Goal: Task Accomplishment & Management: Use online tool/utility

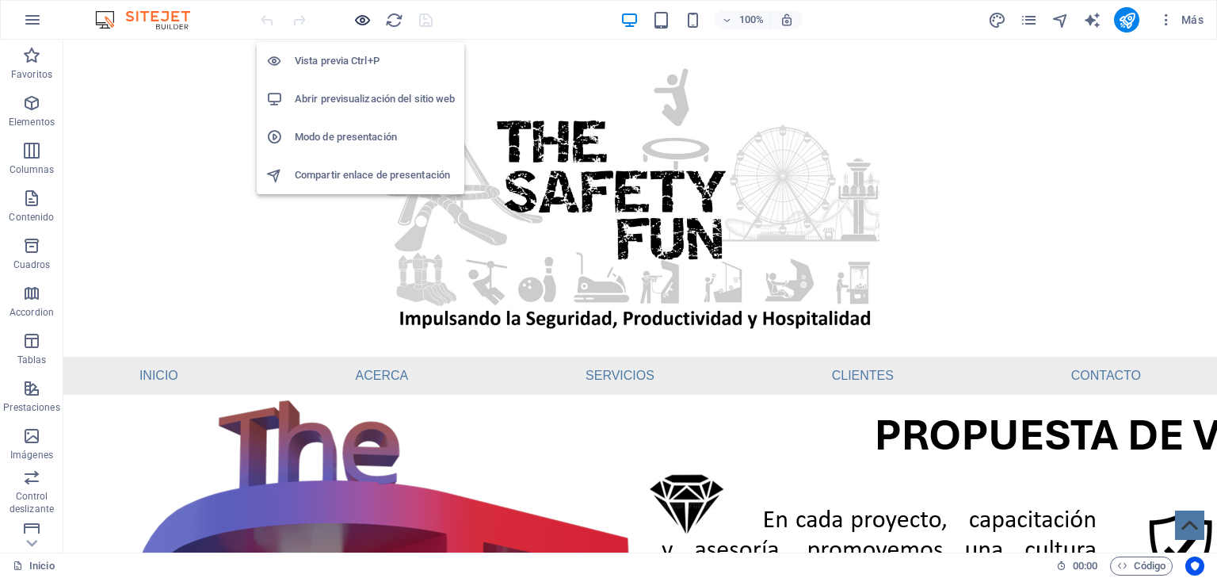
click at [365, 17] on icon "button" at bounding box center [363, 20] width 18 height 18
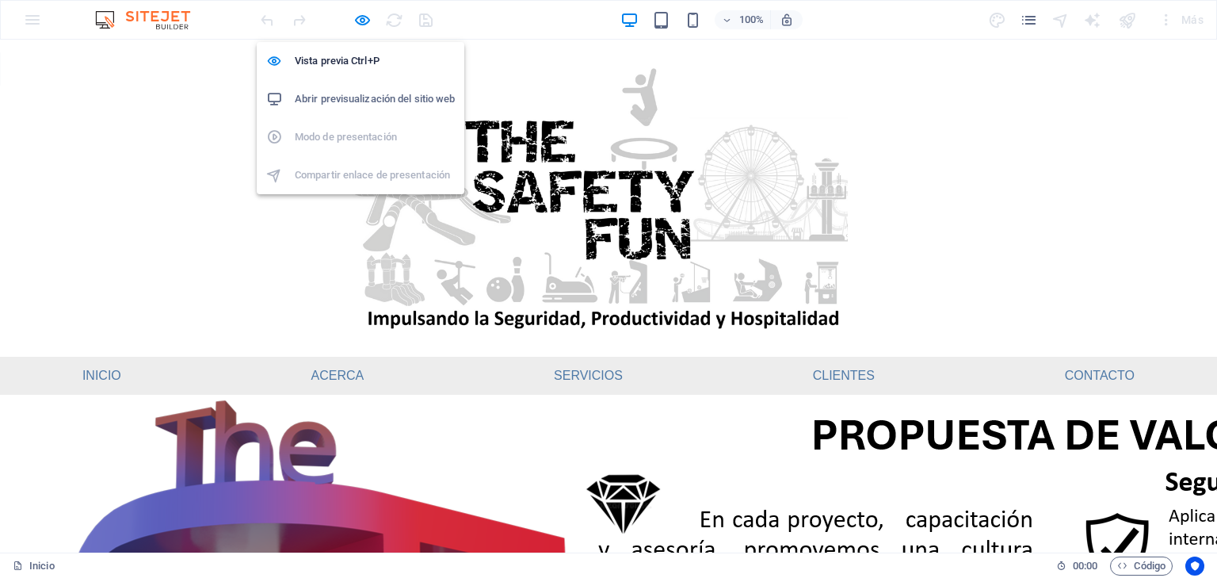
click at [370, 103] on h6 "Abrir previsualización del sitio web" at bounding box center [375, 99] width 160 height 19
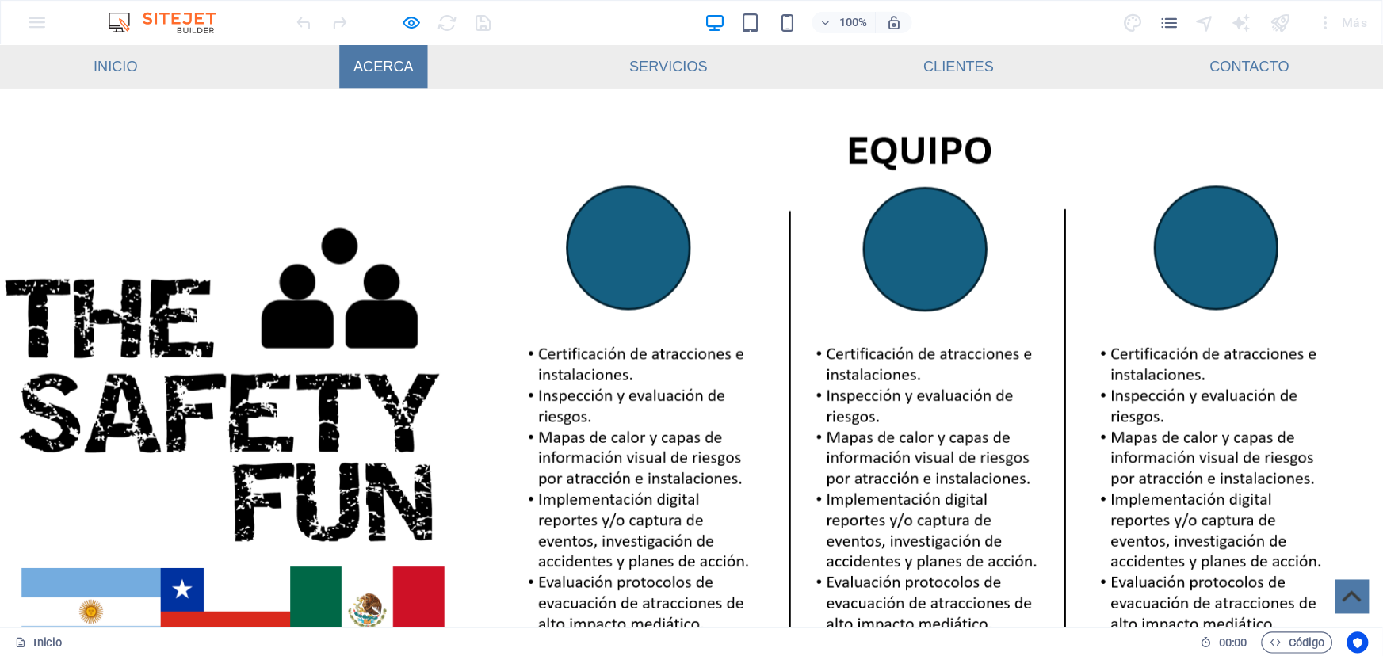
scroll to position [824, 0]
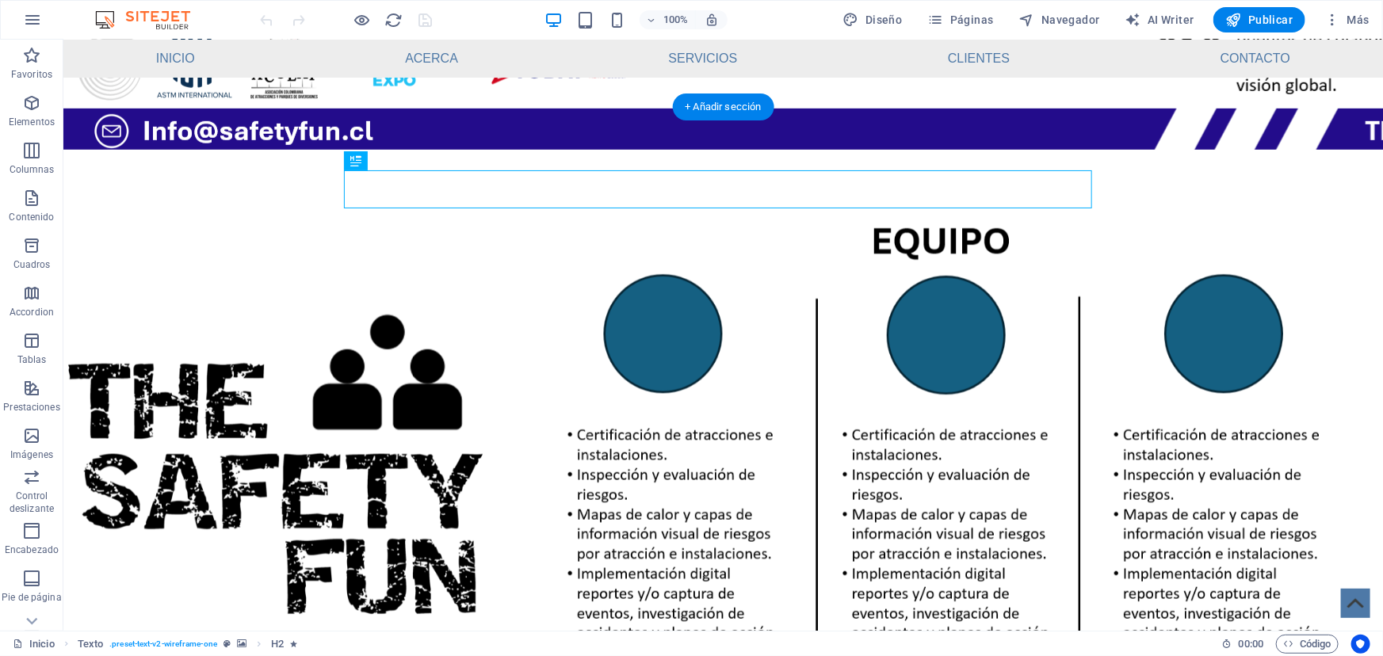
scroll to position [600, 0]
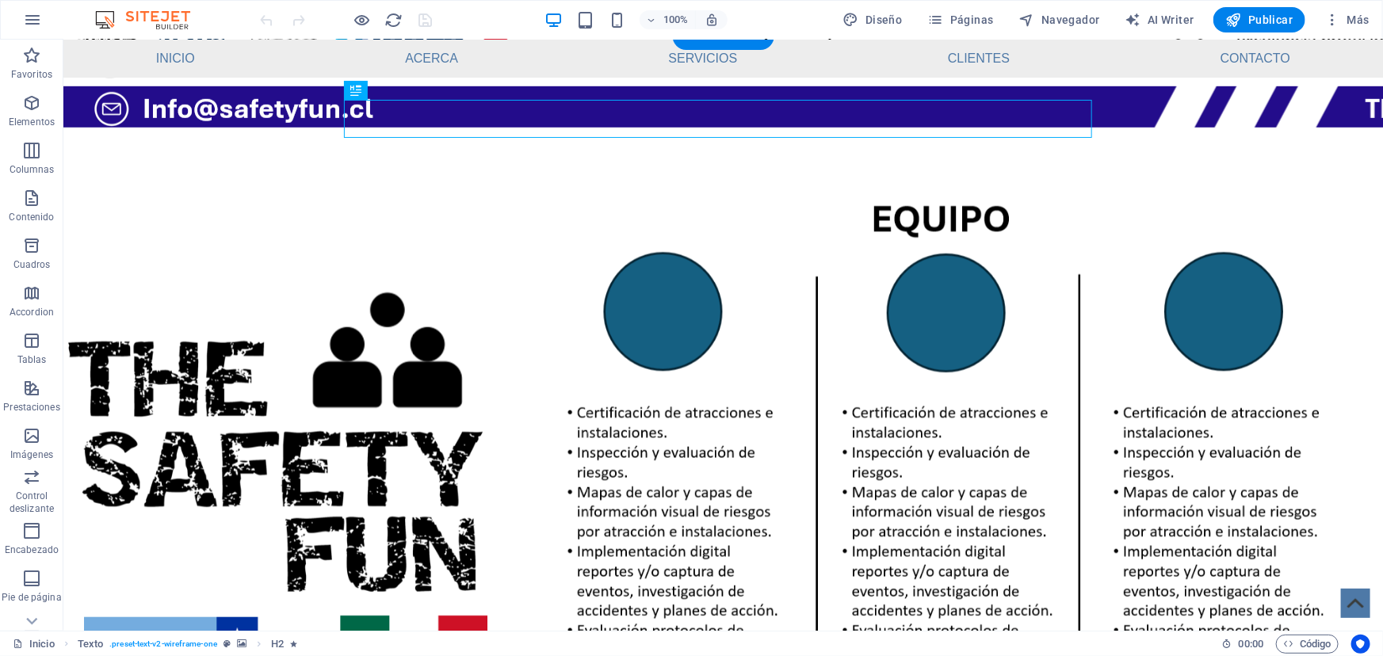
click at [545, 253] on figure at bounding box center [723, 464] width 1320 height 674
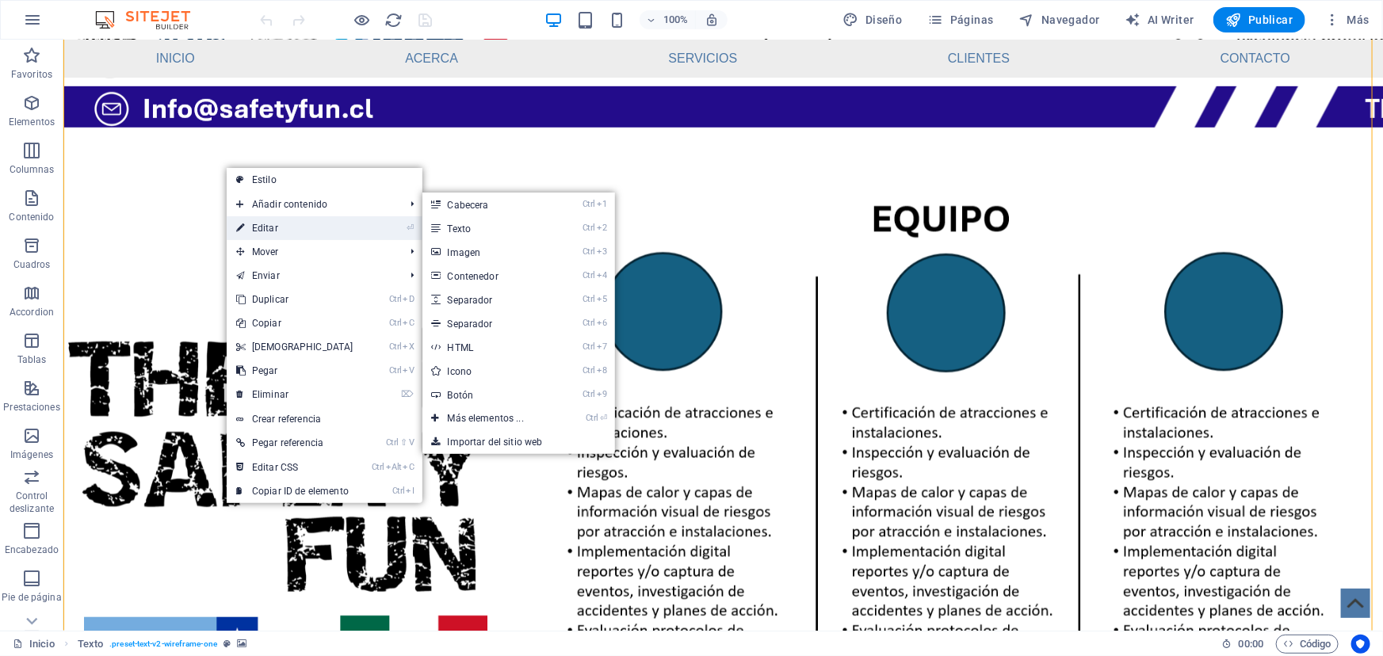
click at [302, 227] on link "⏎ Editar" at bounding box center [295, 228] width 136 height 24
select select "px"
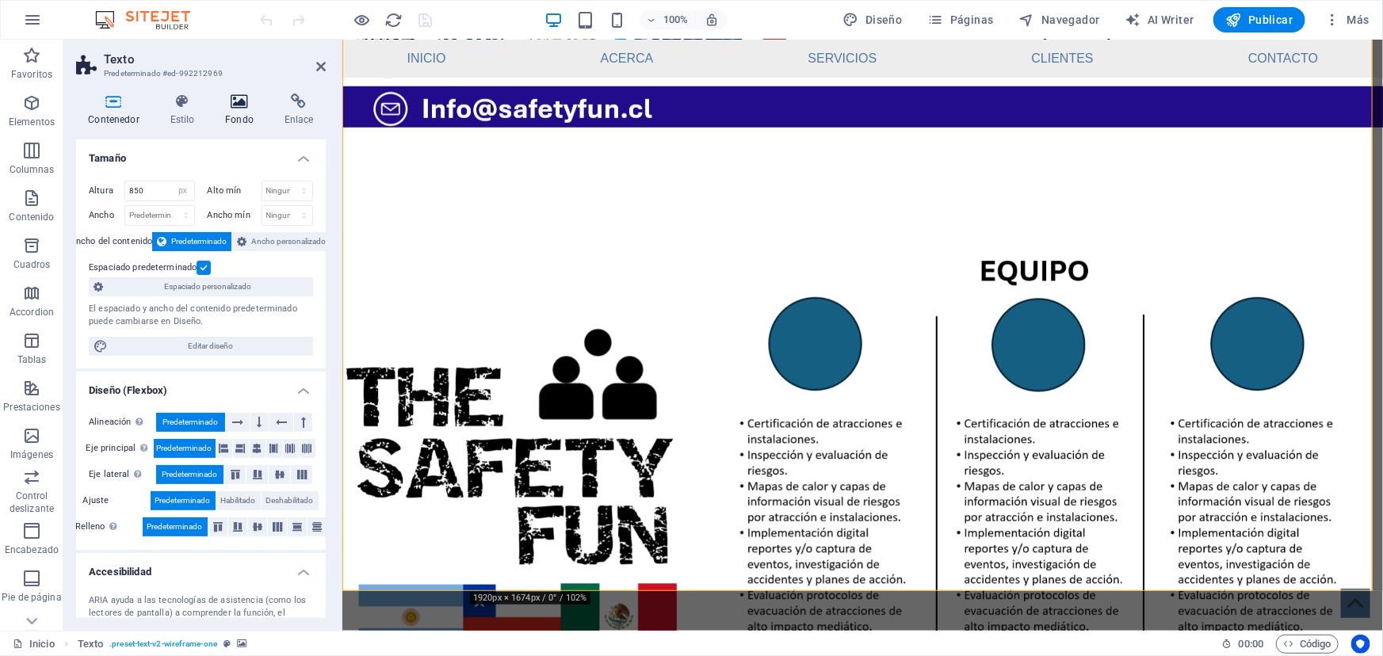
click at [232, 94] on icon at bounding box center [239, 102] width 53 height 16
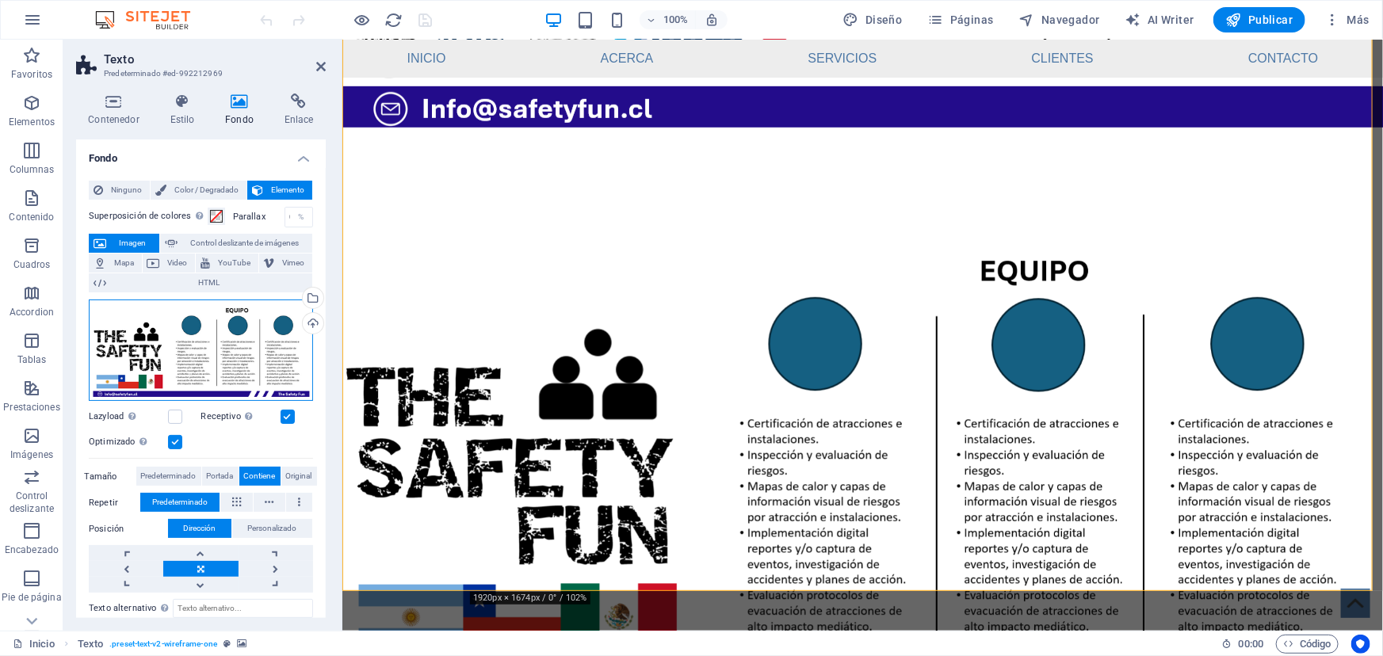
click at [201, 334] on div "Arrastra archivos aquí, haz clic para escoger archivos o selecciona archivos de…" at bounding box center [201, 351] width 224 height 102
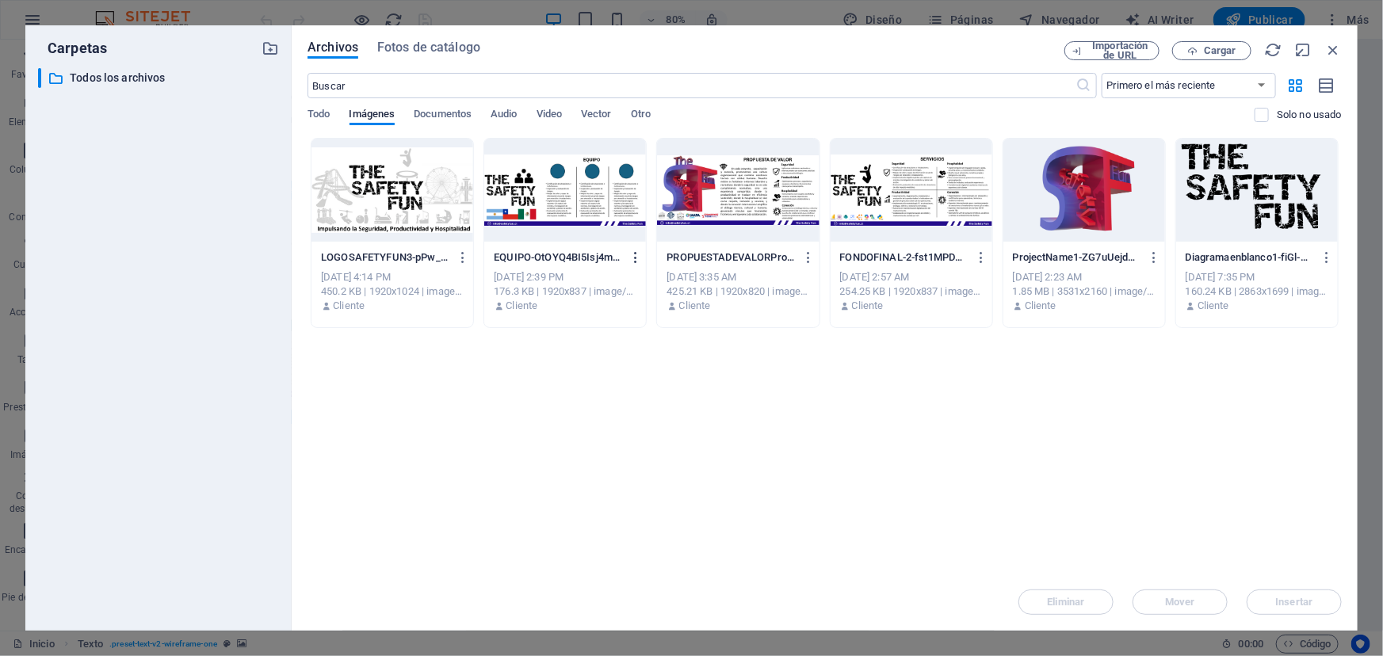
click at [634, 256] on icon "button" at bounding box center [636, 257] width 15 height 14
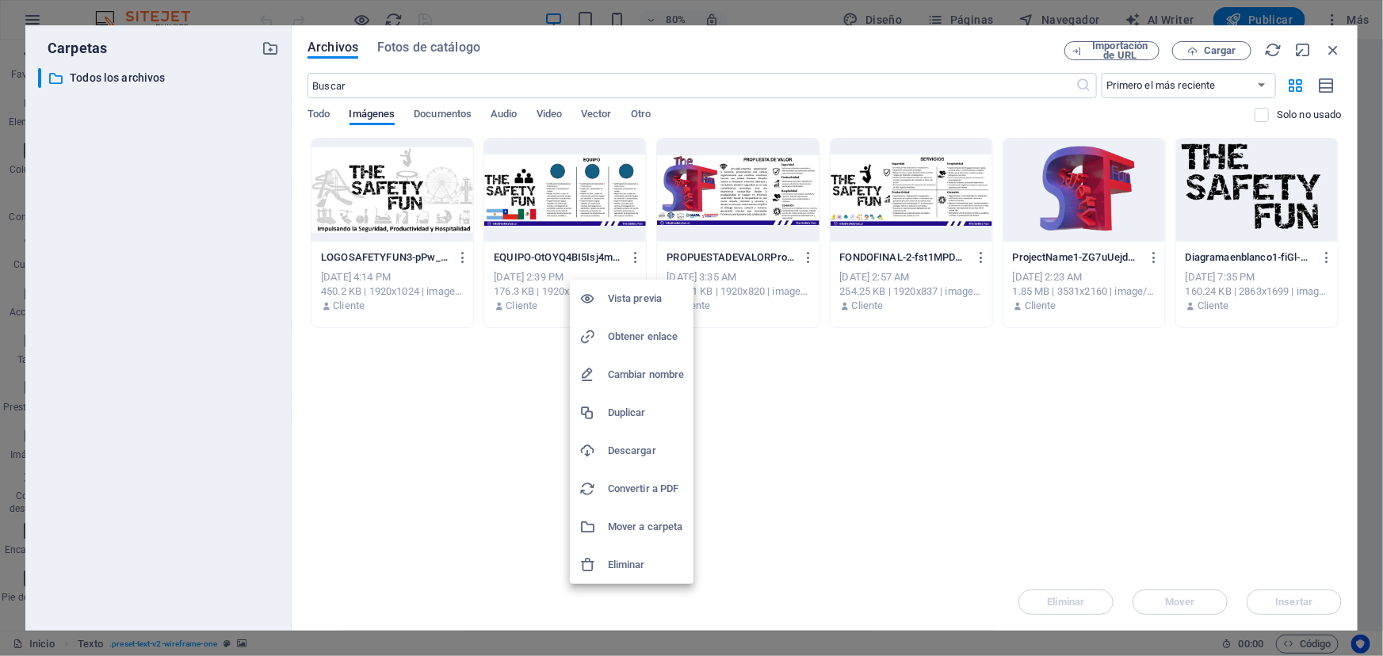
click at [642, 561] on h6 "Eliminar" at bounding box center [646, 565] width 76 height 19
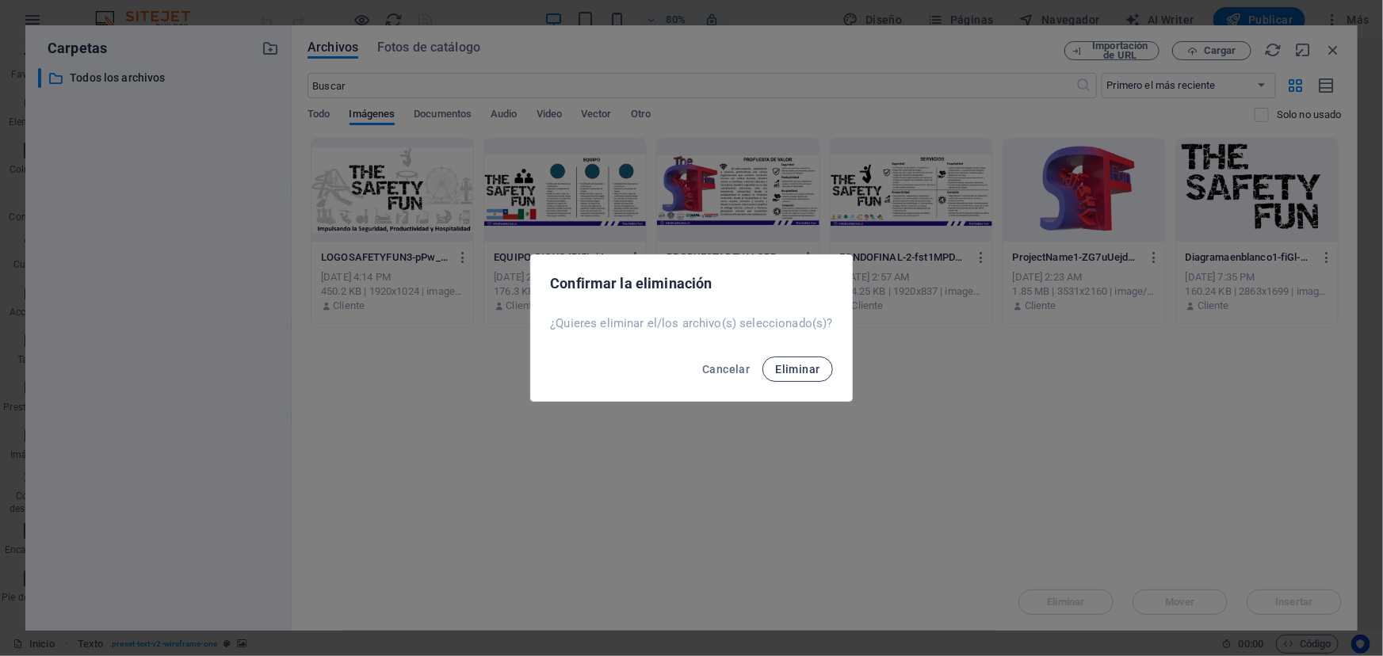
click at [783, 371] on span "Eliminar" at bounding box center [797, 369] width 44 height 13
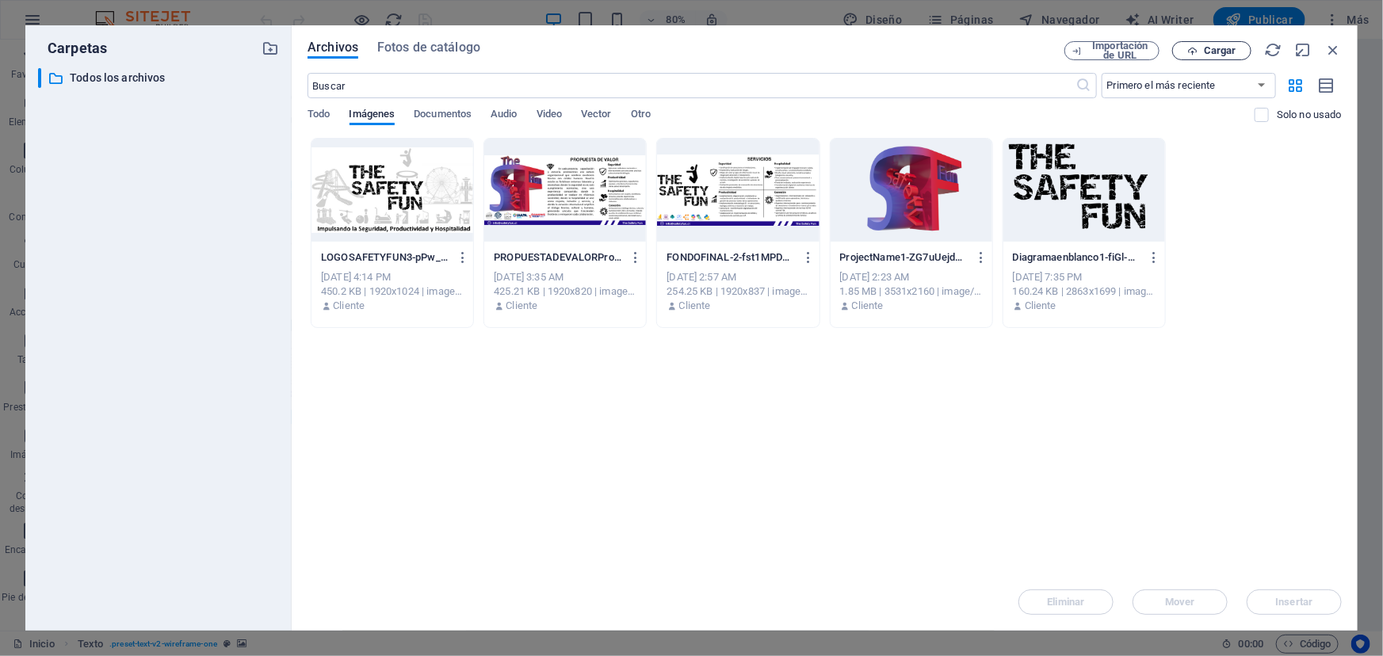
click at [1215, 47] on span "Cargar" at bounding box center [1220, 51] width 32 height 10
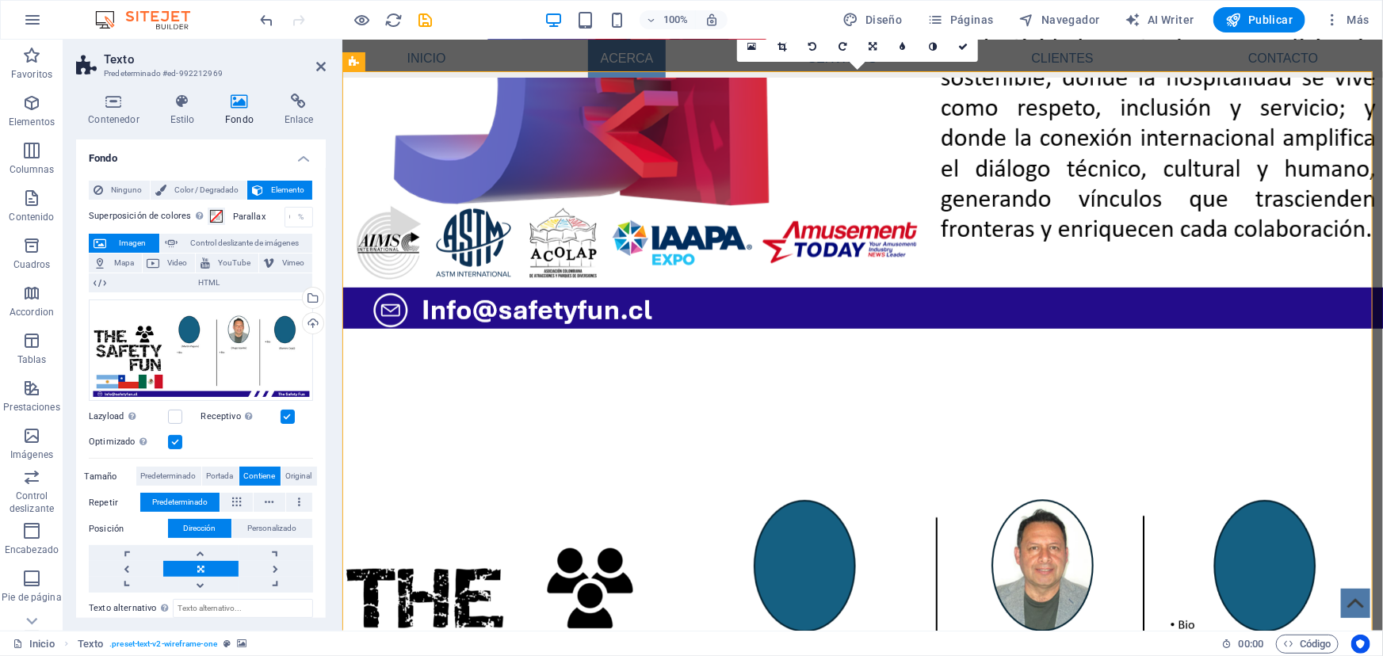
scroll to position [311, 0]
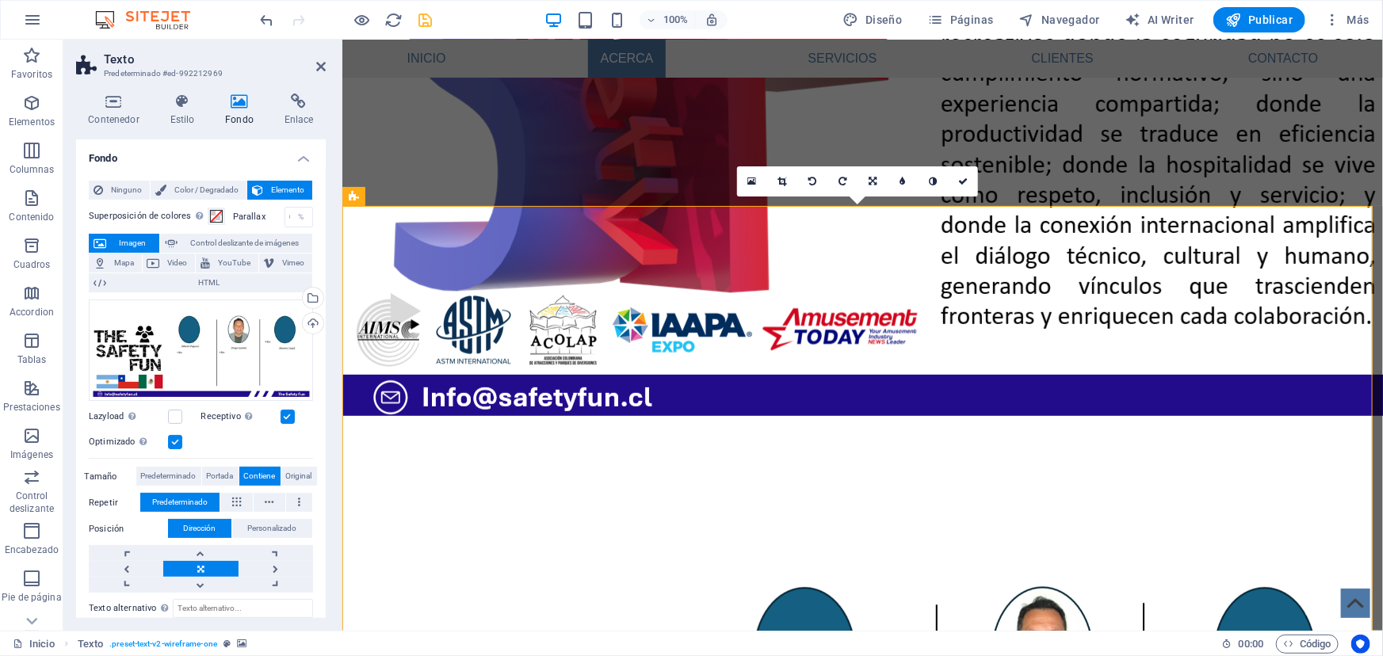
click at [428, 22] on icon "save" at bounding box center [426, 20] width 18 height 18
checkbox input "false"
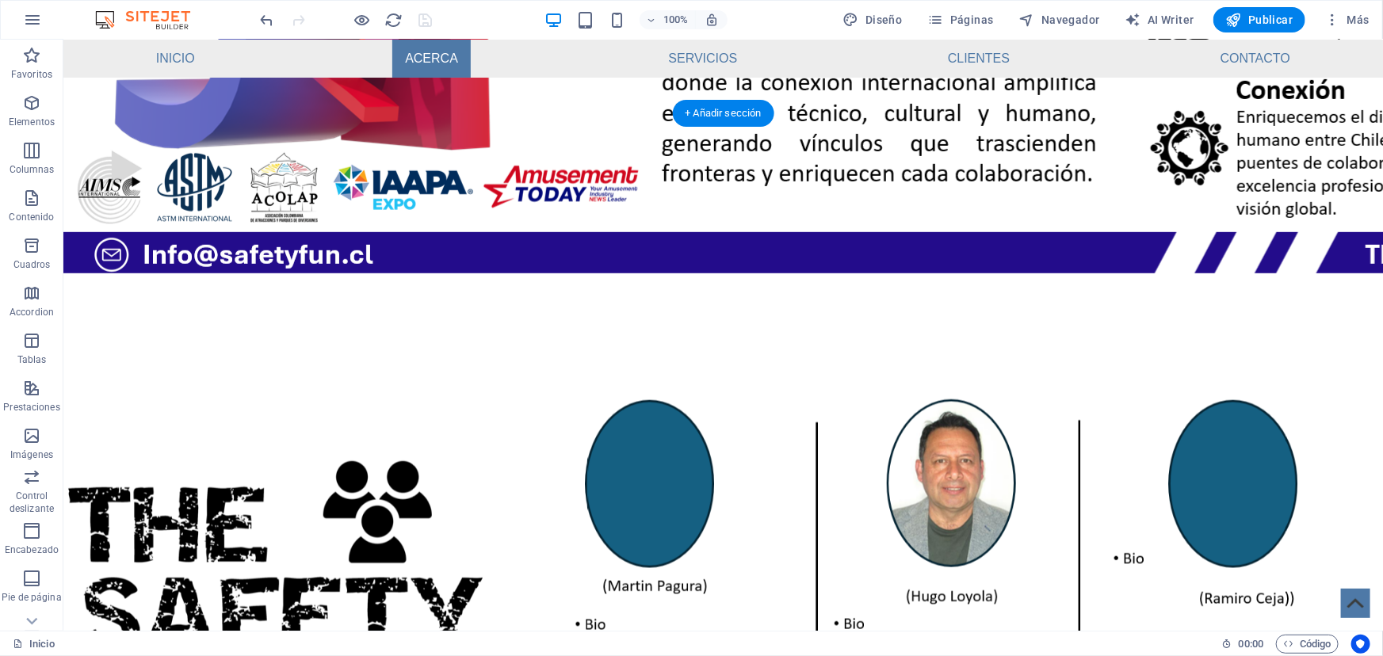
scroll to position [384, 0]
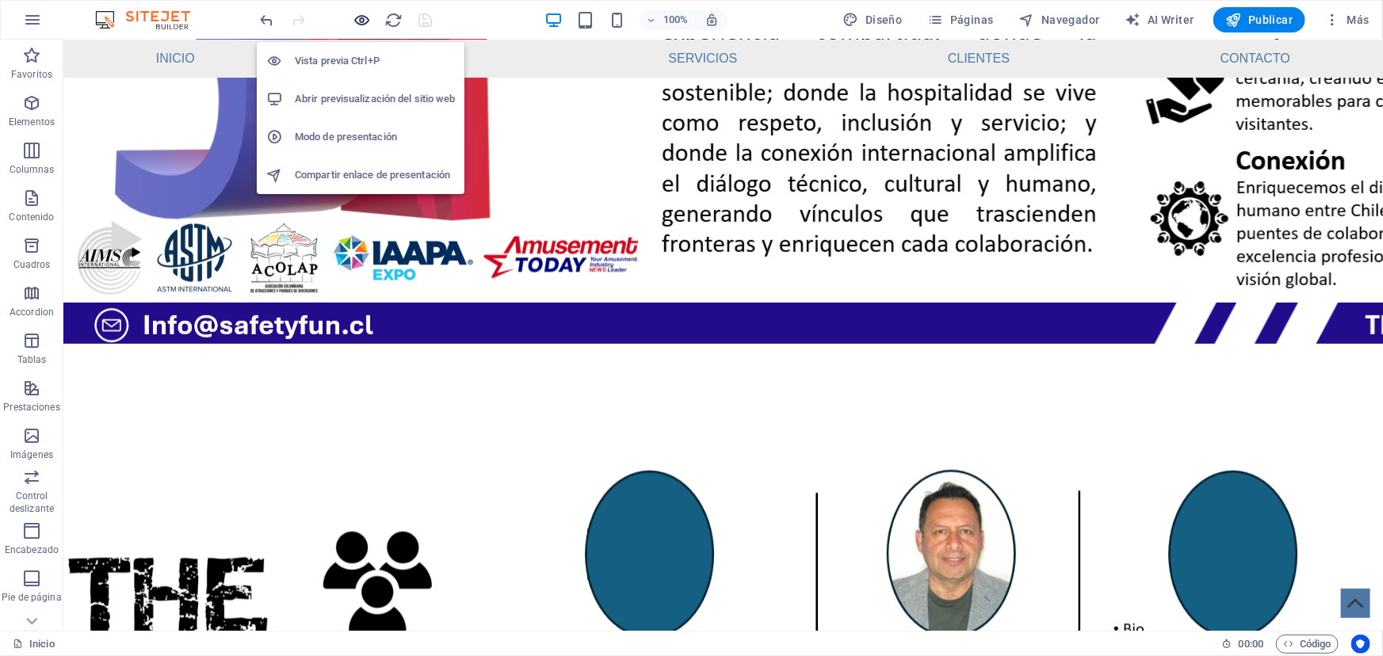
click at [361, 18] on icon "button" at bounding box center [363, 20] width 18 height 18
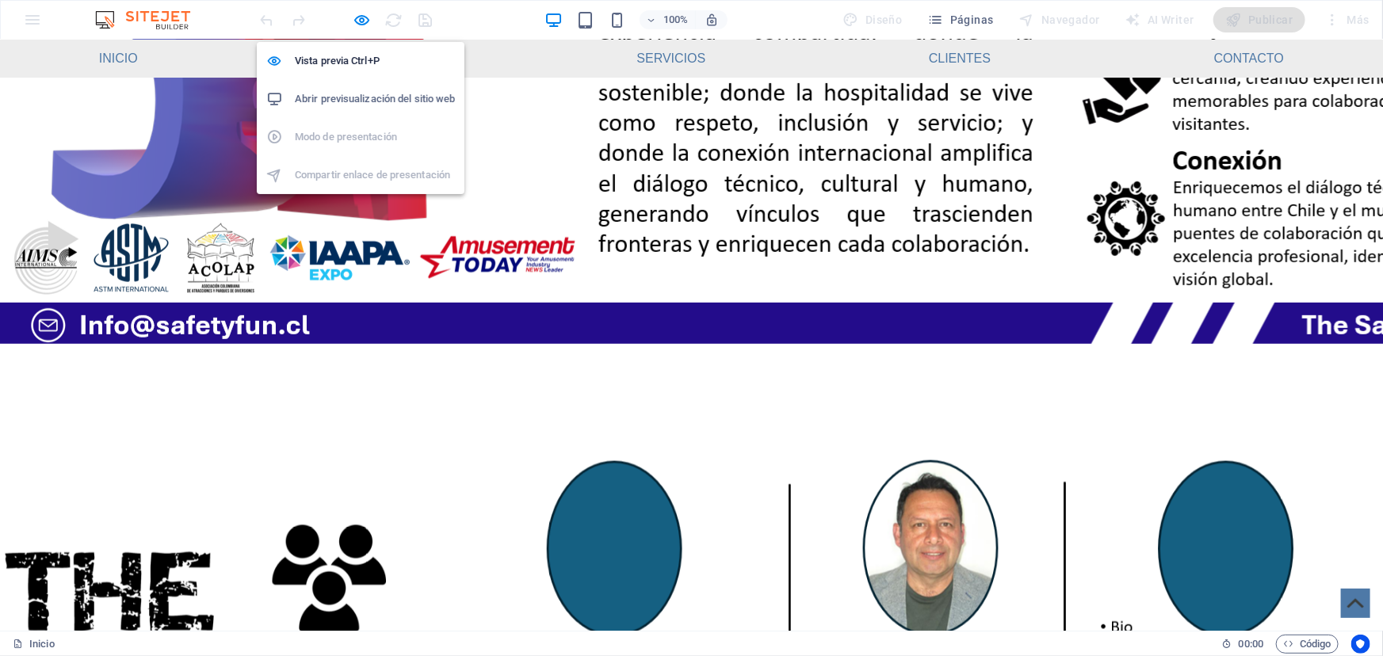
click at [378, 94] on h6 "Abrir previsualización del sitio web" at bounding box center [375, 99] width 160 height 19
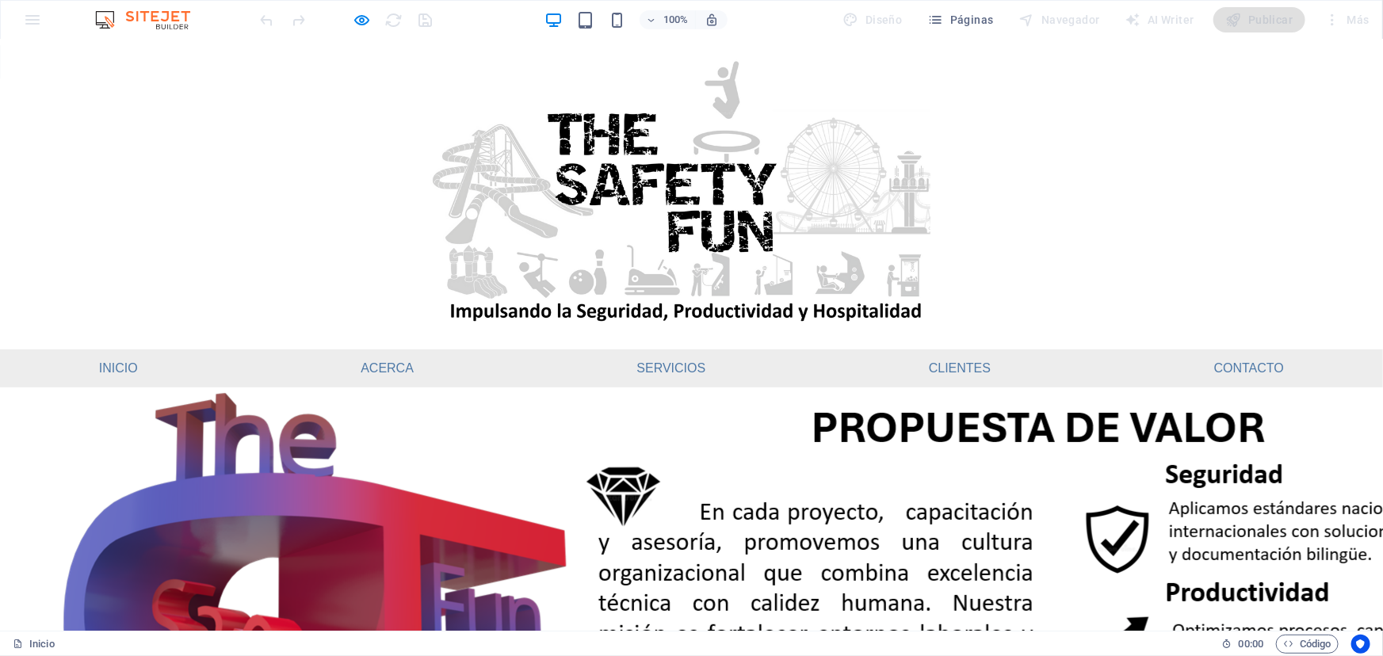
scroll to position [0, 0]
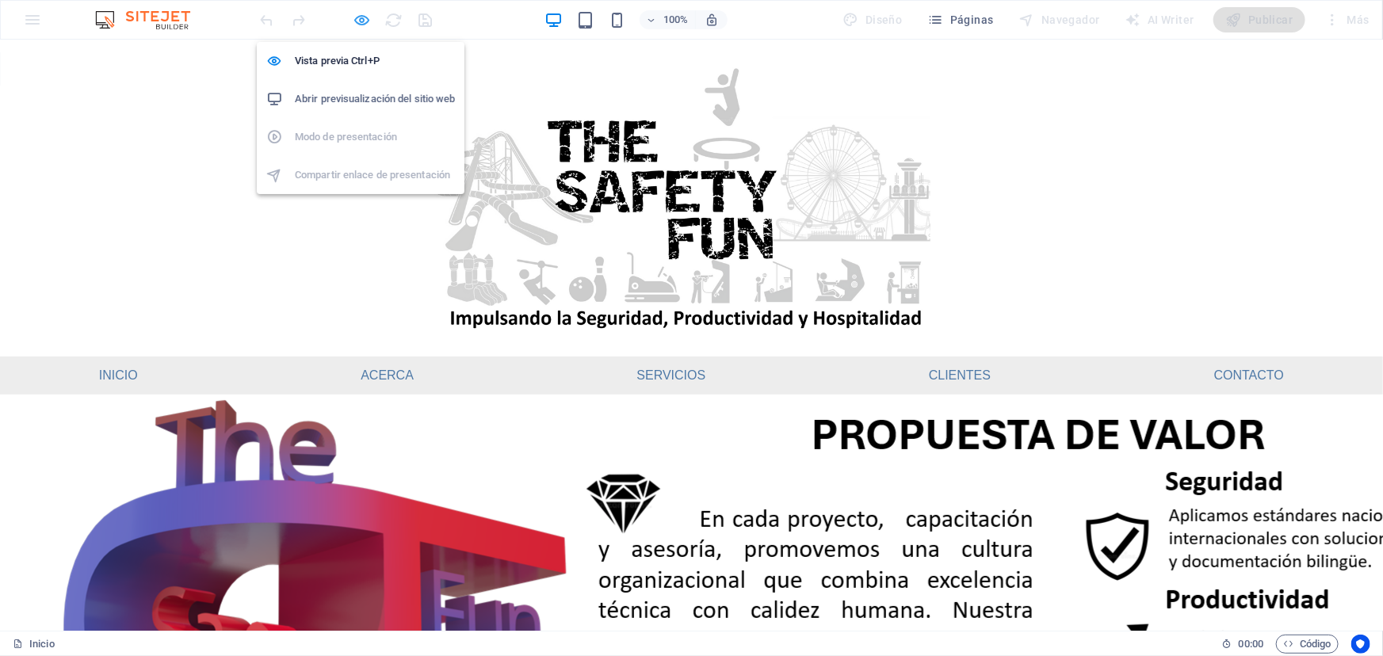
click at [359, 16] on icon "button" at bounding box center [363, 20] width 18 height 18
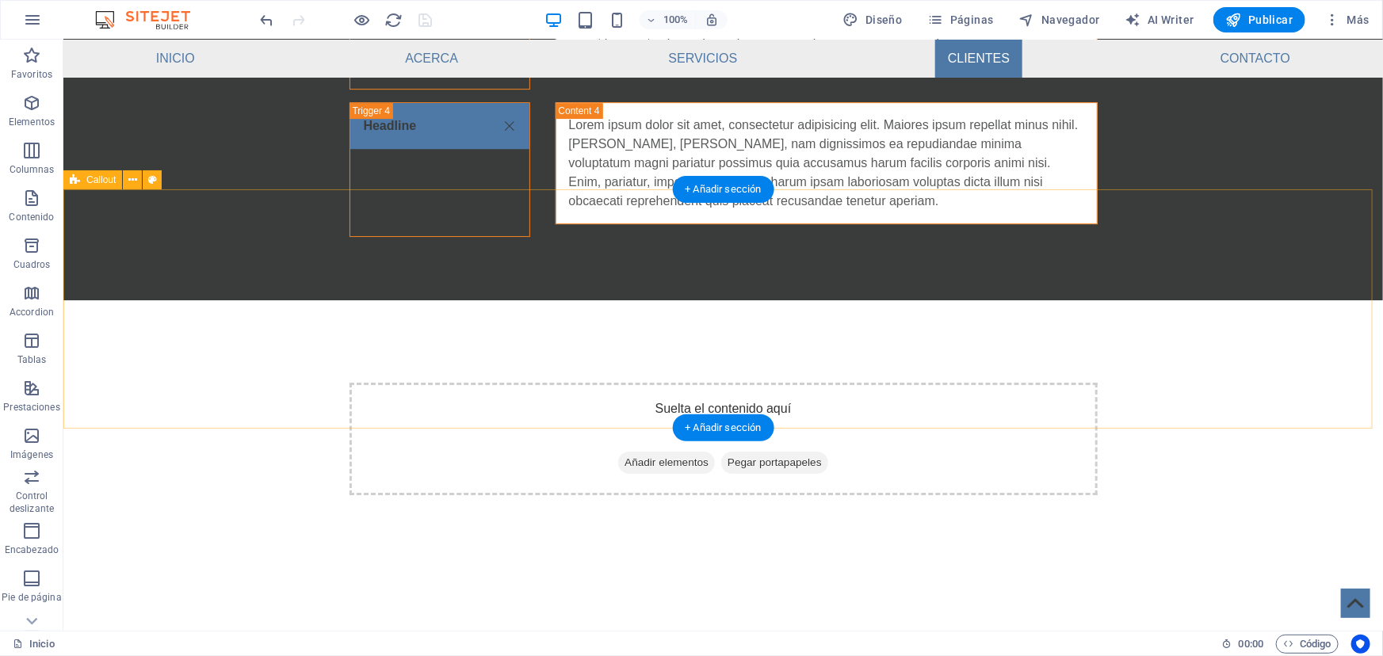
scroll to position [2565, 0]
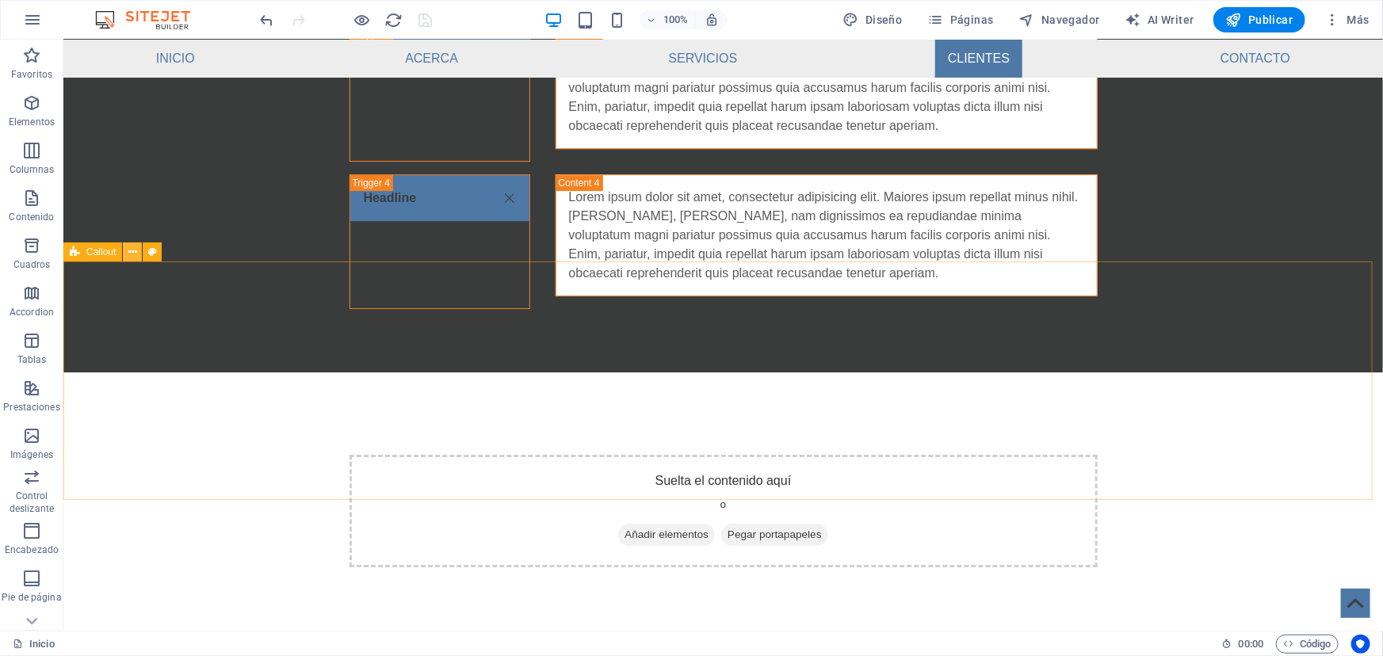
click at [130, 253] on icon at bounding box center [132, 252] width 9 height 17
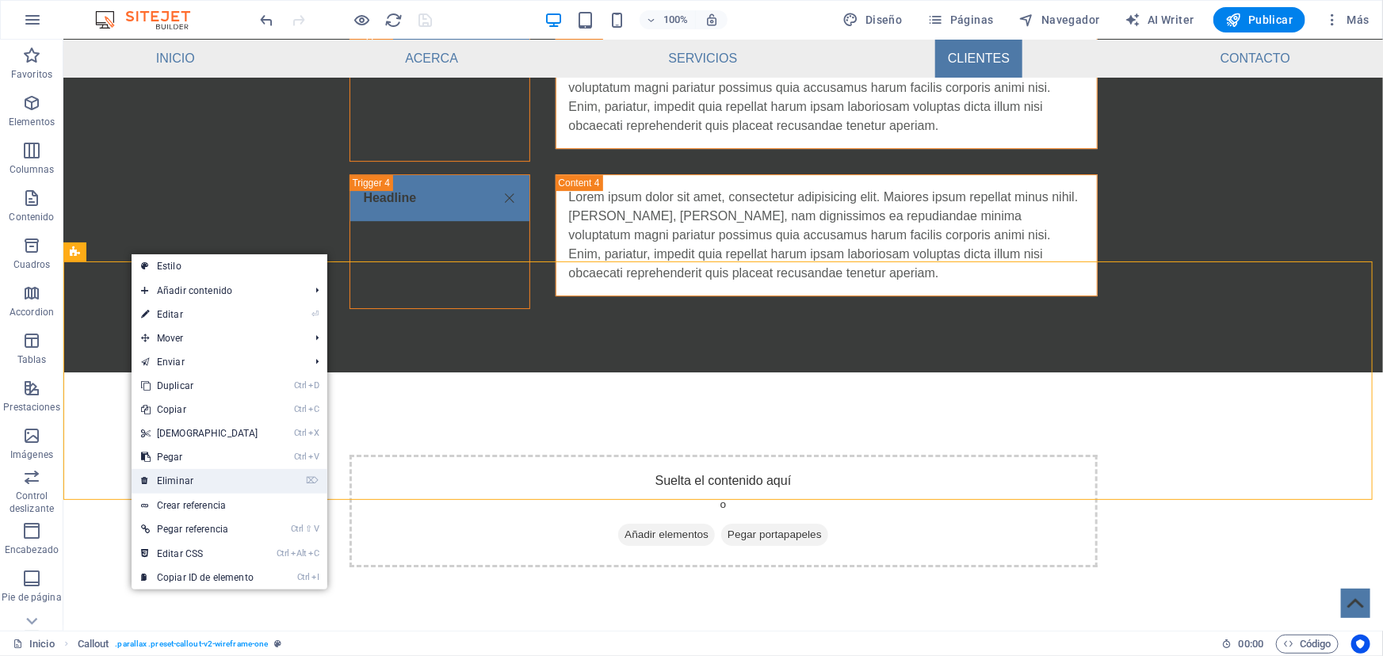
click at [220, 480] on link "⌦ Eliminar" at bounding box center [200, 481] width 136 height 24
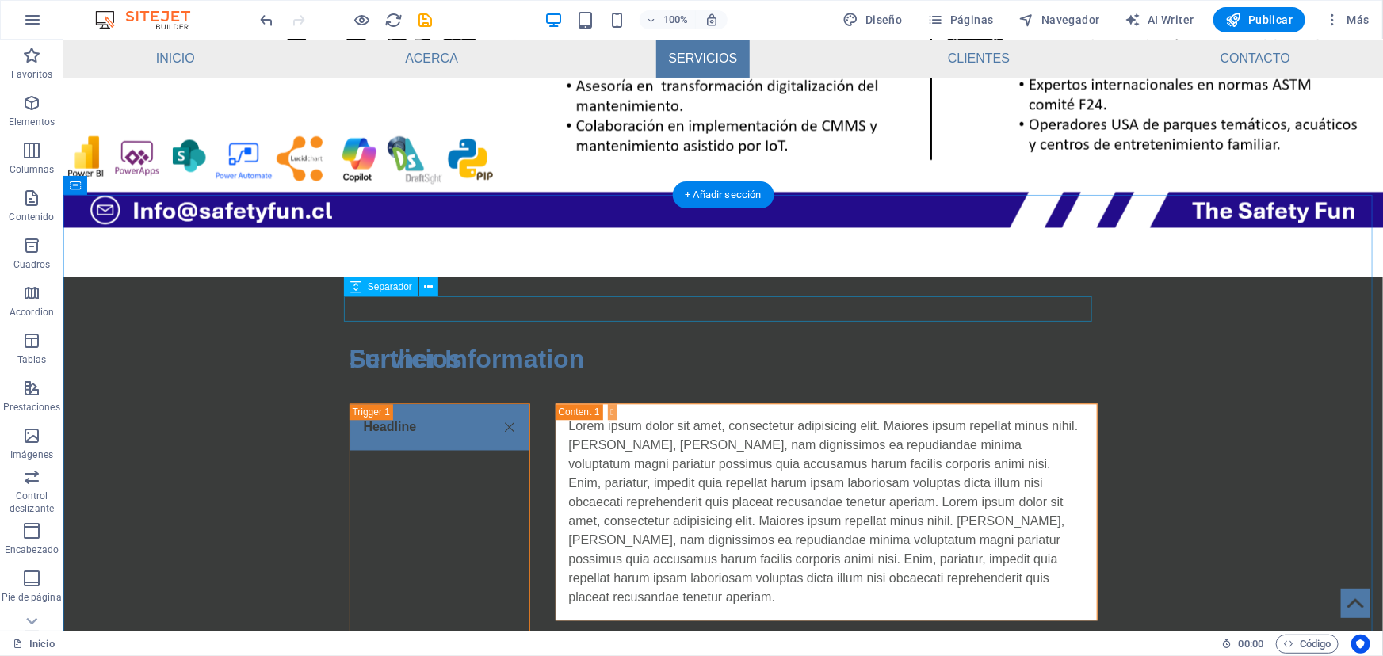
scroll to position [1772, 0]
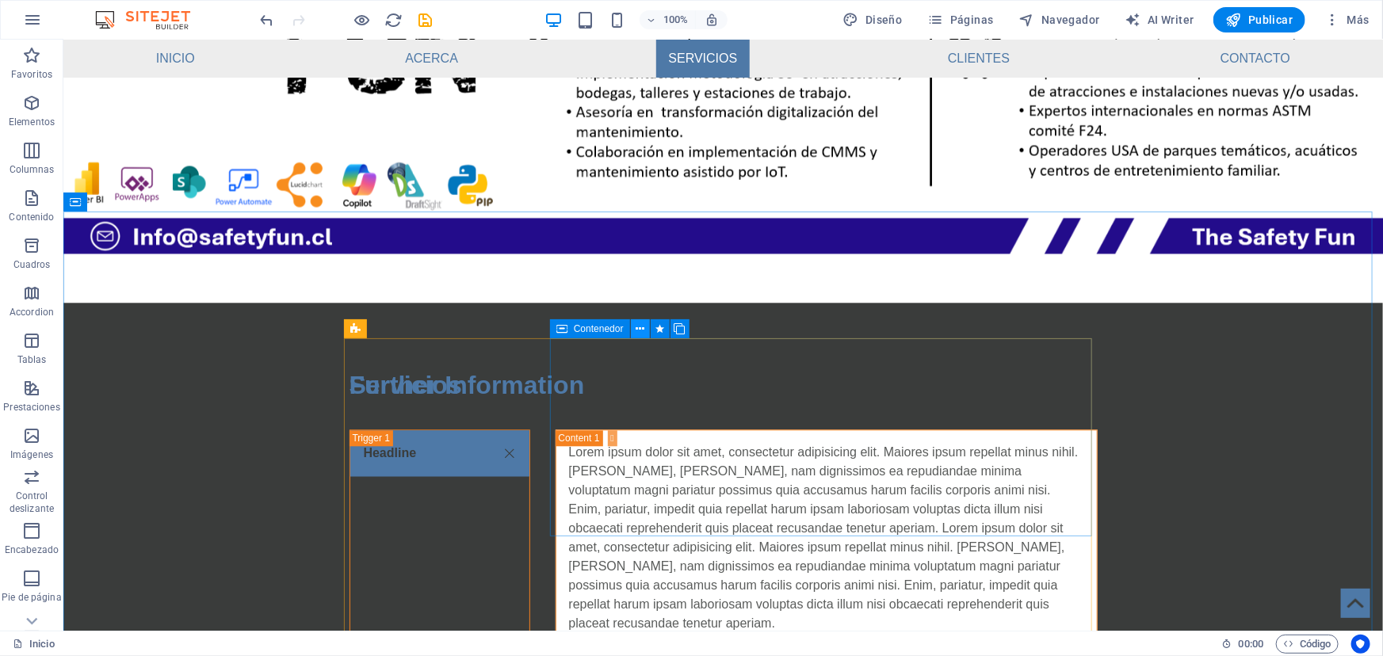
click at [639, 332] on icon at bounding box center [640, 329] width 9 height 17
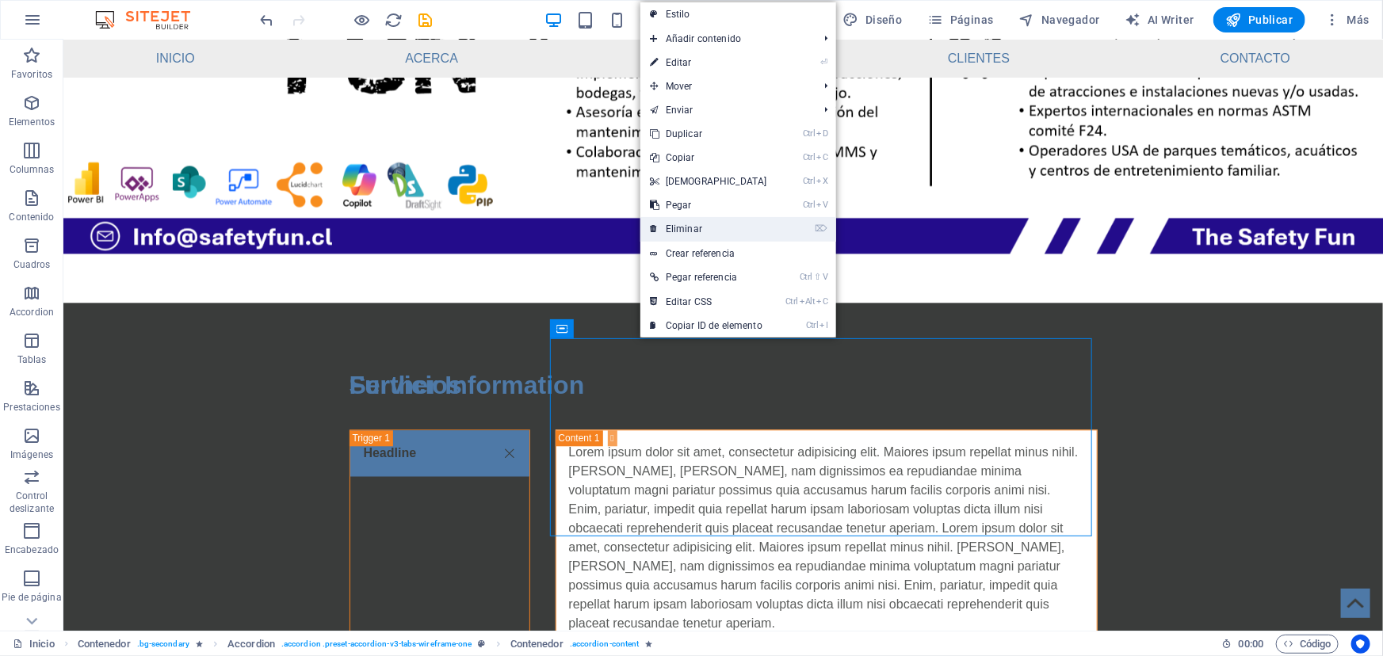
click at [671, 231] on link "⌦ Eliminar" at bounding box center [708, 229] width 136 height 24
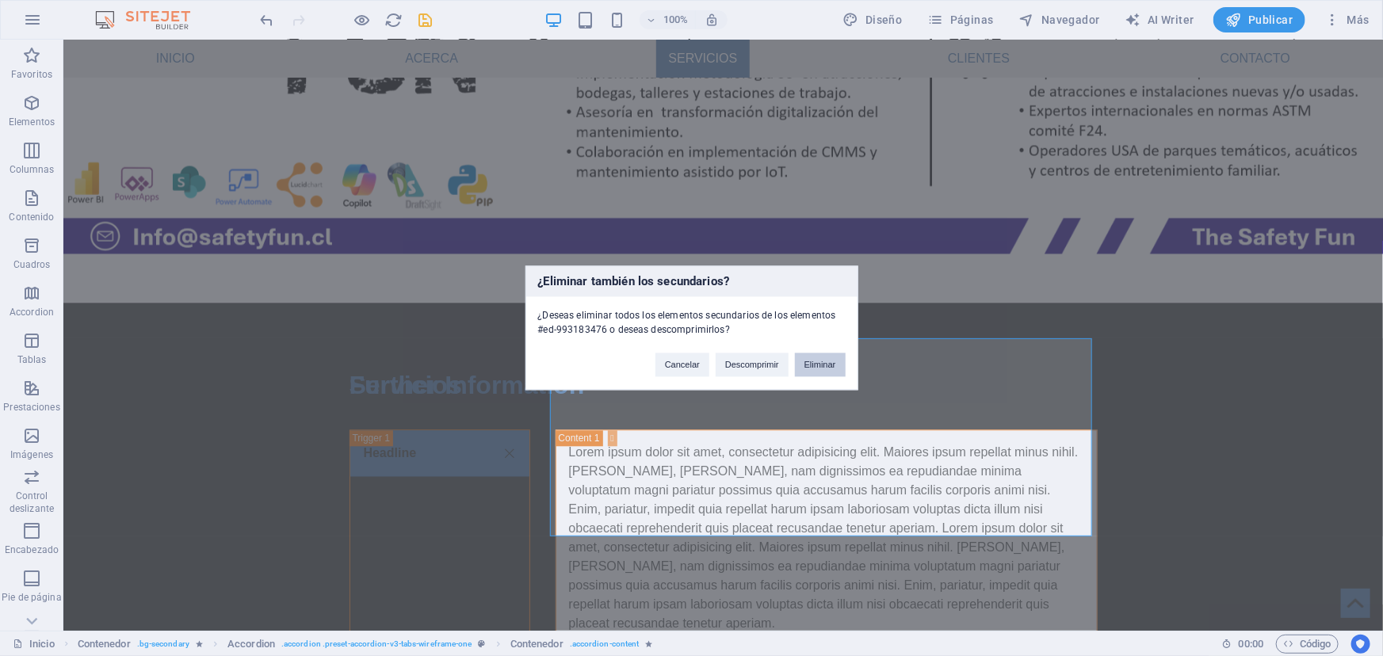
click at [815, 364] on button "Eliminar" at bounding box center [820, 366] width 51 height 24
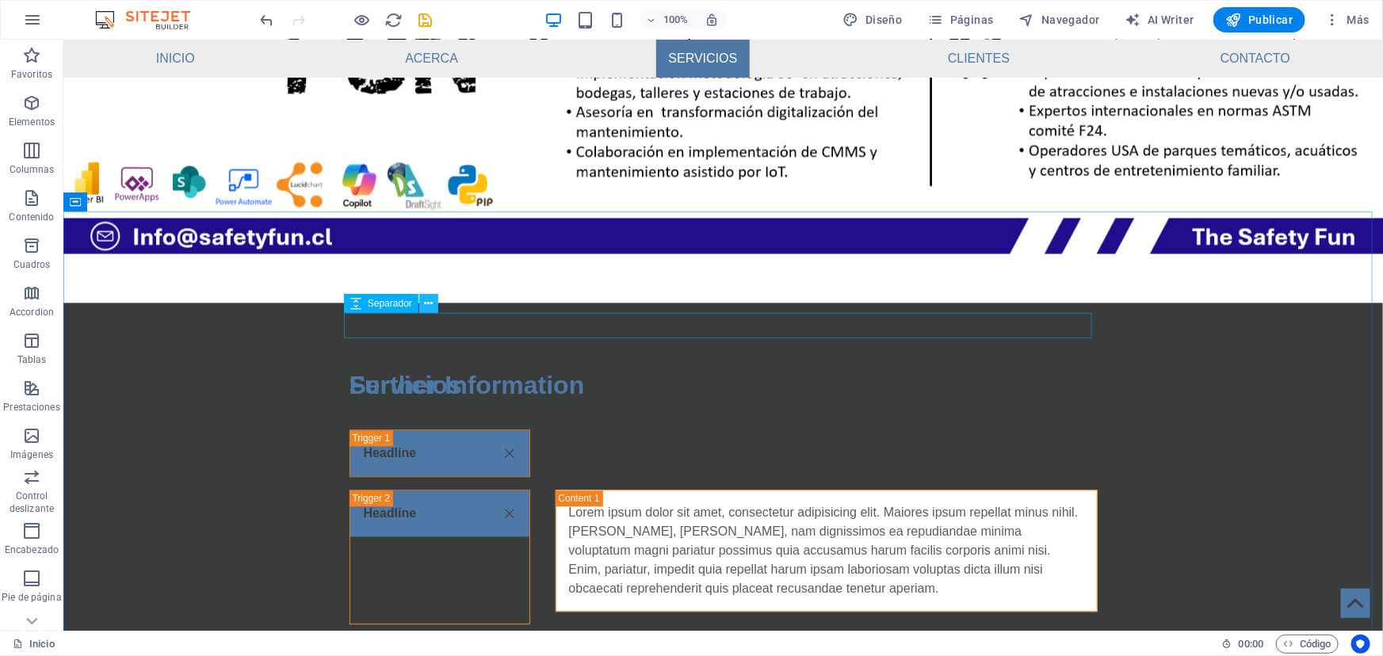
click at [426, 304] on icon at bounding box center [428, 304] width 9 height 17
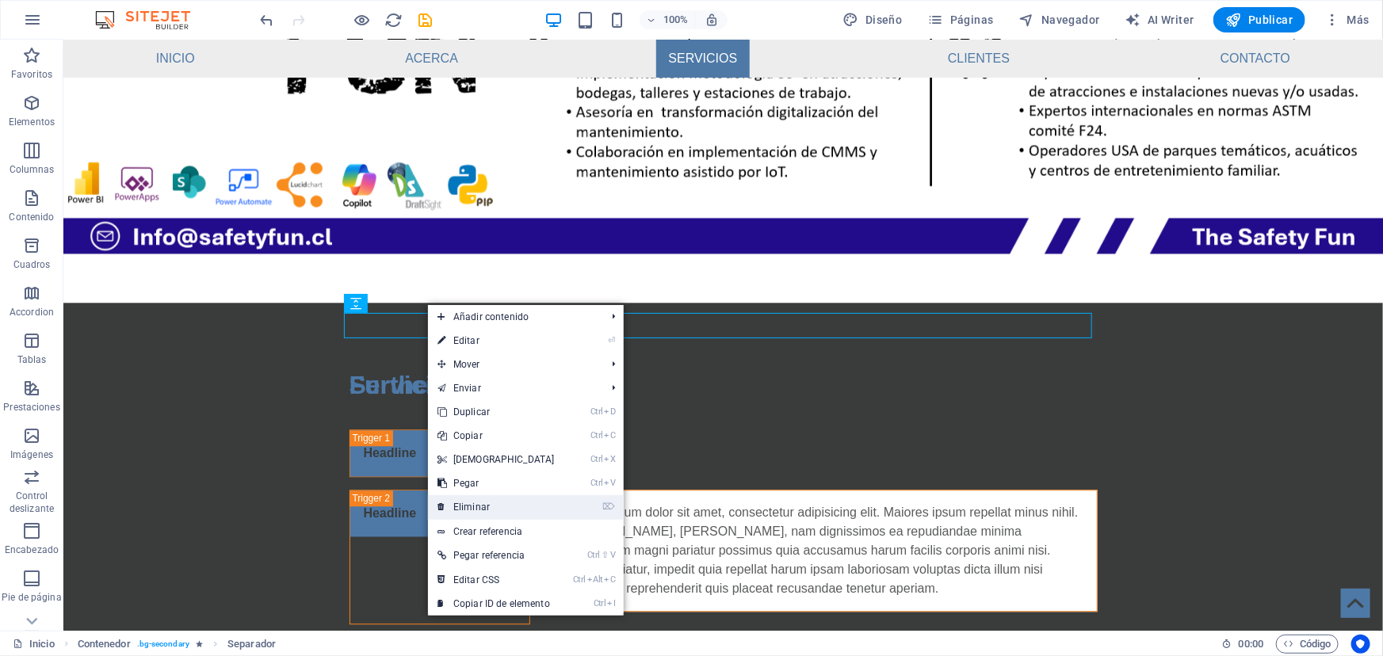
click at [491, 503] on link "⌦ Eliminar" at bounding box center [496, 507] width 136 height 24
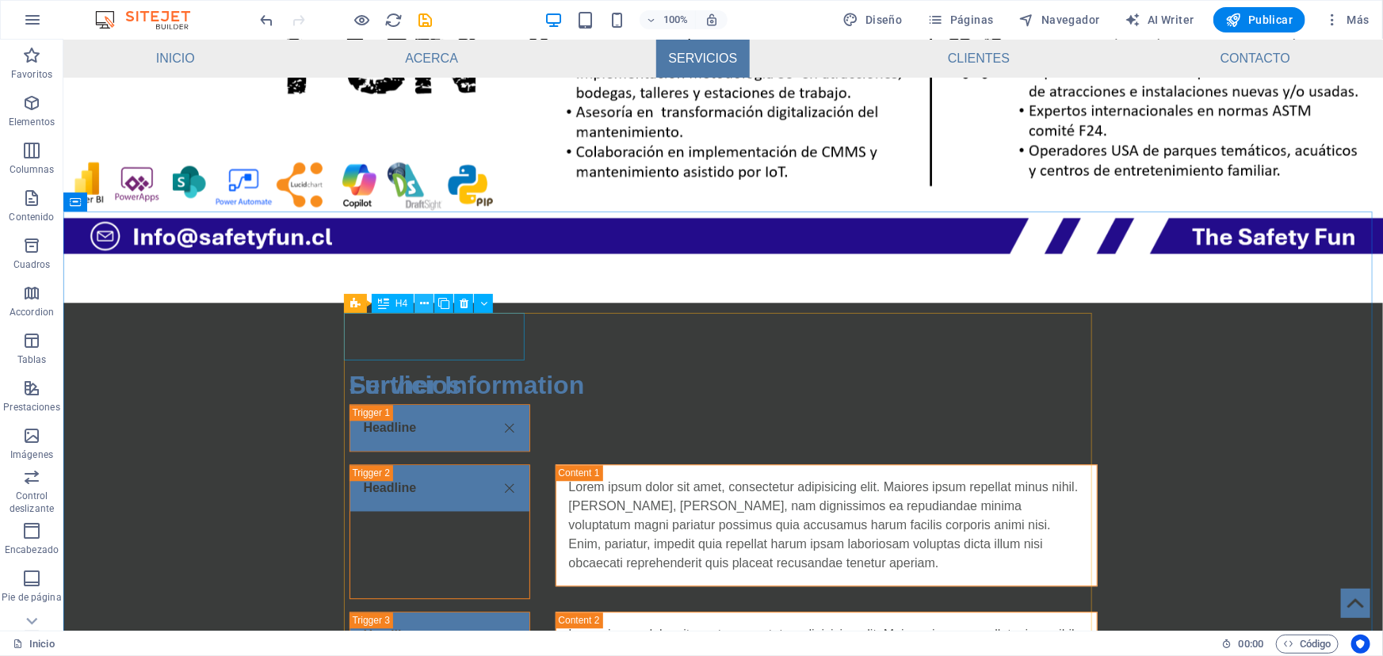
click at [420, 303] on icon at bounding box center [424, 304] width 9 height 17
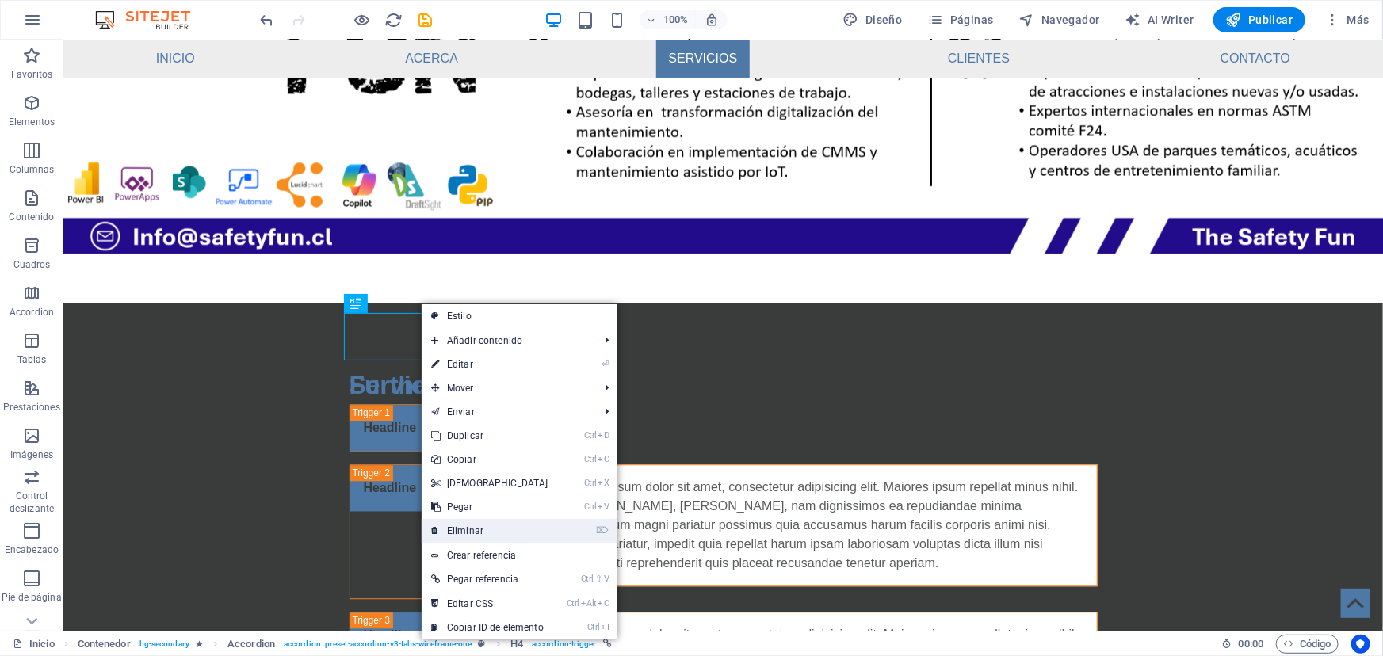
click at [461, 531] on link "⌦ Eliminar" at bounding box center [490, 531] width 136 height 24
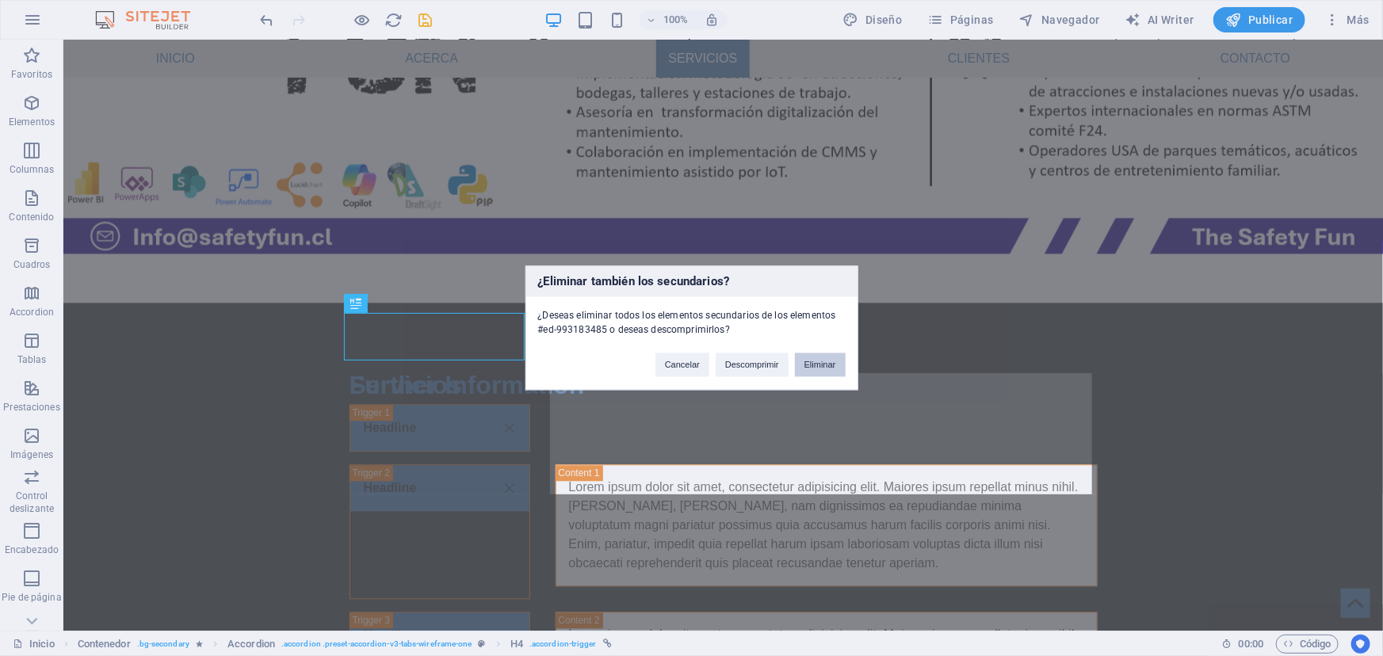
click at [804, 372] on button "Eliminar" at bounding box center [820, 366] width 51 height 24
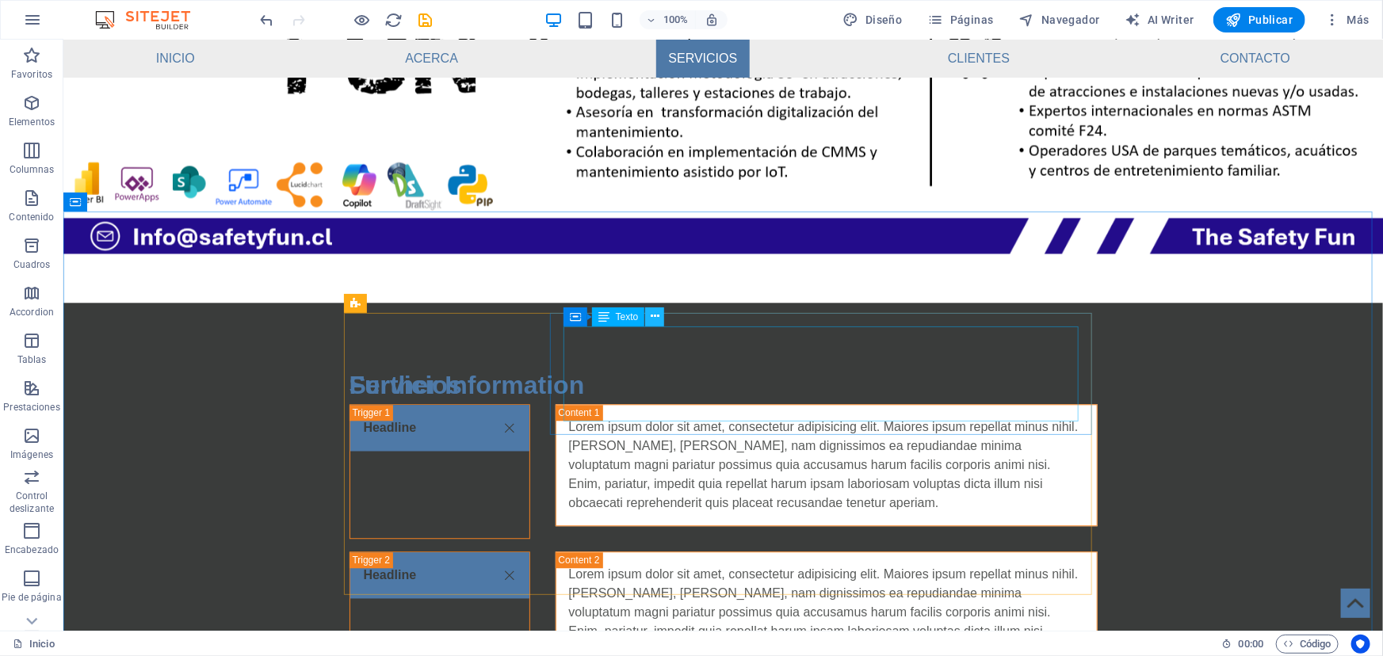
click at [654, 319] on icon at bounding box center [655, 316] width 9 height 17
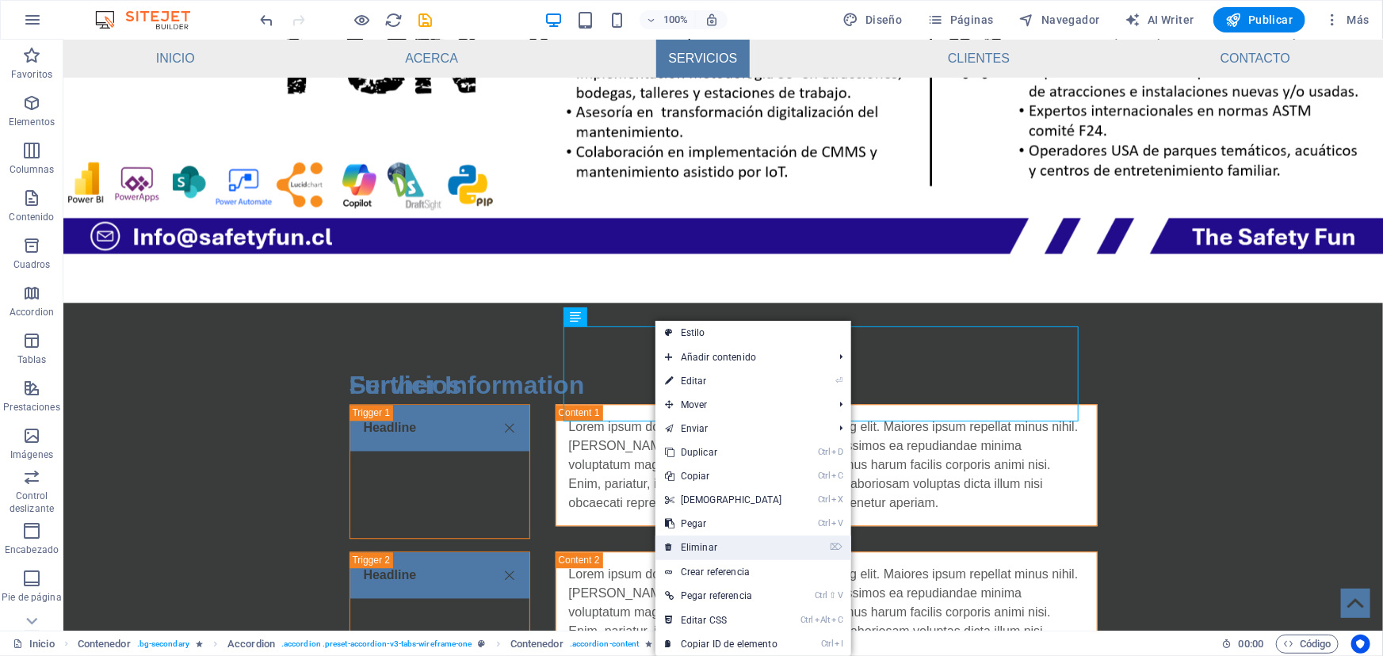
click at [699, 545] on link "⌦ Eliminar" at bounding box center [723, 548] width 136 height 24
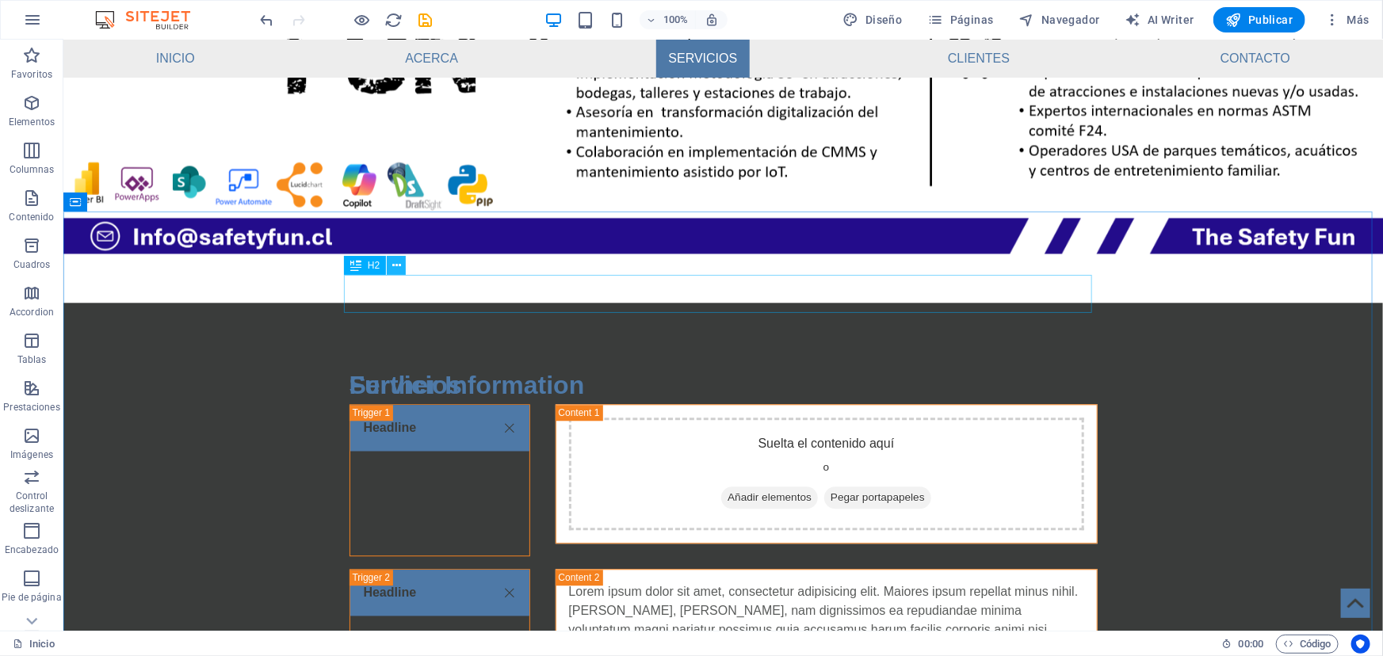
click at [390, 262] on button at bounding box center [396, 265] width 19 height 19
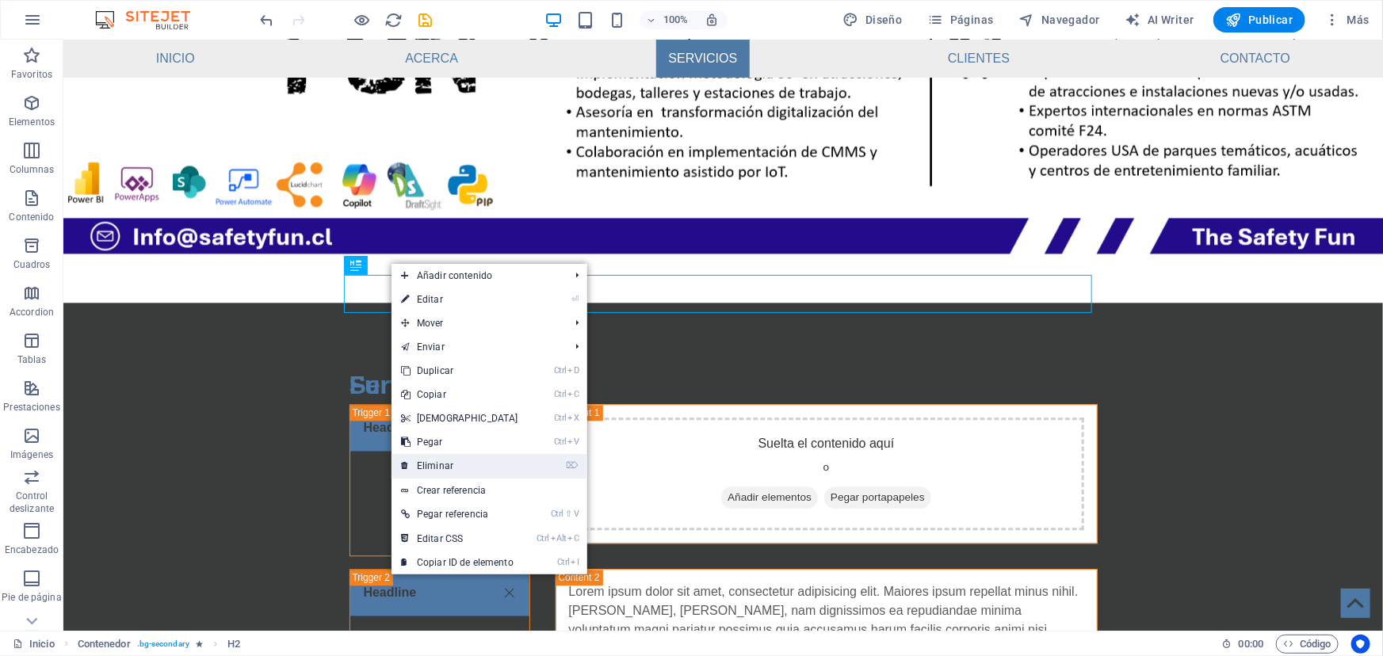
click at [449, 472] on link "⌦ Eliminar" at bounding box center [460, 466] width 136 height 24
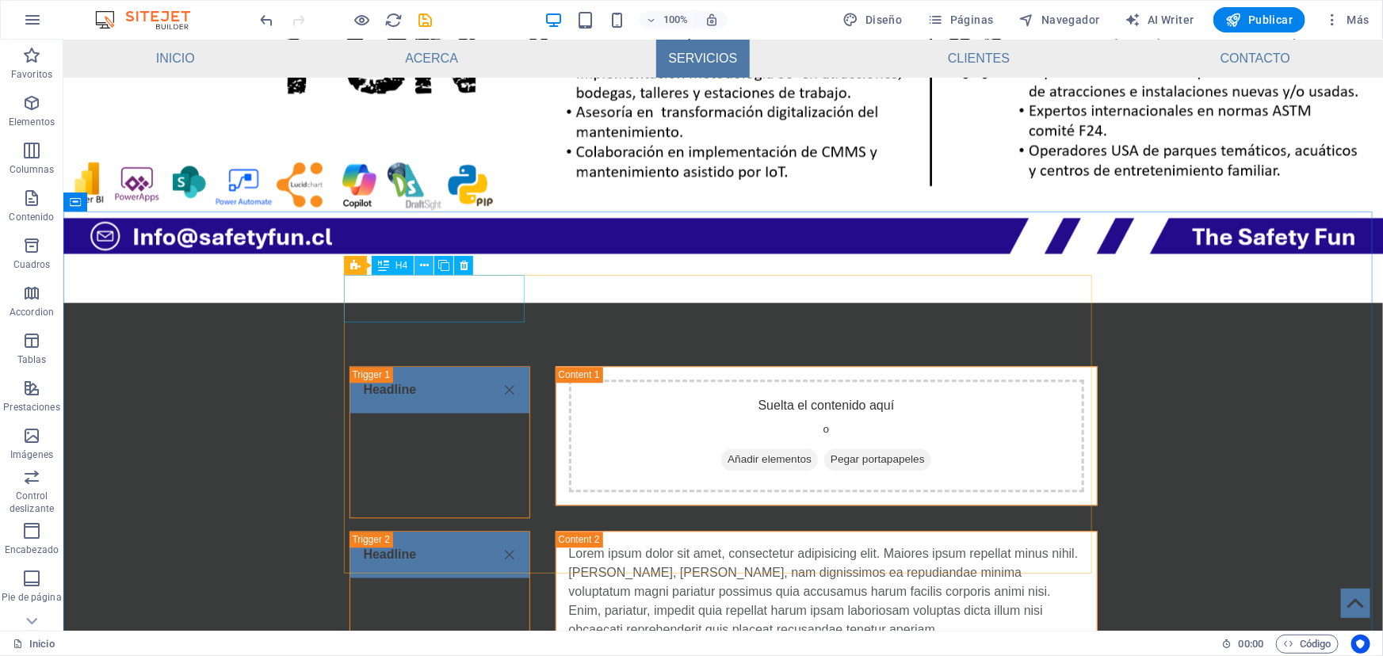
click at [423, 263] on icon at bounding box center [424, 266] width 9 height 17
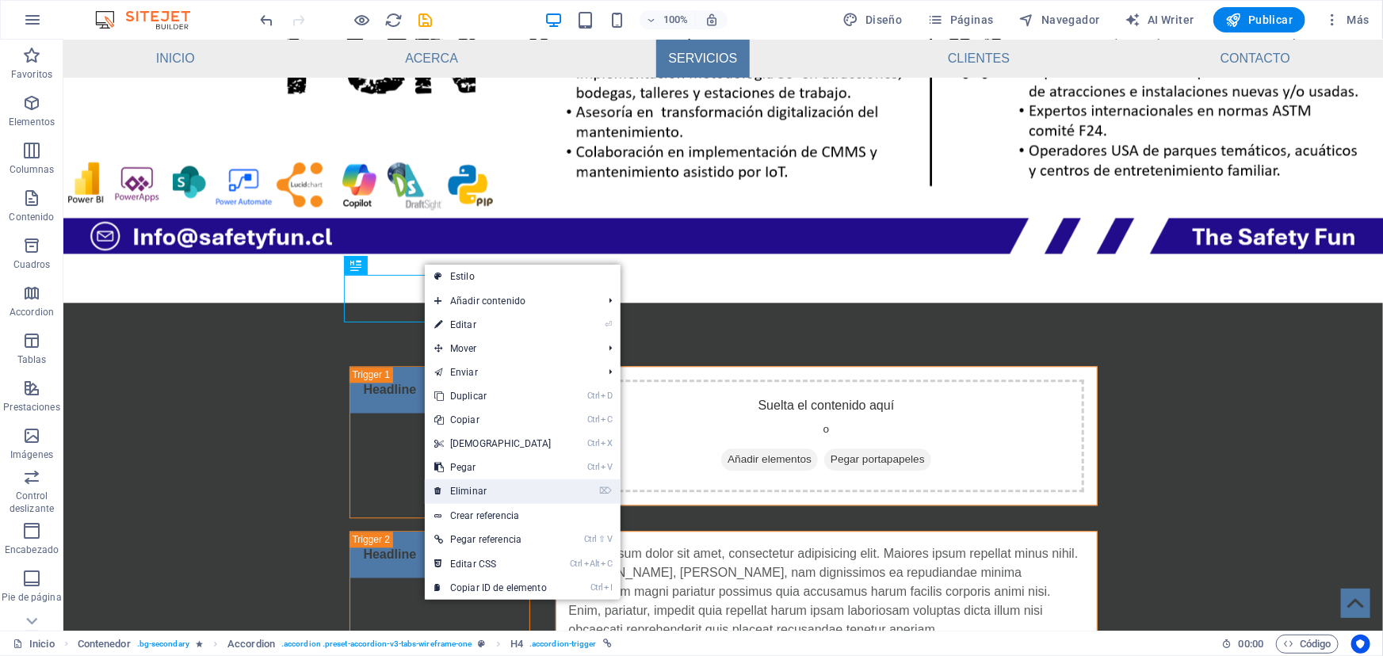
click at [496, 489] on link "⌦ Eliminar" at bounding box center [493, 492] width 136 height 24
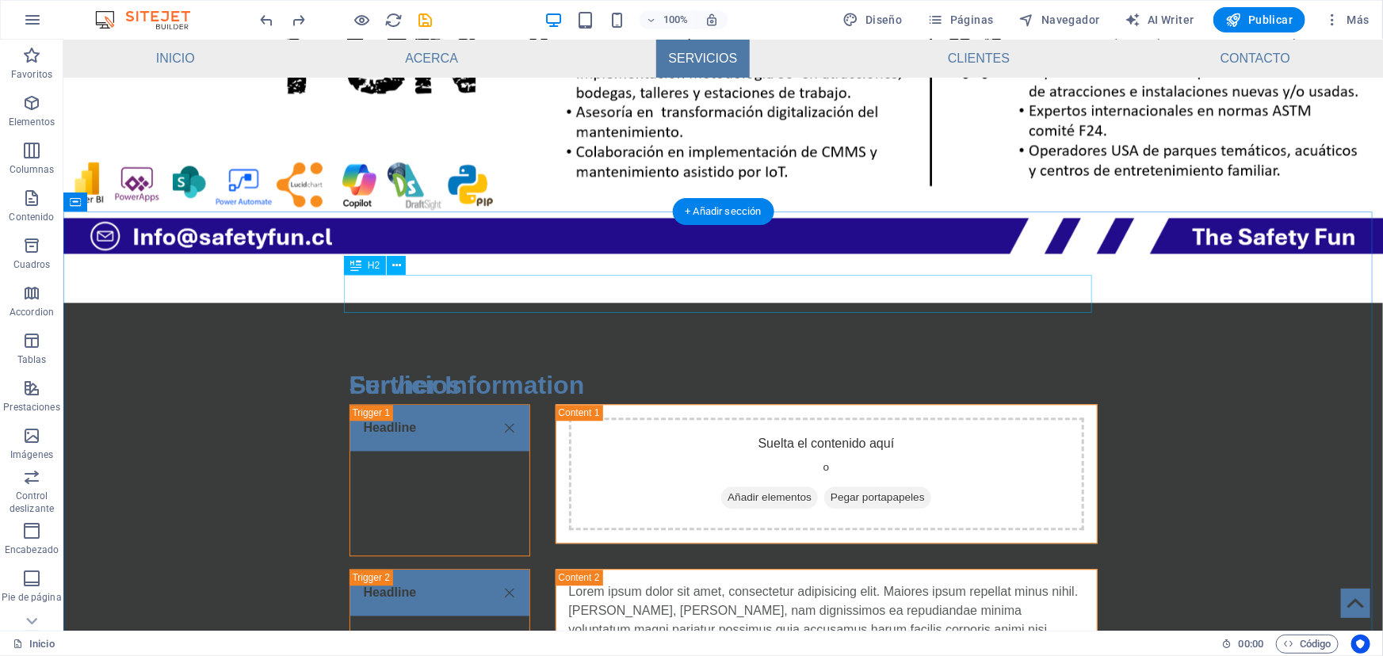
click at [769, 365] on div "Further Information" at bounding box center [723, 384] width 748 height 38
click at [453, 407] on div "Headline Suelta el contenido aquí o Añadir elementos Pegar portapapeles Headlin…" at bounding box center [723, 553] width 748 height 300
click at [481, 365] on div "Further Information" at bounding box center [723, 384] width 748 height 38
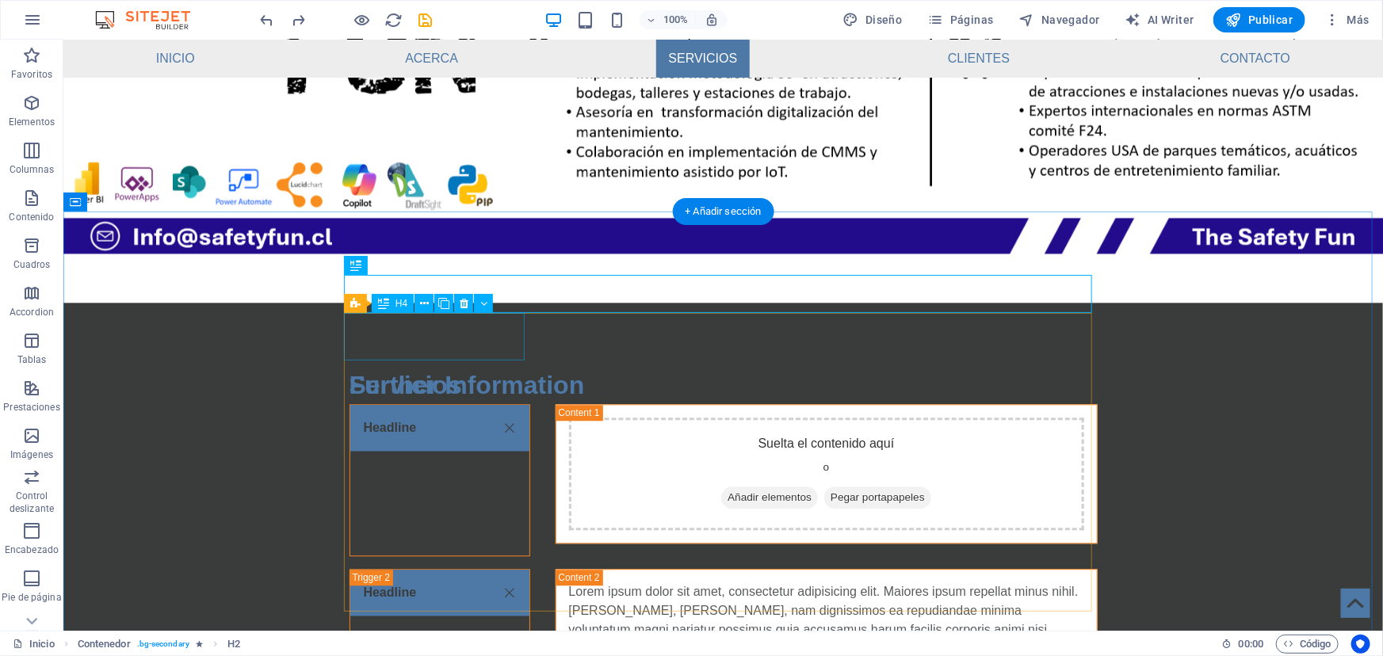
click at [462, 403] on div "Headline" at bounding box center [439, 479] width 181 height 152
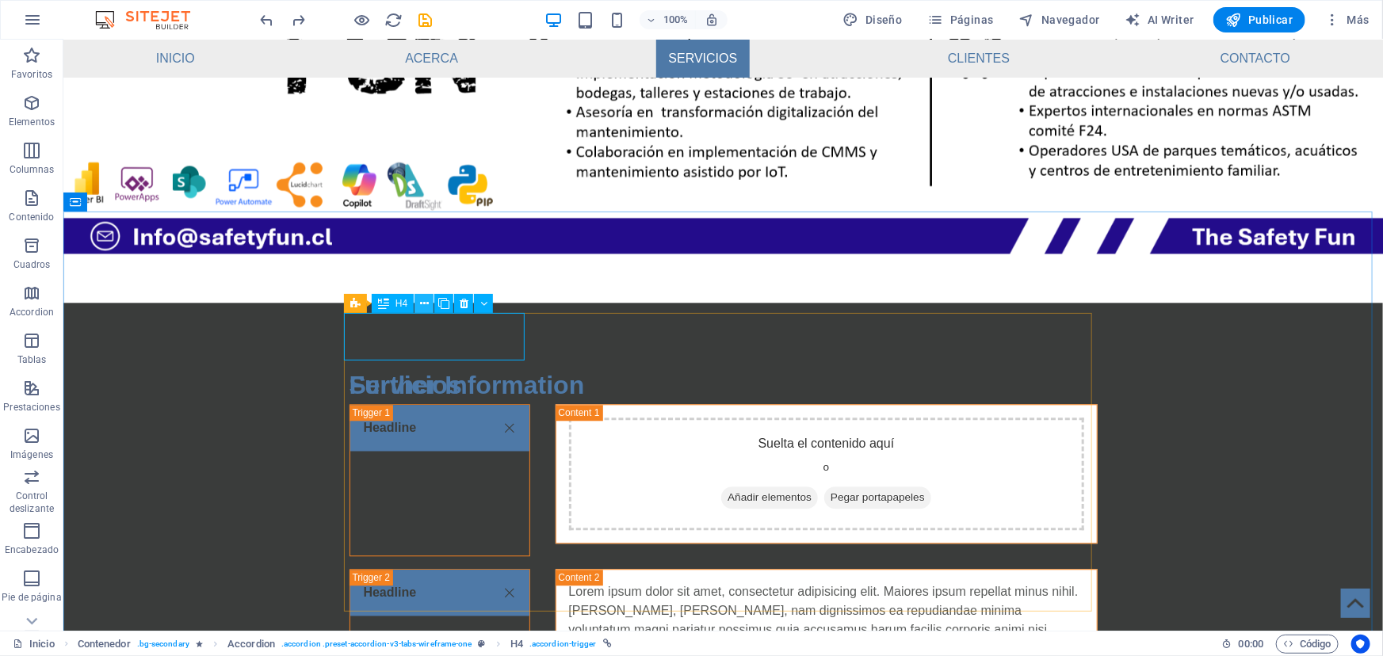
click at [423, 301] on icon at bounding box center [424, 304] width 9 height 17
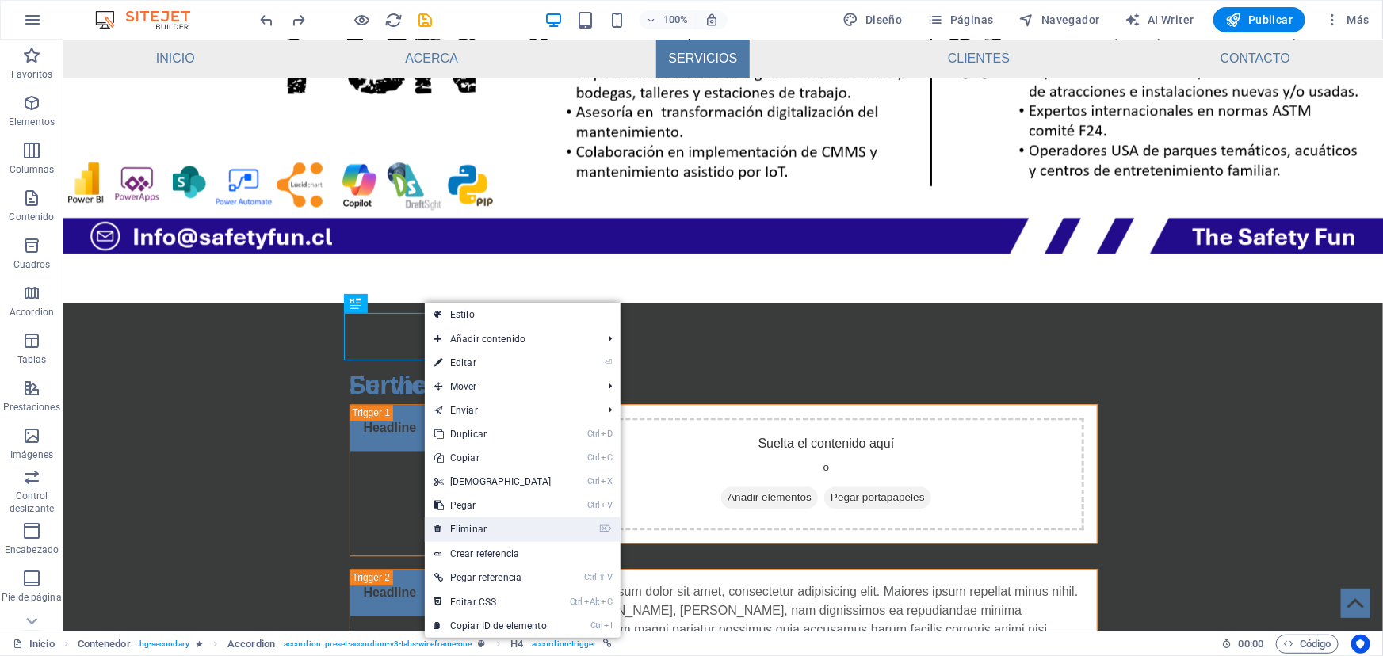
click at [470, 527] on link "⌦ Eliminar" at bounding box center [493, 530] width 136 height 24
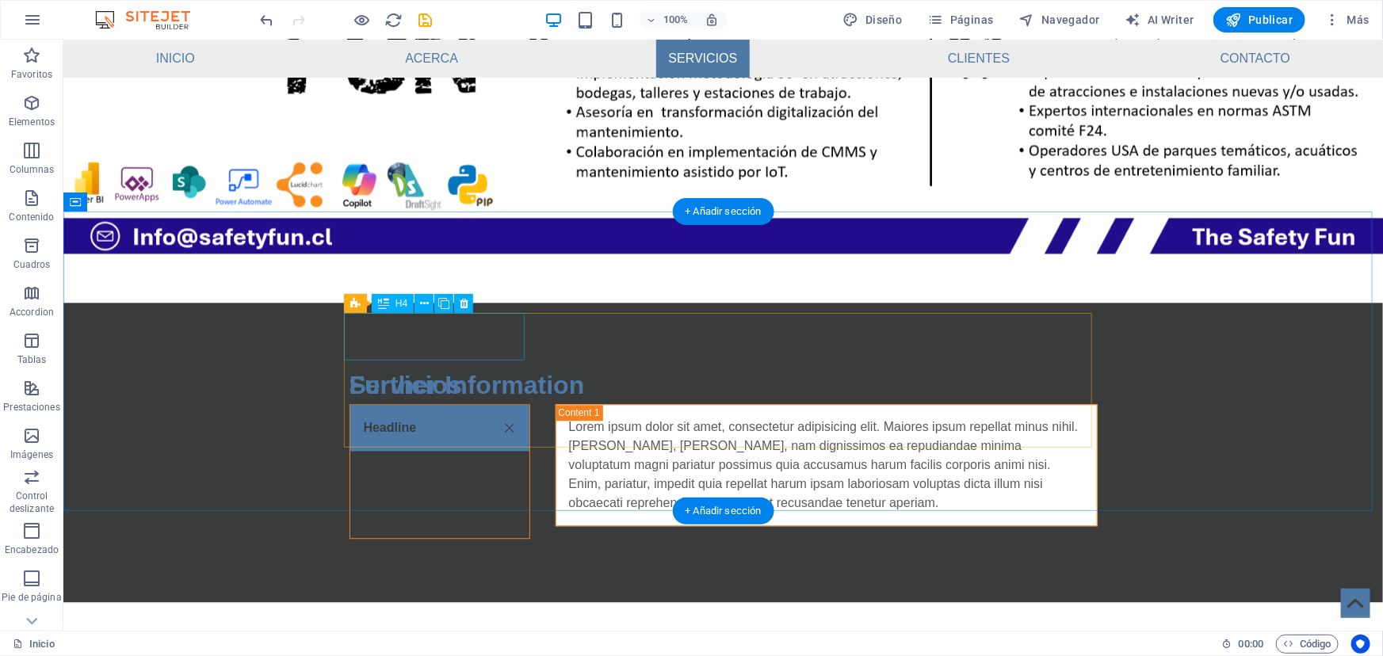
click at [430, 403] on div "Headline" at bounding box center [439, 470] width 181 height 135
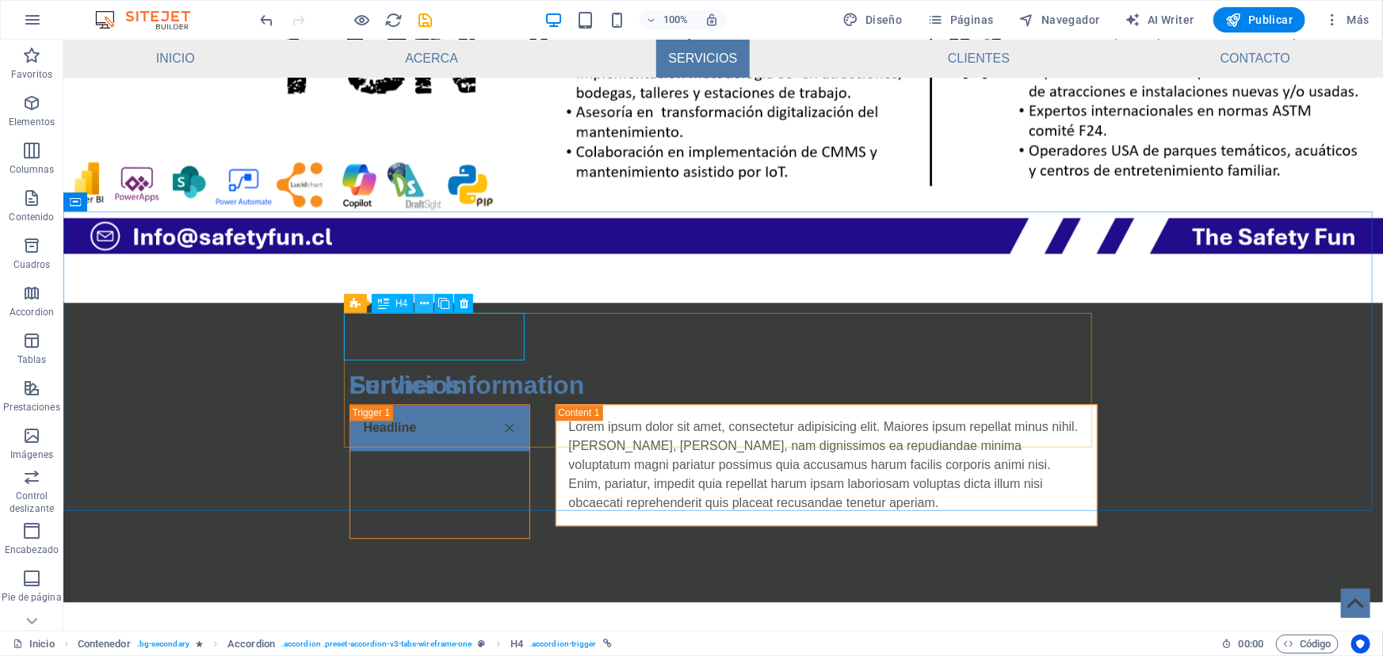
click at [428, 304] on icon at bounding box center [424, 304] width 9 height 17
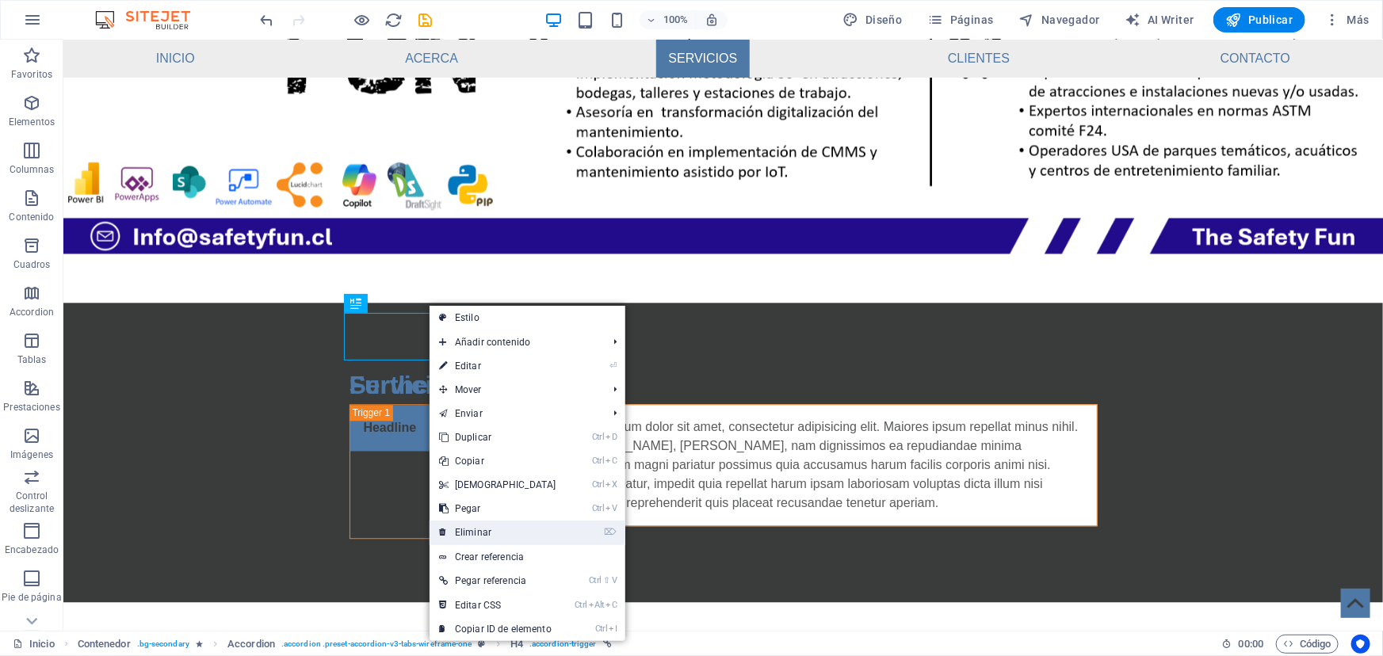
click at [491, 529] on link "⌦ Eliminar" at bounding box center [498, 533] width 136 height 24
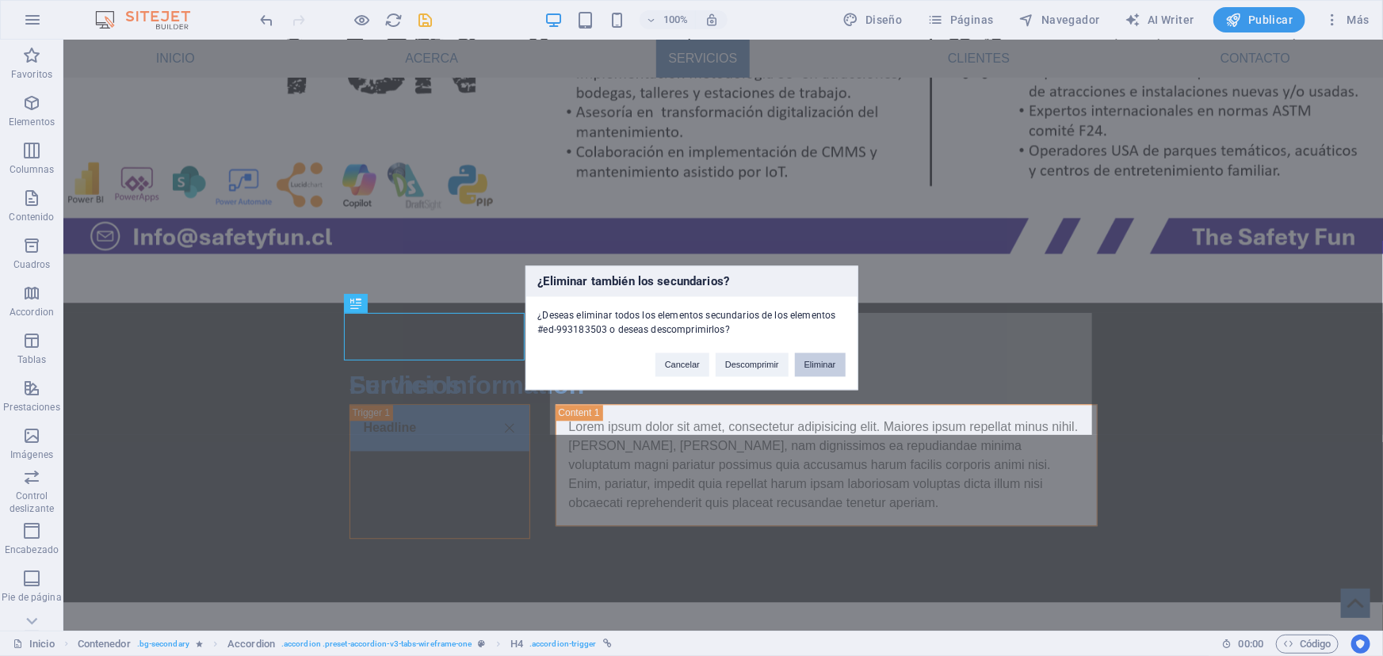
click at [809, 364] on button "Eliminar" at bounding box center [820, 366] width 51 height 24
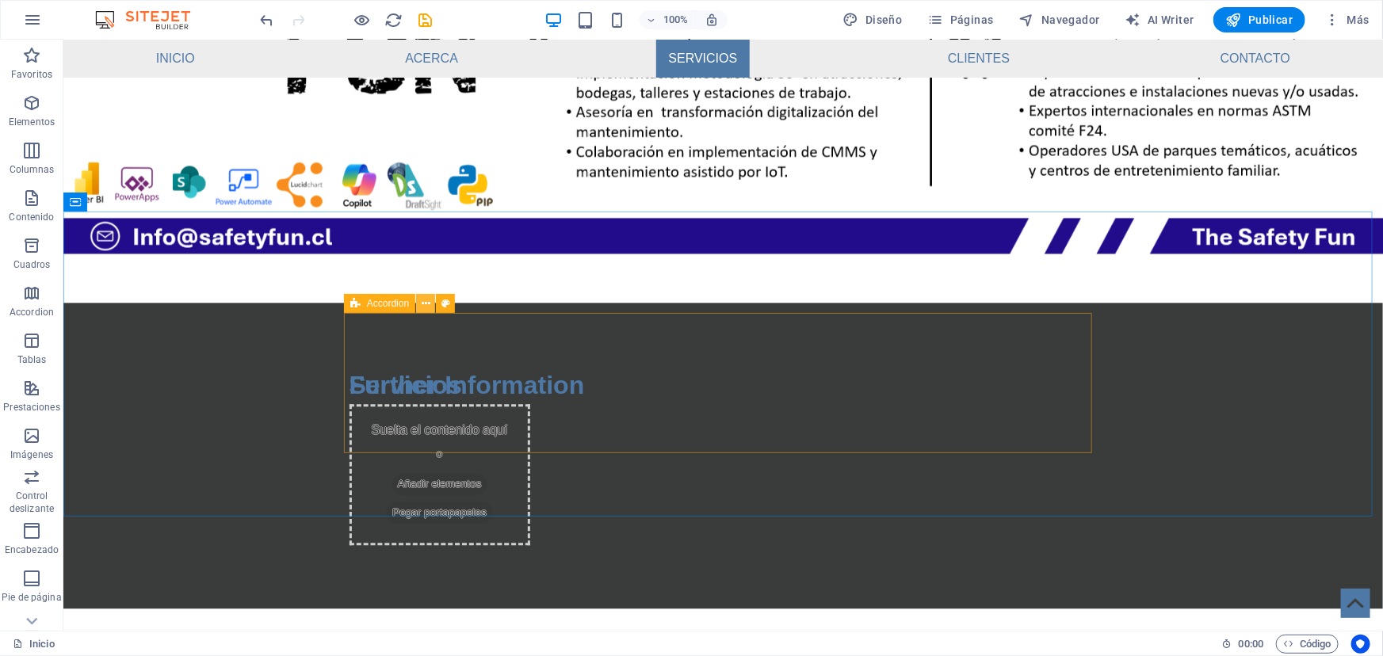
click at [422, 307] on icon at bounding box center [426, 304] width 9 height 17
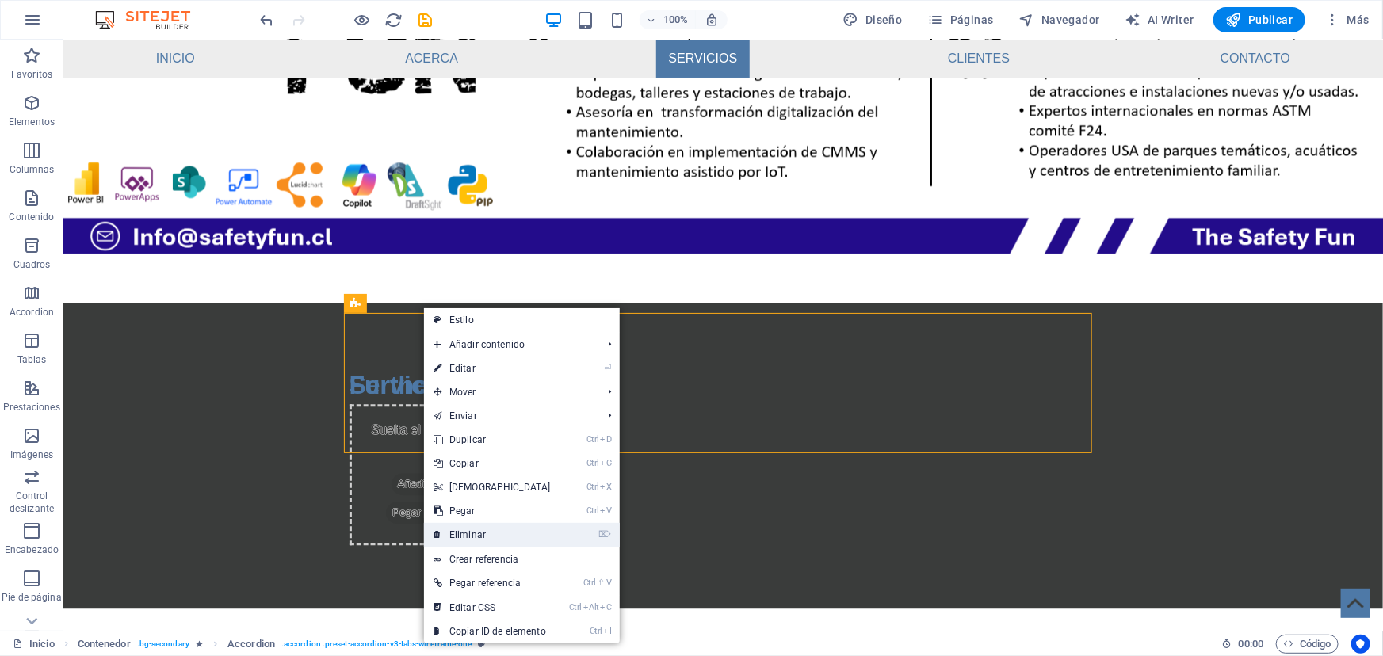
click at [482, 536] on link "⌦ Eliminar" at bounding box center [492, 535] width 136 height 24
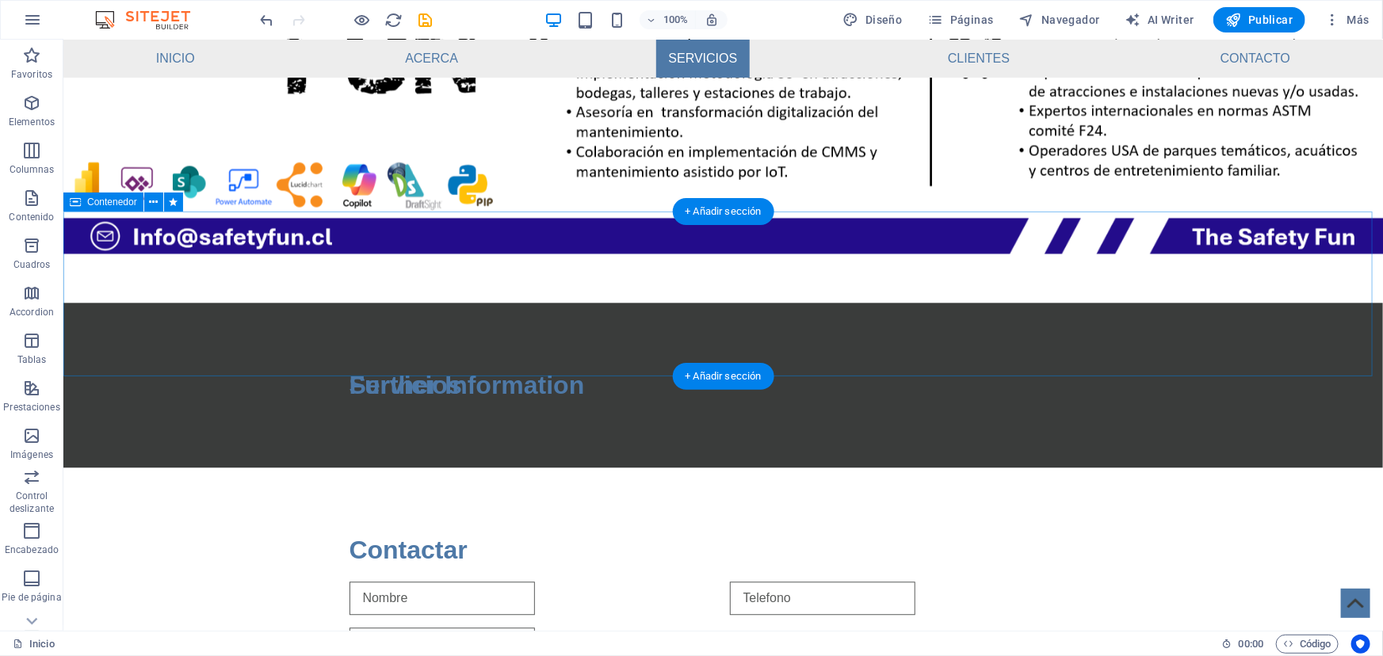
click at [539, 348] on div "Further Information" at bounding box center [723, 384] width 1320 height 165
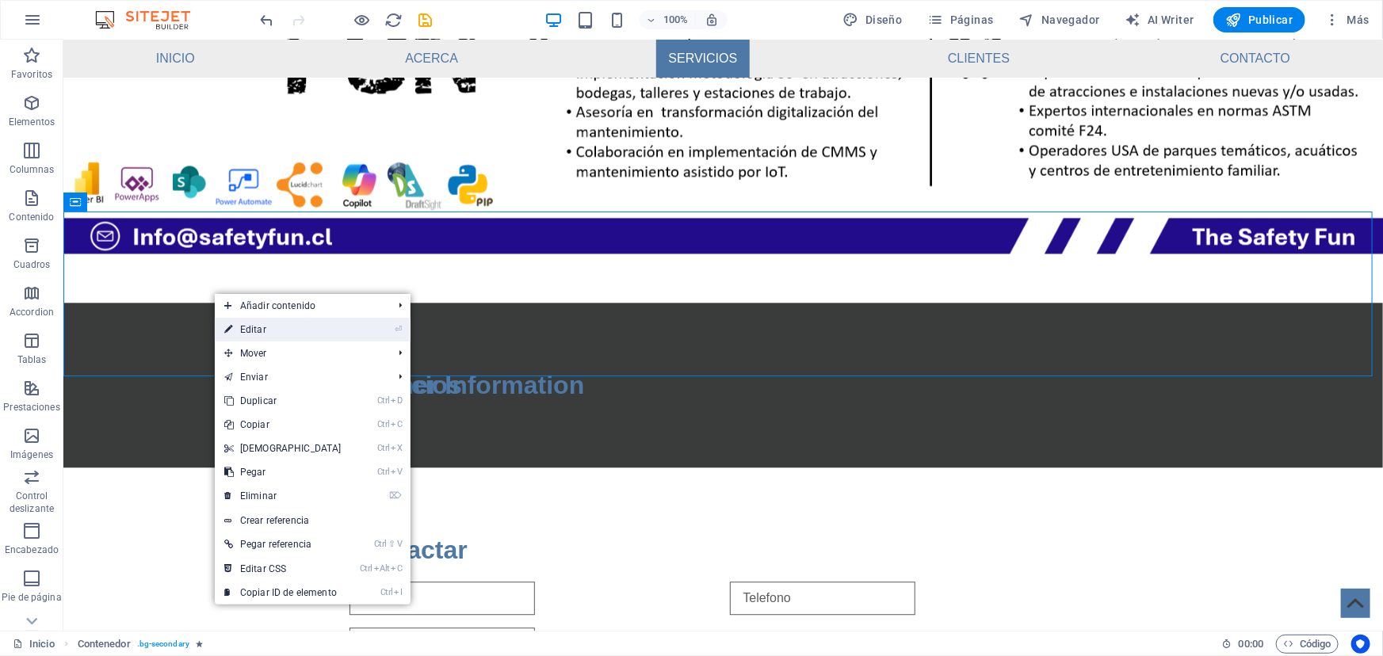
click at [276, 325] on link "⏎ Editar" at bounding box center [283, 330] width 136 height 24
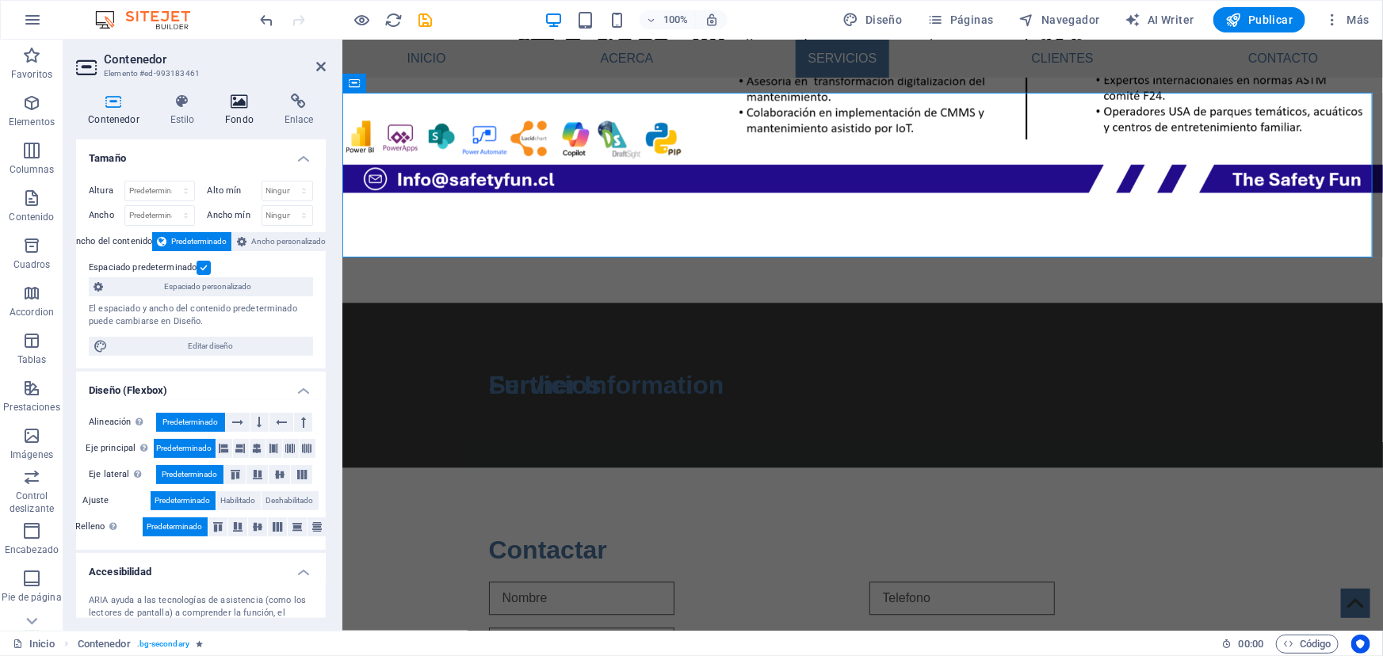
click at [246, 101] on icon at bounding box center [239, 102] width 53 height 16
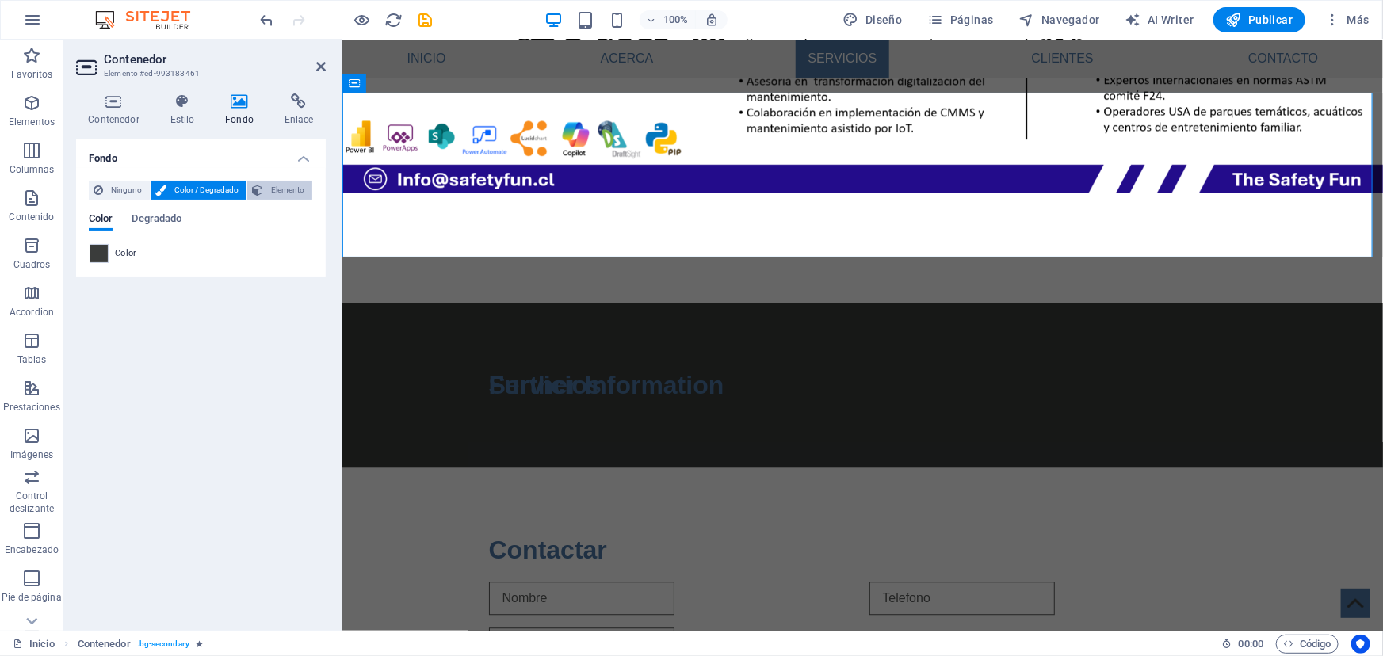
click at [293, 193] on span "Elemento" at bounding box center [288, 190] width 40 height 19
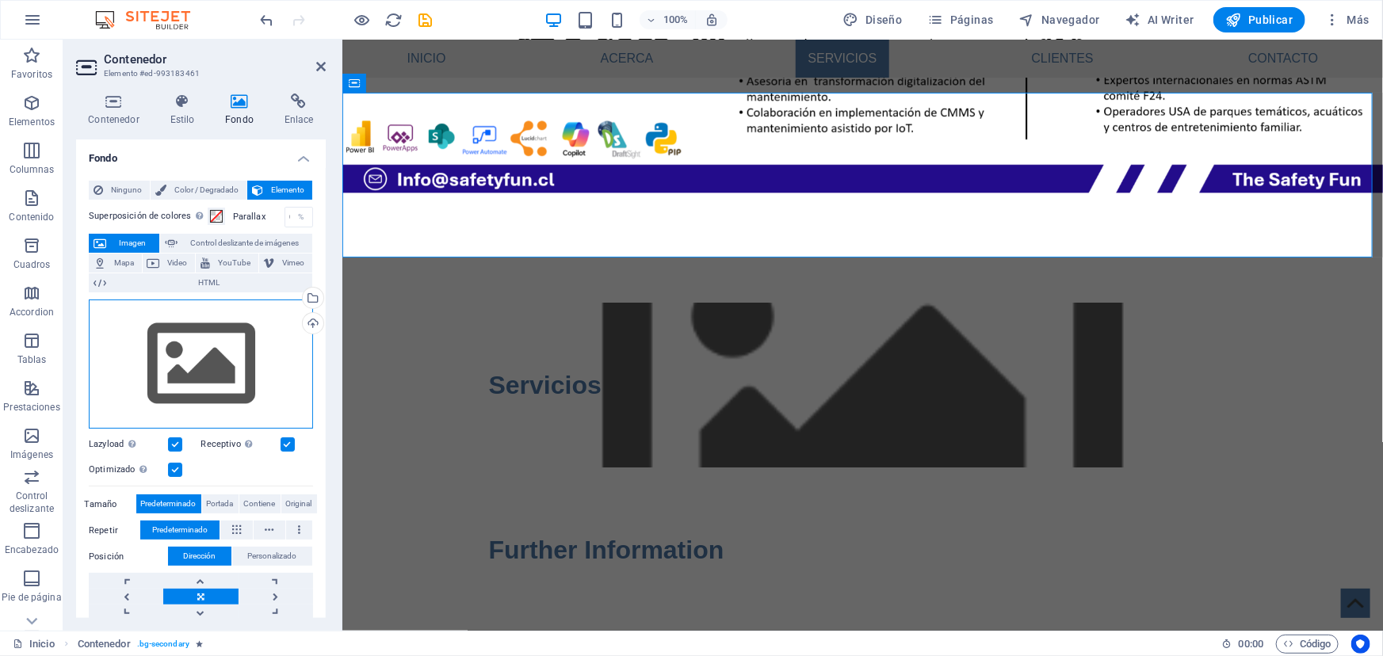
click at [231, 347] on div "Arrastra archivos aquí, haz clic para escoger archivos o selecciona archivos de…" at bounding box center [201, 365] width 224 height 130
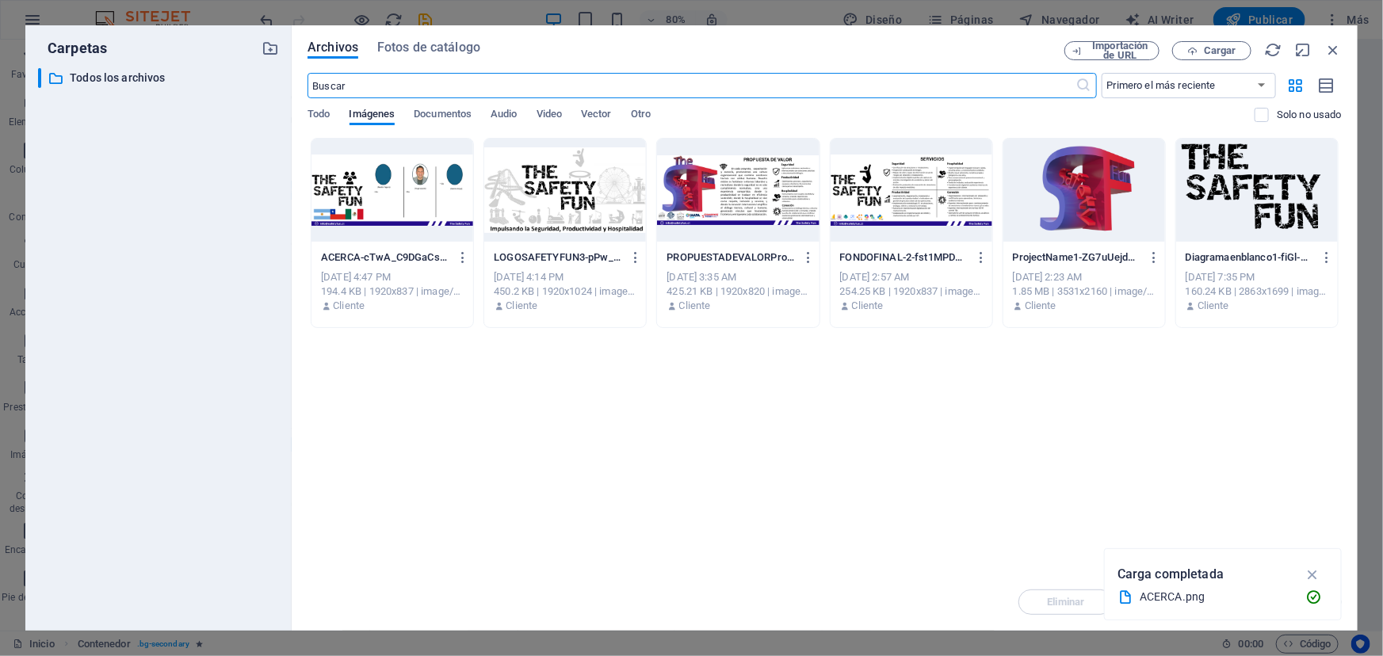
scroll to position [1442, 0]
click at [1219, 55] on span "Cargar" at bounding box center [1220, 51] width 32 height 10
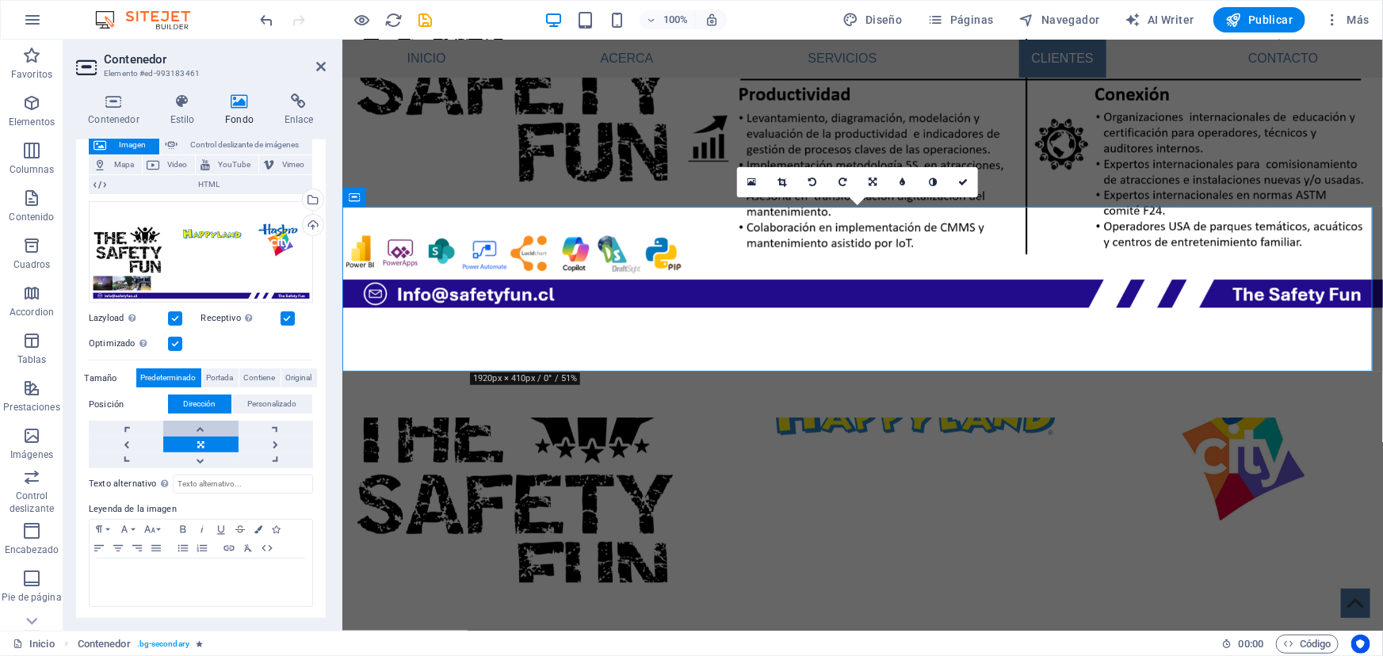
scroll to position [99, 0]
click at [113, 97] on icon at bounding box center [113, 102] width 75 height 16
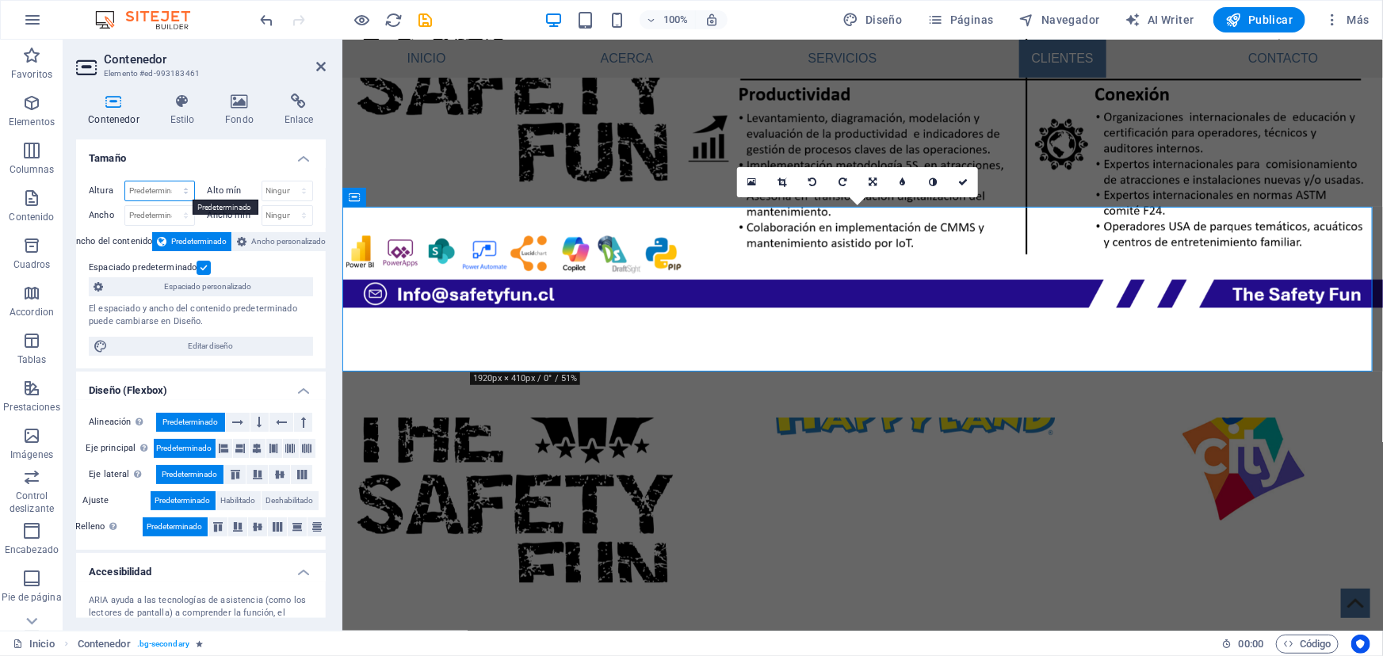
click at [174, 193] on select "Predeterminado px rem % vh vw" at bounding box center [159, 191] width 69 height 19
select select "px"
click at [170, 182] on select "Predeterminado px rem % vh vw" at bounding box center [159, 191] width 69 height 19
type input "208"
click at [152, 185] on input "208" at bounding box center [159, 191] width 69 height 19
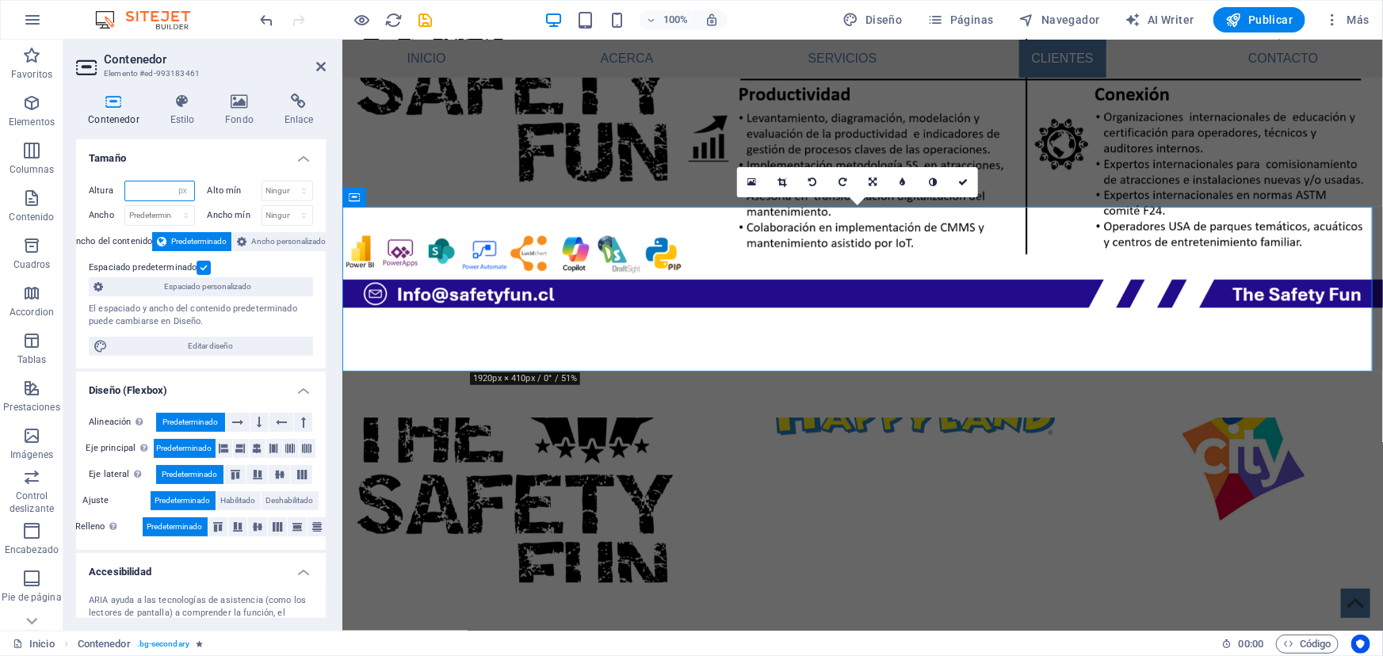
type input "7"
type input "5"
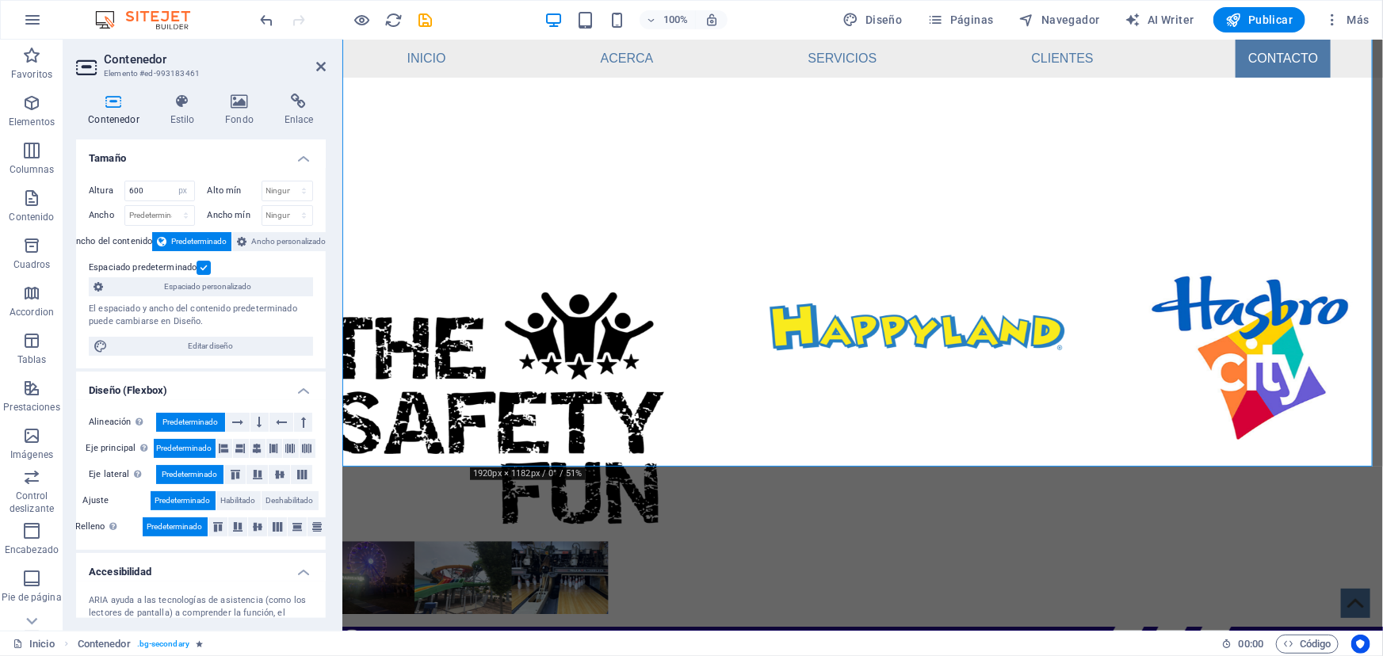
scroll to position [1874, 0]
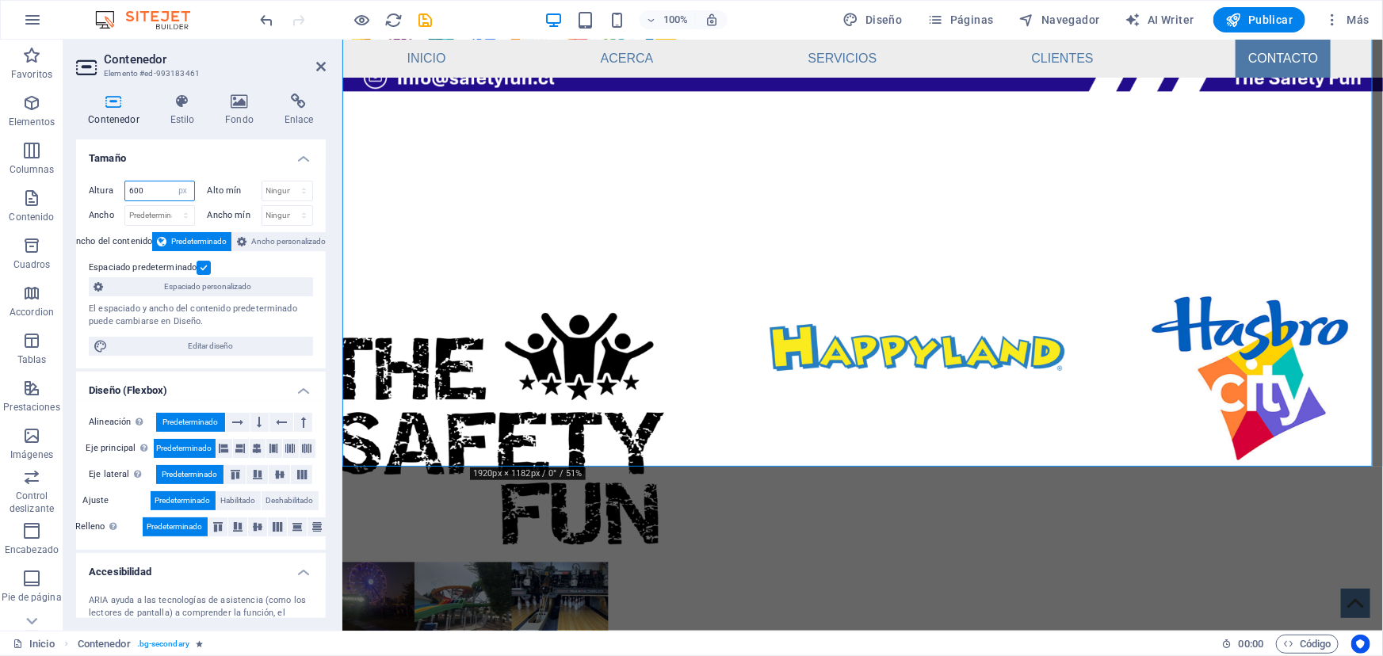
click at [151, 189] on input "600" at bounding box center [159, 191] width 69 height 19
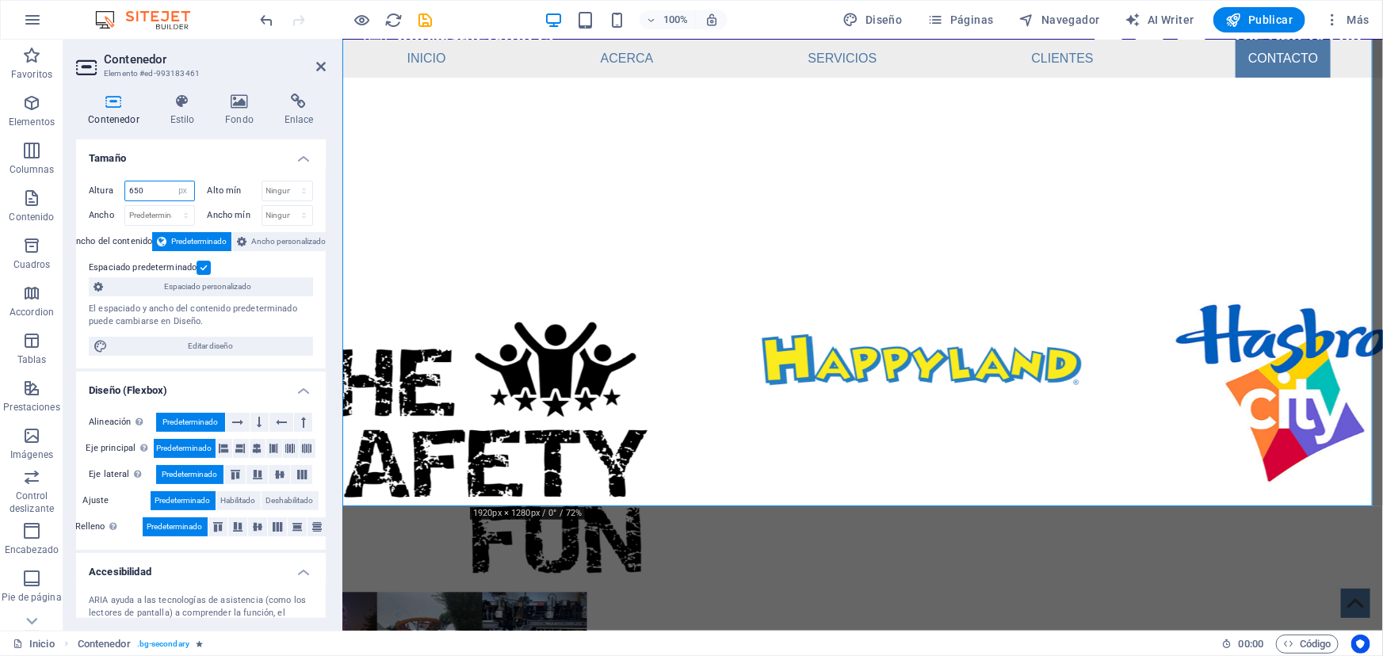
type input "650"
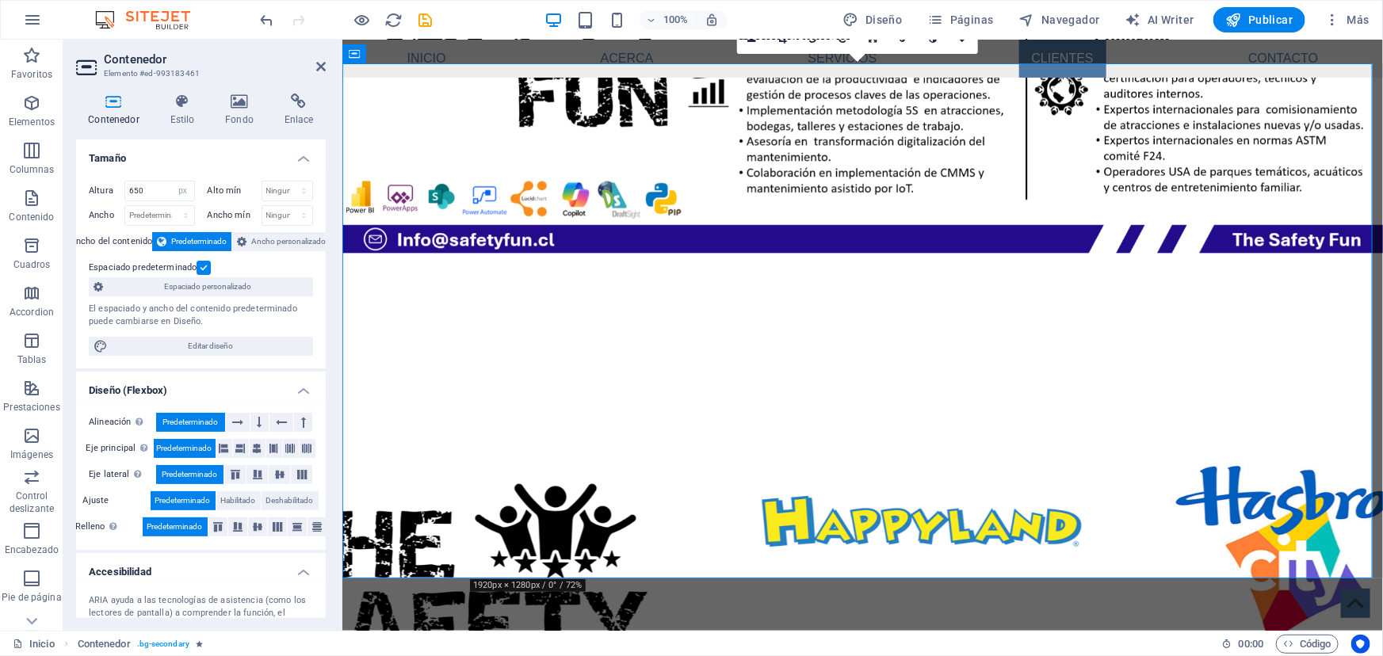
scroll to position [1585, 0]
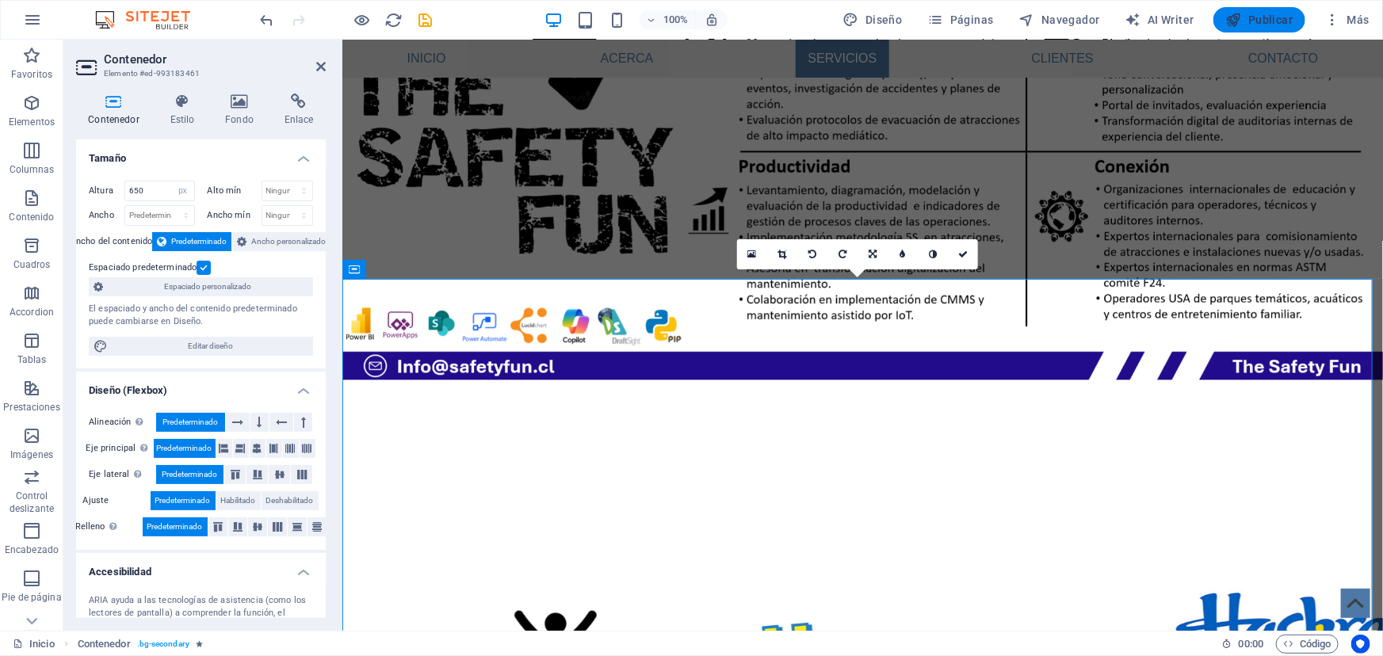
click at [1261, 21] on span "Publicar" at bounding box center [1259, 20] width 67 height 16
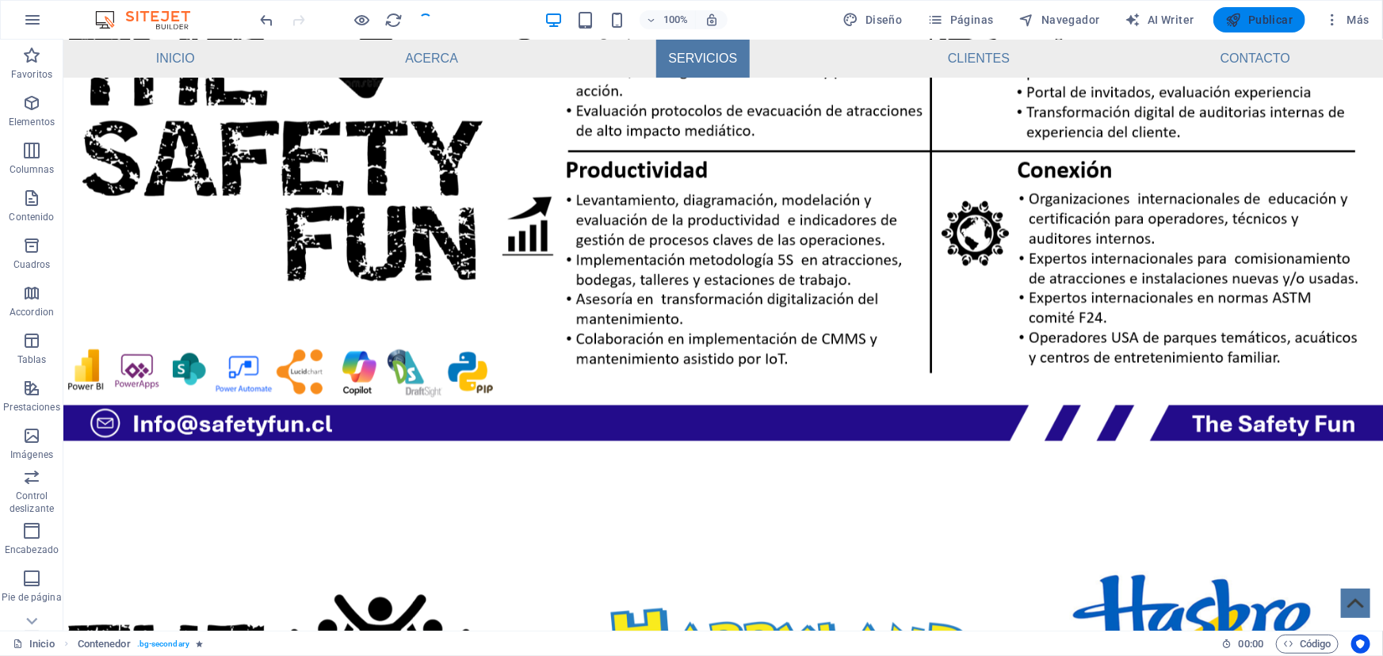
checkbox input "false"
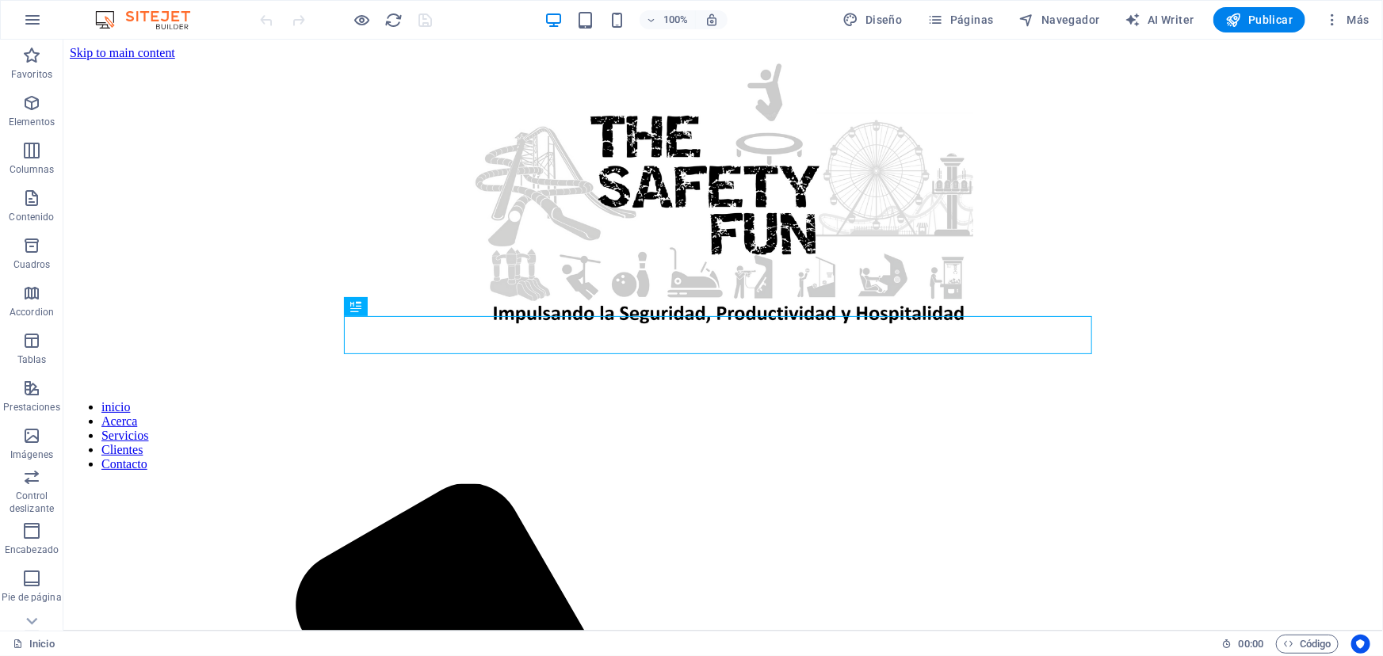
scroll to position [384, 0]
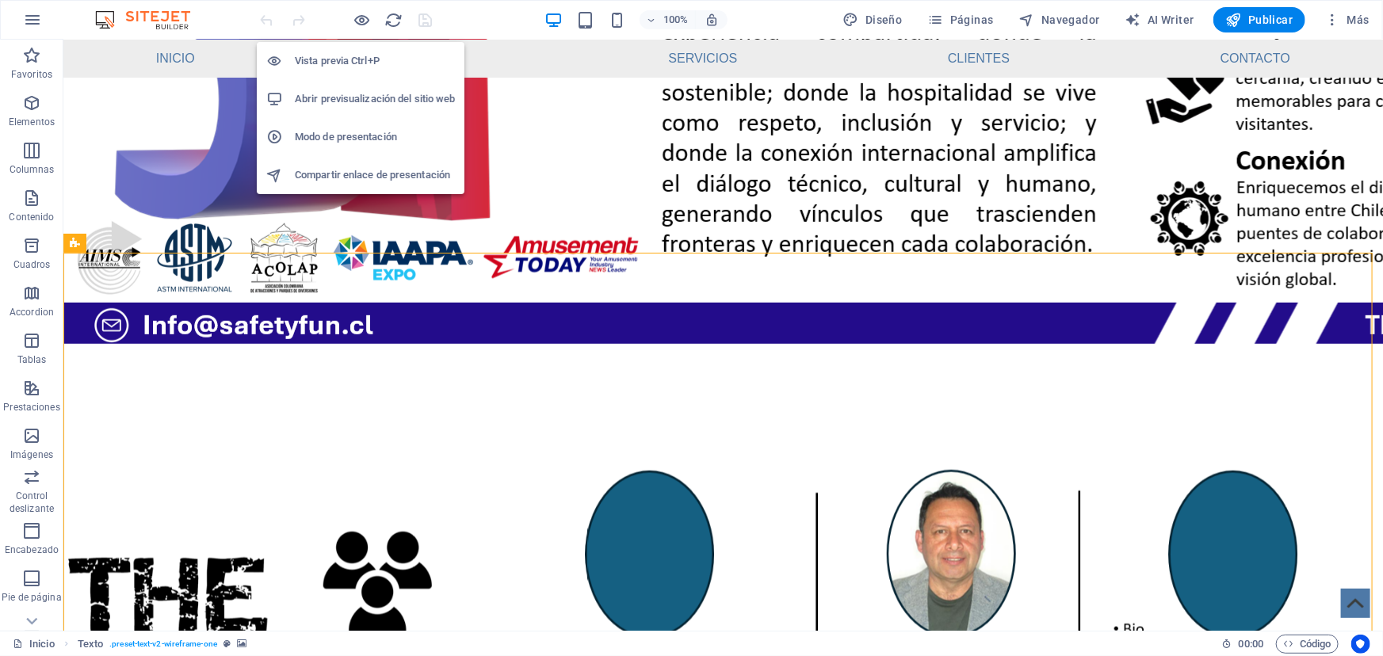
click at [372, 91] on h6 "Abrir previsualización del sitio web" at bounding box center [375, 99] width 160 height 19
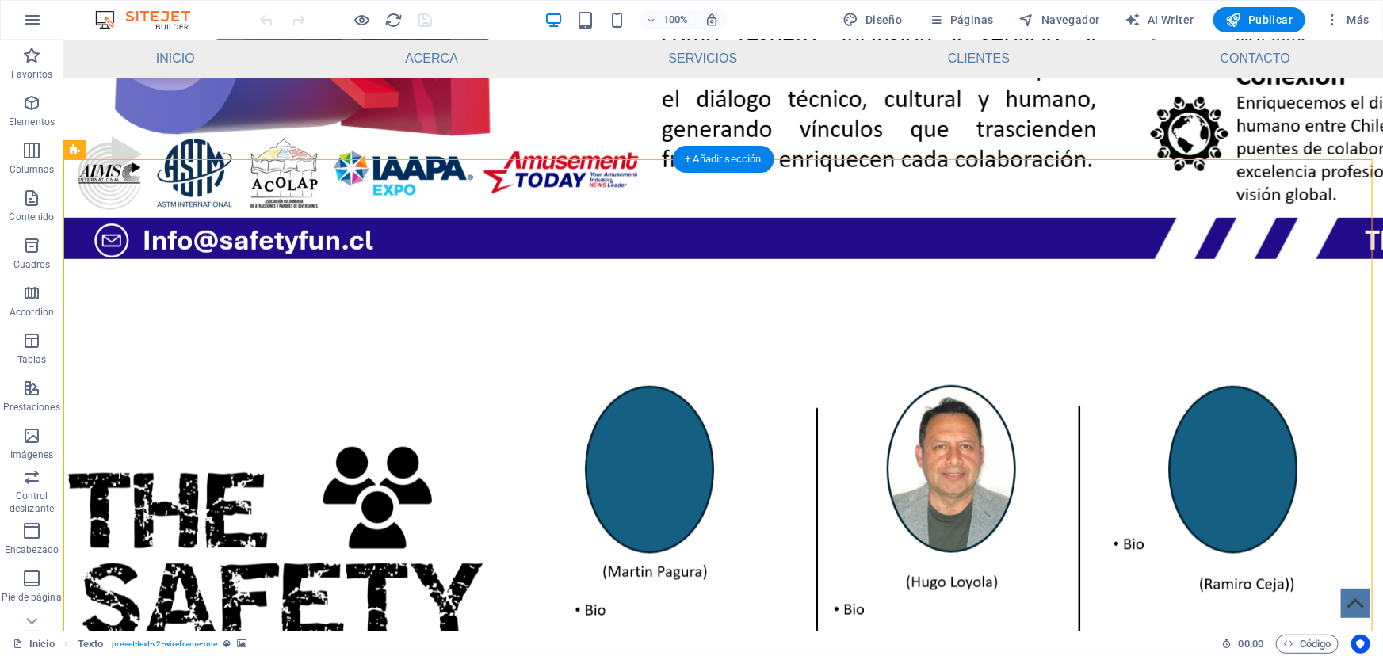
scroll to position [456, 0]
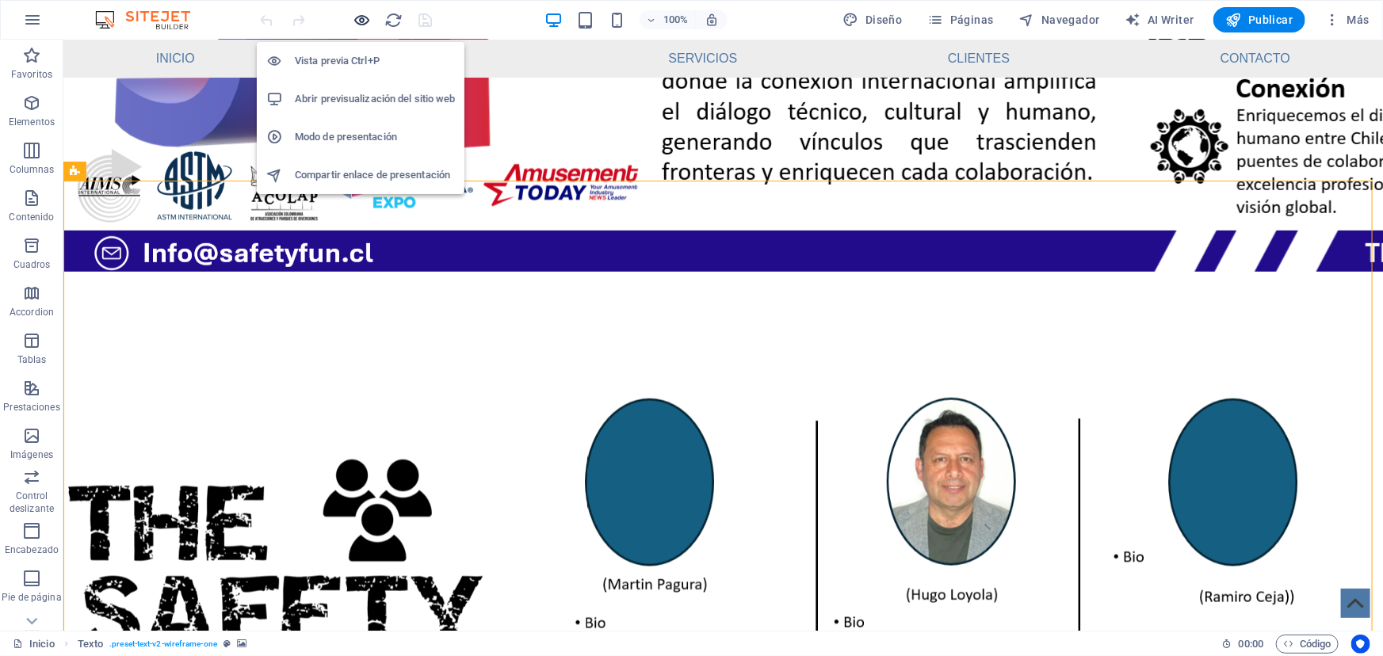
click at [356, 13] on icon "button" at bounding box center [363, 20] width 18 height 18
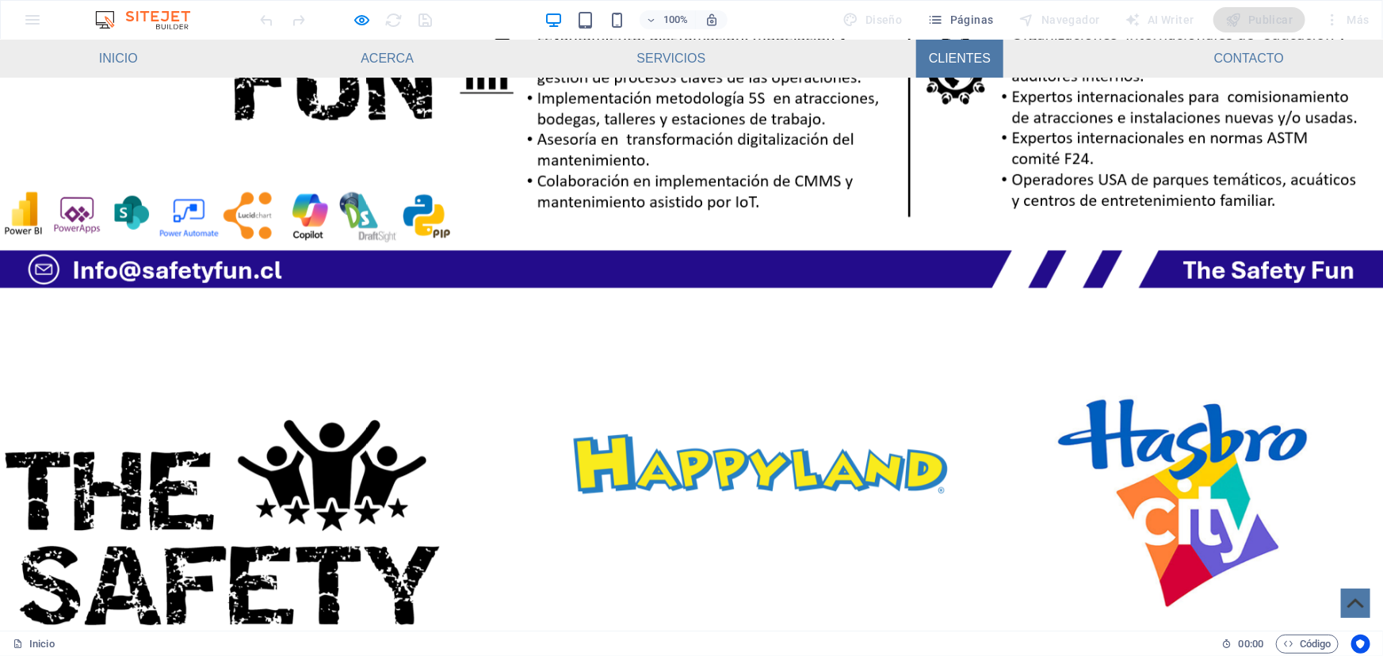
scroll to position [2041, 0]
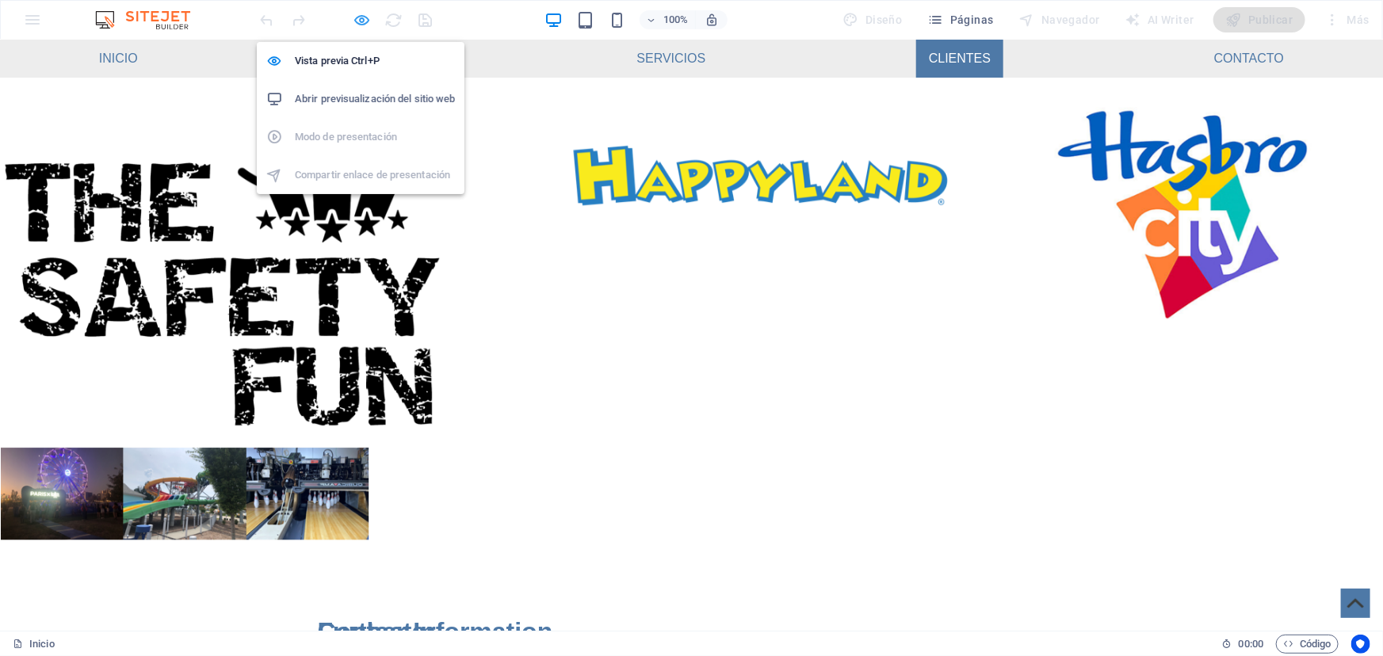
click at [367, 21] on icon "button" at bounding box center [363, 20] width 18 height 18
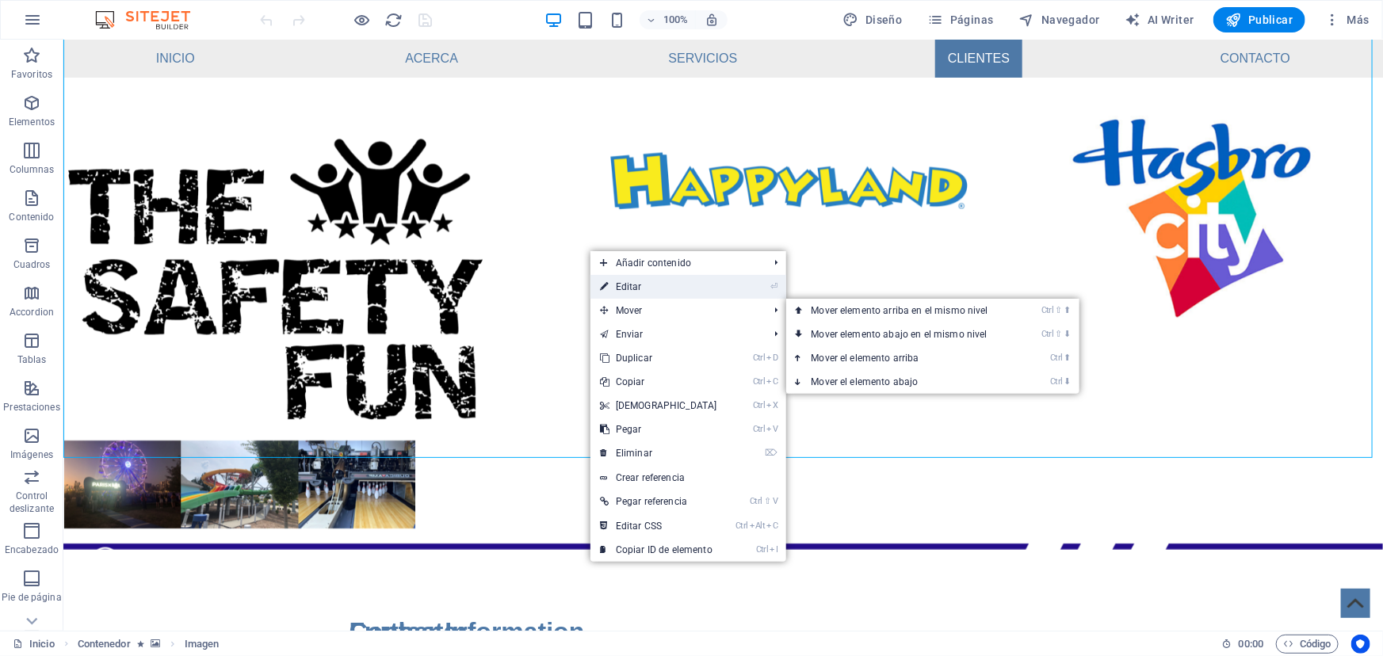
click at [638, 290] on link "⏎ Editar" at bounding box center [659, 287] width 136 height 24
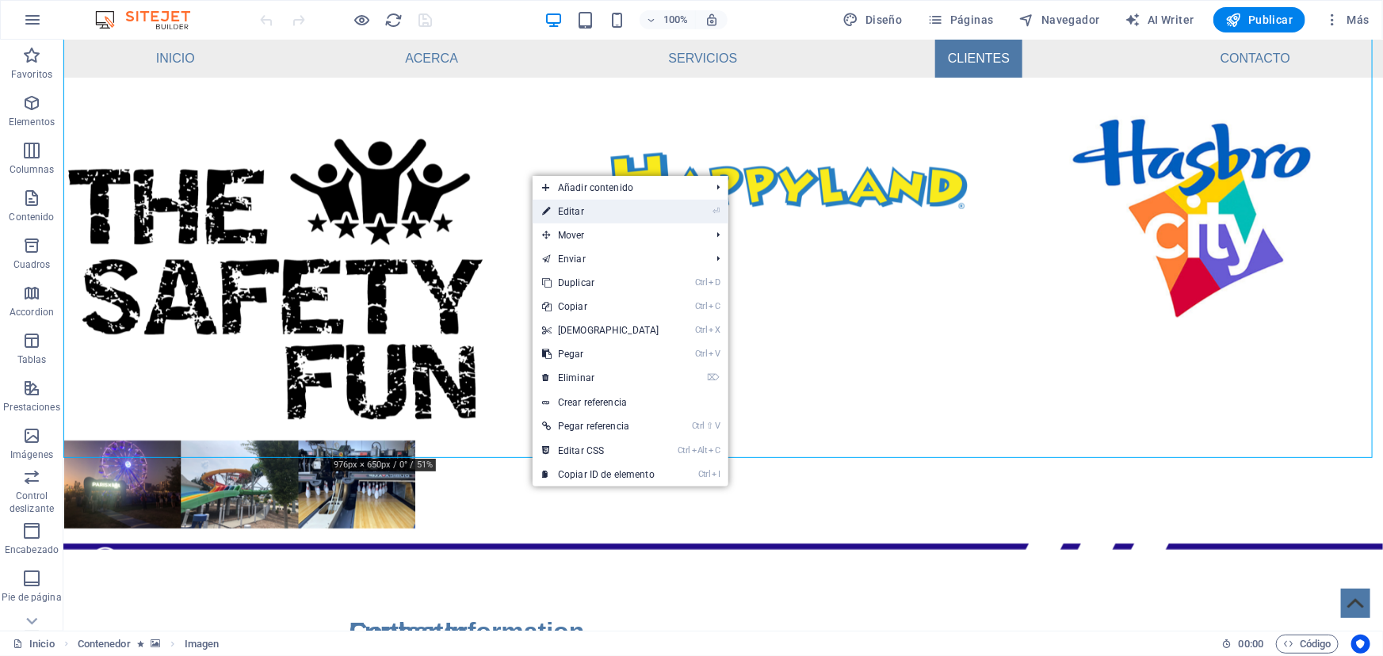
click at [570, 209] on link "⏎ Editar" at bounding box center [601, 212] width 136 height 24
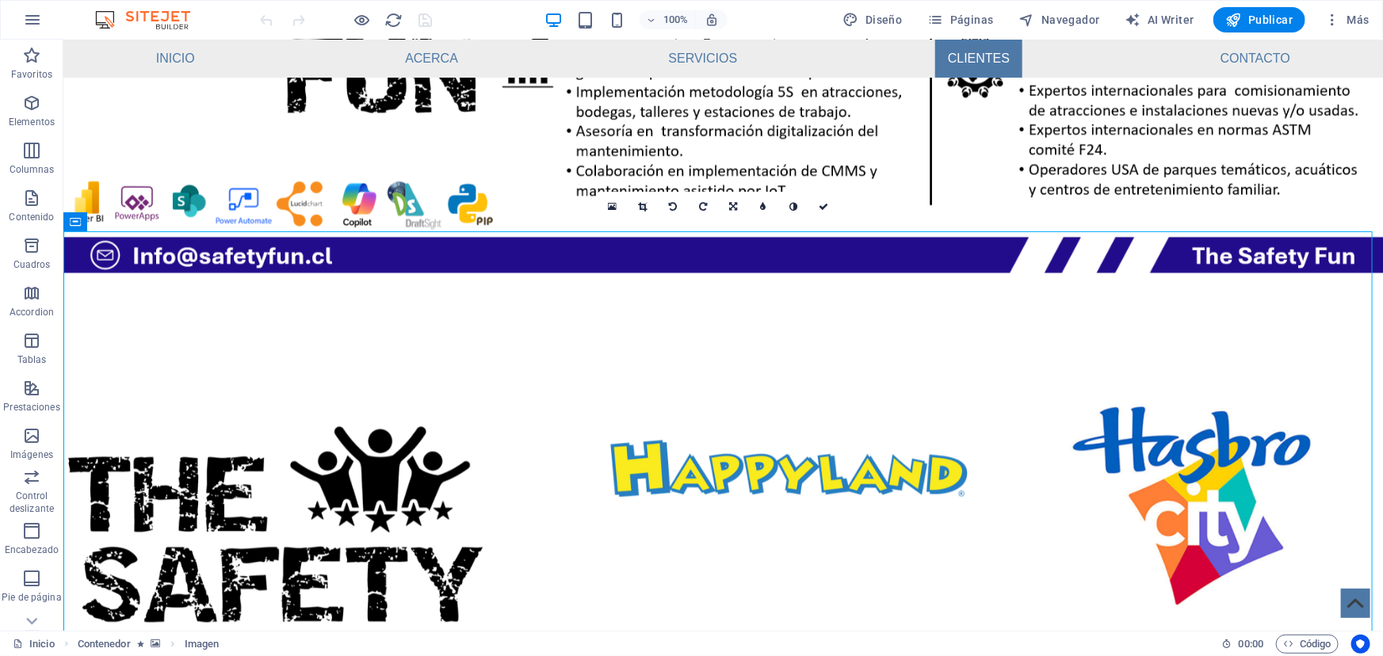
scroll to position [1752, 0]
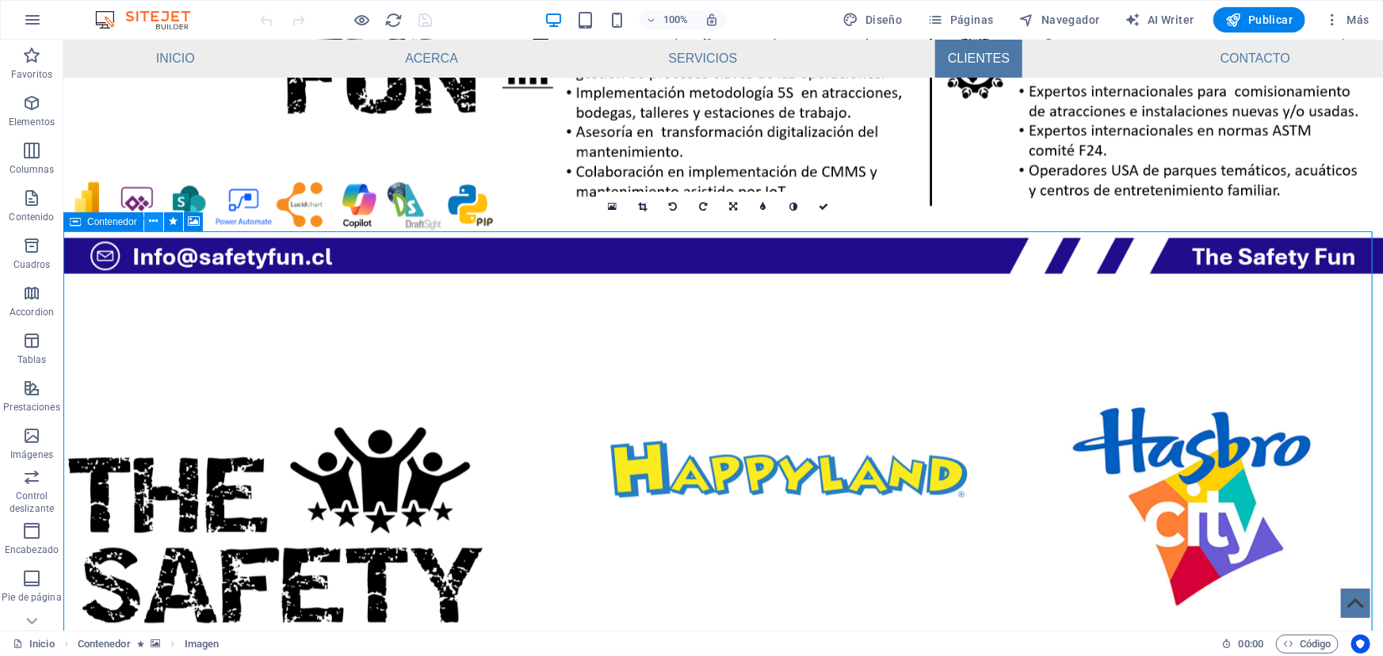
click at [152, 222] on icon at bounding box center [153, 221] width 9 height 17
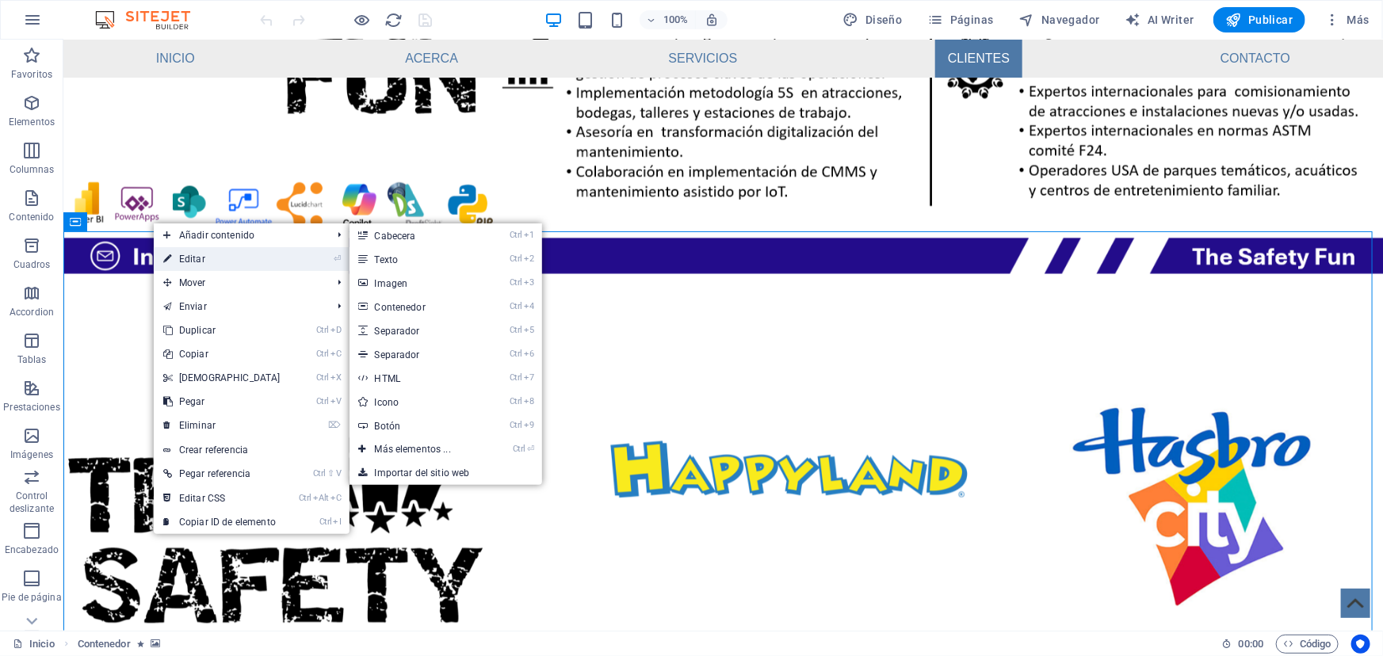
click at [188, 260] on link "⏎ Editar" at bounding box center [222, 259] width 136 height 24
select select "px"
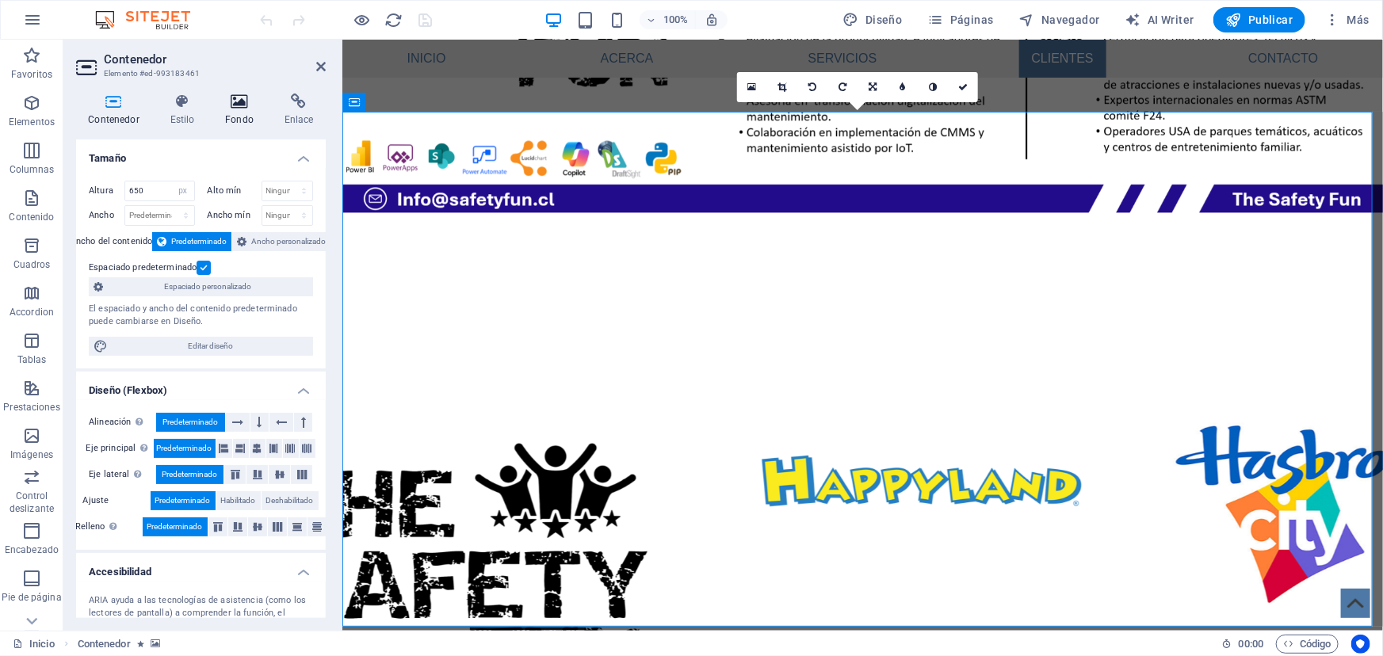
click at [235, 101] on icon at bounding box center [239, 102] width 53 height 16
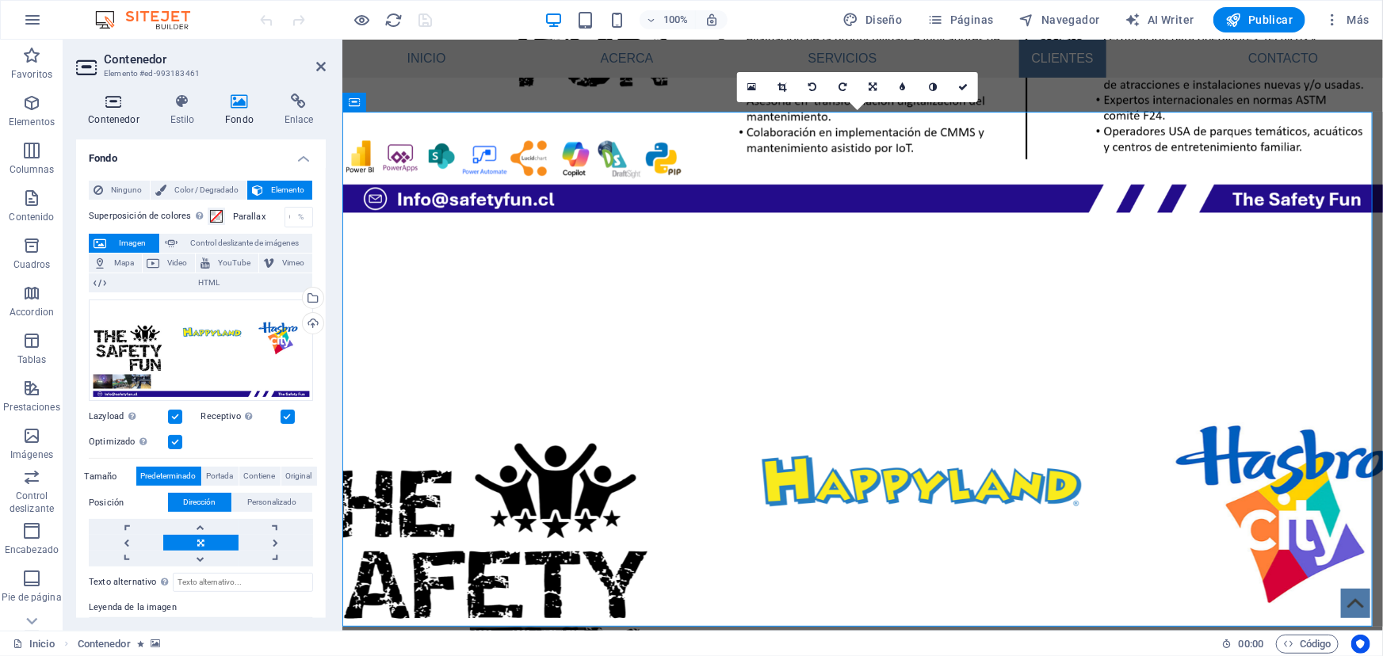
click at [103, 103] on icon at bounding box center [113, 102] width 75 height 16
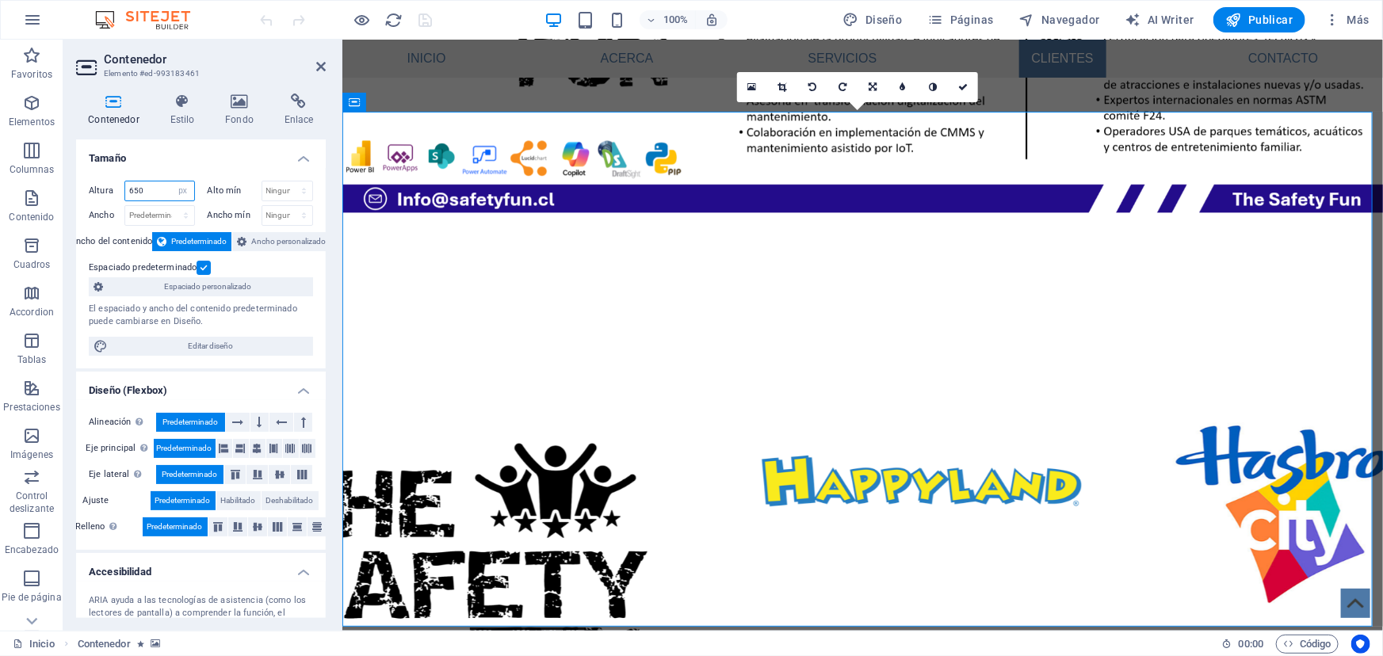
click at [132, 188] on input "650" at bounding box center [159, 191] width 69 height 19
type input "750"
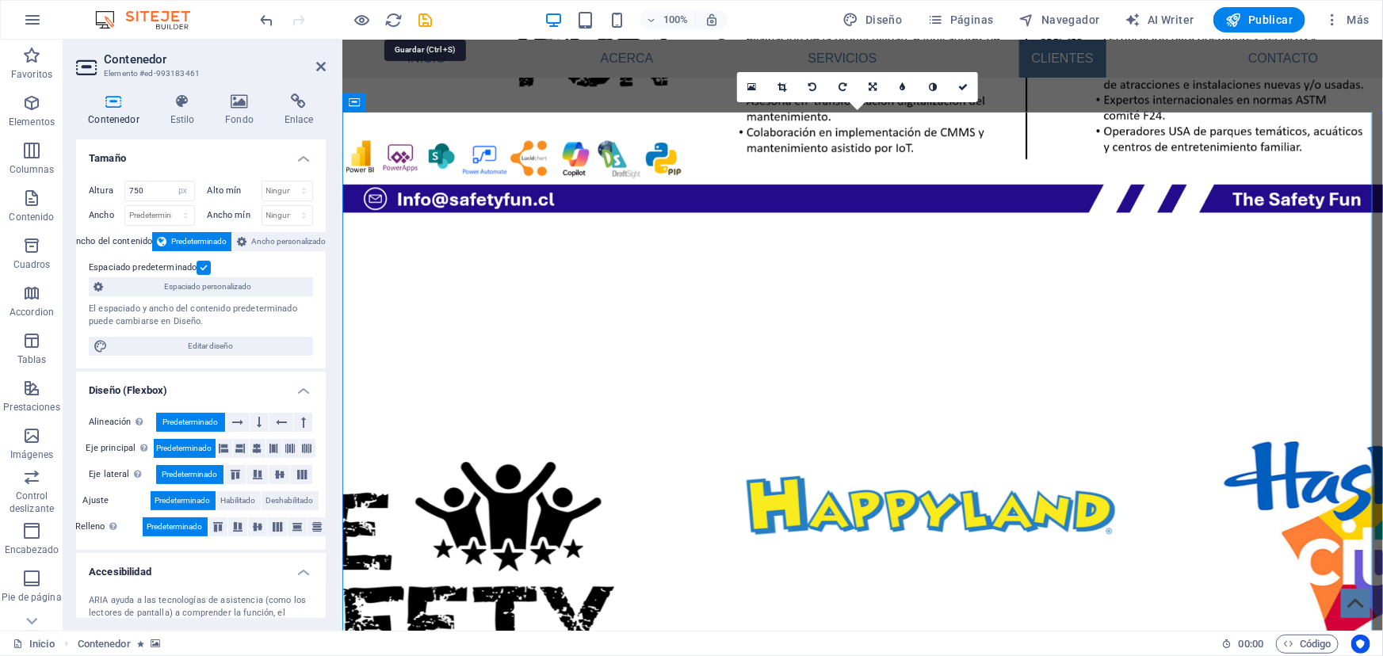
click at [422, 17] on icon "save" at bounding box center [426, 20] width 18 height 18
checkbox input "false"
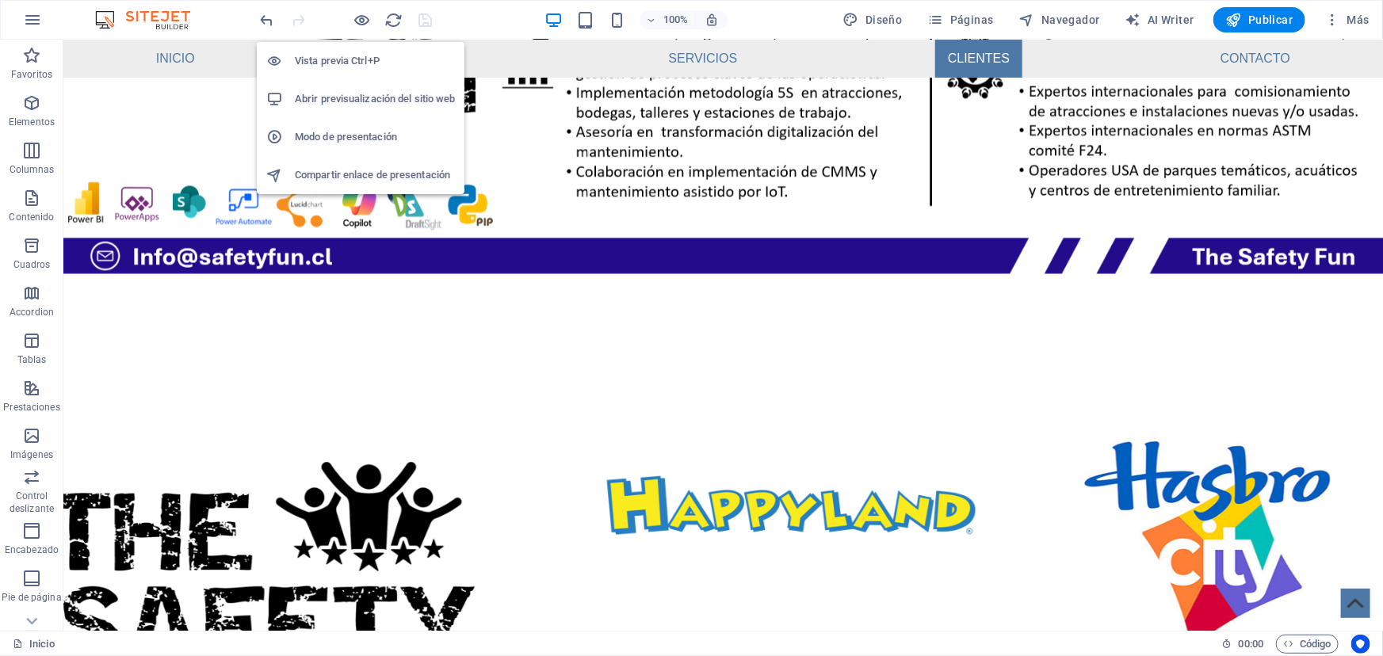
click at [356, 95] on h6 "Abrir previsualización del sitio web" at bounding box center [375, 99] width 160 height 19
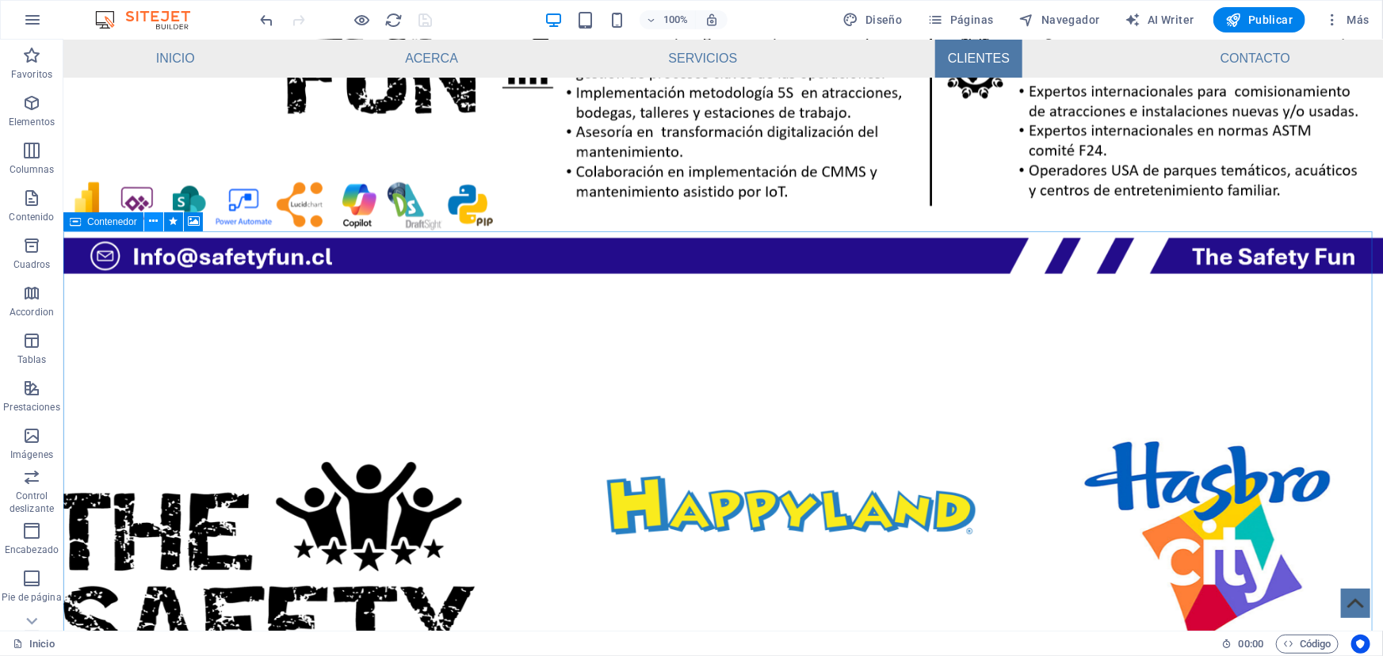
click at [153, 223] on icon at bounding box center [153, 221] width 9 height 17
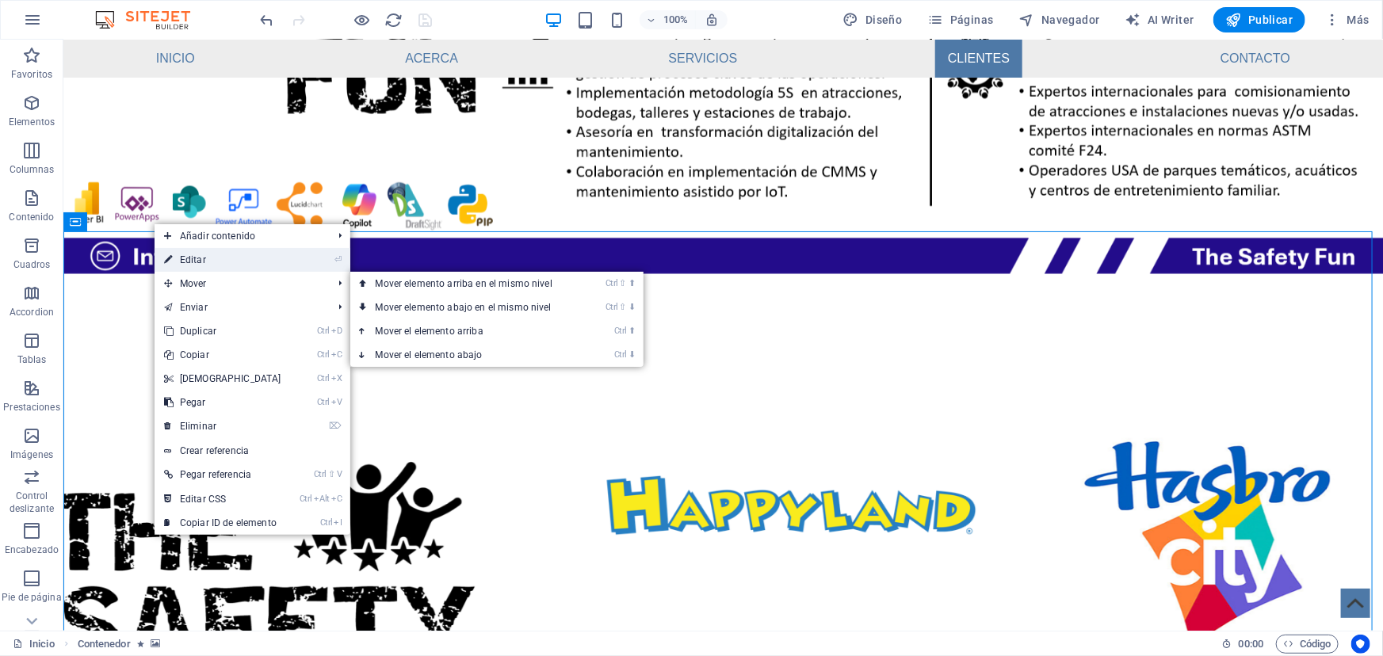
click at [201, 258] on link "⏎ Editar" at bounding box center [223, 260] width 136 height 24
select select "px"
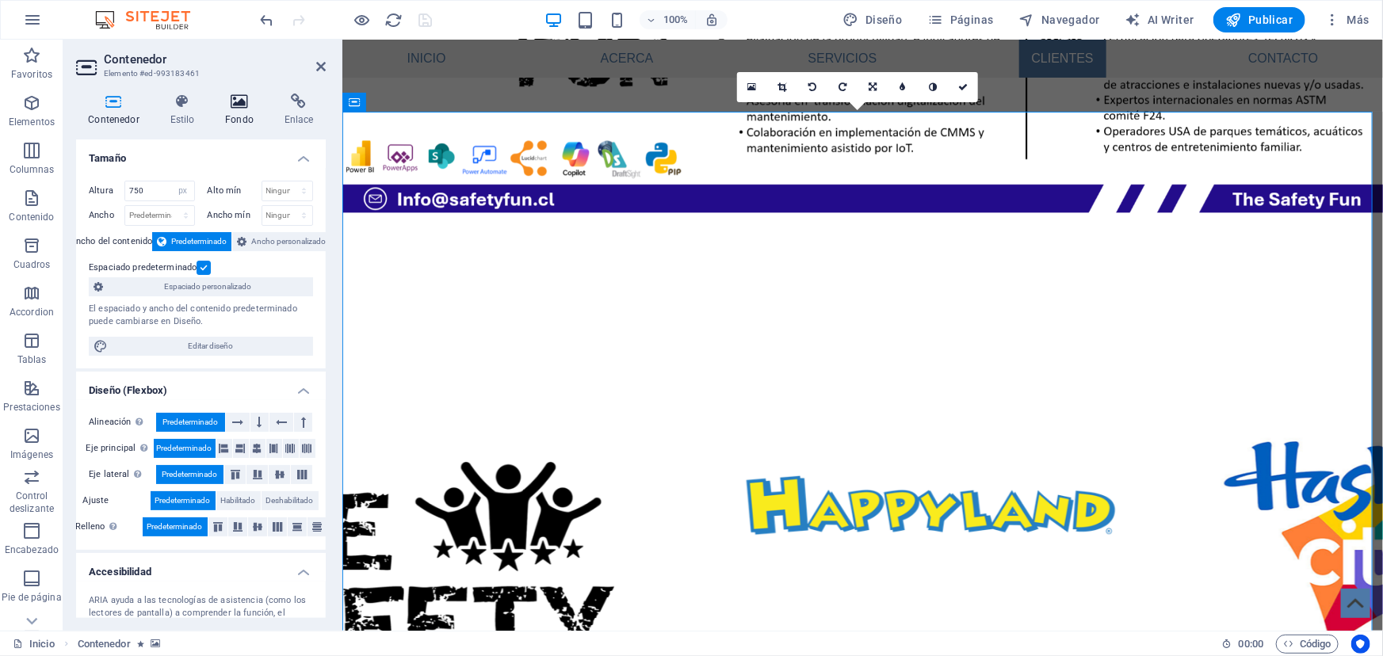
click at [239, 105] on icon at bounding box center [239, 102] width 53 height 16
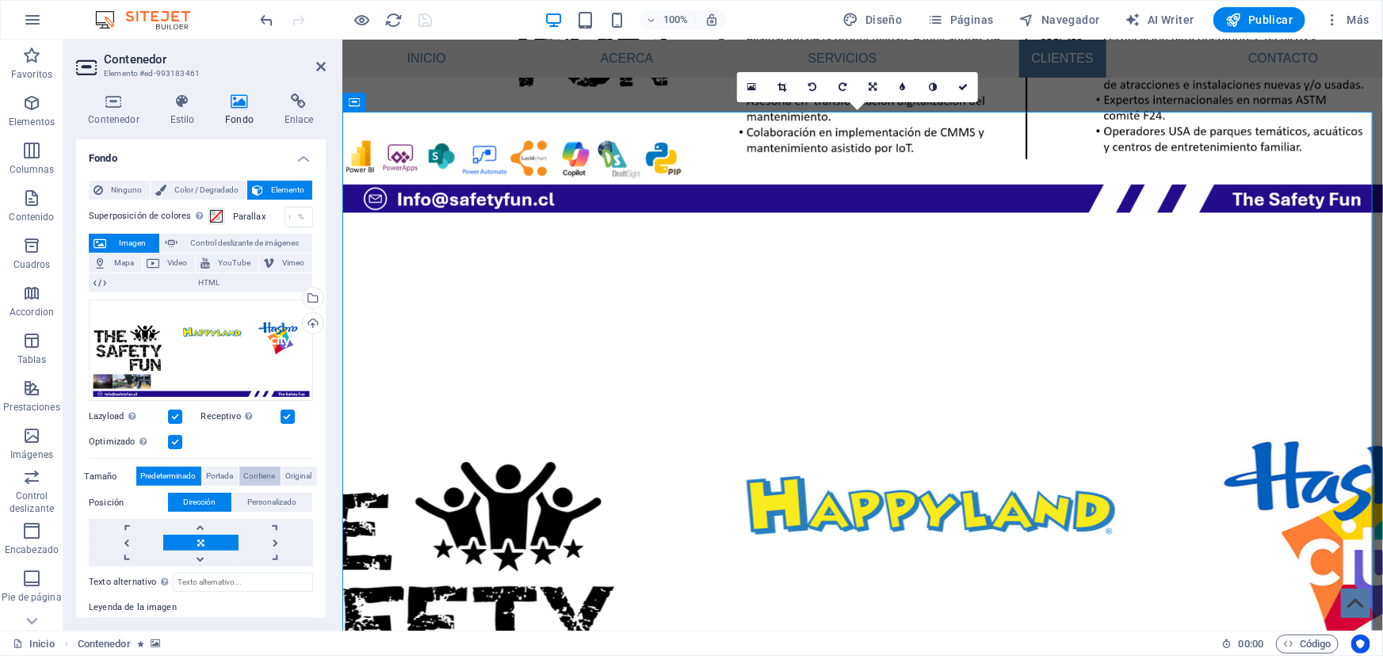
click at [255, 476] on span "Contiene" at bounding box center [260, 476] width 32 height 19
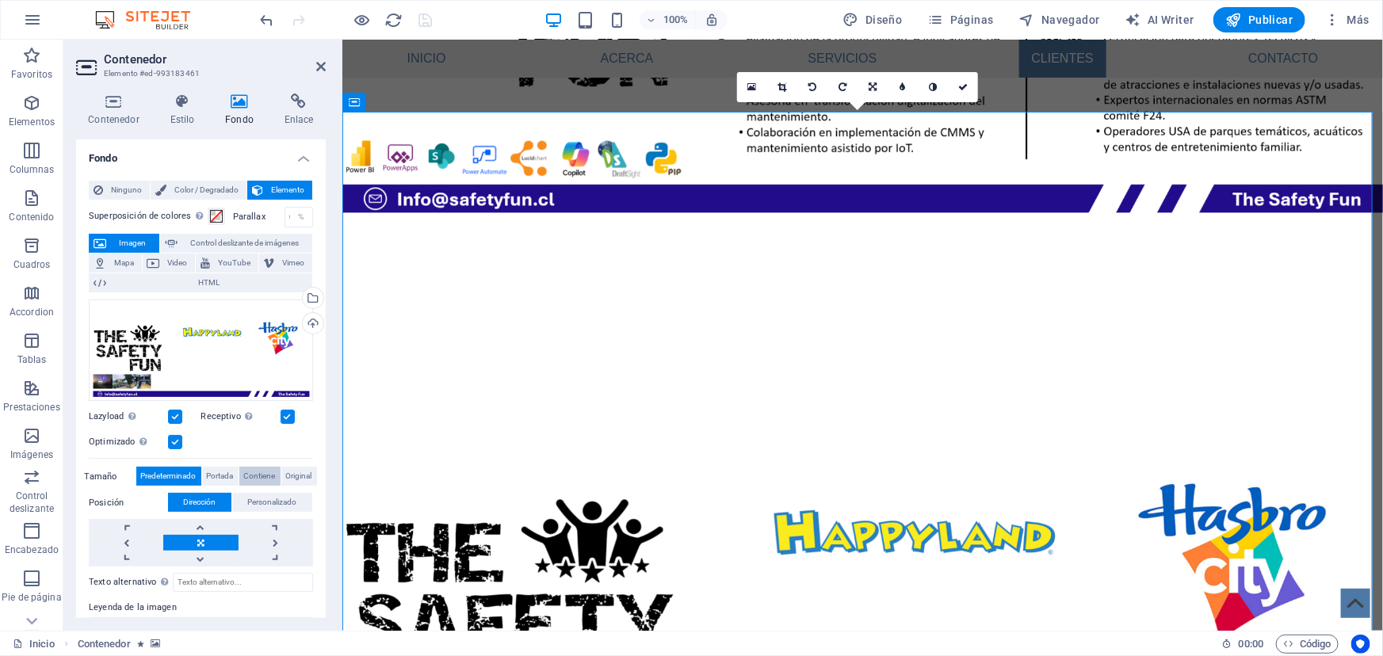
click at [255, 476] on span "Contiene" at bounding box center [260, 476] width 32 height 19
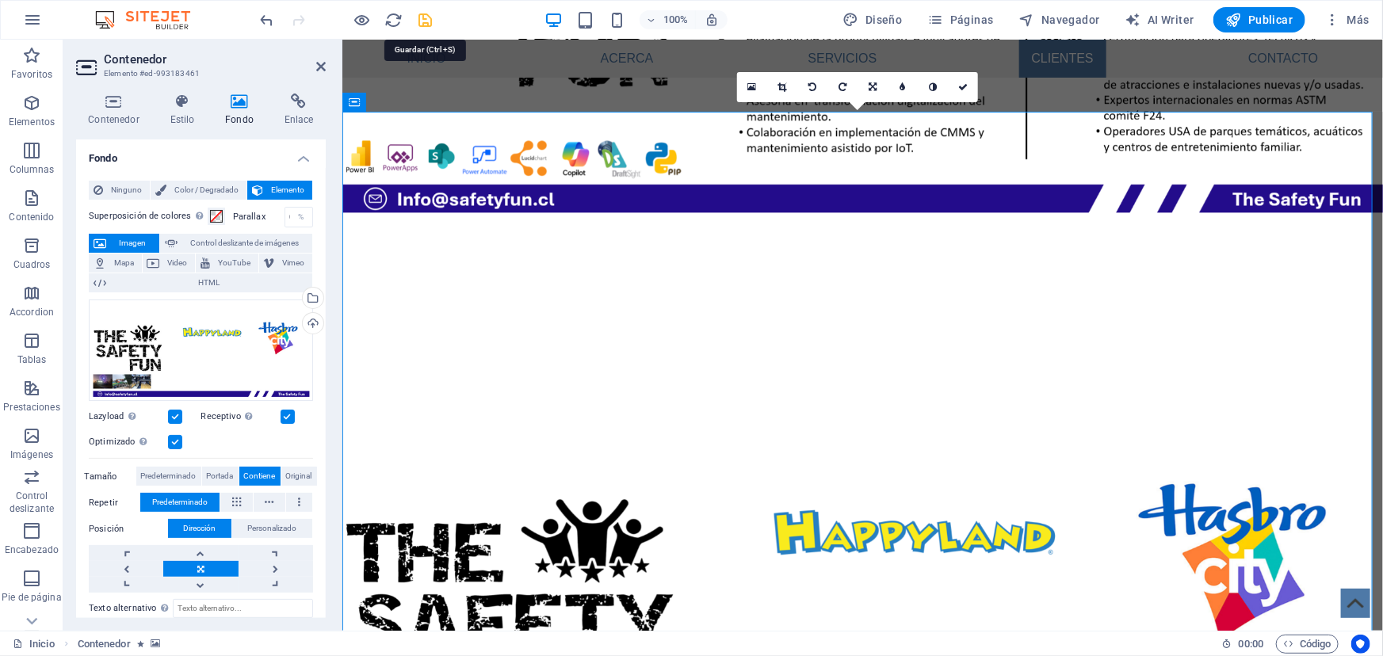
click at [420, 18] on icon "save" at bounding box center [426, 20] width 18 height 18
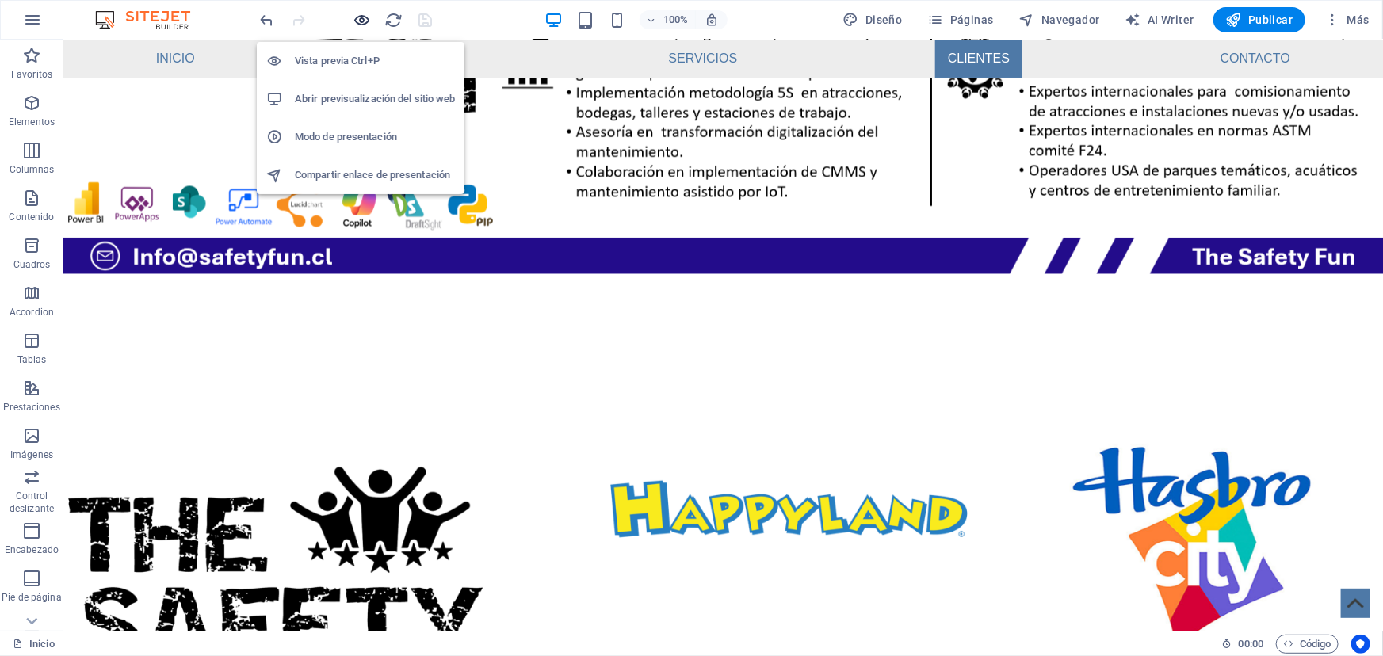
click at [354, 24] on icon "button" at bounding box center [363, 20] width 18 height 18
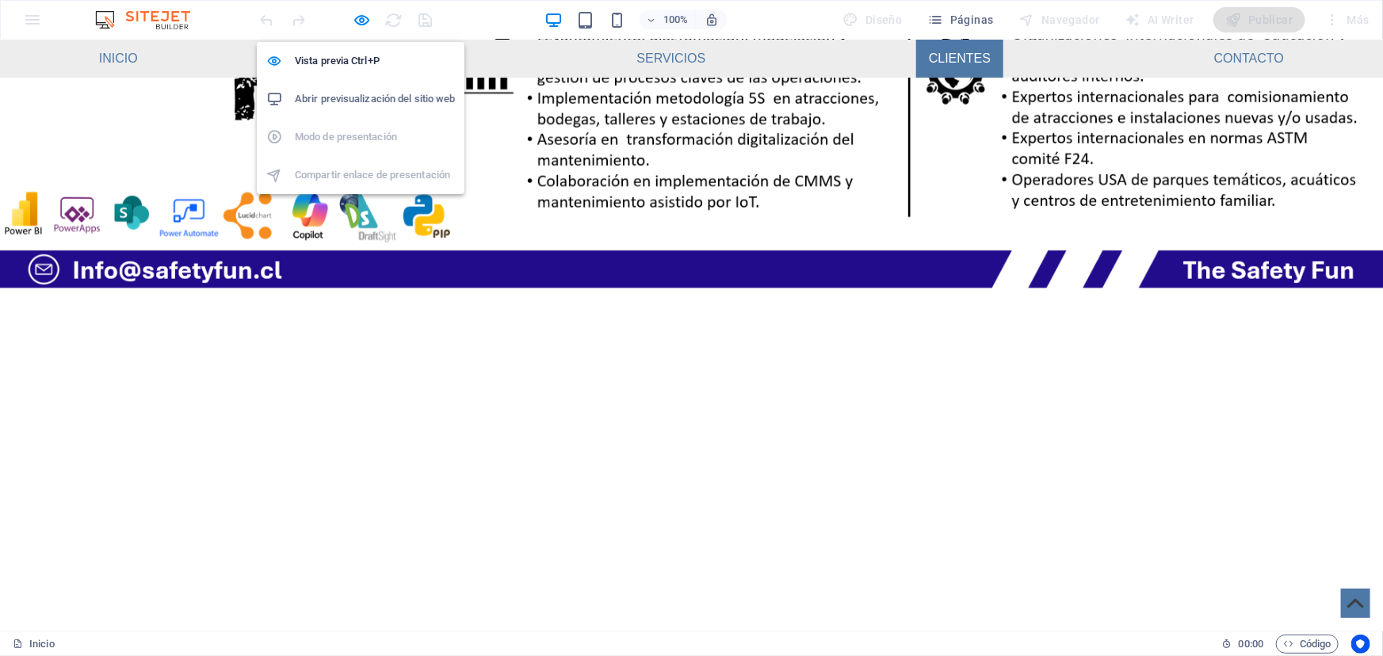
click at [369, 97] on h6 "Abrir previsualización del sitio web" at bounding box center [375, 99] width 160 height 19
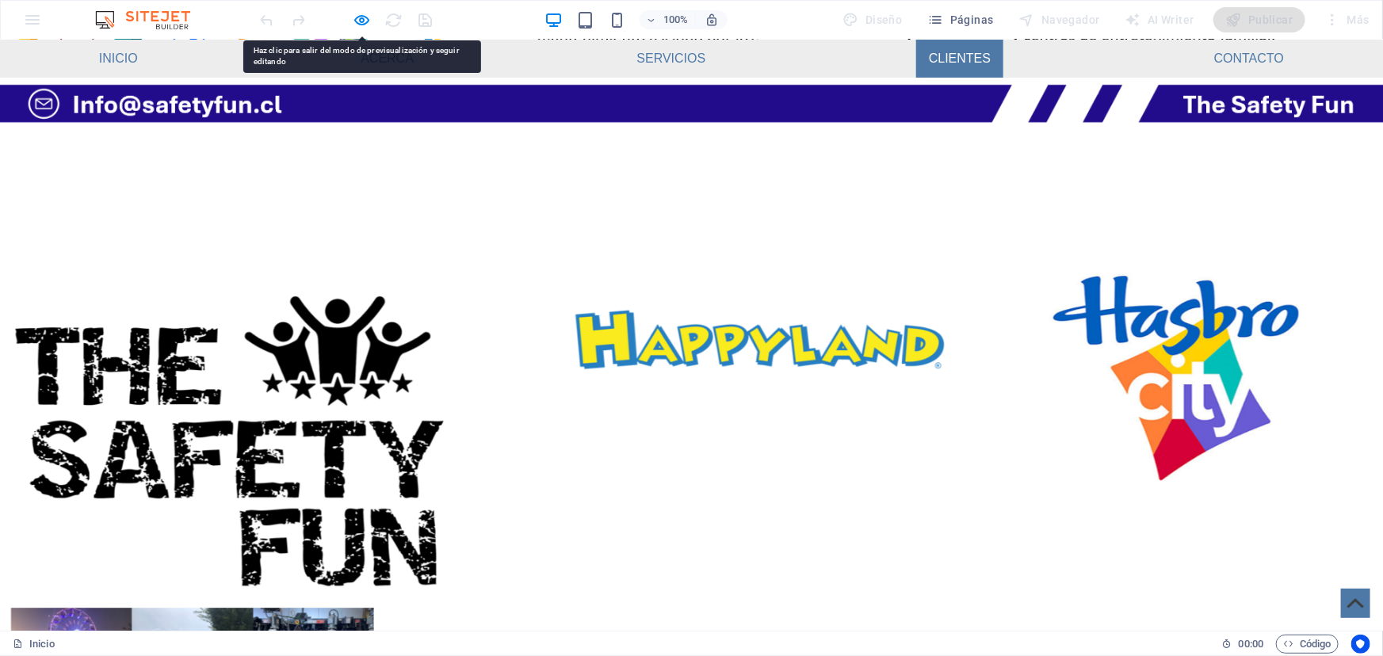
scroll to position [1825, 0]
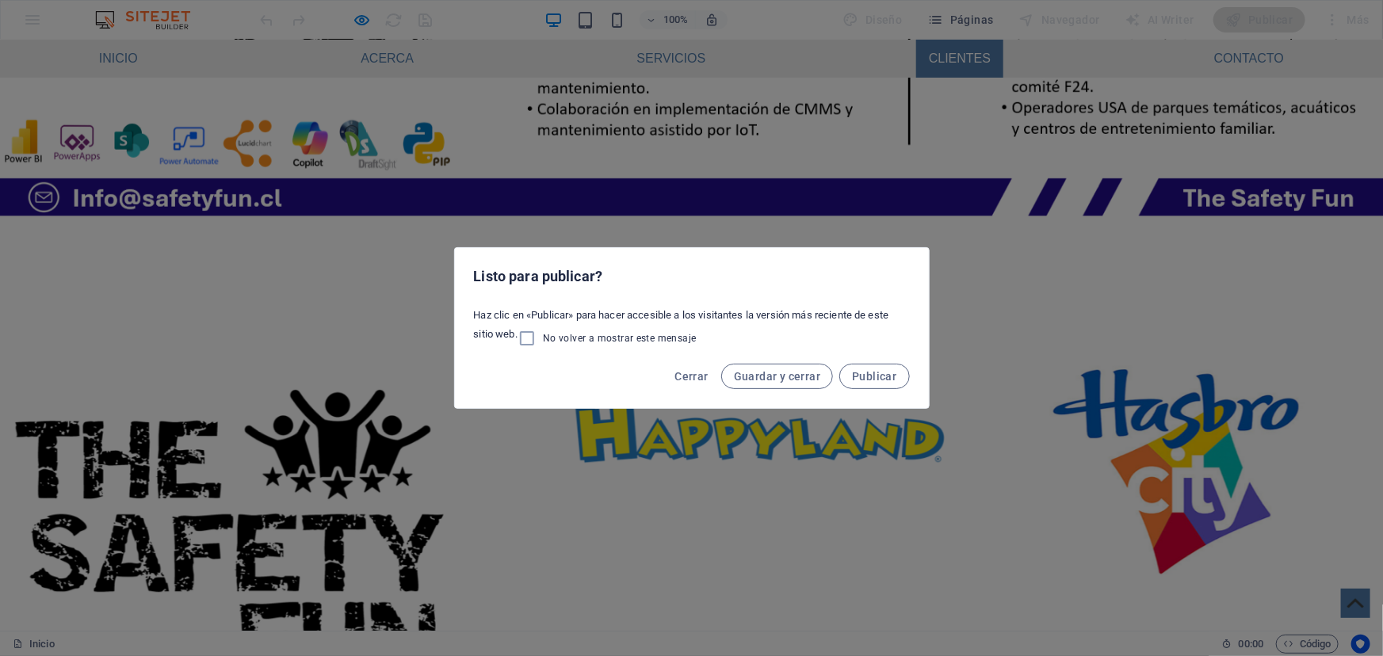
click at [729, 230] on div "Listo para publicar? Haz clic en «Publicar» para hacer accesible a los visitant…" at bounding box center [691, 328] width 1383 height 656
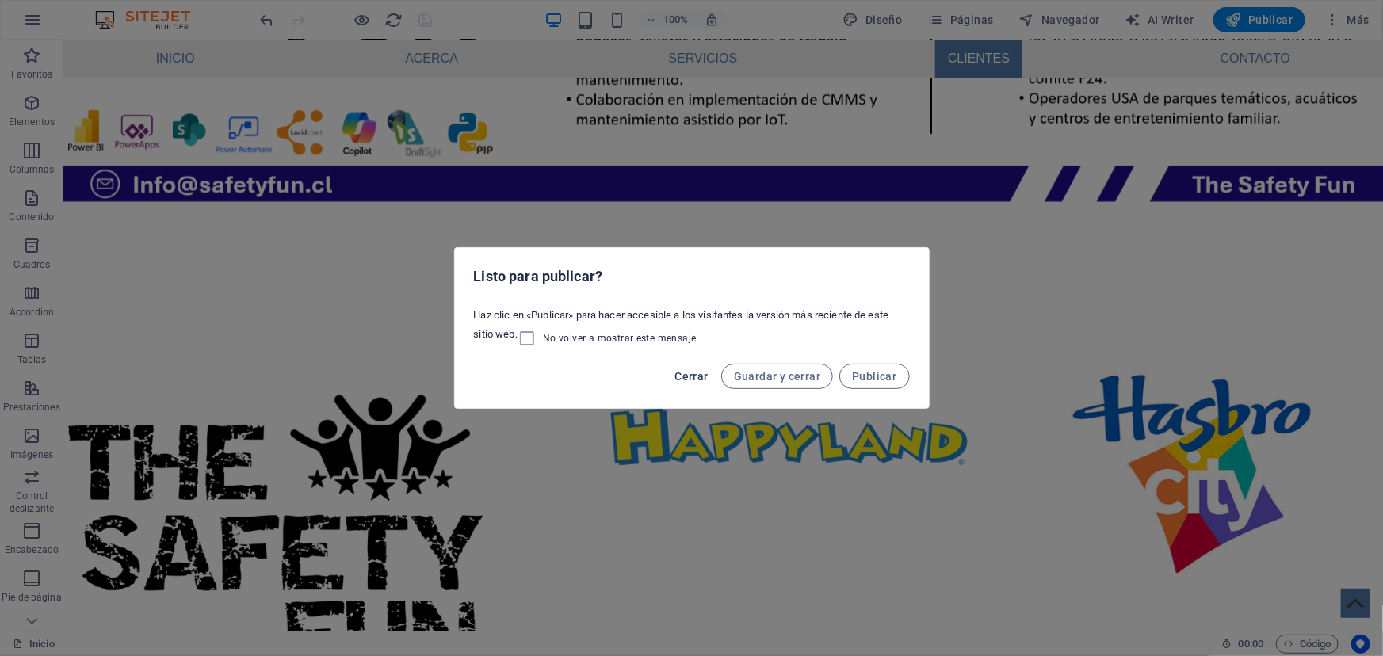
click at [693, 371] on span "Cerrar" at bounding box center [691, 376] width 33 height 13
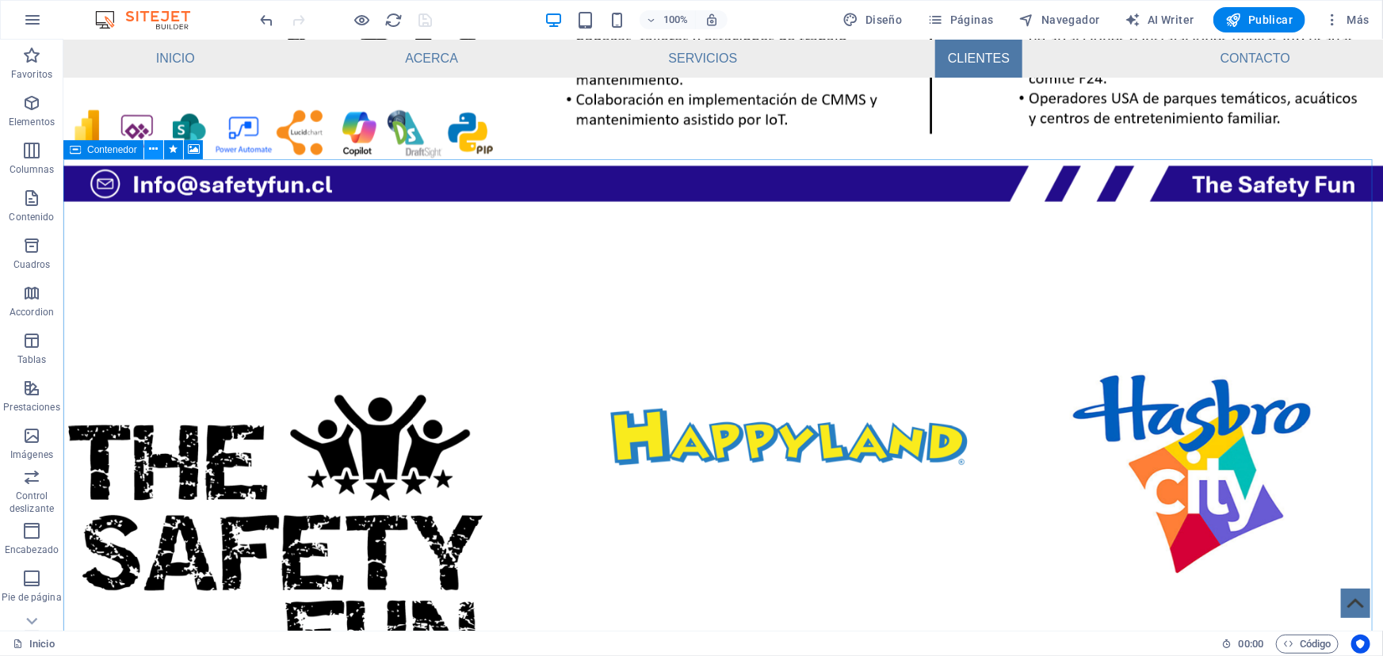
click at [147, 151] on button at bounding box center [153, 149] width 19 height 19
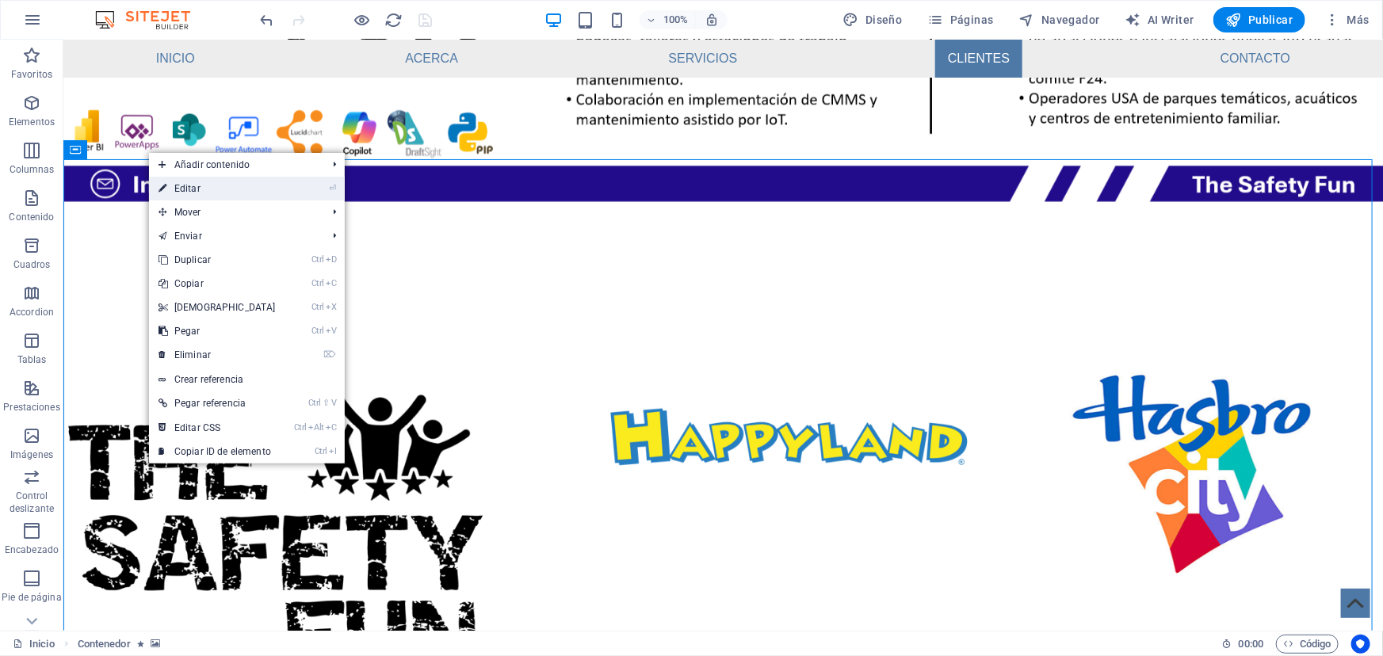
click at [190, 193] on link "⏎ Editar" at bounding box center [217, 189] width 136 height 24
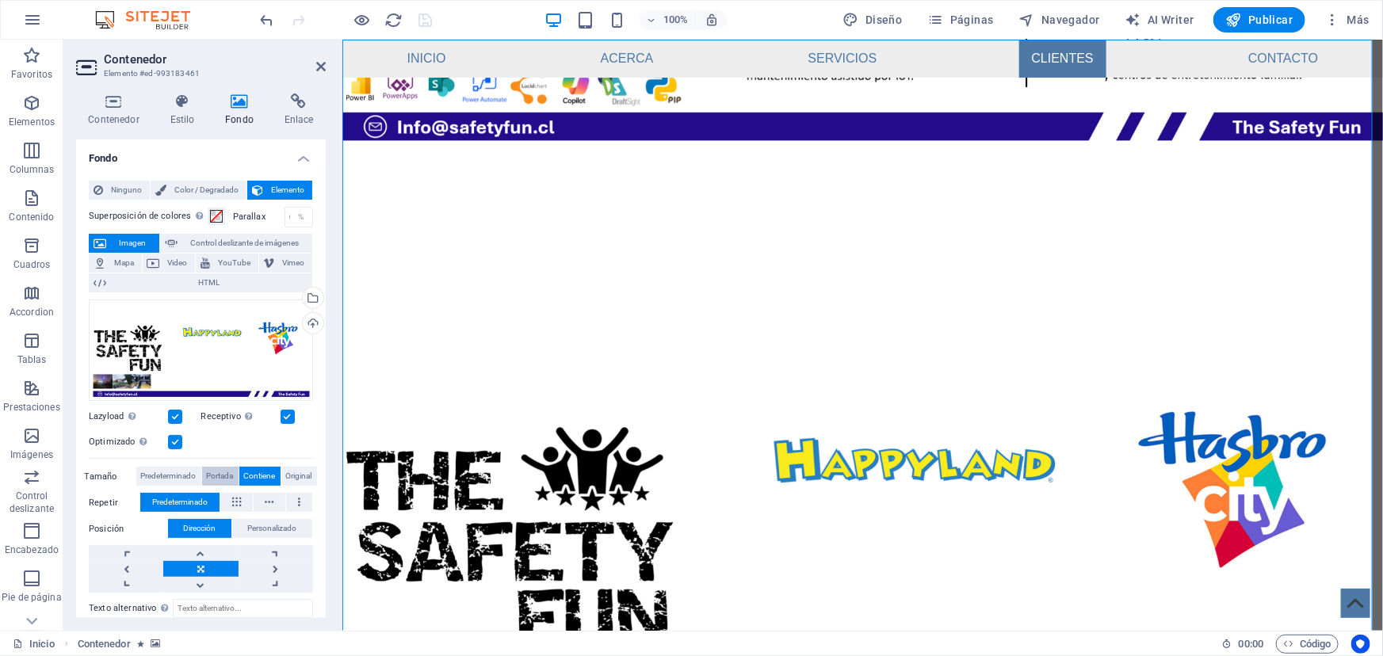
click at [217, 473] on span "Portada" at bounding box center [220, 476] width 27 height 19
click at [216, 476] on span "Portada" at bounding box center [220, 476] width 27 height 19
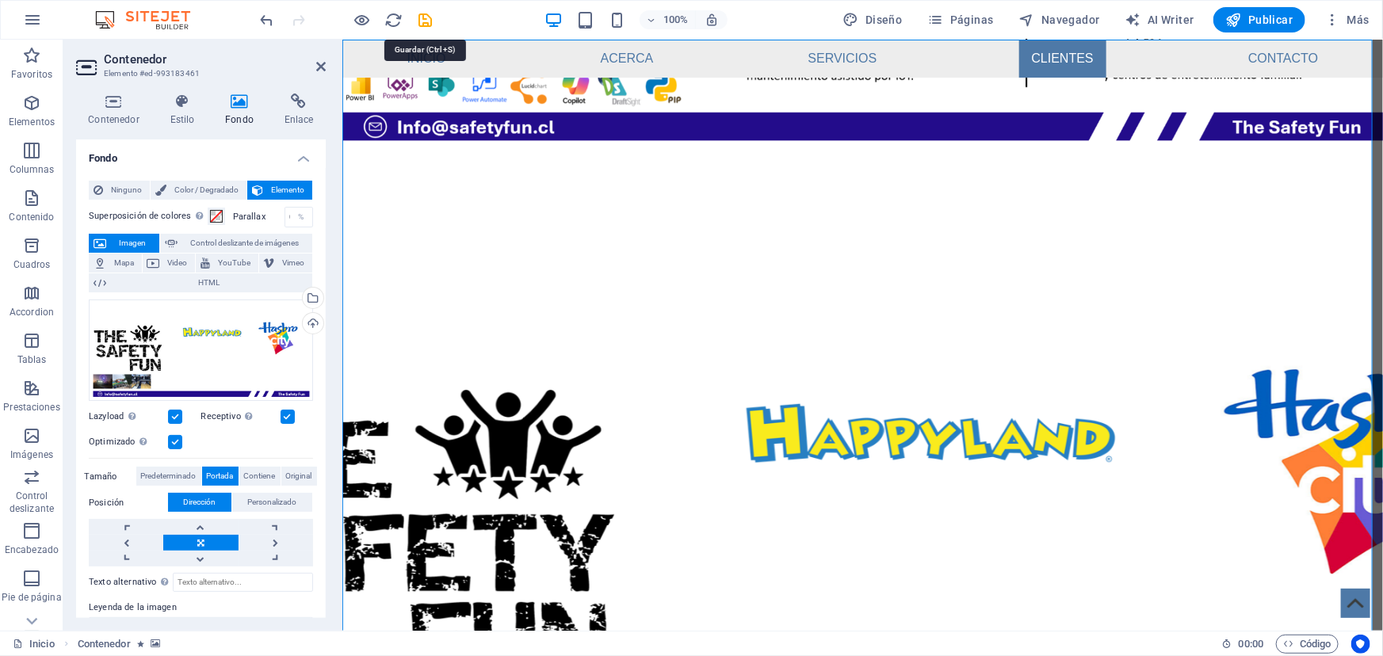
click at [422, 25] on icon "save" at bounding box center [426, 20] width 18 height 18
checkbox input "false"
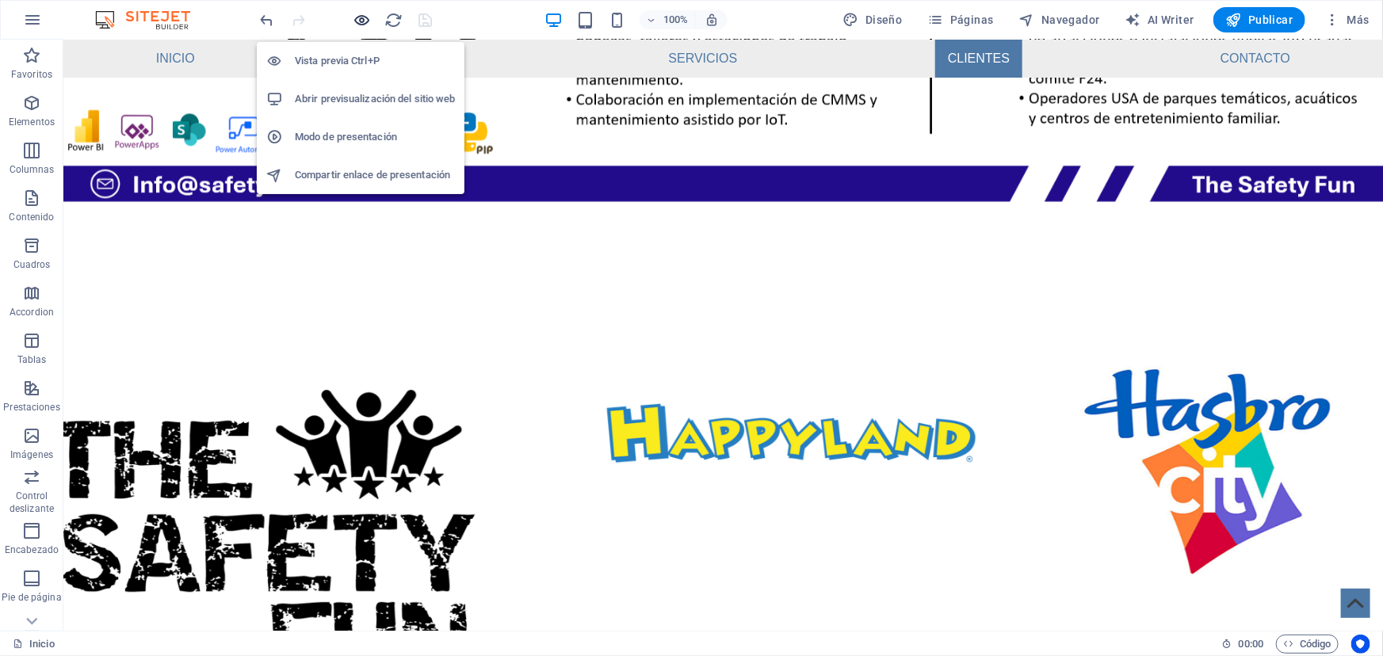
click at [360, 22] on icon "button" at bounding box center [363, 20] width 18 height 18
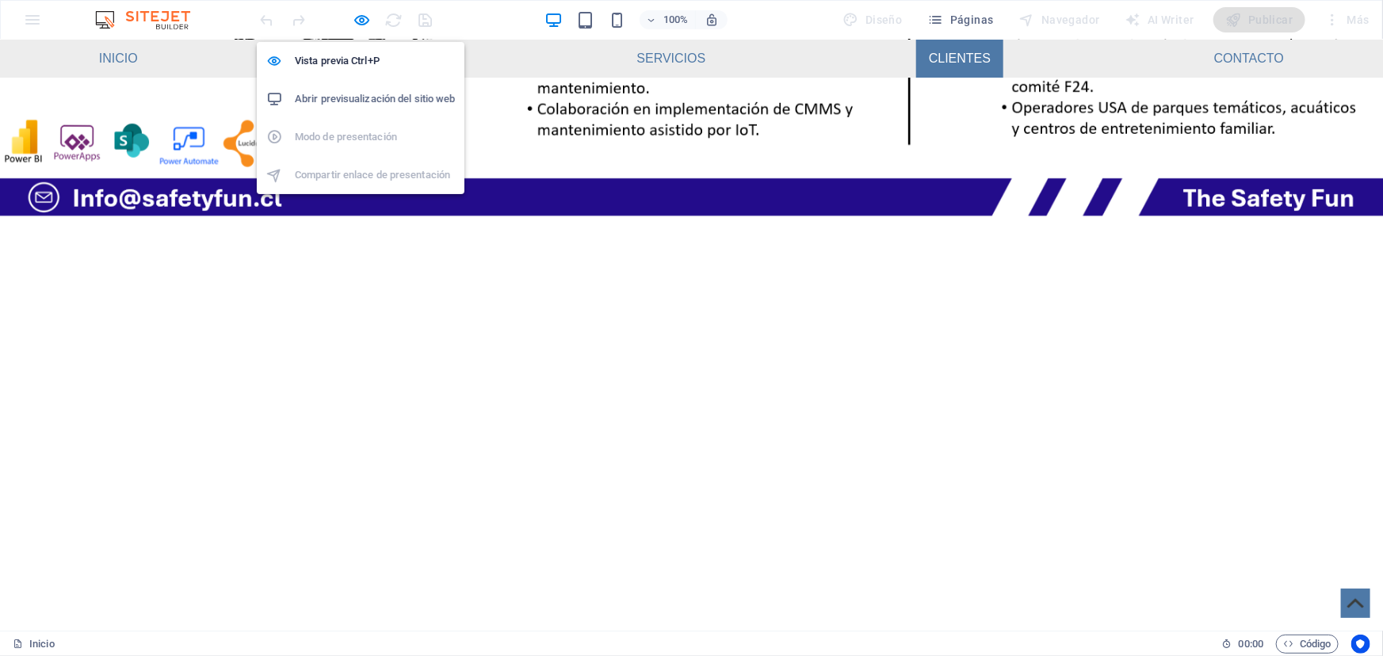
click at [367, 102] on h6 "Abrir previsualización del sitio web" at bounding box center [375, 99] width 160 height 19
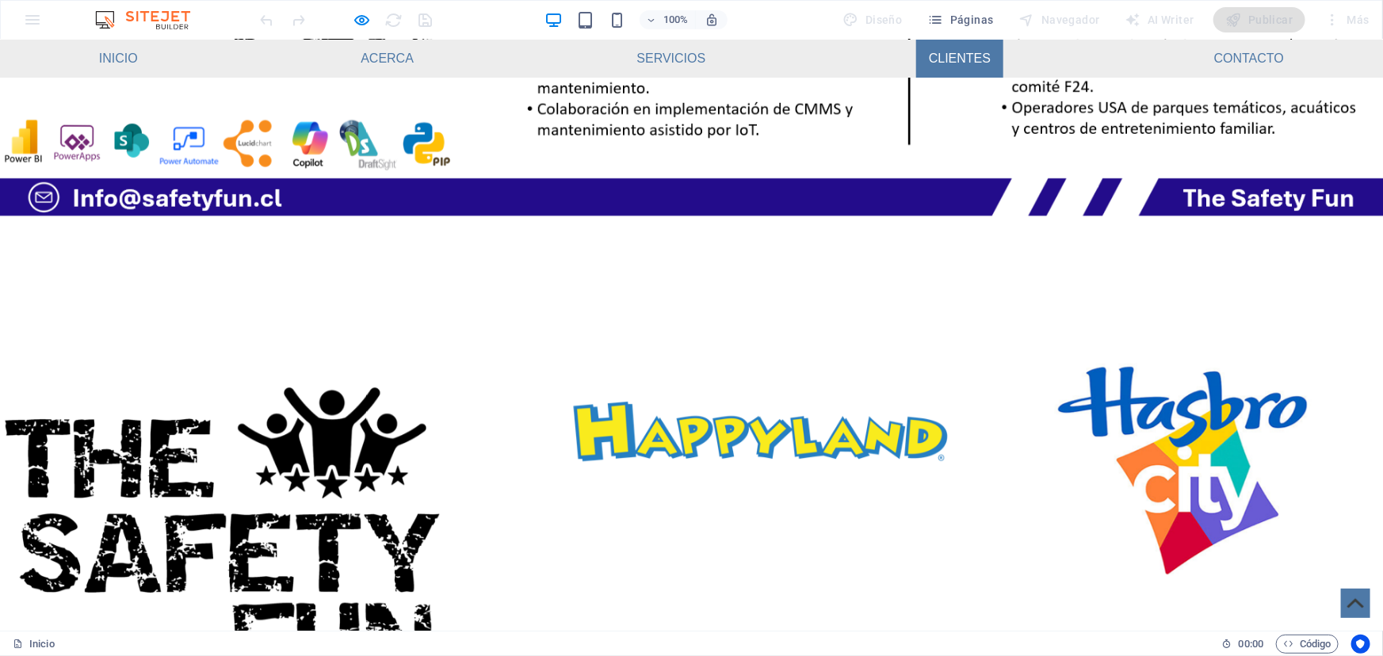
click at [147, 250] on div at bounding box center [691, 547] width 1383 height 594
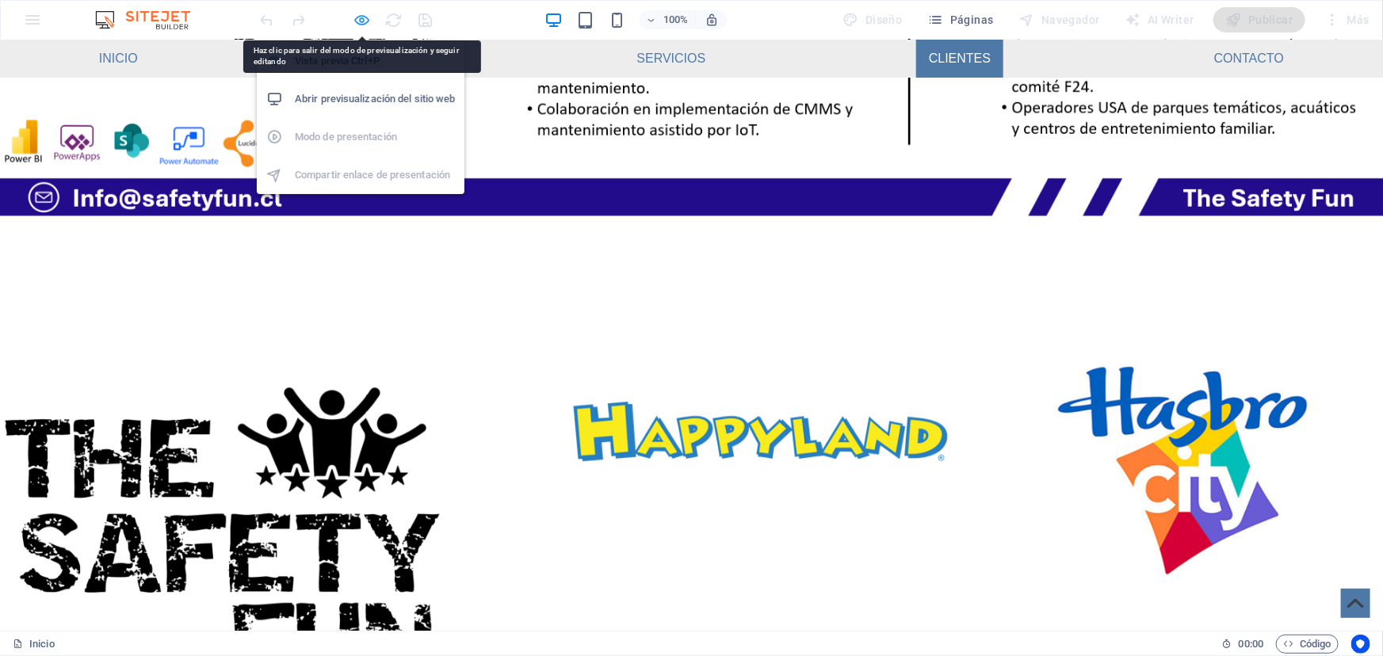
drag, startPoint x: 147, startPoint y: 206, endPoint x: 361, endPoint y: 25, distance: 280.1
click at [361, 25] on icon "button" at bounding box center [363, 20] width 18 height 18
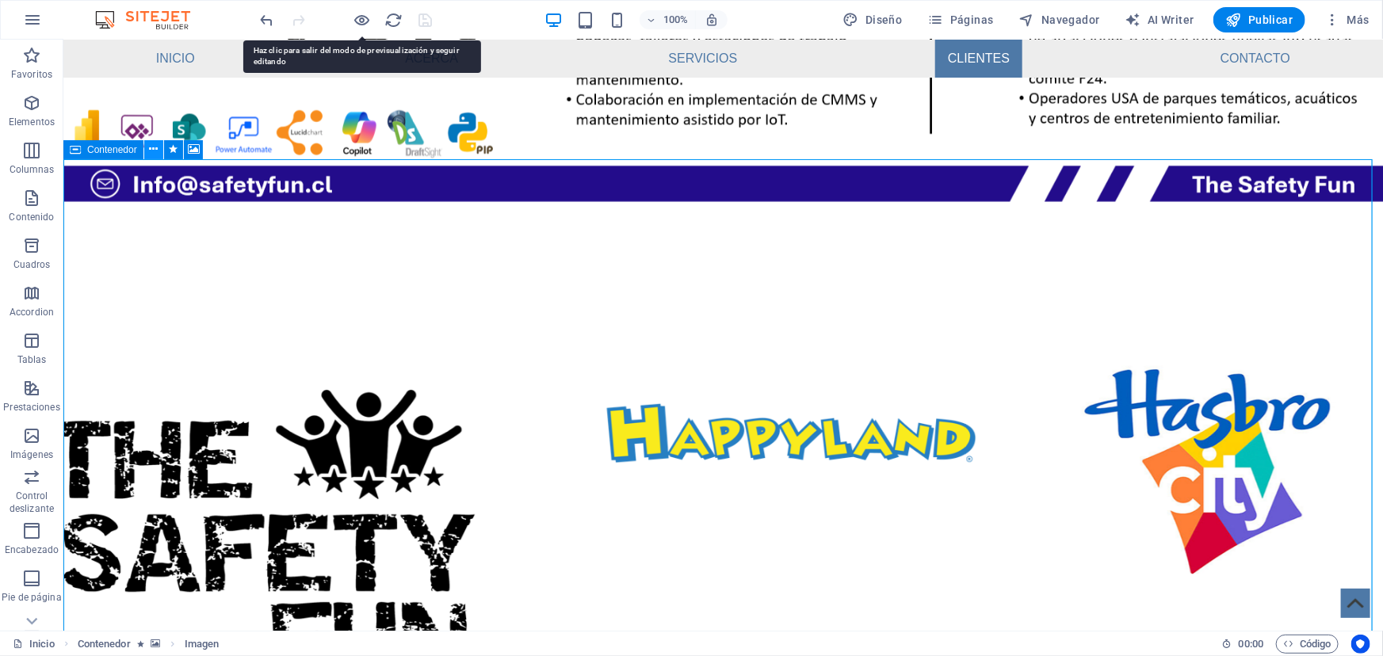
click at [149, 143] on icon at bounding box center [153, 149] width 9 height 17
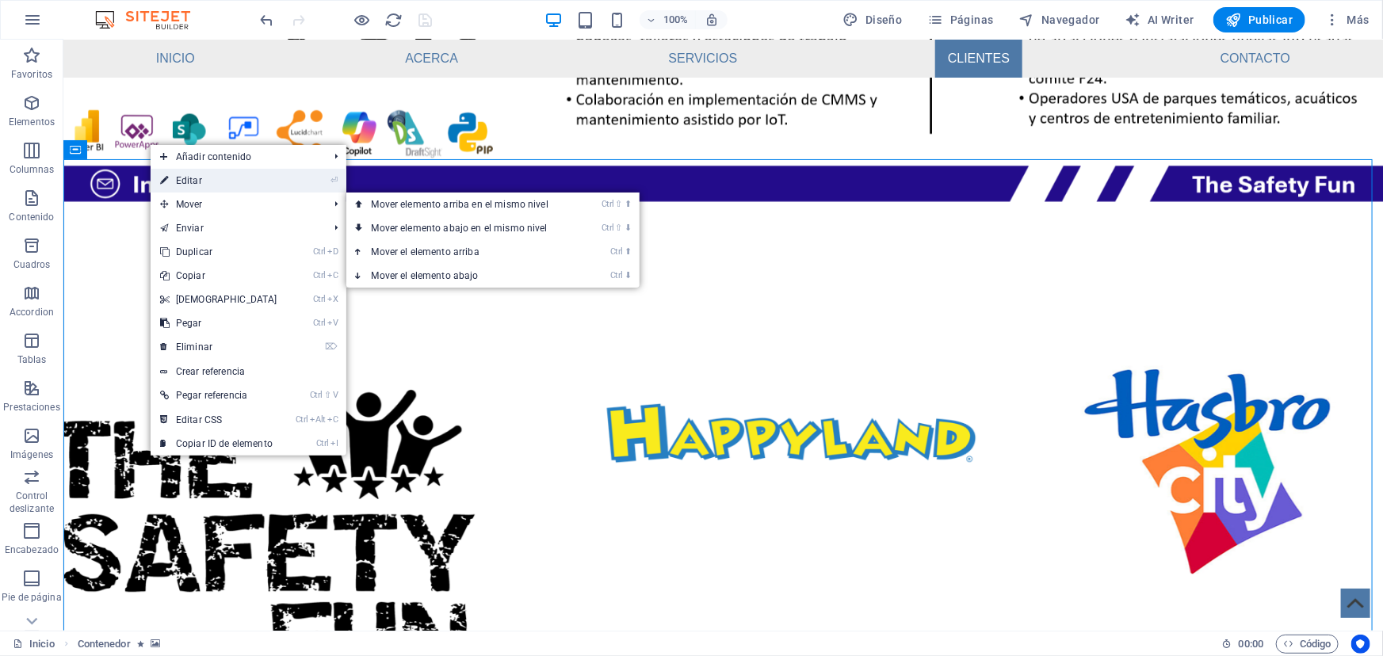
click at [198, 184] on link "⏎ Editar" at bounding box center [219, 181] width 136 height 24
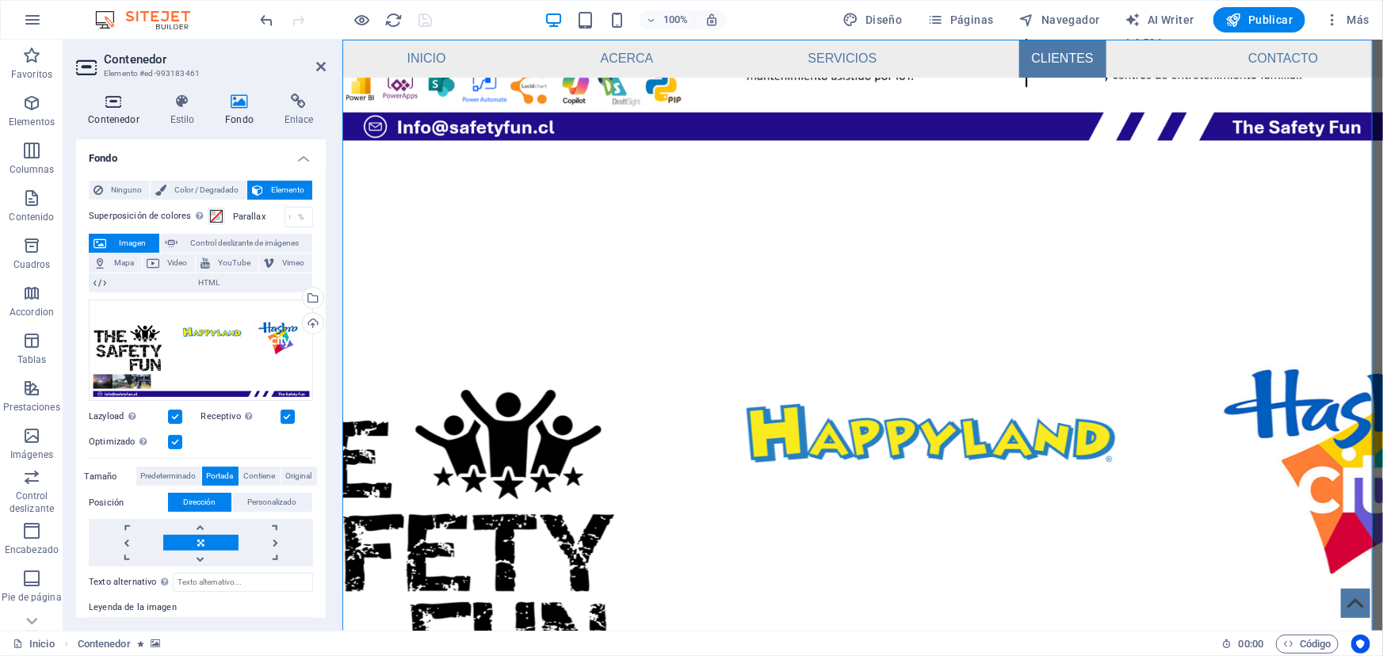
click at [109, 103] on icon at bounding box center [113, 102] width 75 height 16
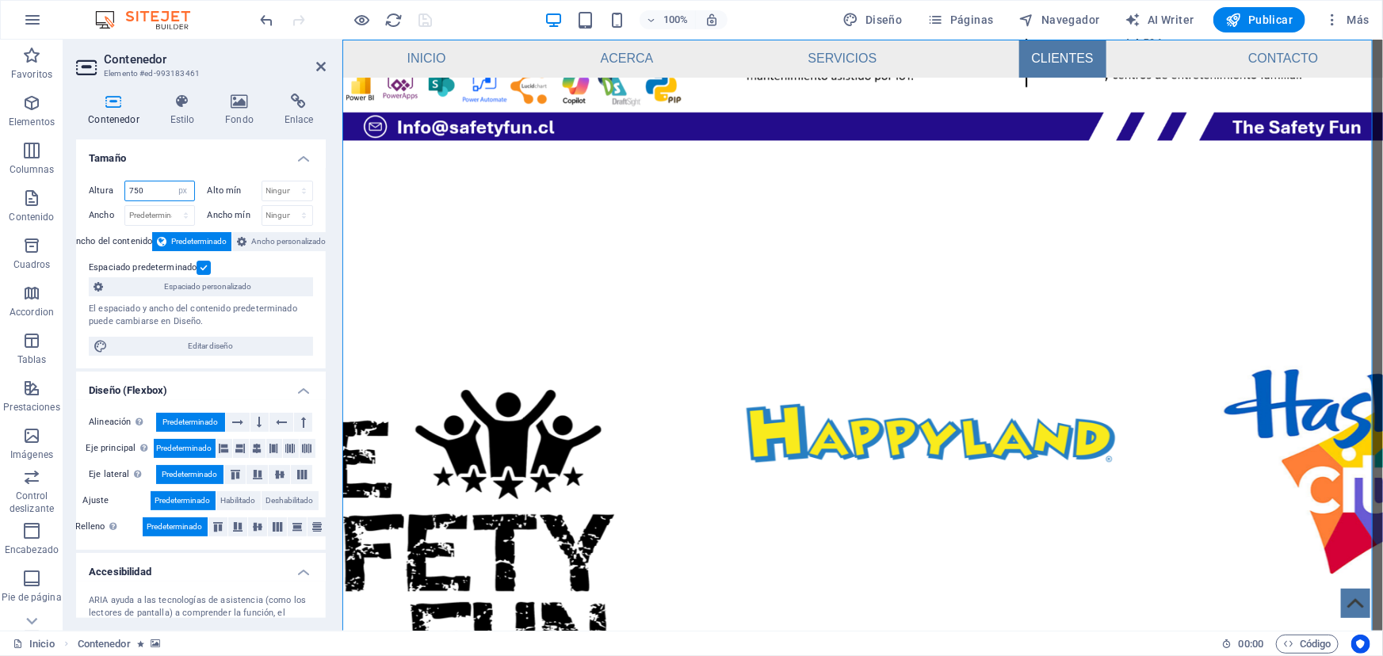
click at [151, 189] on input "750" at bounding box center [159, 191] width 69 height 19
type input "850"
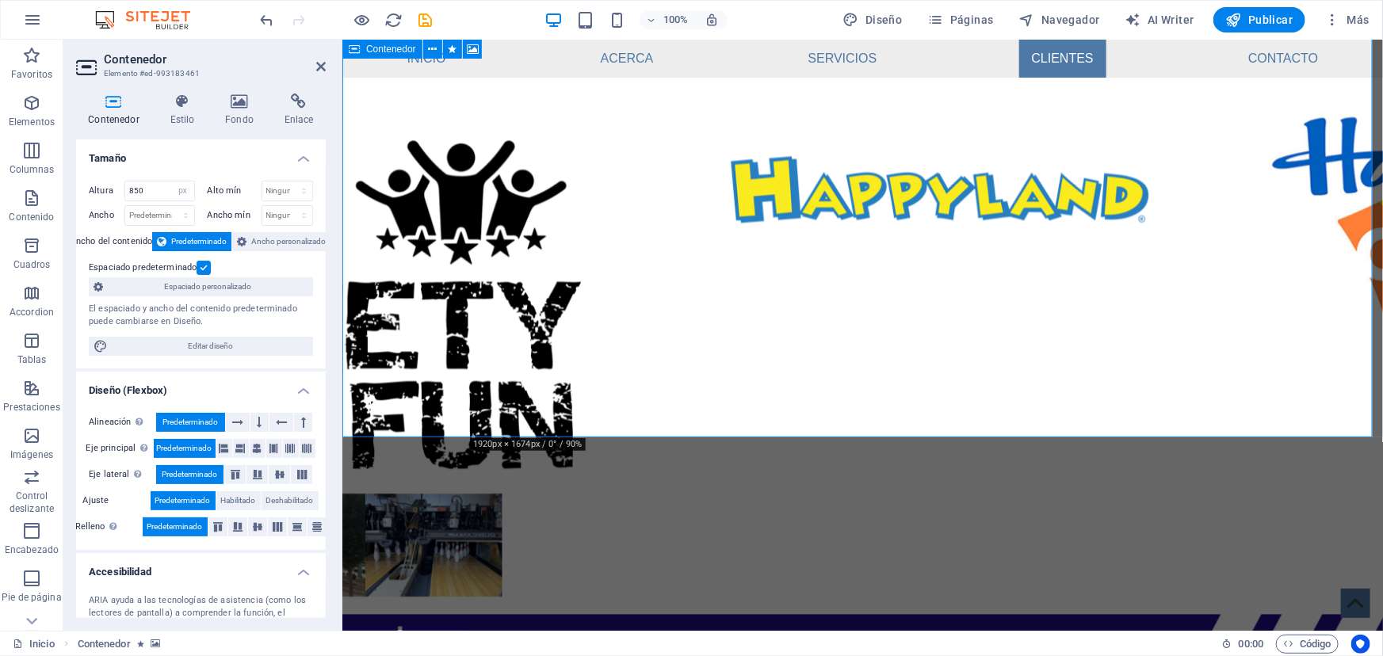
scroll to position [2113, 0]
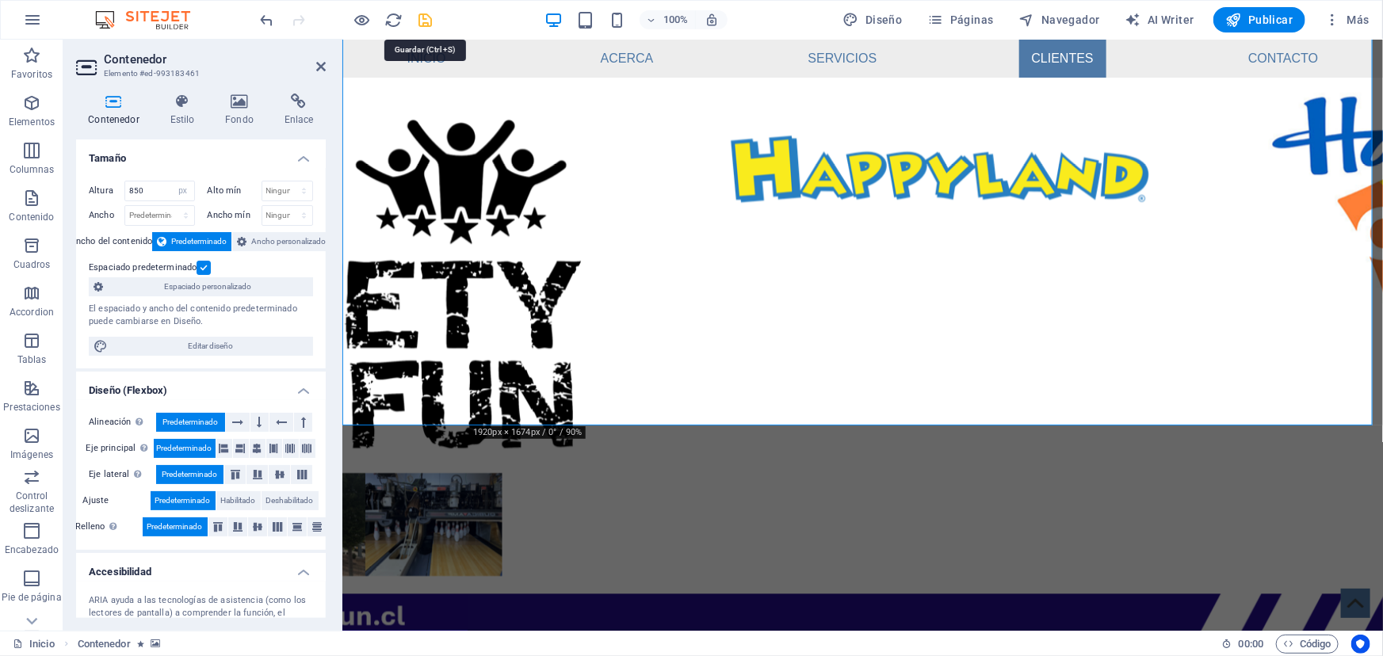
click at [425, 19] on icon "save" at bounding box center [426, 20] width 18 height 18
checkbox input "false"
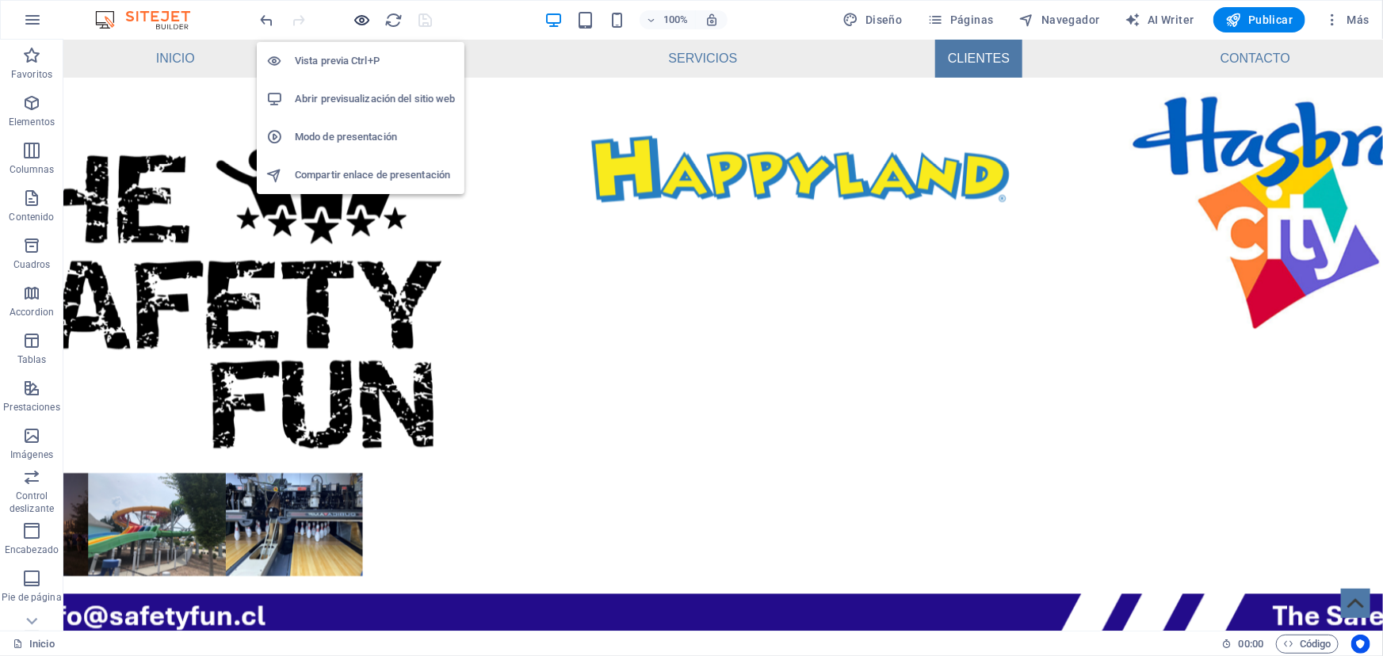
click at [358, 20] on icon "button" at bounding box center [363, 20] width 18 height 18
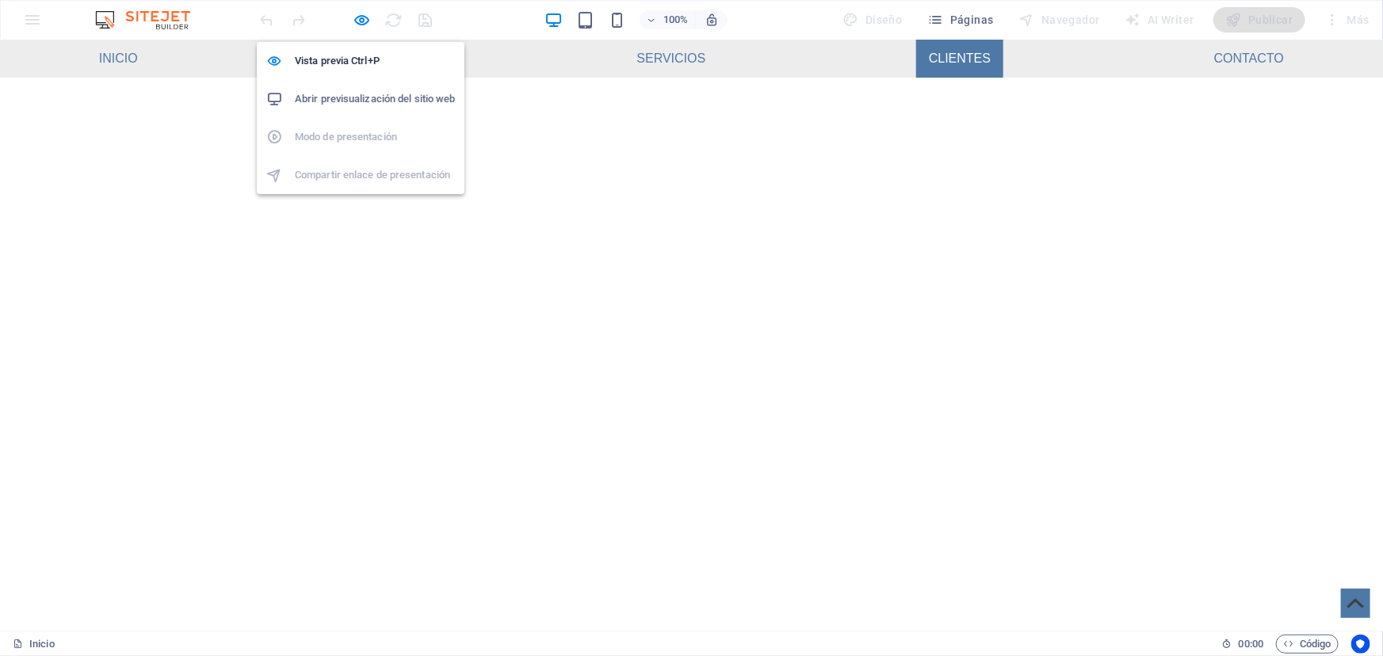
click at [384, 93] on h6 "Abrir previsualización del sitio web" at bounding box center [375, 99] width 160 height 19
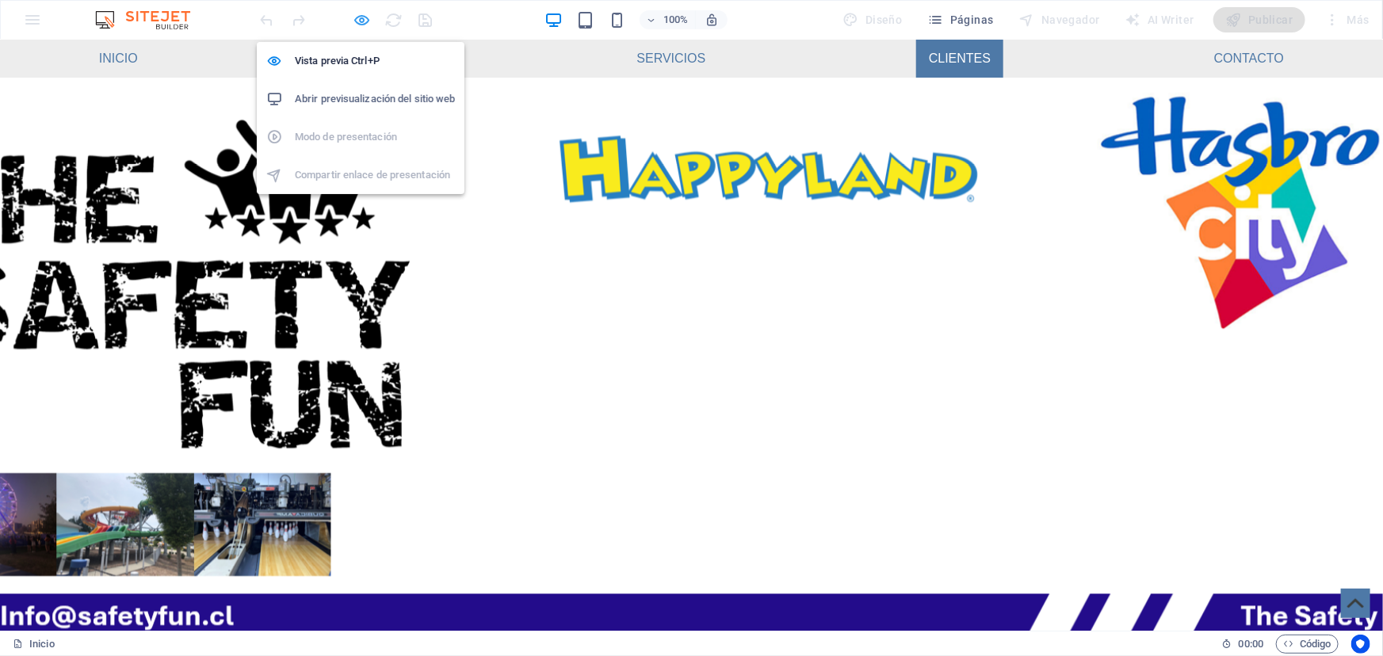
click at [357, 16] on icon "button" at bounding box center [363, 20] width 18 height 18
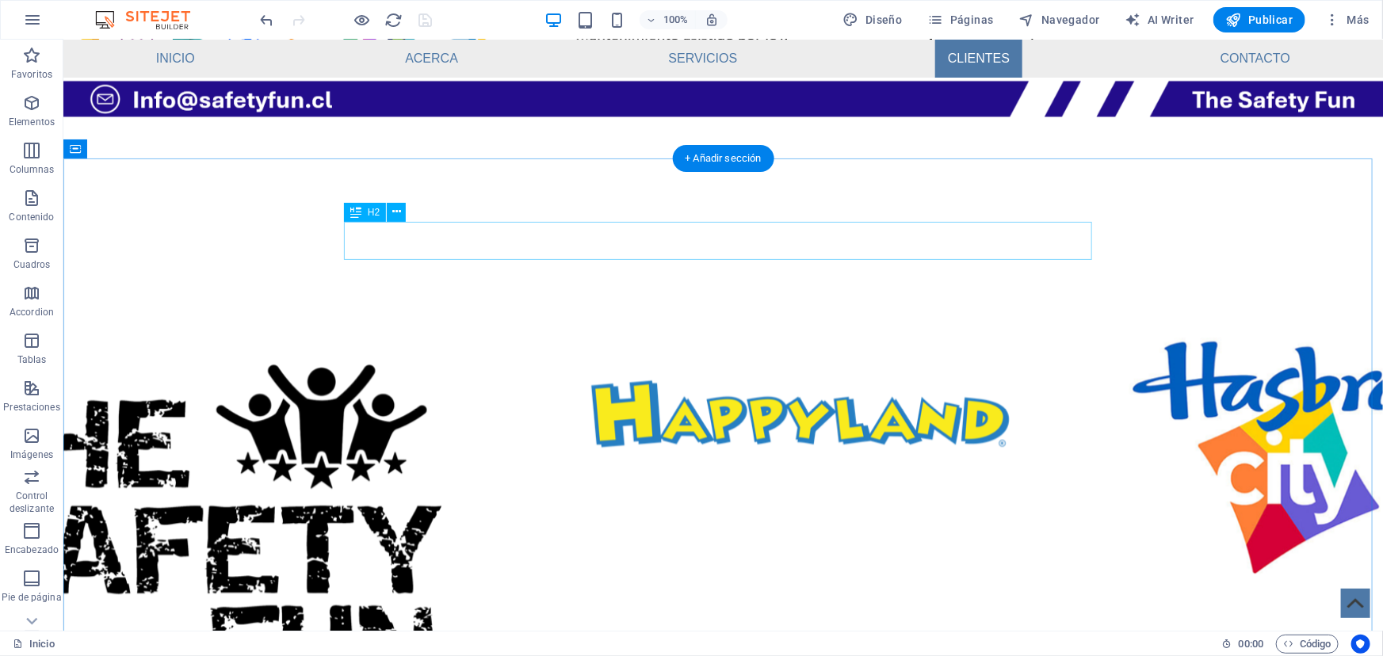
scroll to position [1825, 0]
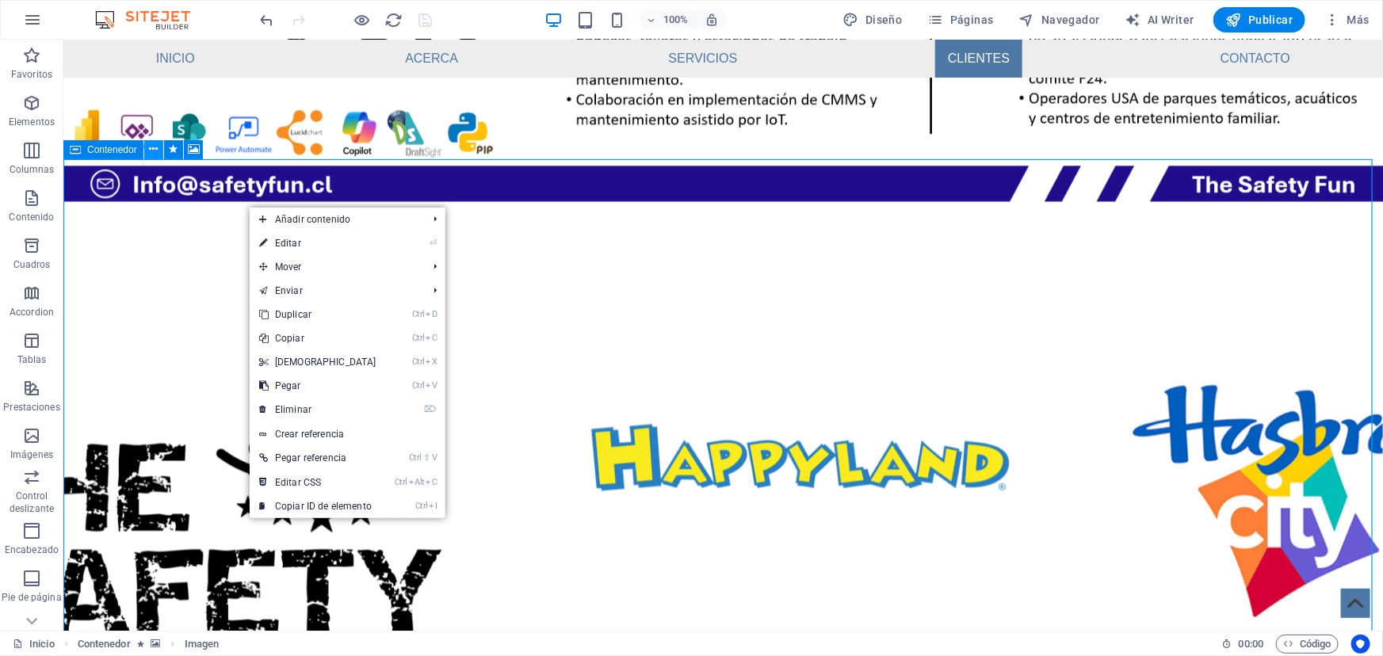
click at [152, 149] on icon at bounding box center [153, 149] width 9 height 17
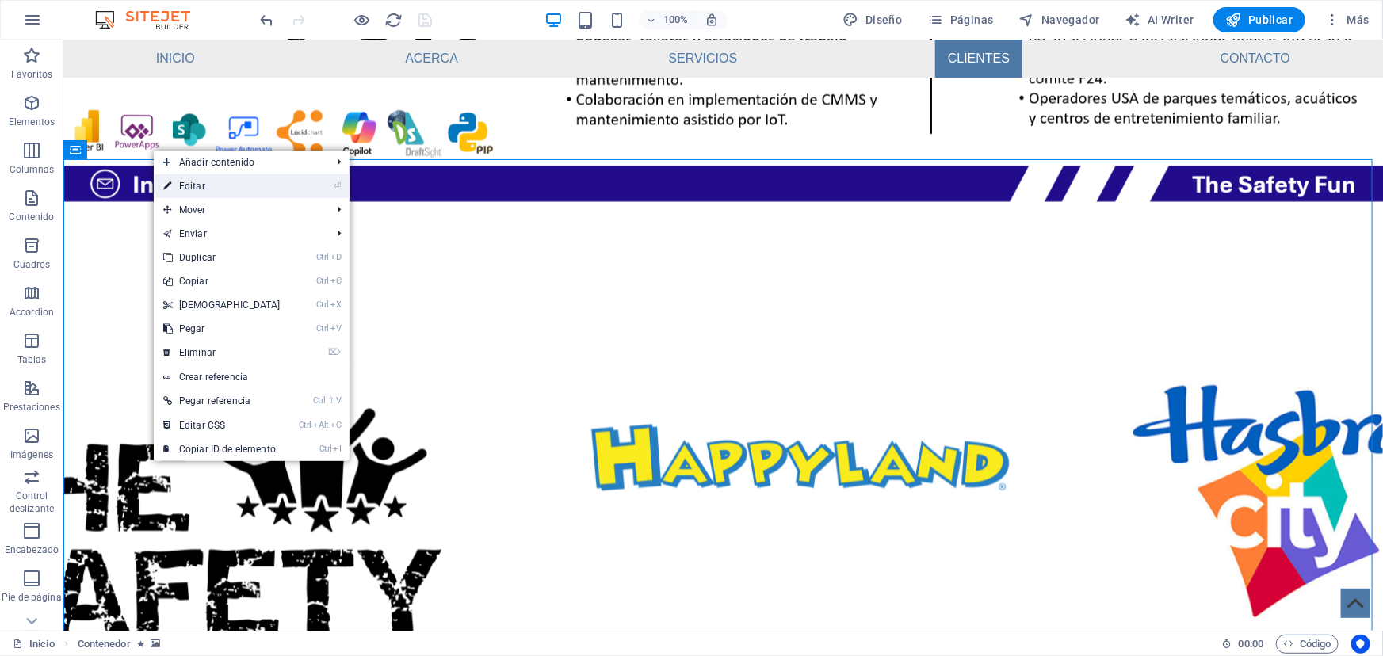
click at [187, 190] on link "⏎ Editar" at bounding box center [222, 186] width 136 height 24
select select "px"
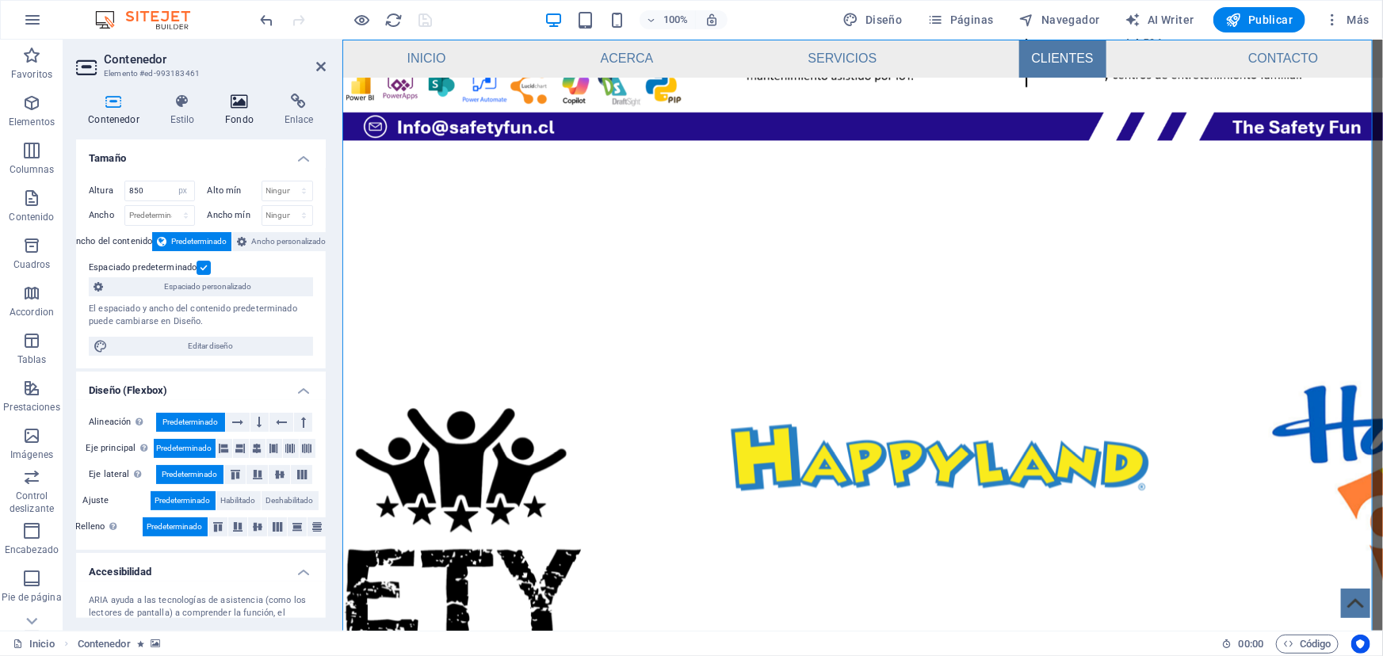
click at [243, 108] on icon at bounding box center [239, 102] width 53 height 16
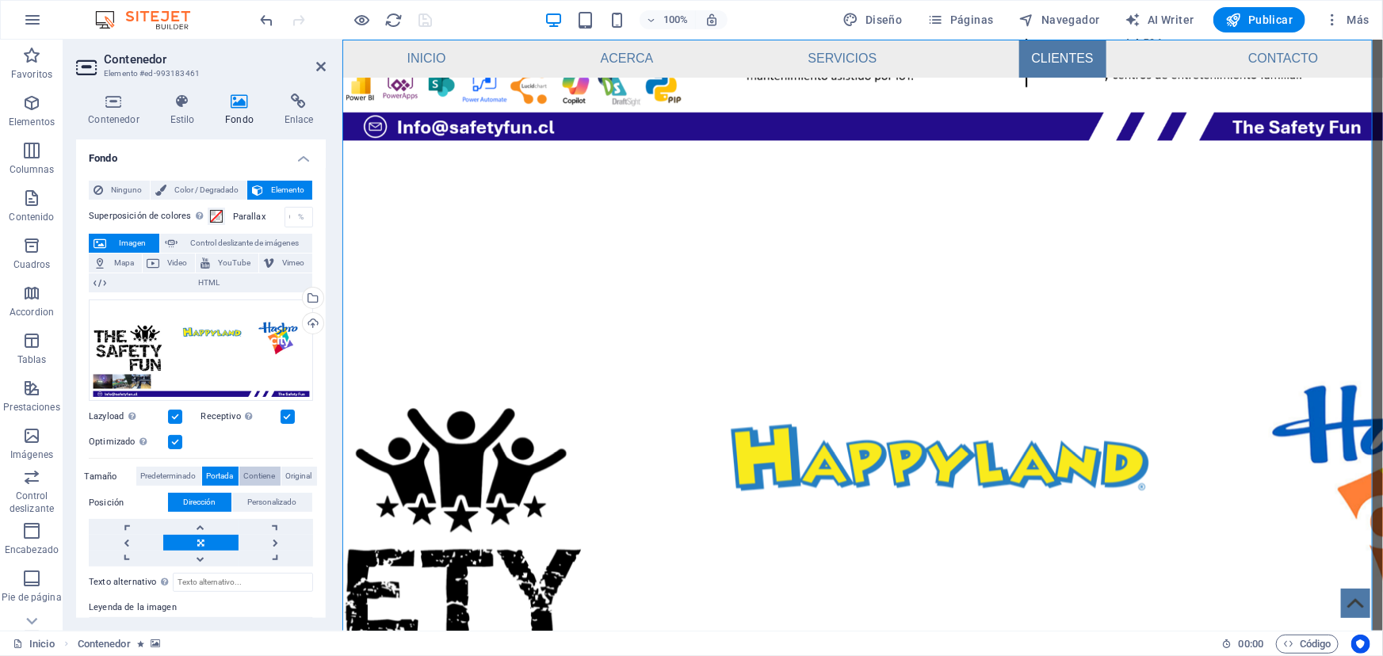
click at [258, 474] on span "Contiene" at bounding box center [260, 476] width 32 height 19
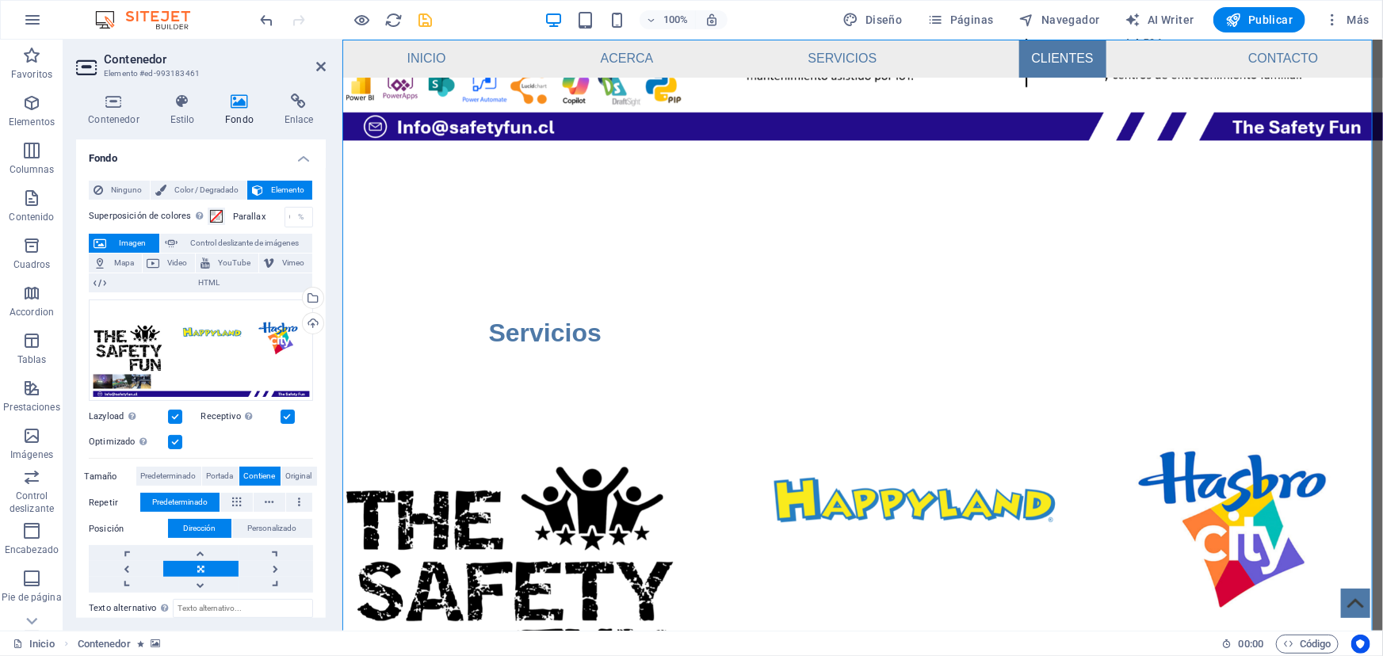
click at [421, 23] on icon "save" at bounding box center [426, 20] width 18 height 18
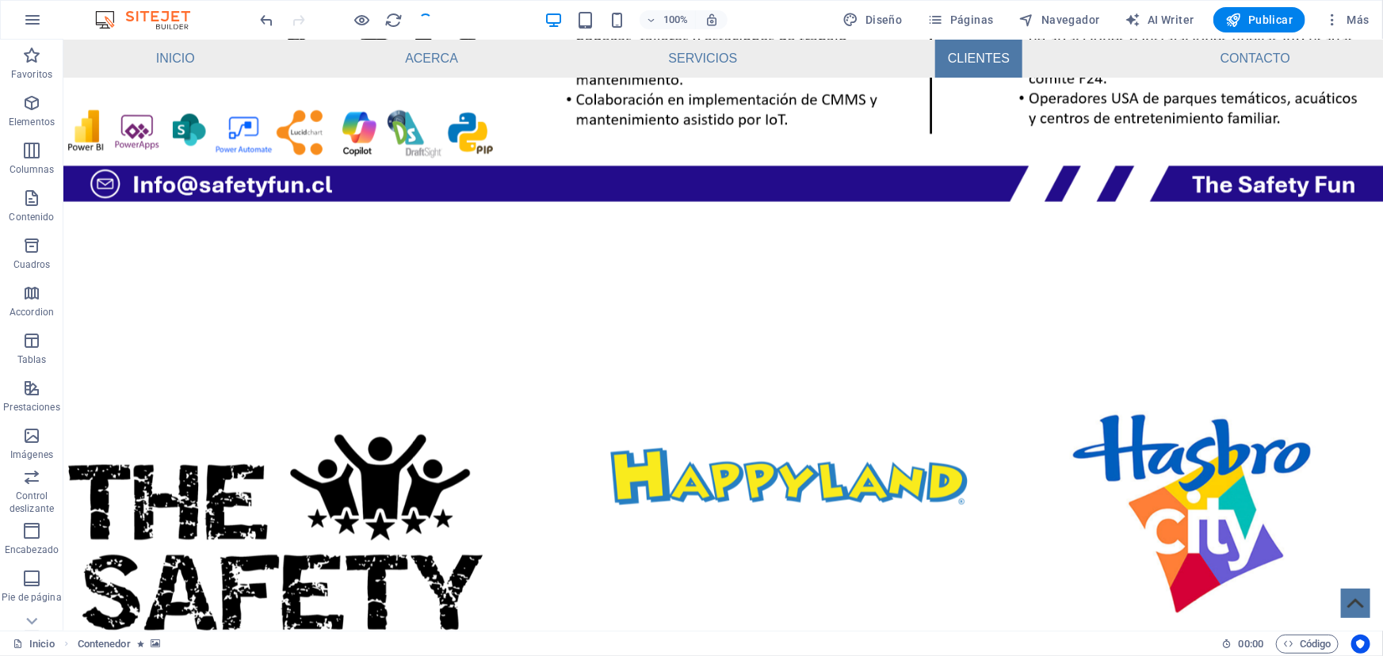
checkbox input "false"
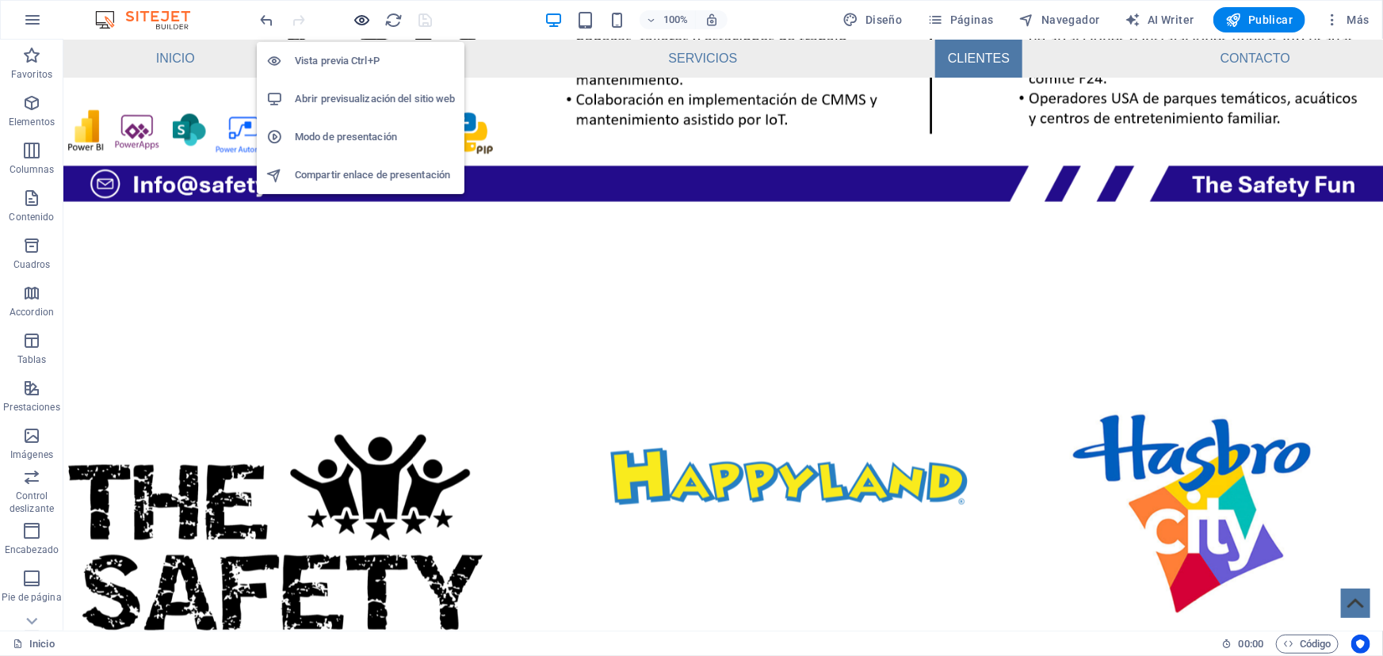
click at [365, 17] on icon "button" at bounding box center [363, 20] width 18 height 18
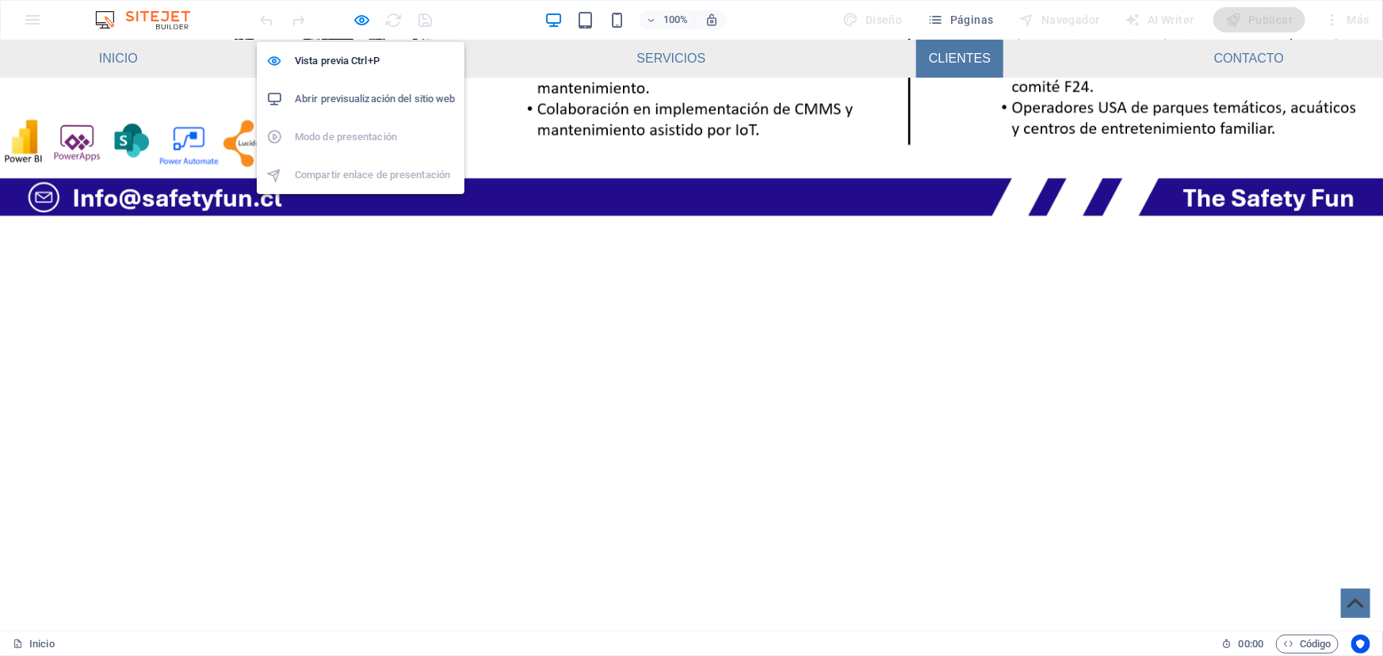
click at [361, 96] on h6 "Abrir previsualización del sitio web" at bounding box center [375, 99] width 160 height 19
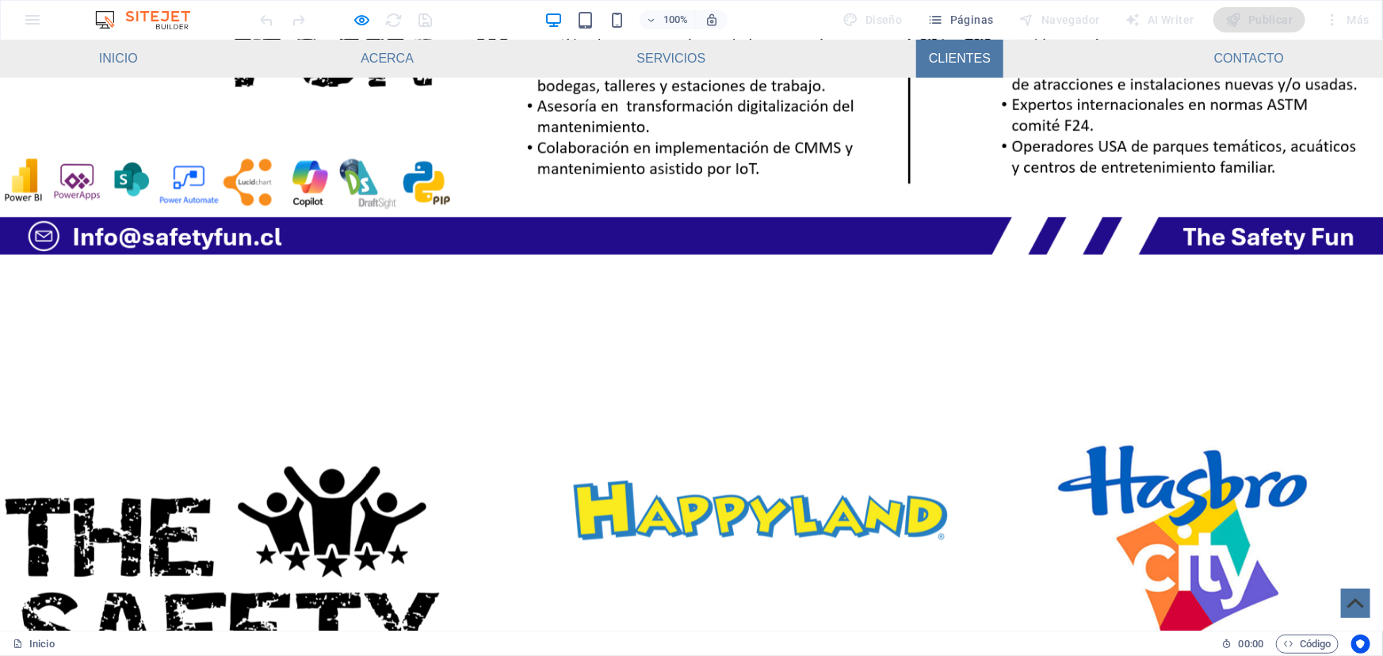
scroll to position [1751, 0]
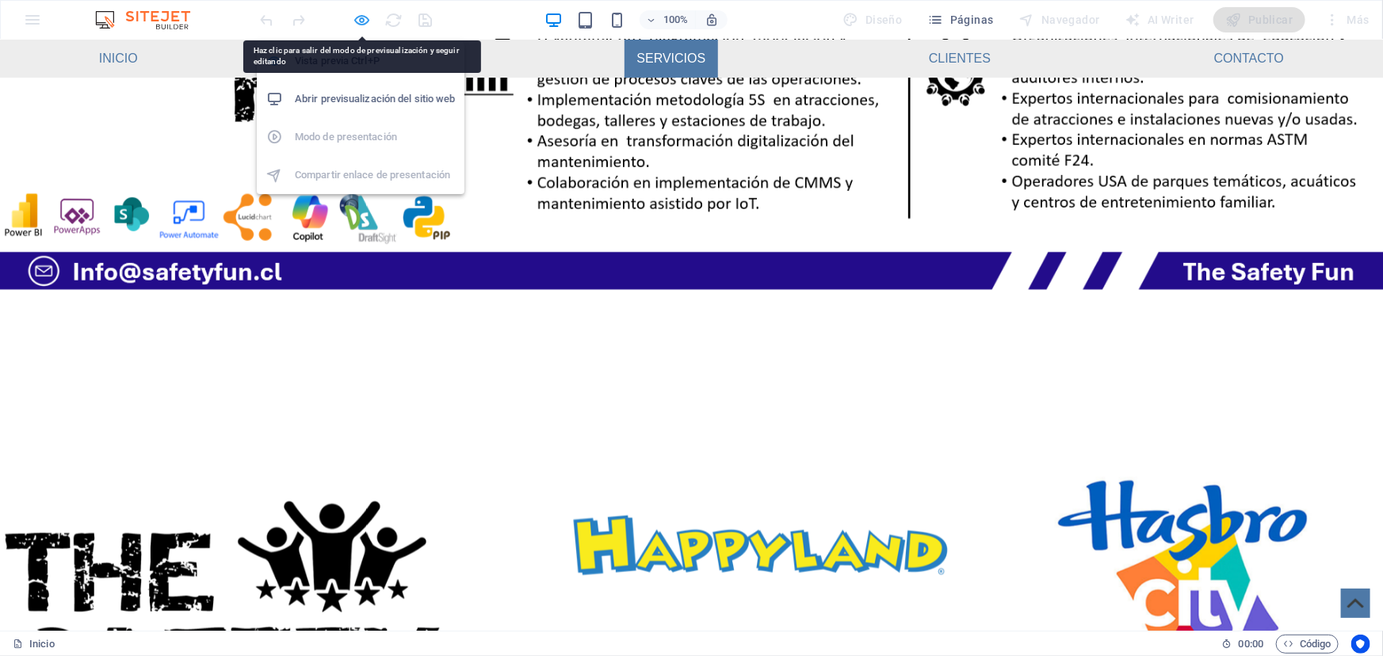
click at [369, 22] on icon "button" at bounding box center [363, 20] width 18 height 18
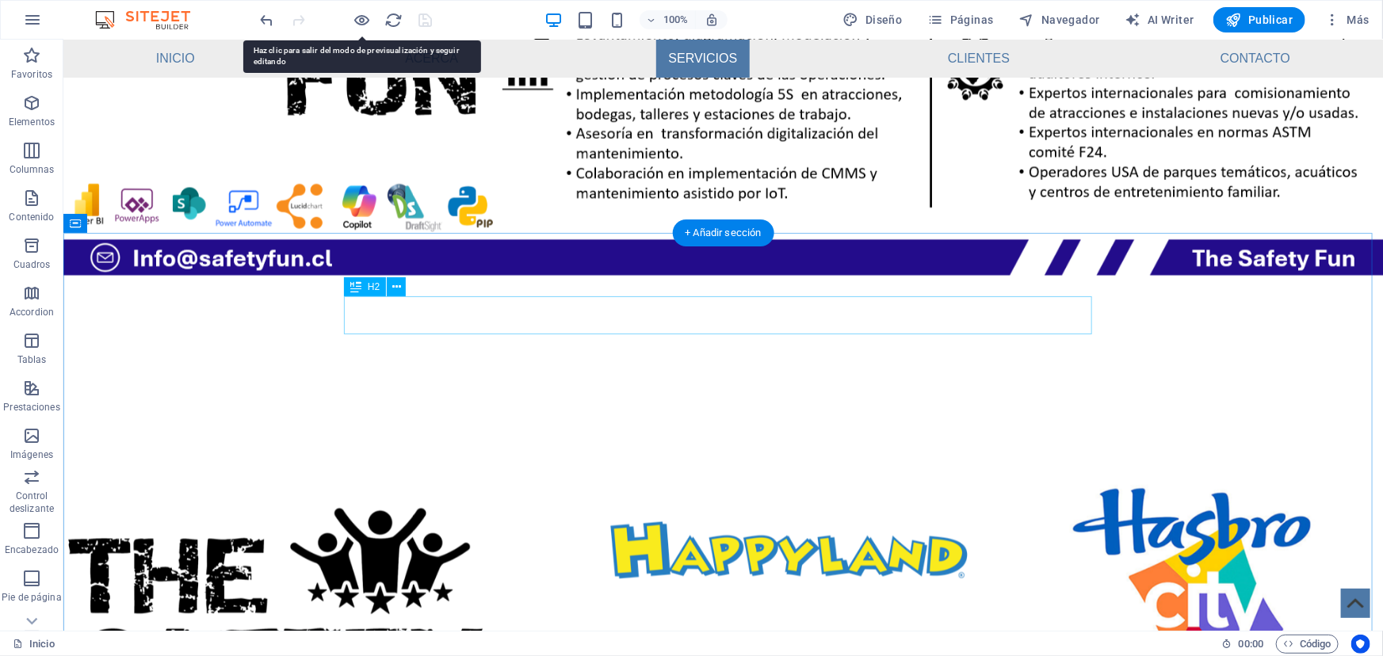
drag, startPoint x: 395, startPoint y: 317, endPoint x: 116, endPoint y: 316, distance: 279.0
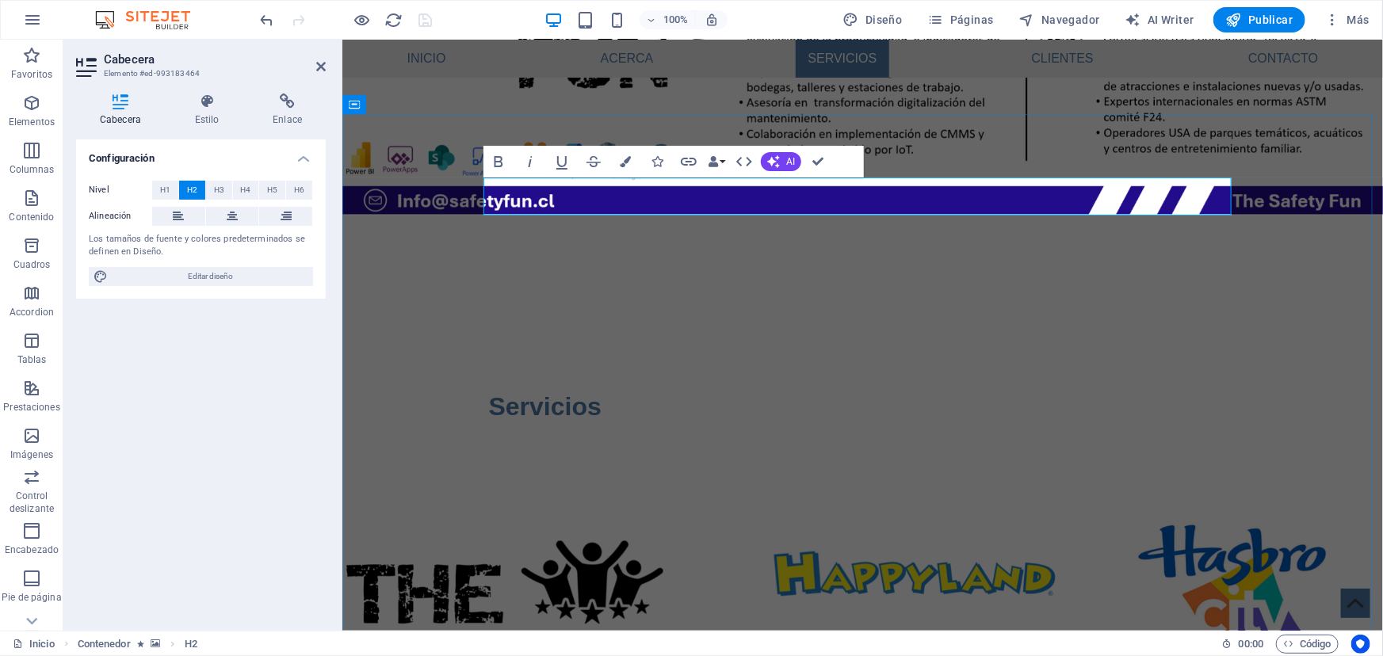
click at [1080, 323] on figure at bounding box center [862, 660] width 1041 height 674
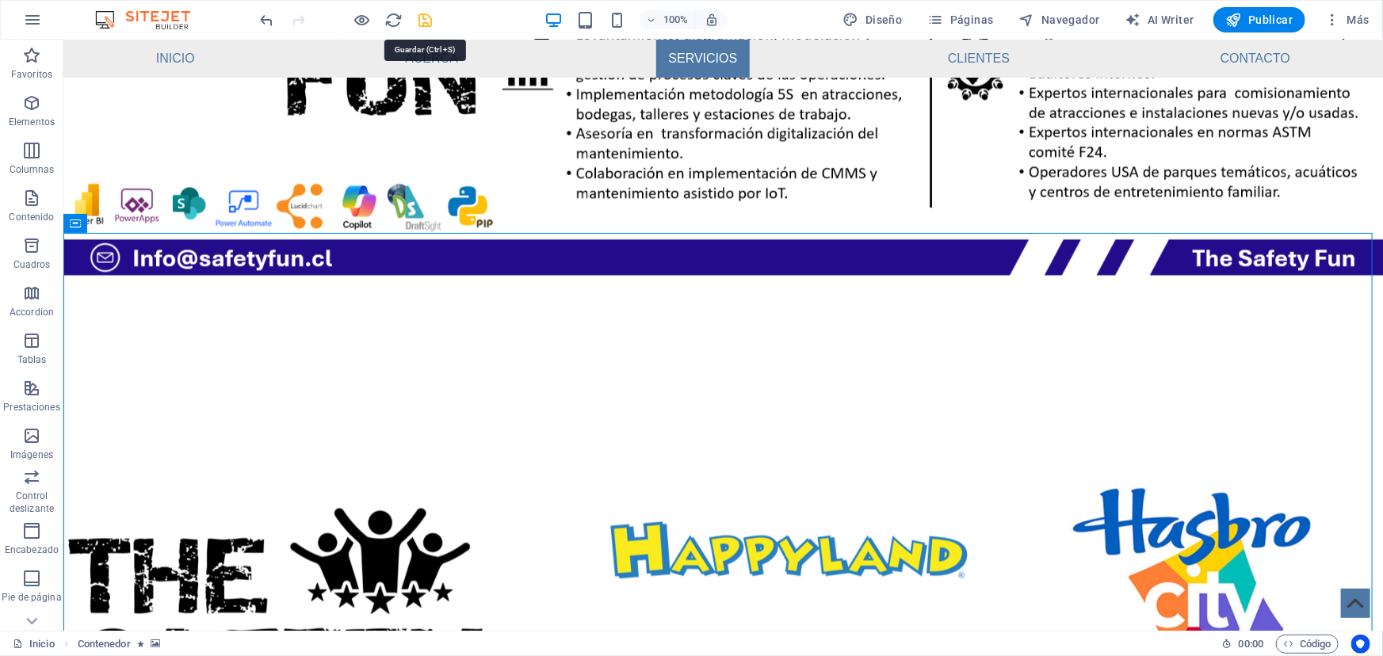
click at [424, 22] on icon "save" at bounding box center [426, 20] width 18 height 18
checkbox input "false"
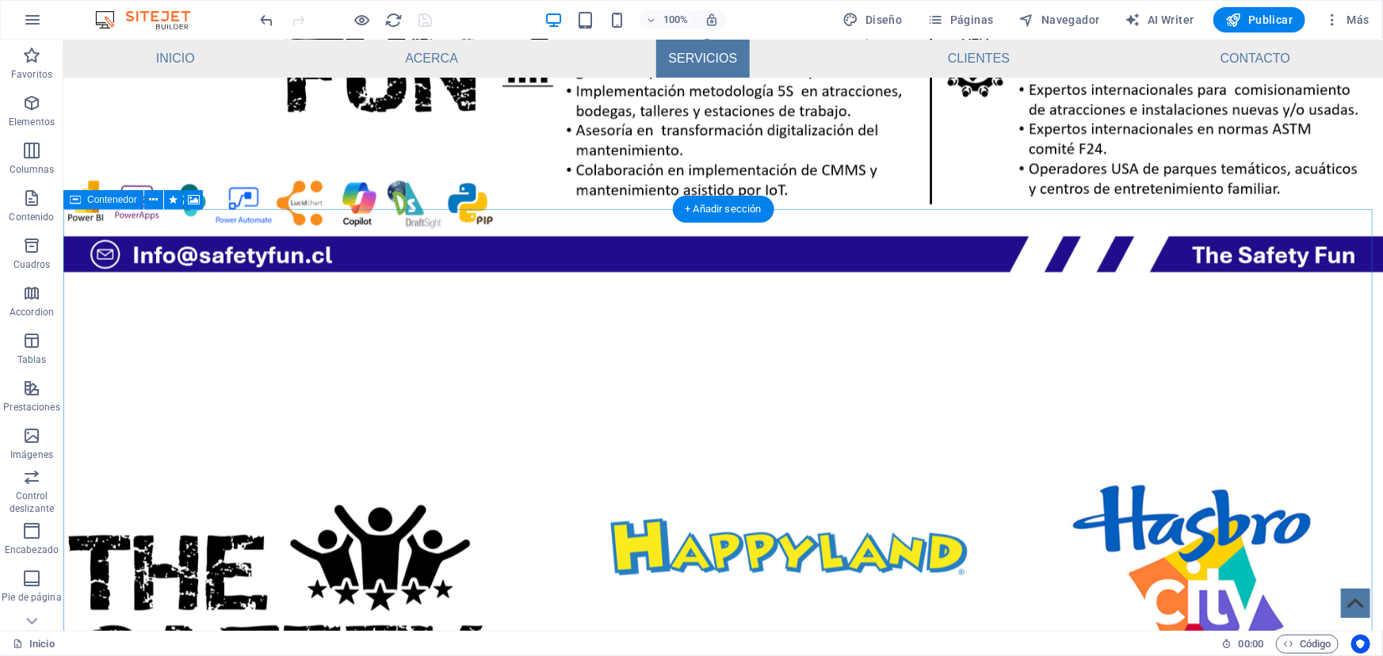
scroll to position [1823, 0]
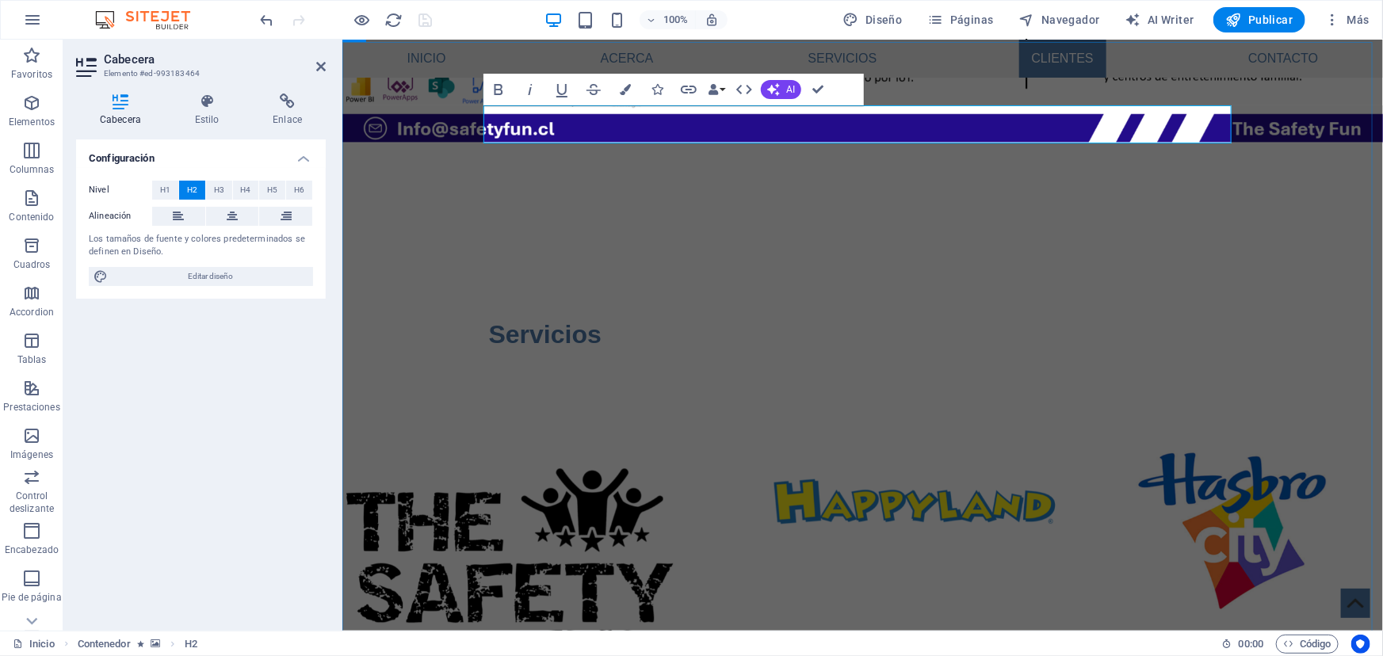
drag, startPoint x: 496, startPoint y: 122, endPoint x: 511, endPoint y: 124, distance: 15.1
click at [586, 251] on figure at bounding box center [862, 588] width 1041 height 674
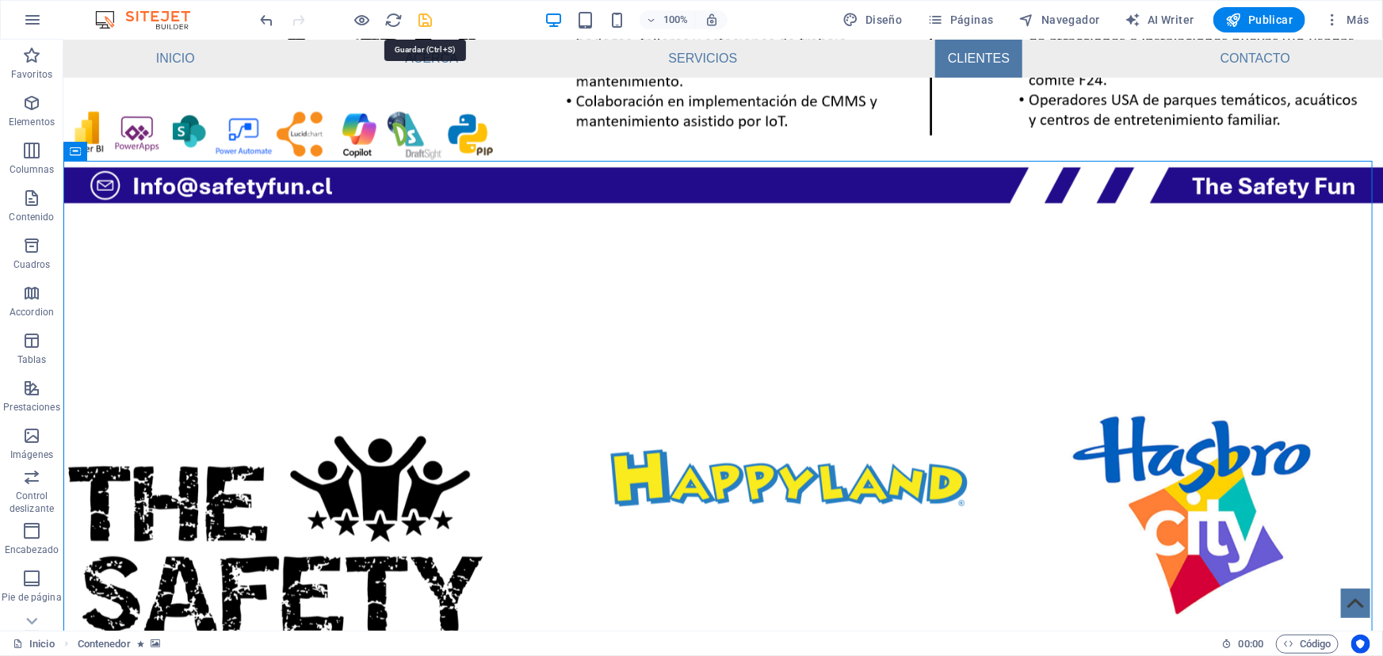
click at [427, 15] on icon "save" at bounding box center [426, 20] width 18 height 18
checkbox input "false"
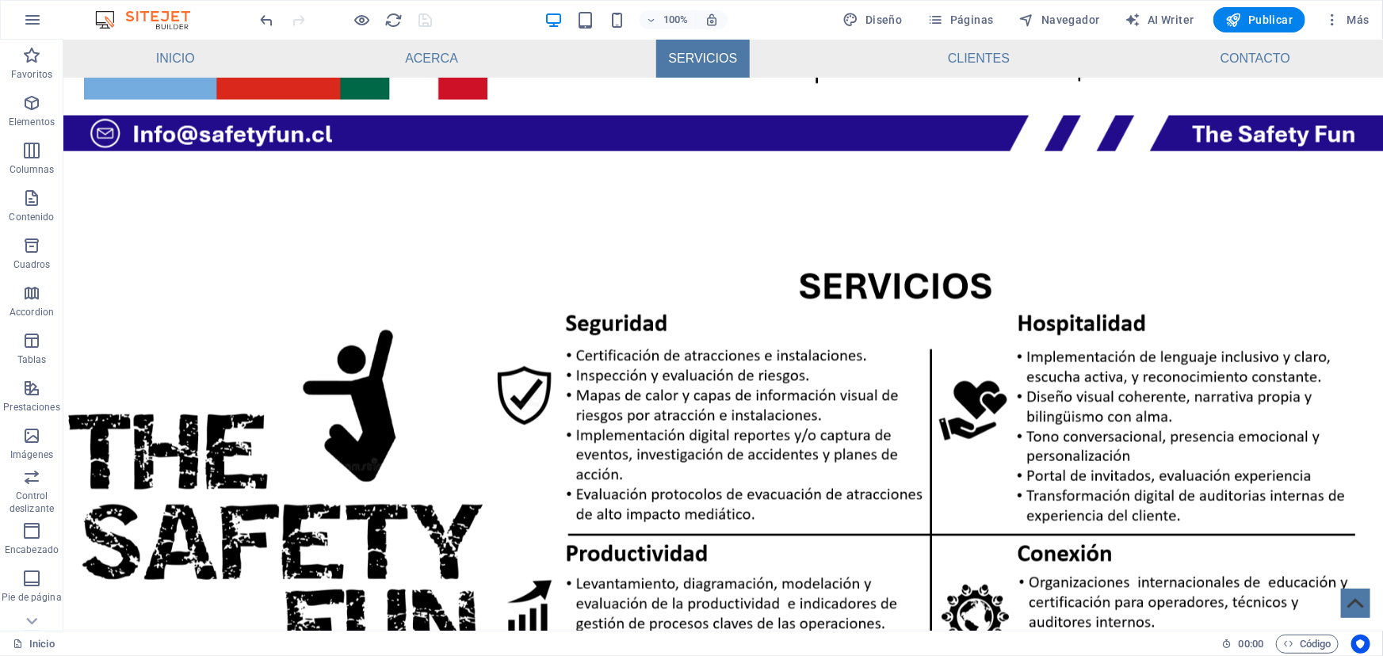
scroll to position [1174, 0]
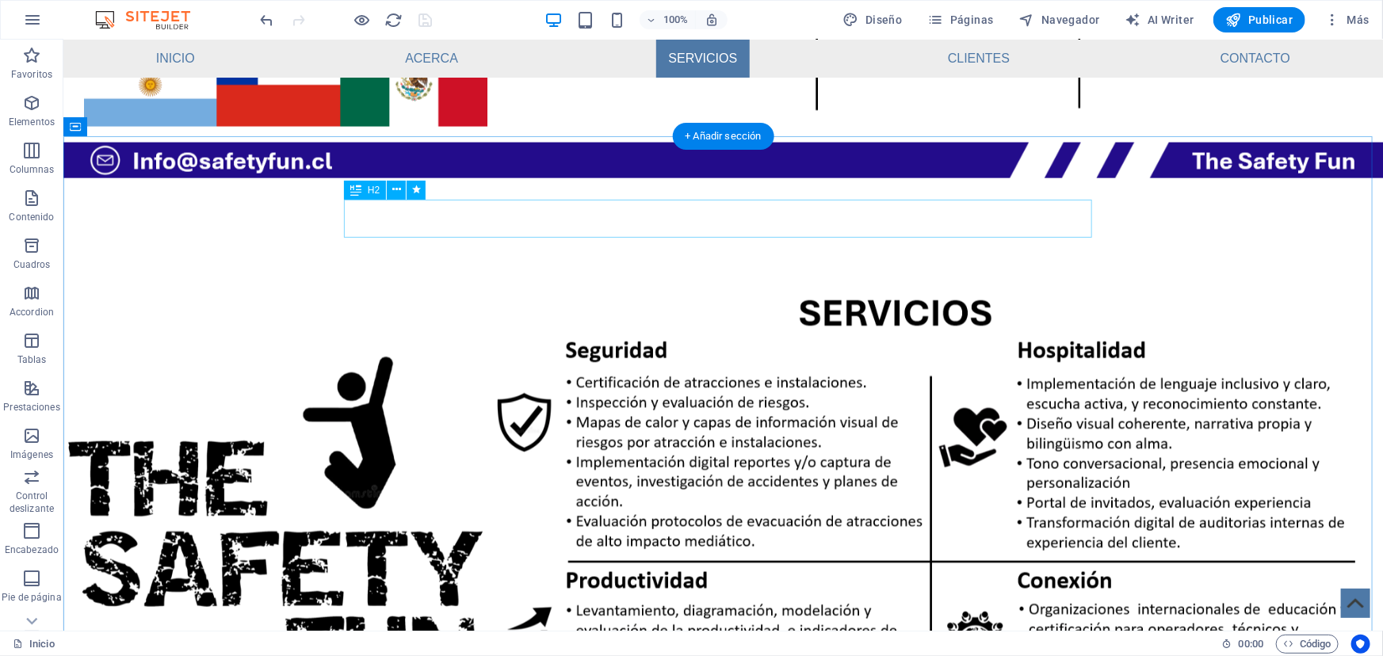
drag, startPoint x: 482, startPoint y: 261, endPoint x: 417, endPoint y: 212, distance: 81.0
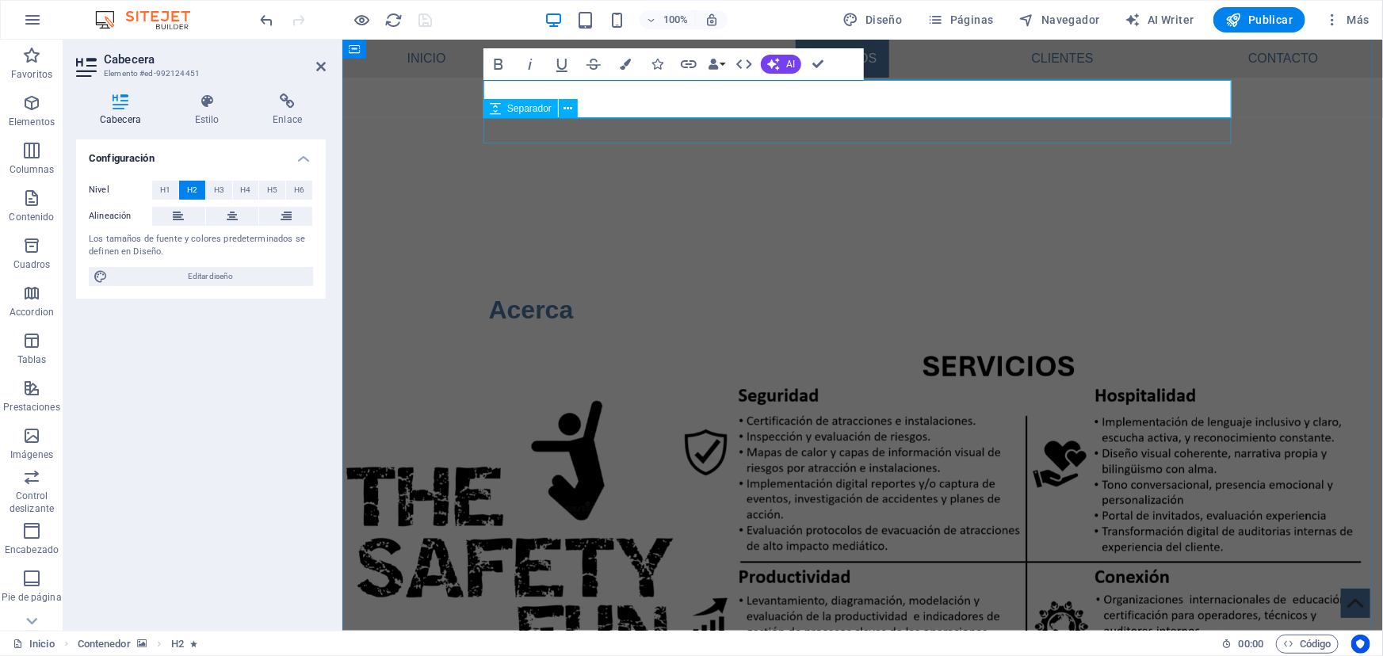
click at [529, 106] on span "Separador" at bounding box center [529, 109] width 44 height 10
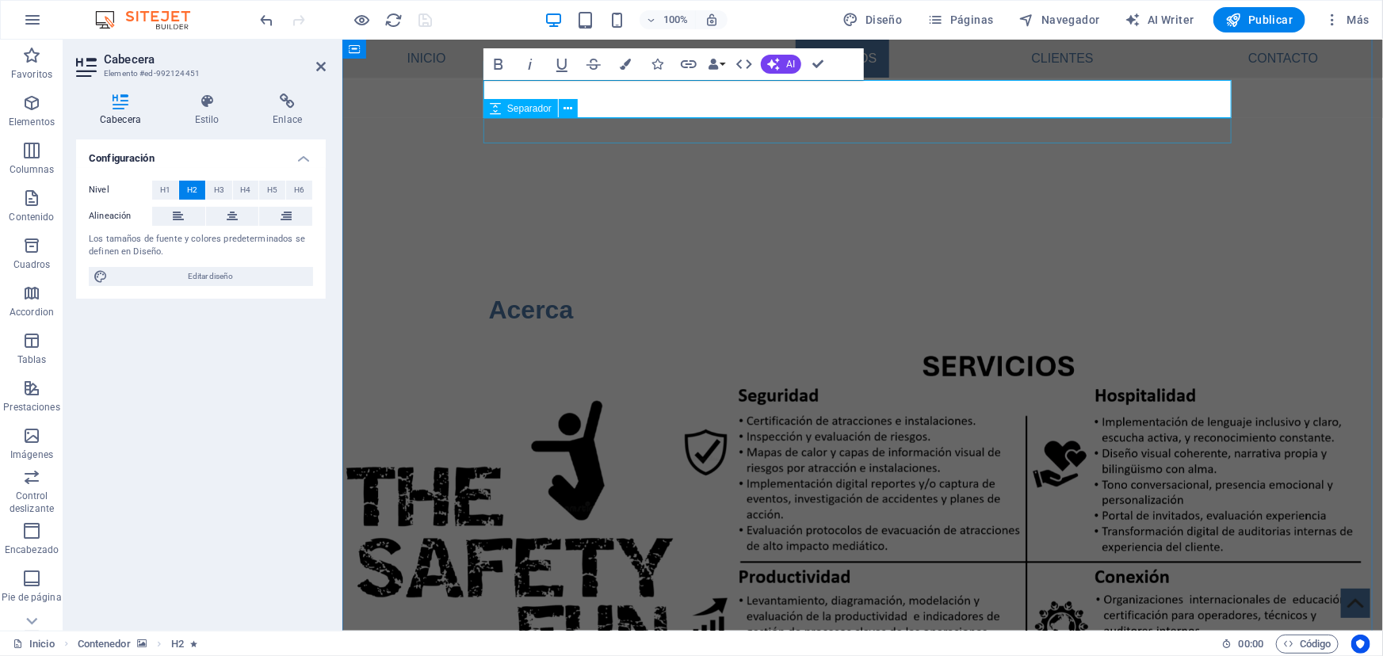
click at [504, 101] on div "Separador" at bounding box center [520, 108] width 75 height 19
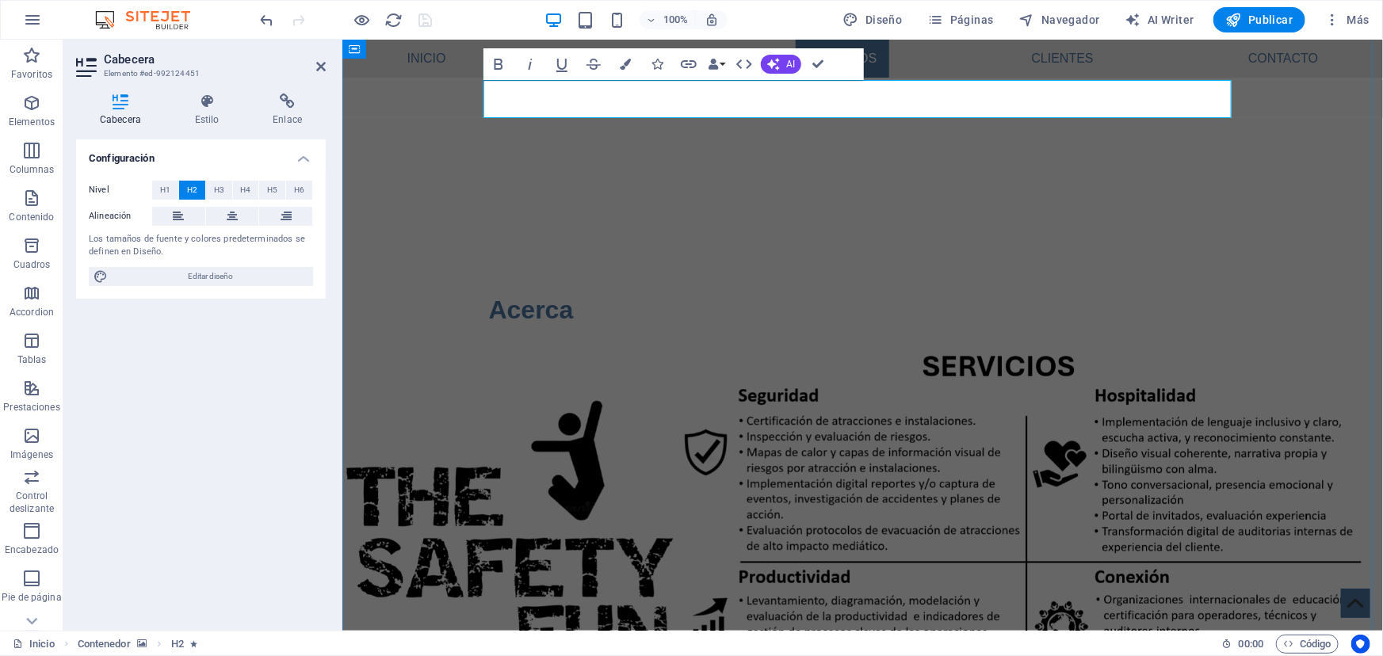
click at [467, 227] on figure at bounding box center [862, 564] width 1041 height 674
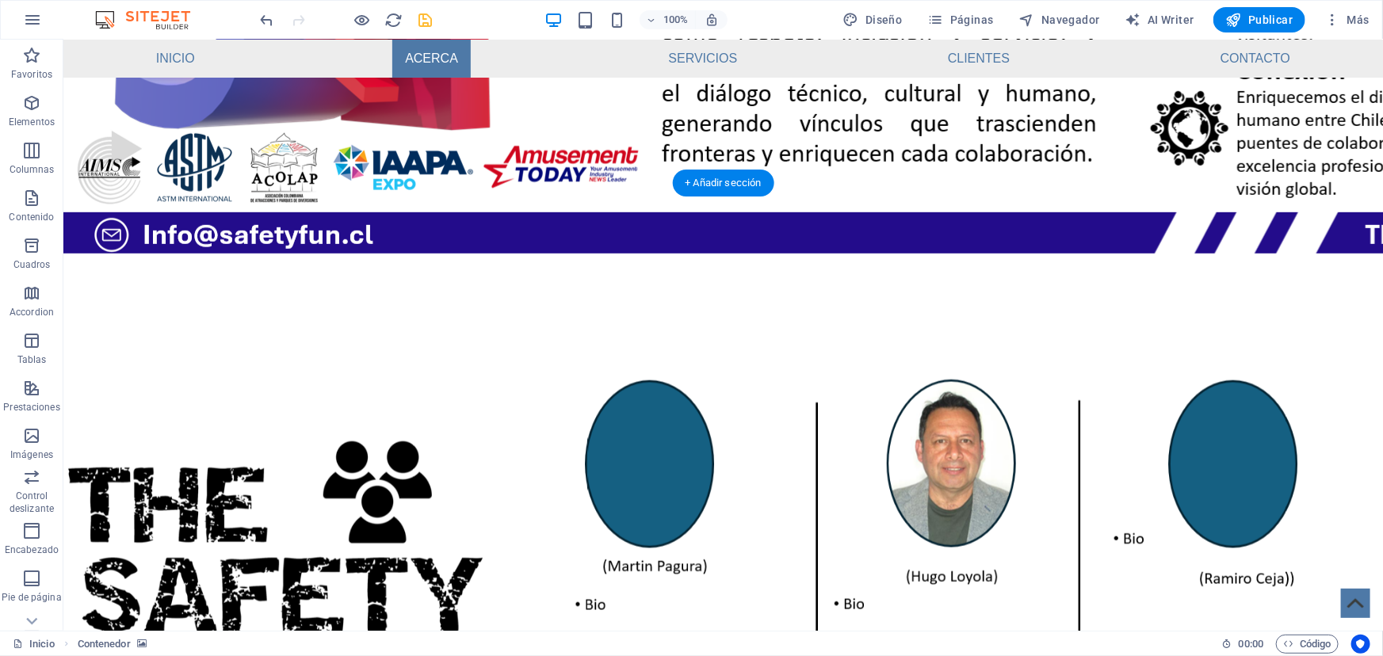
scroll to position [453, 0]
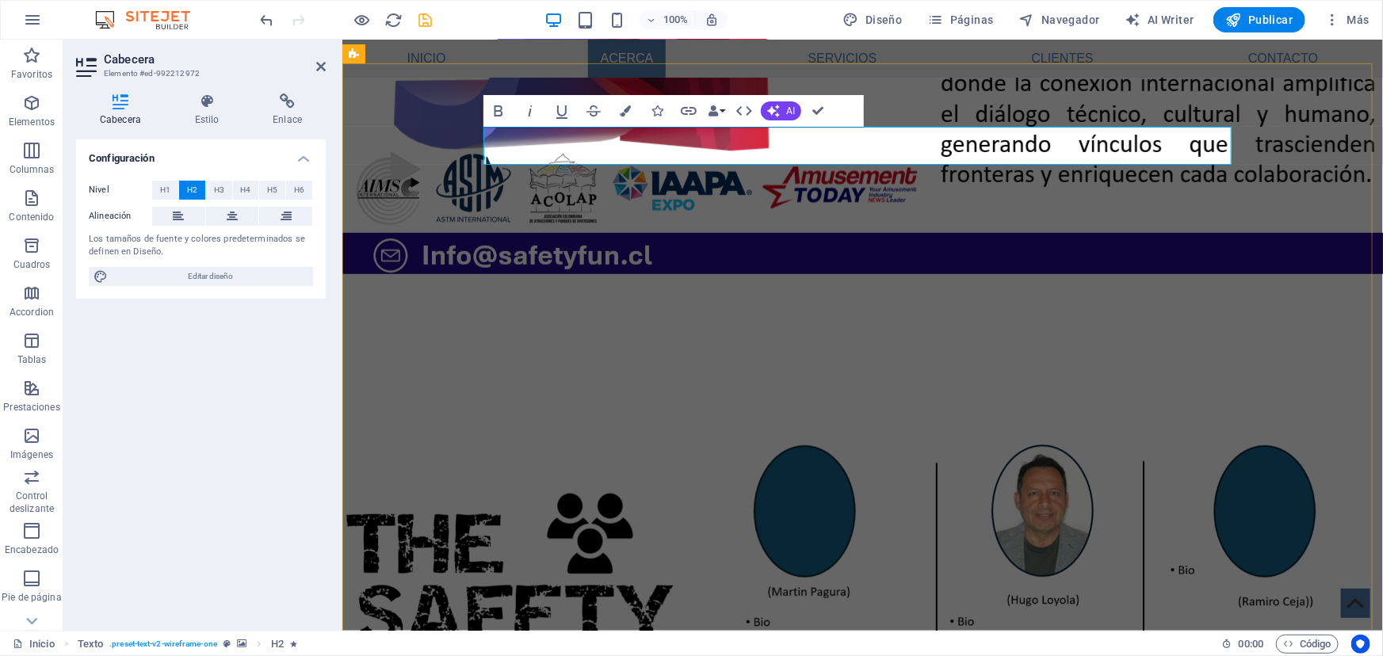
click at [416, 273] on figure at bounding box center [862, 610] width 1041 height 674
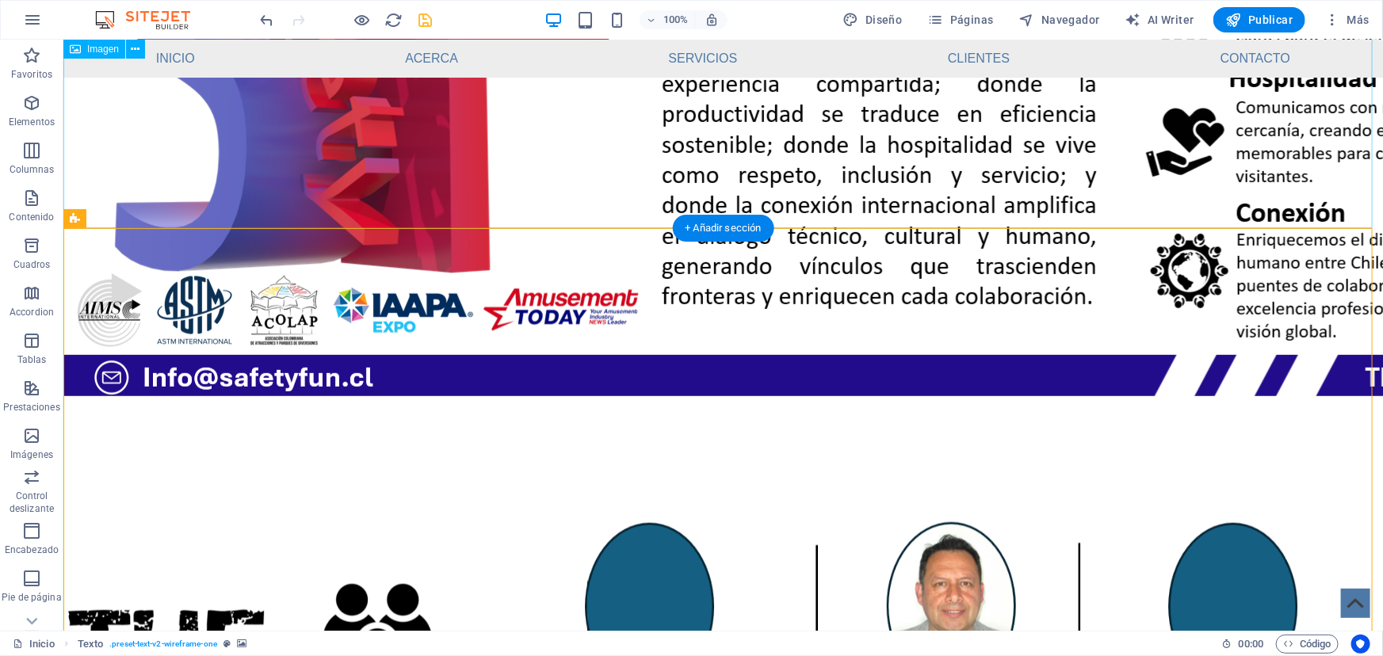
scroll to position [238, 0]
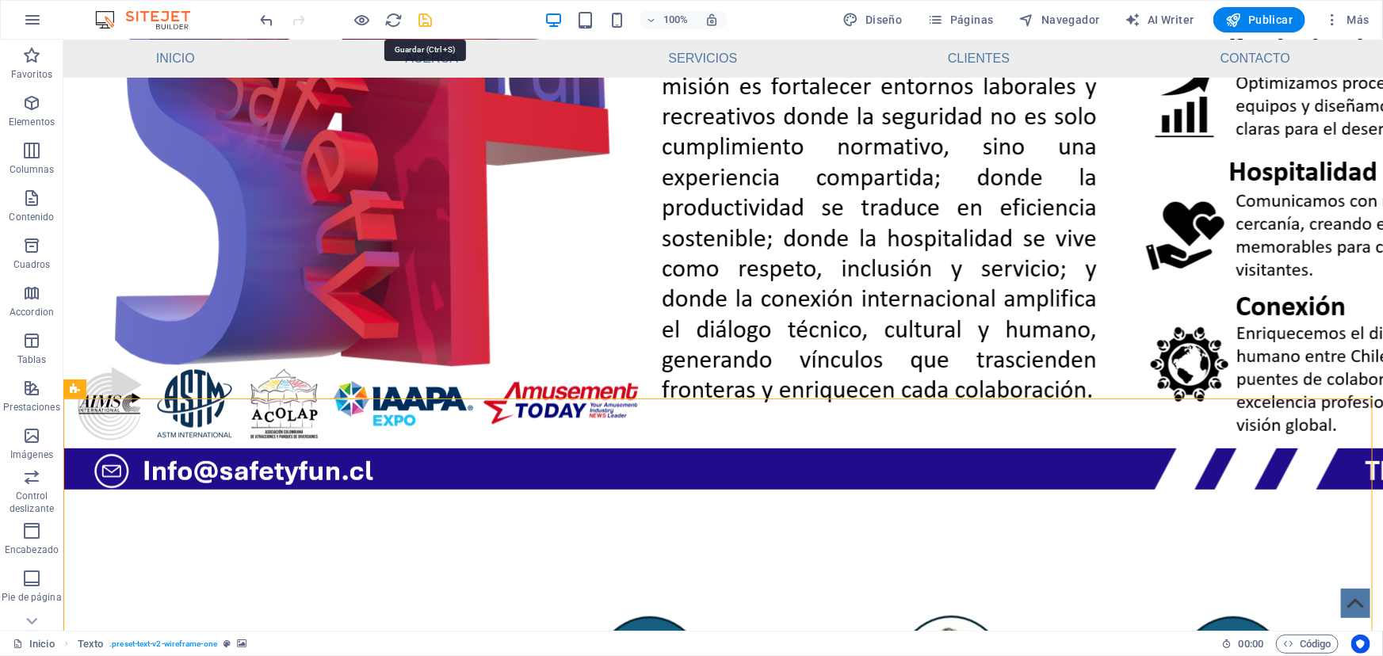
click at [420, 16] on icon "save" at bounding box center [426, 20] width 18 height 18
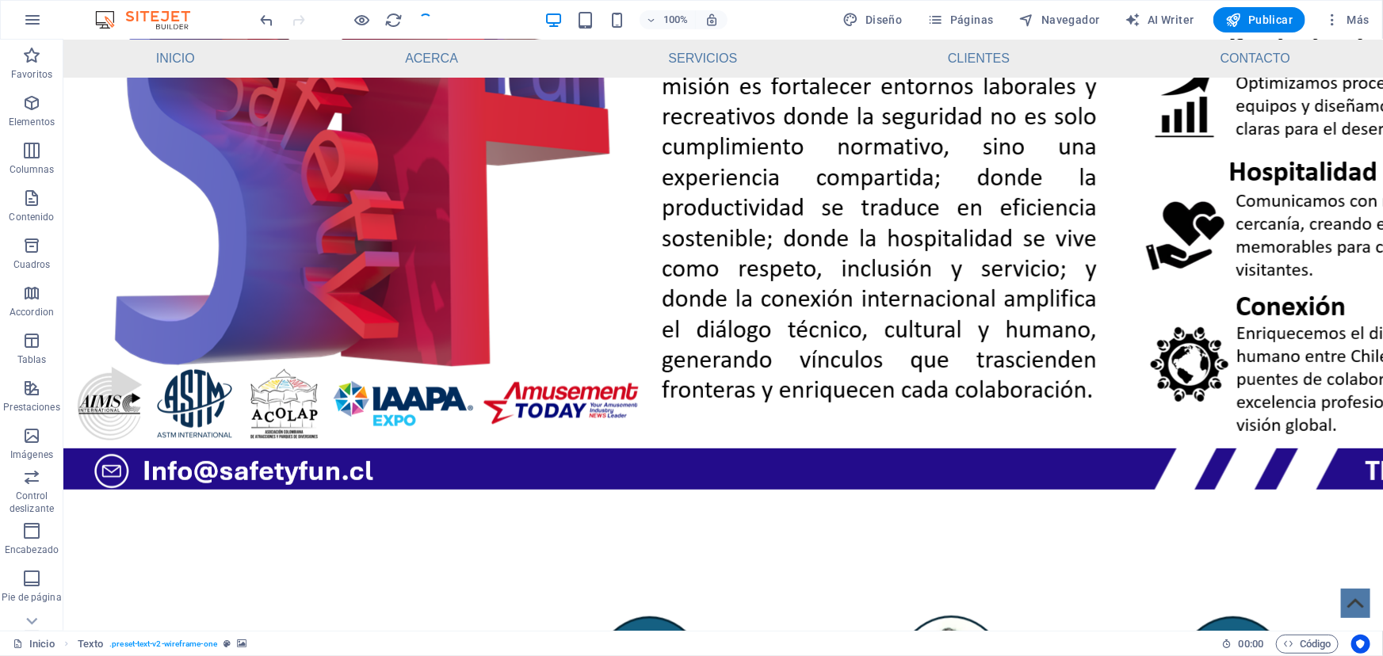
checkbox input "false"
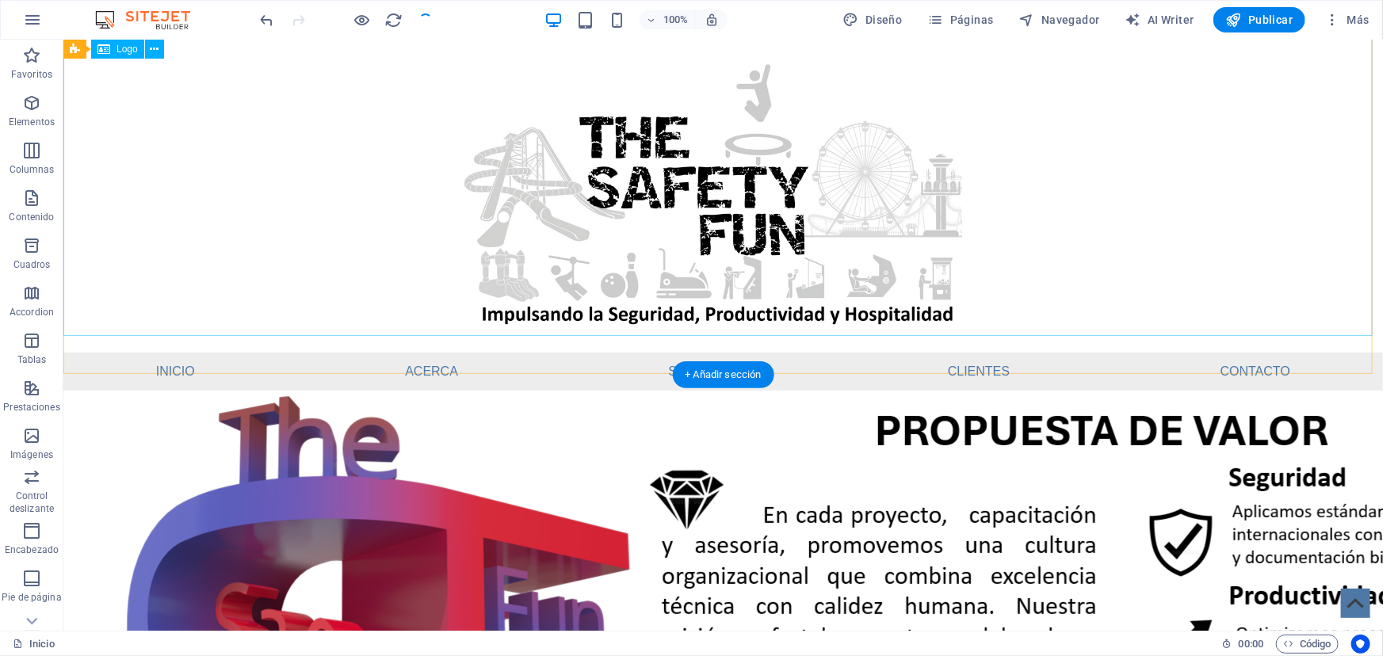
scroll to position [0, 0]
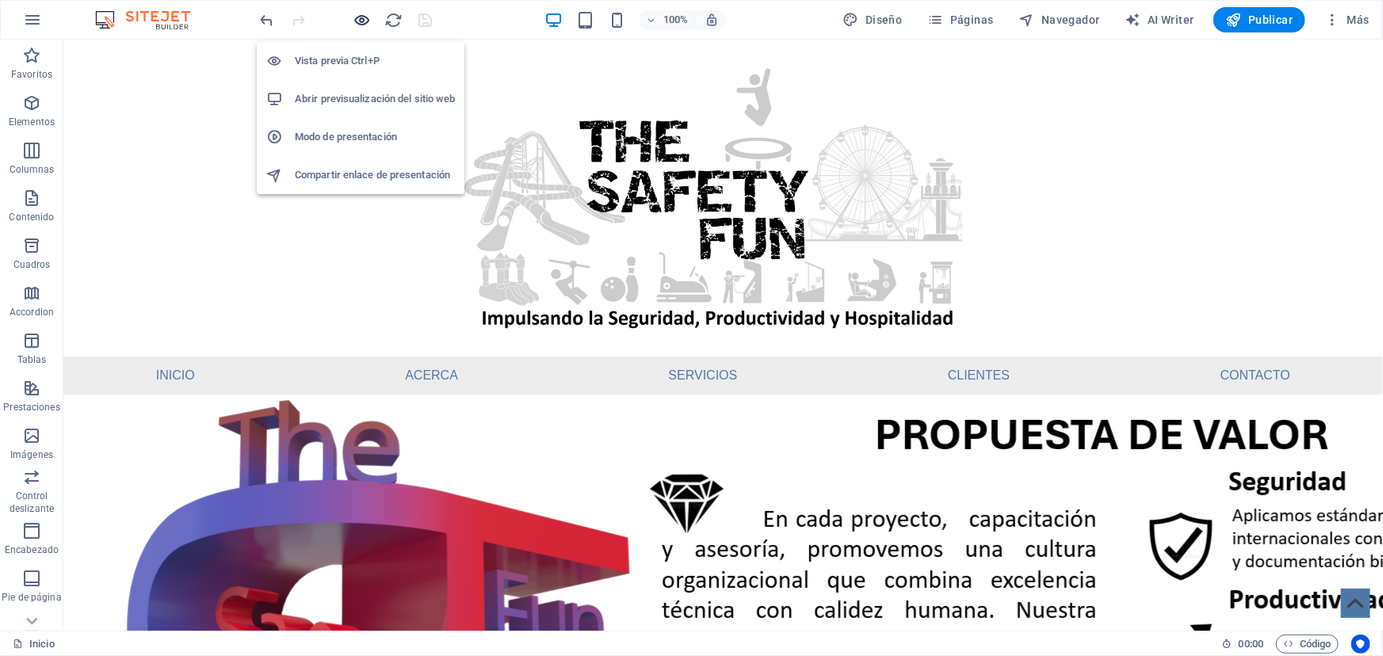
click at [366, 23] on icon "button" at bounding box center [363, 20] width 18 height 18
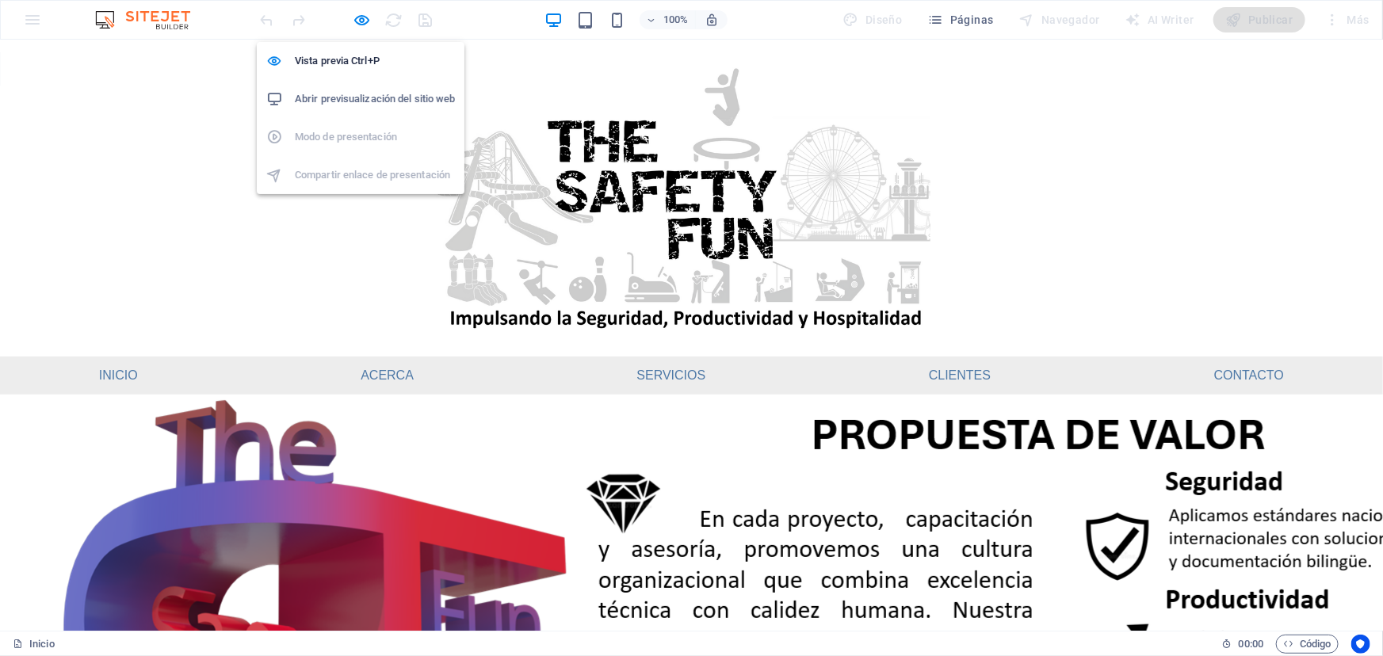
click at [342, 97] on h6 "Abrir previsualización del sitio web" at bounding box center [375, 99] width 160 height 19
click at [364, 11] on icon "button" at bounding box center [363, 20] width 18 height 18
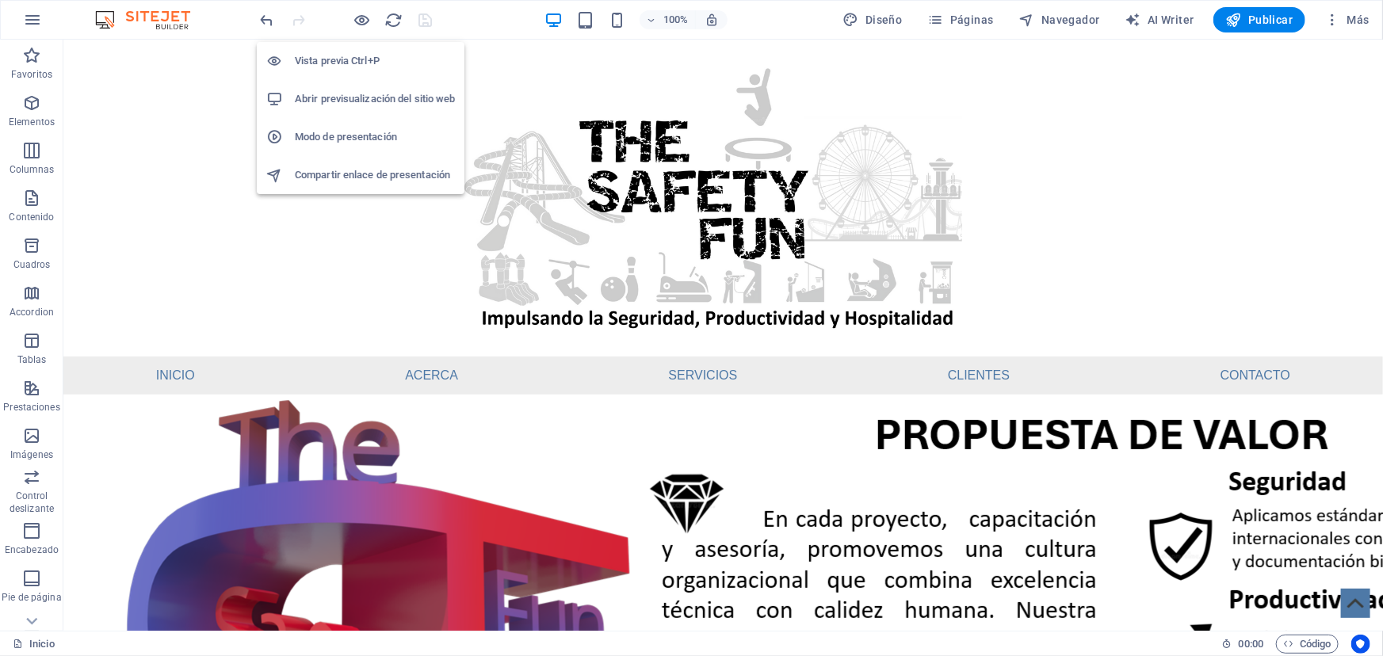
click at [346, 132] on h6 "Modo de presentación" at bounding box center [375, 137] width 160 height 19
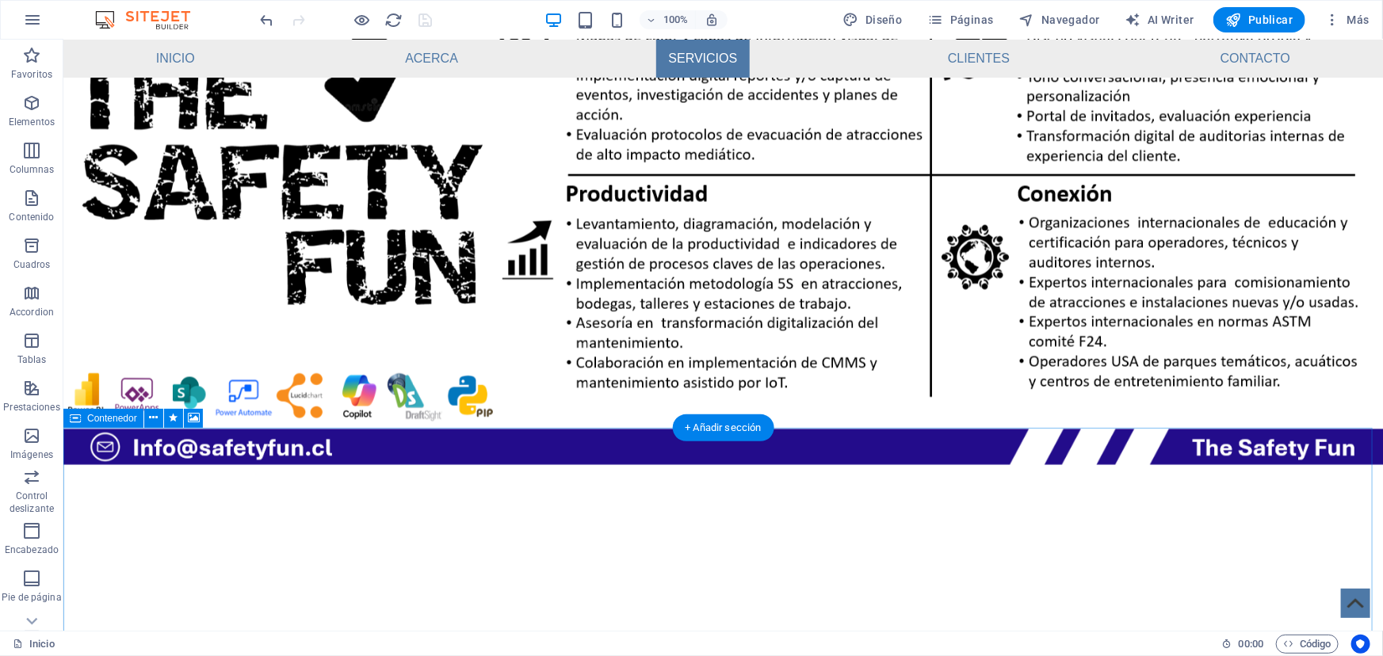
scroll to position [1772, 0]
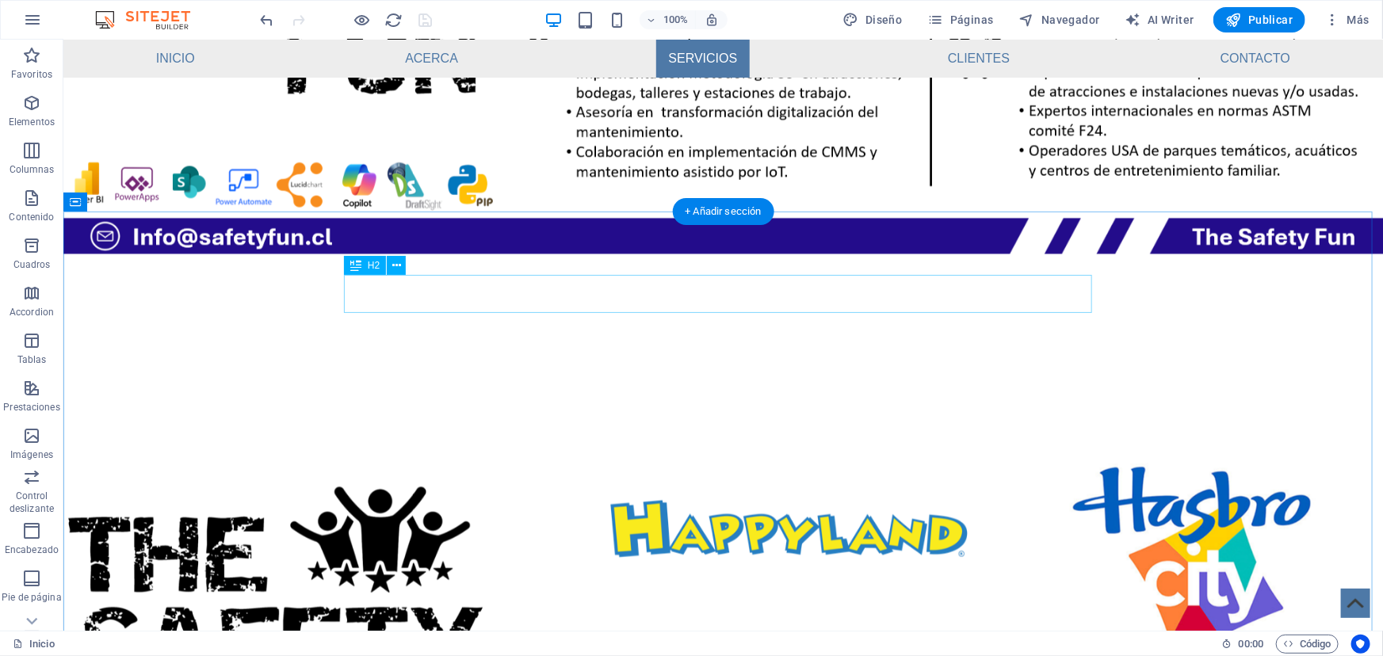
click at [422, 376] on figure at bounding box center [723, 639] width 1320 height 674
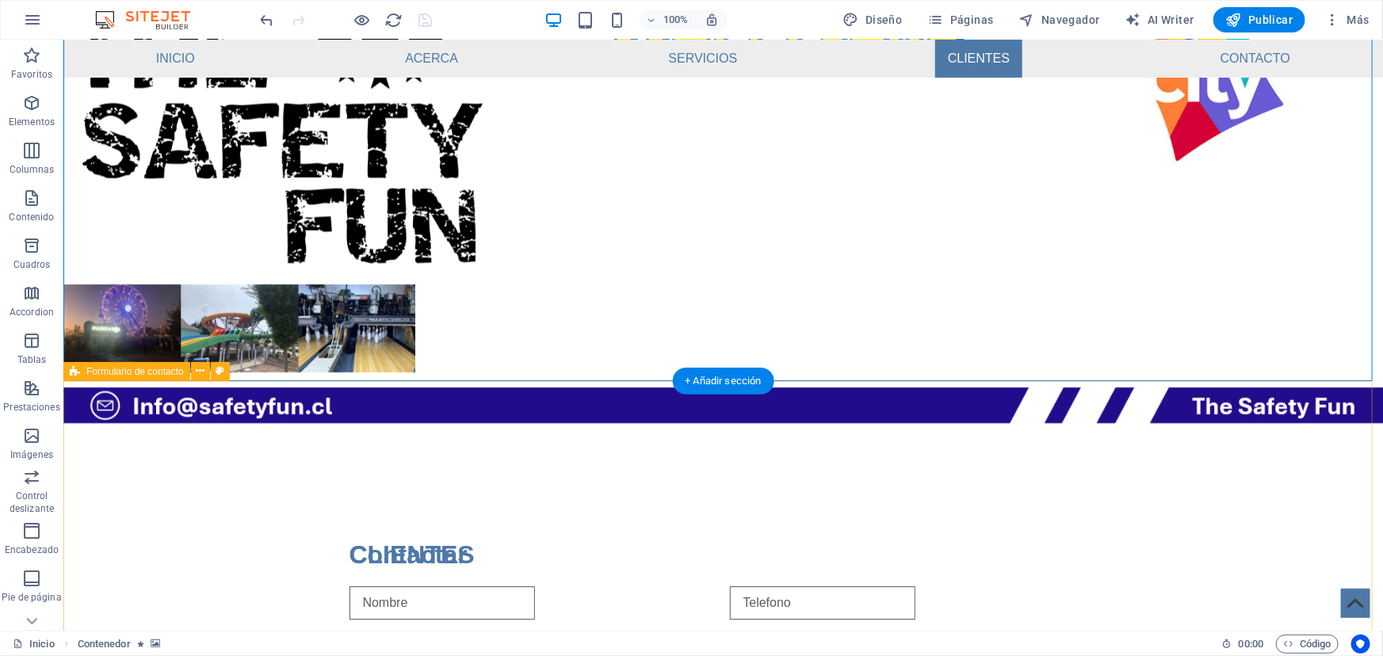
scroll to position [2493, 0]
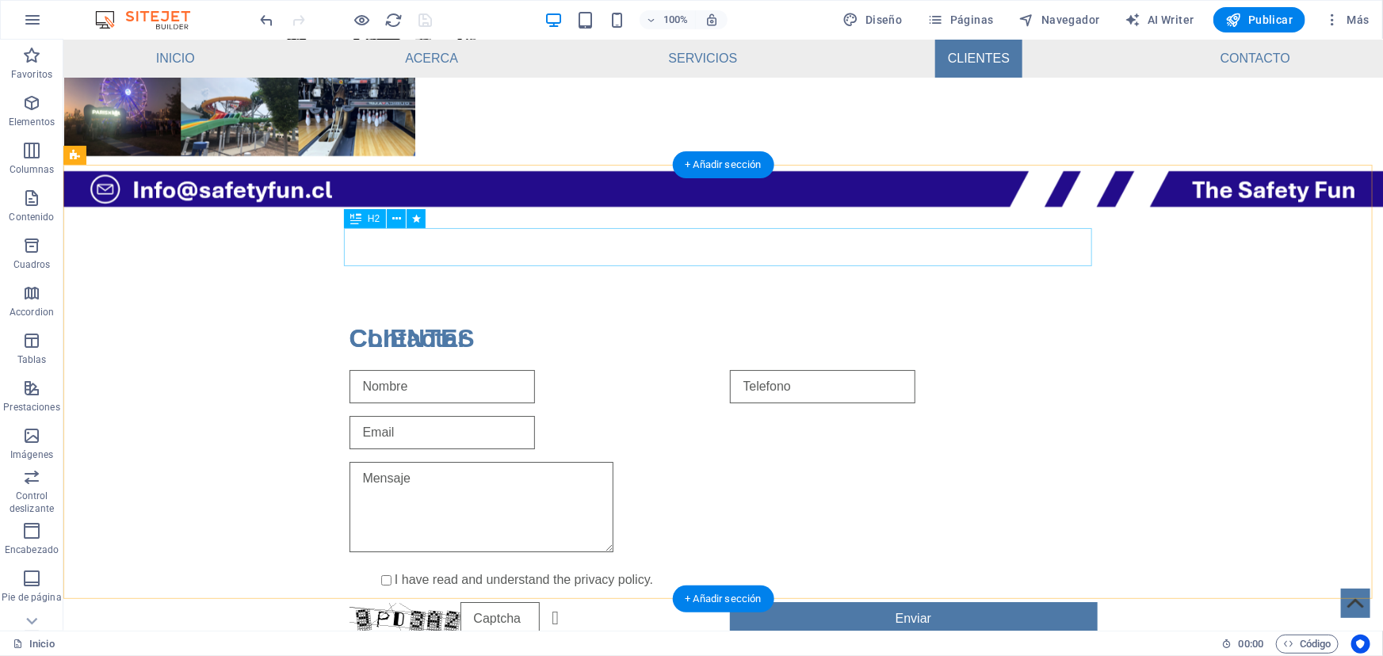
click at [413, 319] on div "Contactar" at bounding box center [723, 338] width 748 height 38
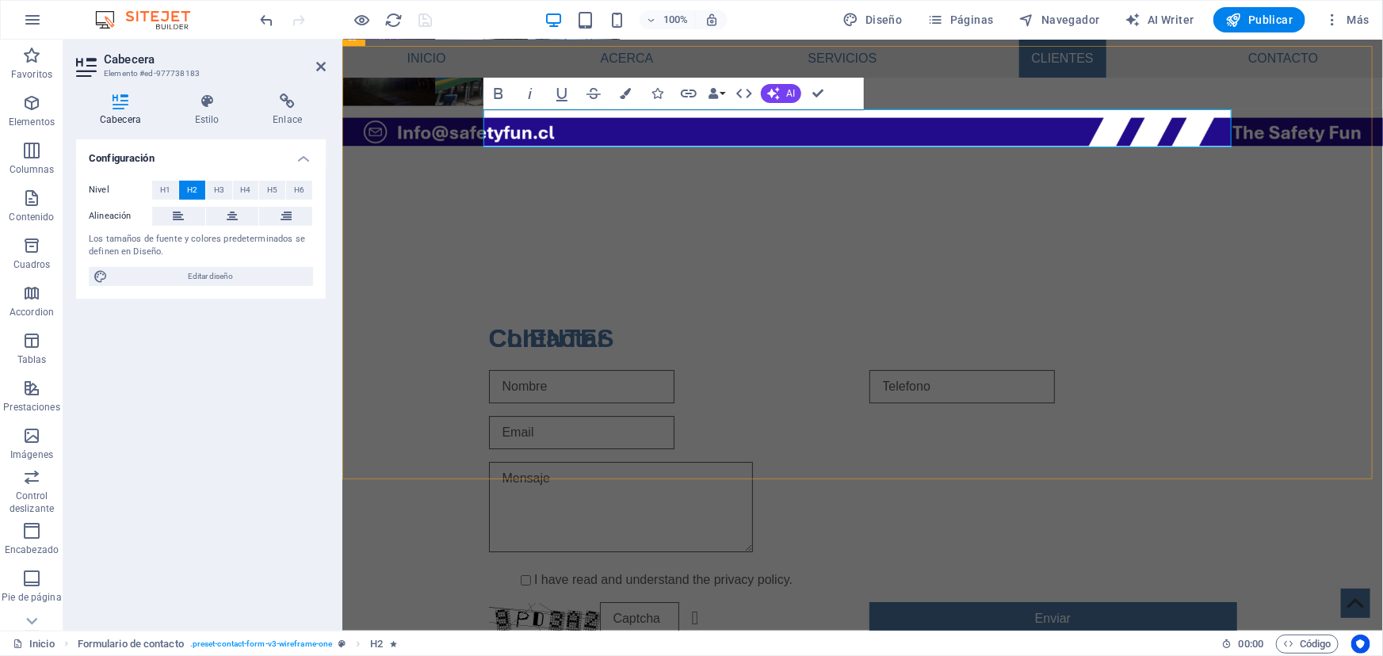
click at [552, 319] on h2 "Contactar" at bounding box center [862, 338] width 748 height 38
click at [726, 319] on h2 "CONTACTAR" at bounding box center [862, 338] width 748 height 38
drag, startPoint x: 654, startPoint y: 124, endPoint x: 436, endPoint y: 133, distance: 218.1
click at [436, 255] on div "CONTACTAR I have read and understand the privacy policy. ¿Ilegible? Cargar nuev…" at bounding box center [862, 476] width 1041 height 443
click at [620, 93] on icon "button" at bounding box center [625, 93] width 11 height 11
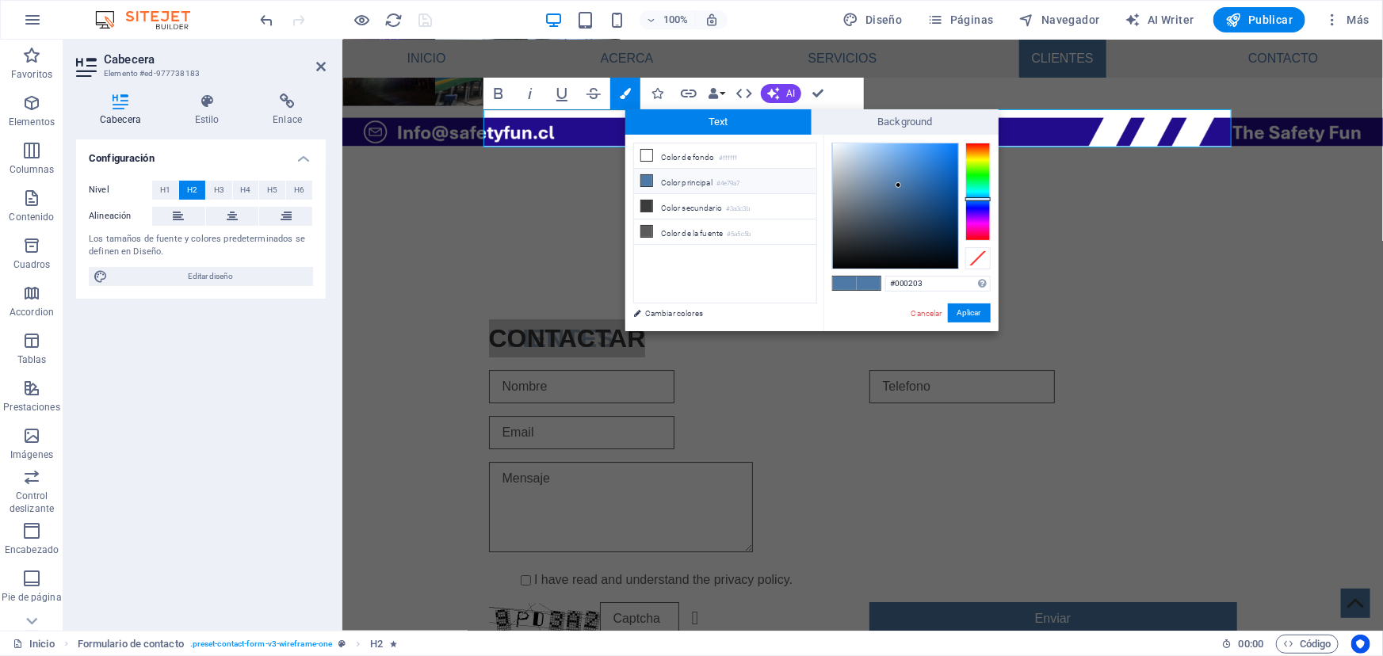
click at [952, 266] on div at bounding box center [895, 205] width 125 height 125
type input "#000000"
drag, startPoint x: 953, startPoint y: 266, endPoint x: 961, endPoint y: 269, distance: 8.5
click at [961, 269] on div "#000000 Formatos soportados #0852ed rgb(8, 82, 237) rgba(8, 82, 237, 90%) hsv(2…" at bounding box center [911, 348] width 175 height 426
click at [965, 306] on button "Aplicar" at bounding box center [969, 313] width 43 height 19
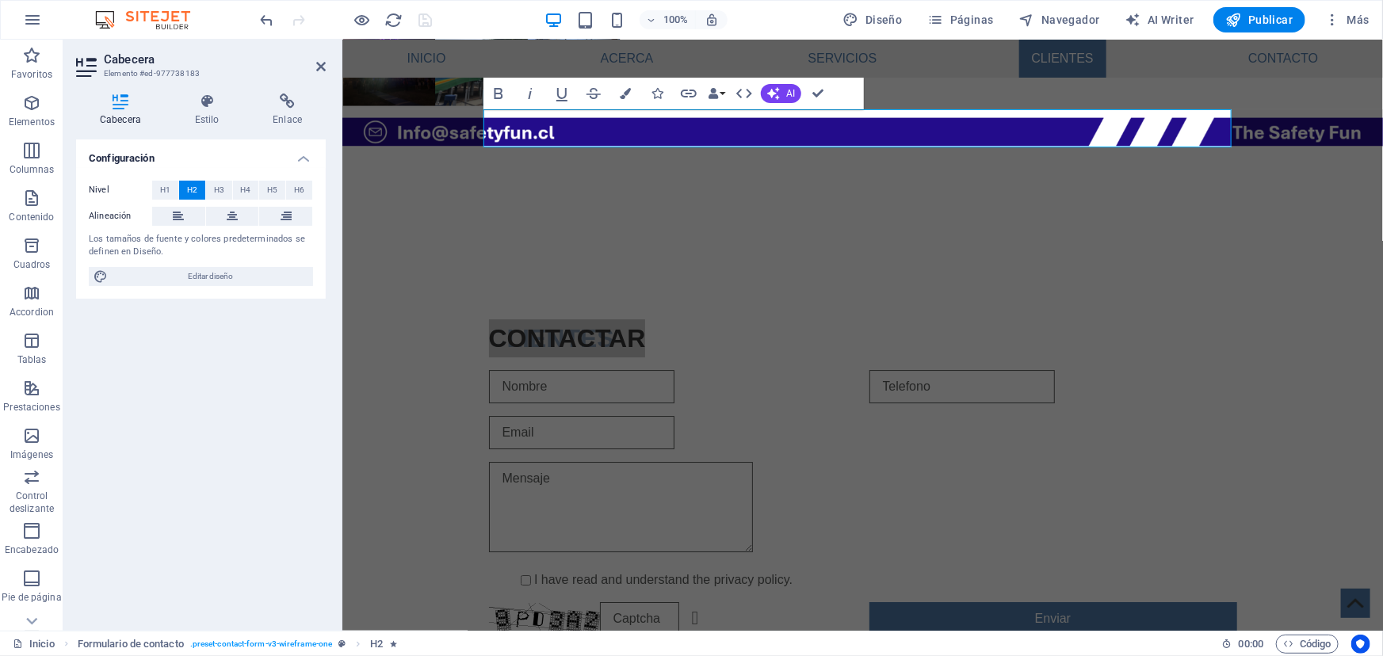
click at [447, 204] on div "H2 Texto Barra de menús Logo Barra de menús Imagen Menú Separador Separador Ima…" at bounding box center [862, 335] width 1041 height 591
click at [1278, 255] on div "CONTACTAR I have read and understand the privacy policy. ¿Ilegible? Cargar nuev…" at bounding box center [862, 476] width 1041 height 443
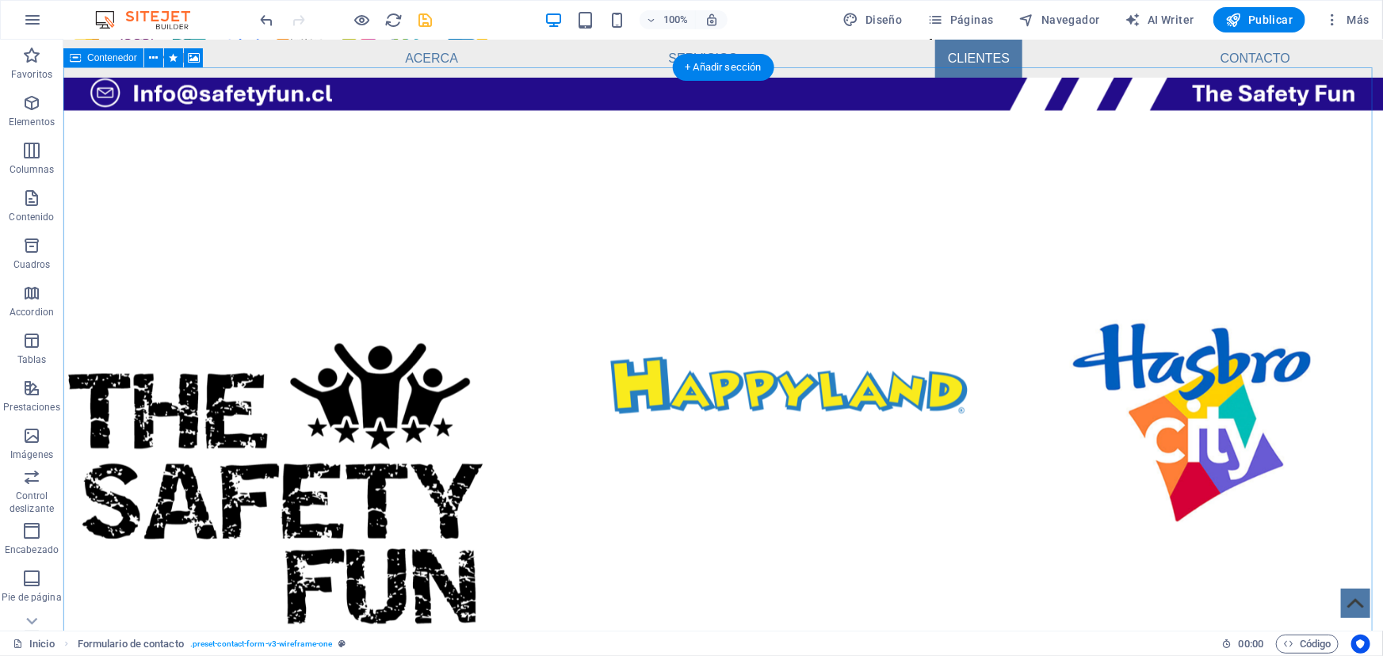
scroll to position [1700, 0]
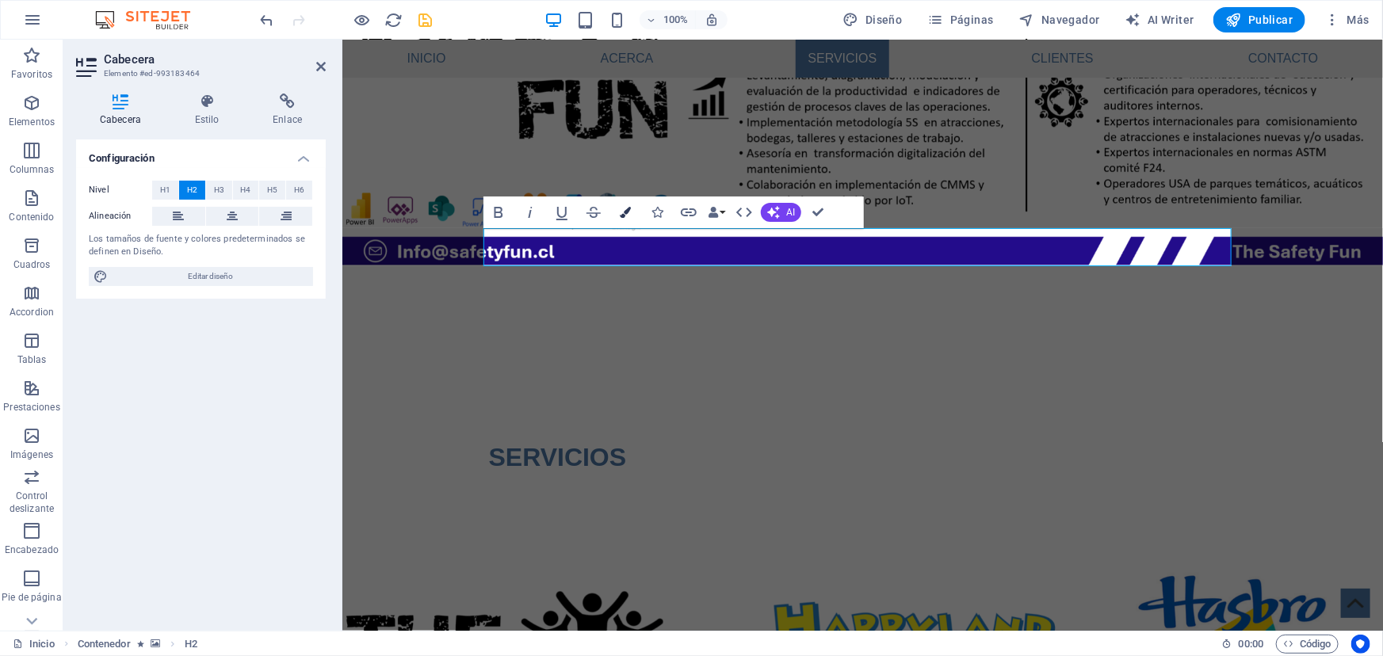
click at [631, 212] on button "Colors" at bounding box center [625, 213] width 30 height 32
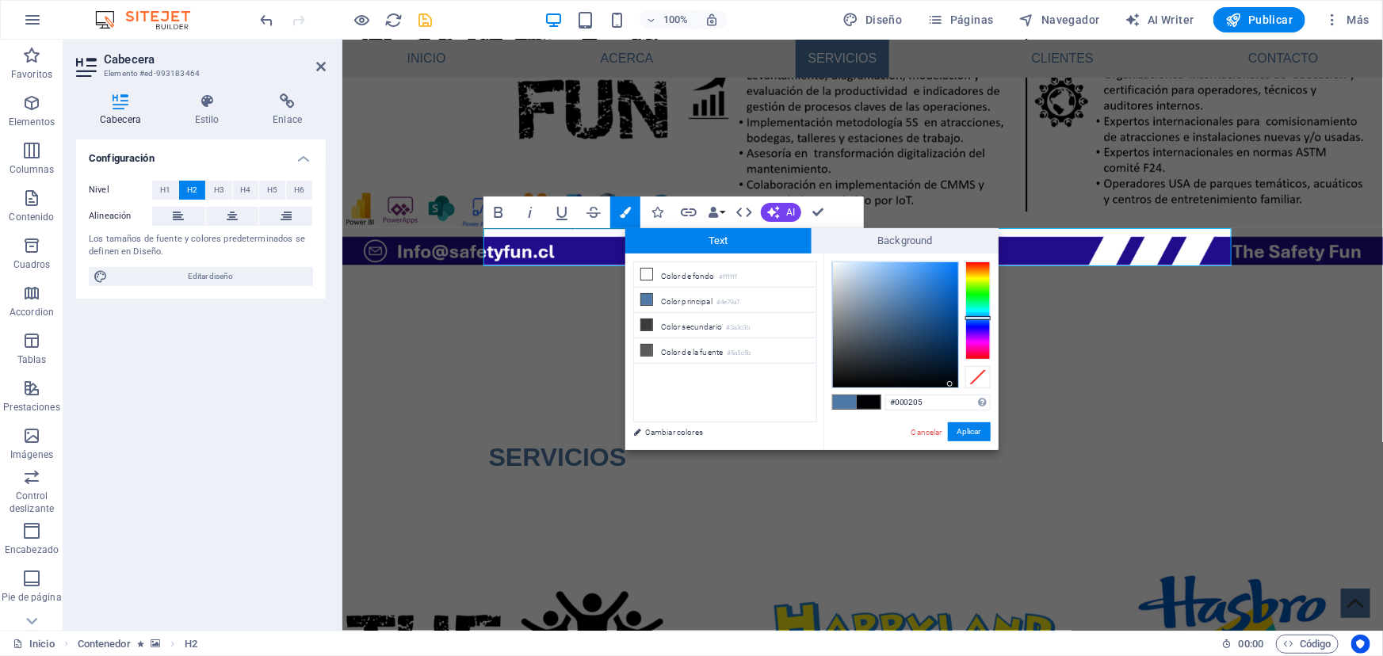
type input "#000000"
drag, startPoint x: 950, startPoint y: 384, endPoint x: 967, endPoint y: 392, distance: 18.1
click at [967, 392] on div "#000000 Formatos soportados #0852ed rgb(8, 82, 237) rgba(8, 82, 237, 90%) hsv(2…" at bounding box center [911, 467] width 175 height 426
click at [967, 432] on button "Aplicar" at bounding box center [969, 431] width 43 height 19
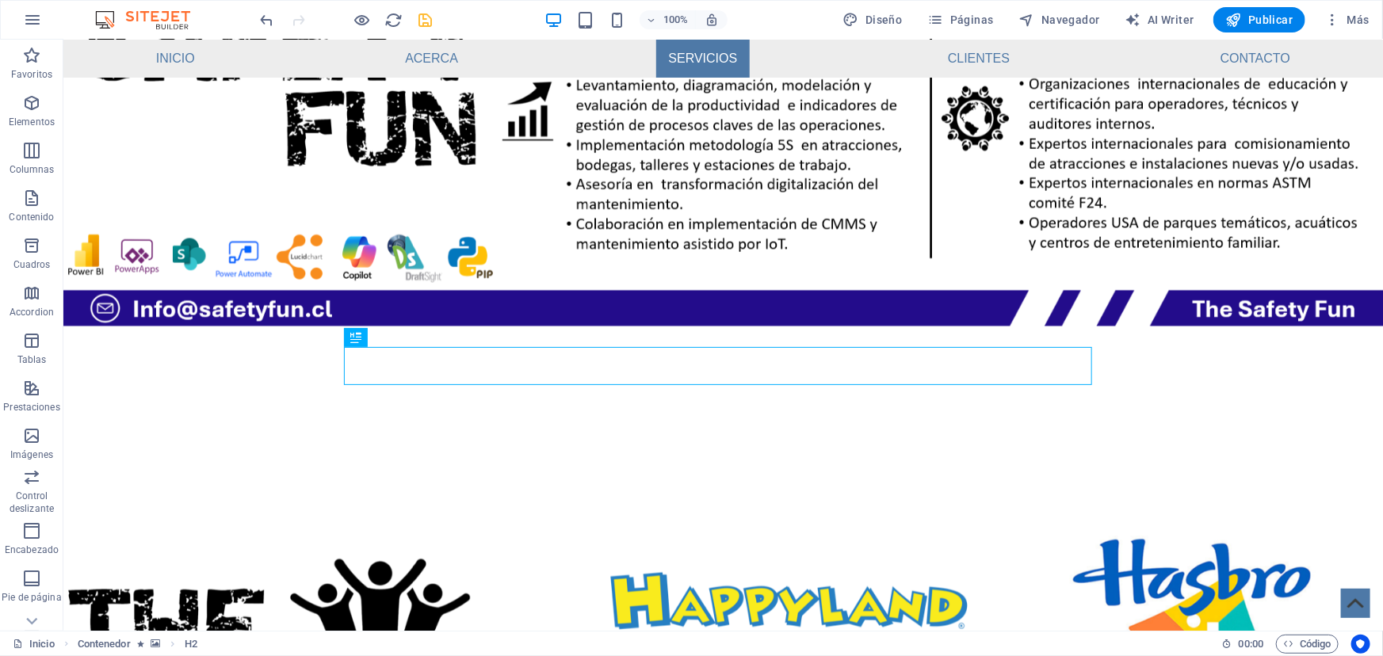
drag, startPoint x: 587, startPoint y: 151, endPoint x: 575, endPoint y: 154, distance: 12.9
click at [575, 154] on div "H2 Texto Barra de menús Logo Barra de menús Imagen Menú Separador Separador Ima…" at bounding box center [723, 335] width 1320 height 591
drag, startPoint x: 1217, startPoint y: 331, endPoint x: 1221, endPoint y: 362, distance: 31.2
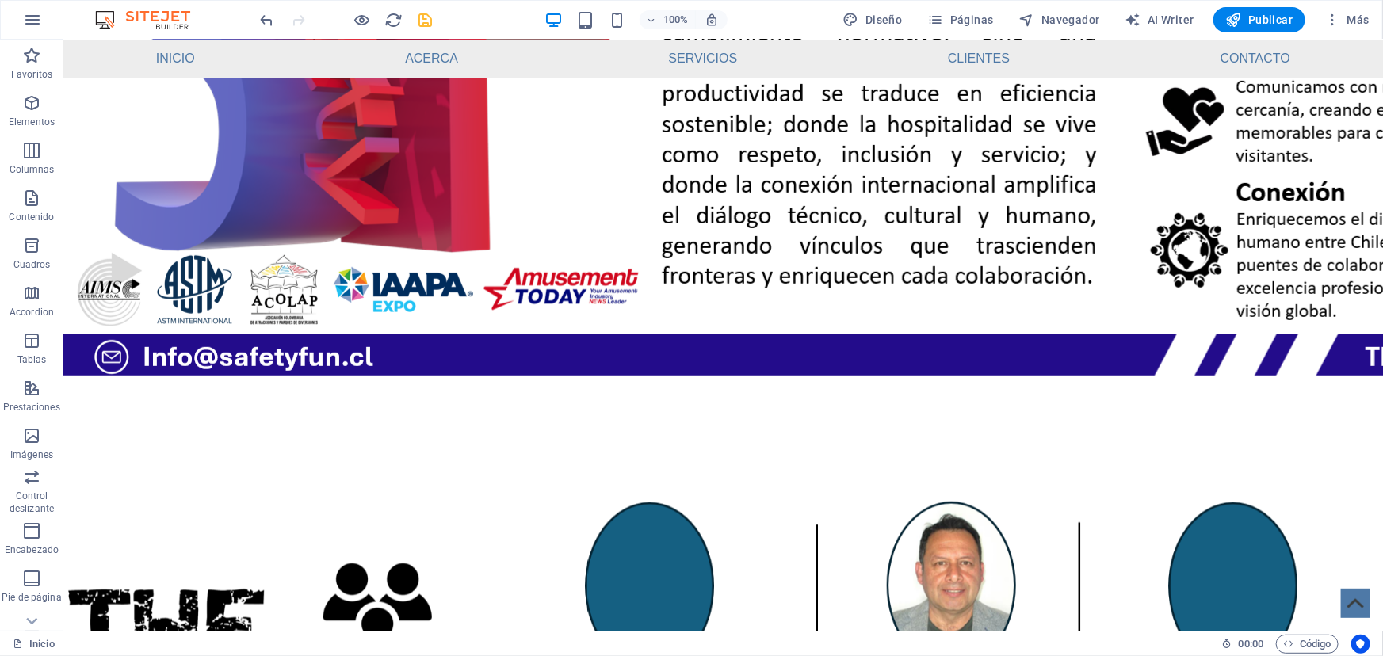
scroll to position [397, 0]
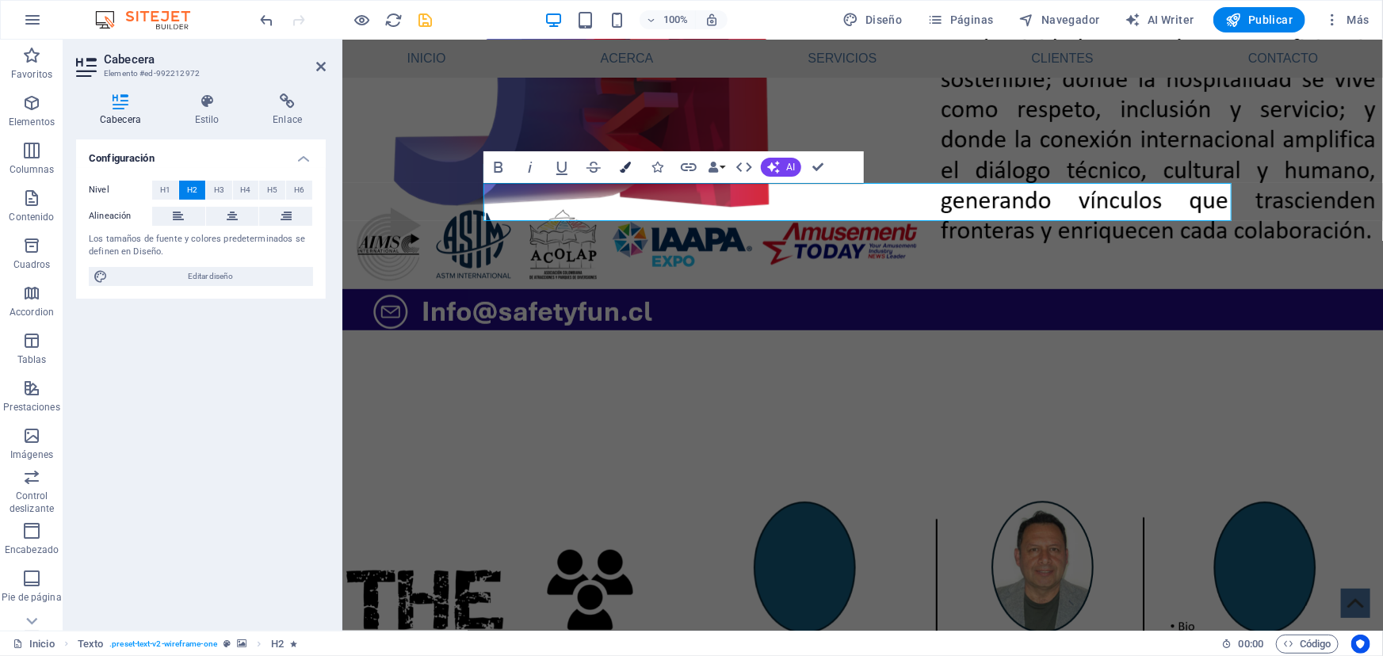
click at [627, 174] on button "Colors" at bounding box center [625, 167] width 30 height 32
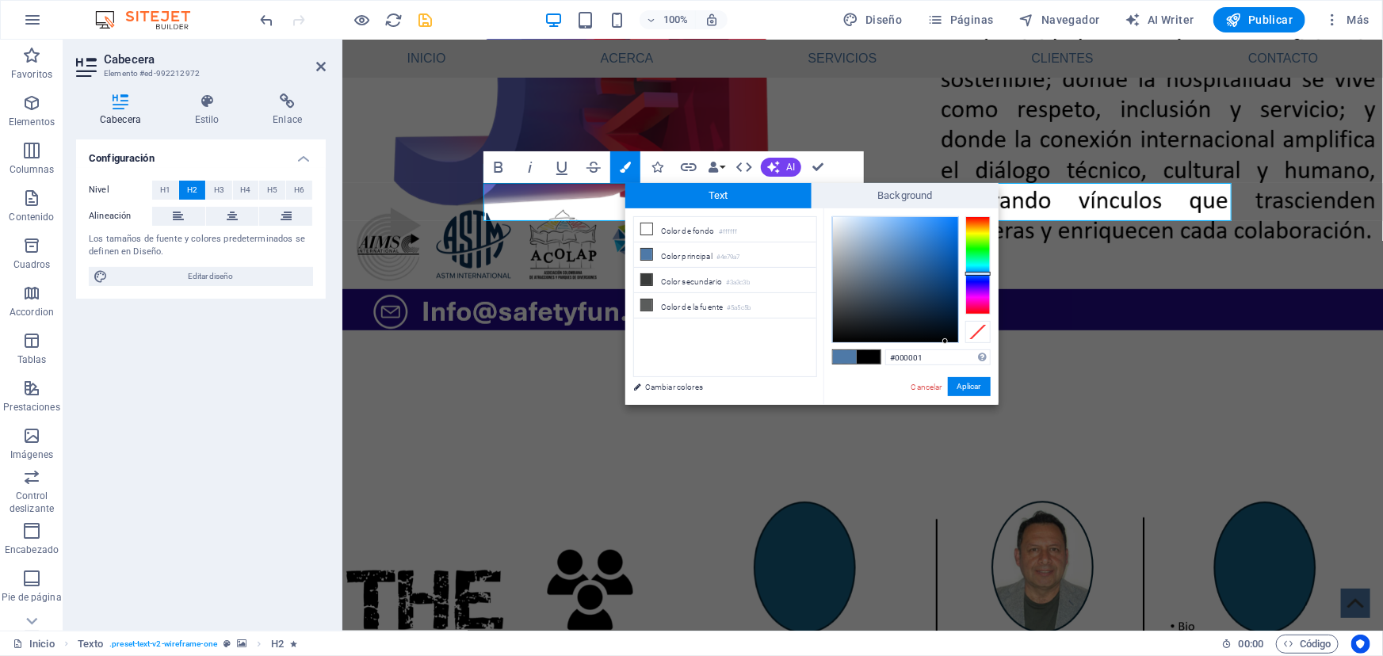
type input "#000000"
drag, startPoint x: 928, startPoint y: 313, endPoint x: 971, endPoint y: 380, distance: 79.2
click at [965, 356] on div "#000000 Formatos soportados #0852ed rgb(8, 82, 237) rgba(8, 82, 237, 90%) hsv(2…" at bounding box center [911, 421] width 175 height 426
click at [971, 380] on button "Aplicar" at bounding box center [969, 386] width 43 height 19
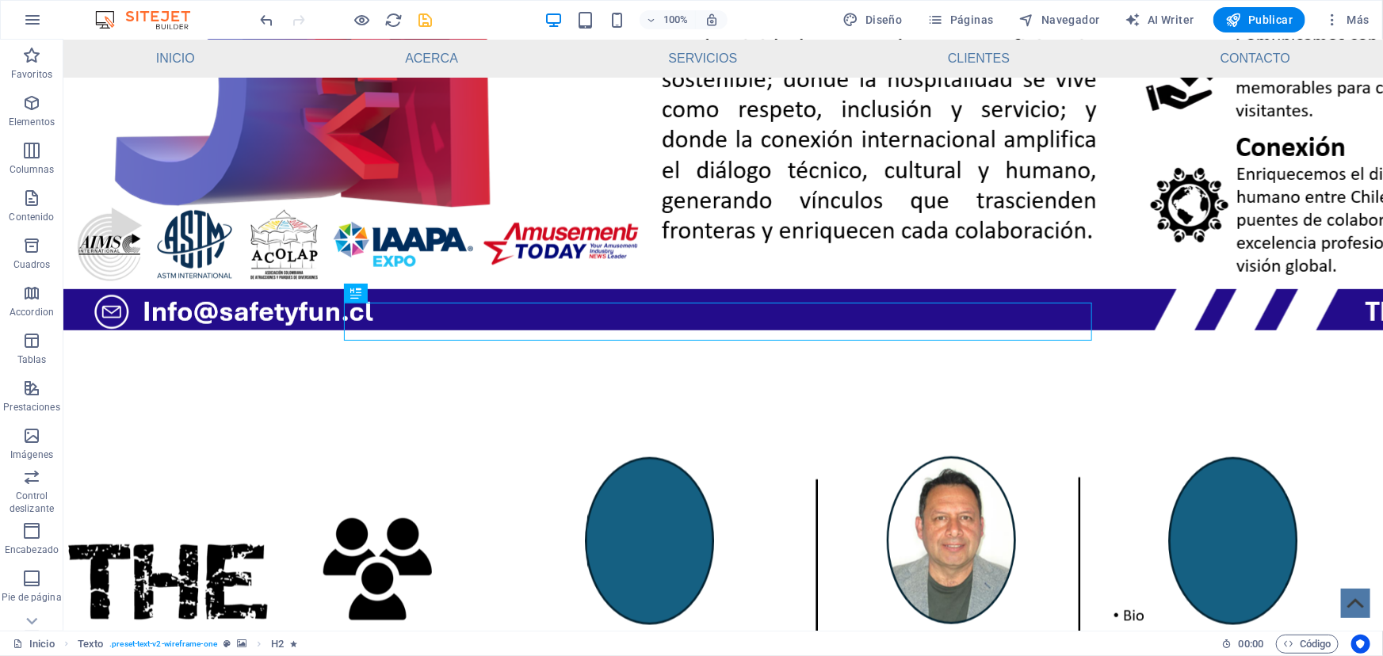
drag, startPoint x: 1378, startPoint y: 143, endPoint x: 1396, endPoint y: 33, distance: 110.8
click at [1382, 33] on html "safetyfun.cl Inicio (es) Favoritos Elementos Columnas Contenido Cuadros Accordi…" at bounding box center [691, 328] width 1383 height 656
click at [419, 20] on icon "save" at bounding box center [426, 20] width 18 height 18
checkbox input "false"
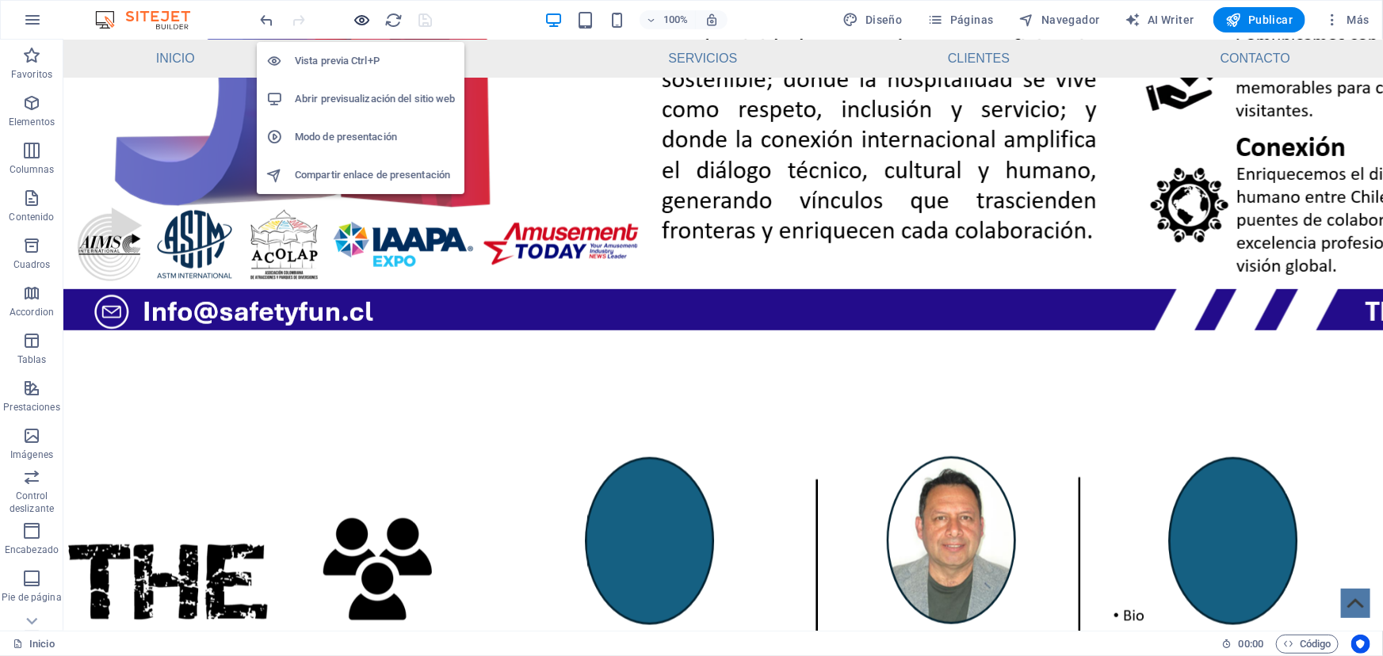
click at [363, 17] on icon "button" at bounding box center [363, 20] width 18 height 18
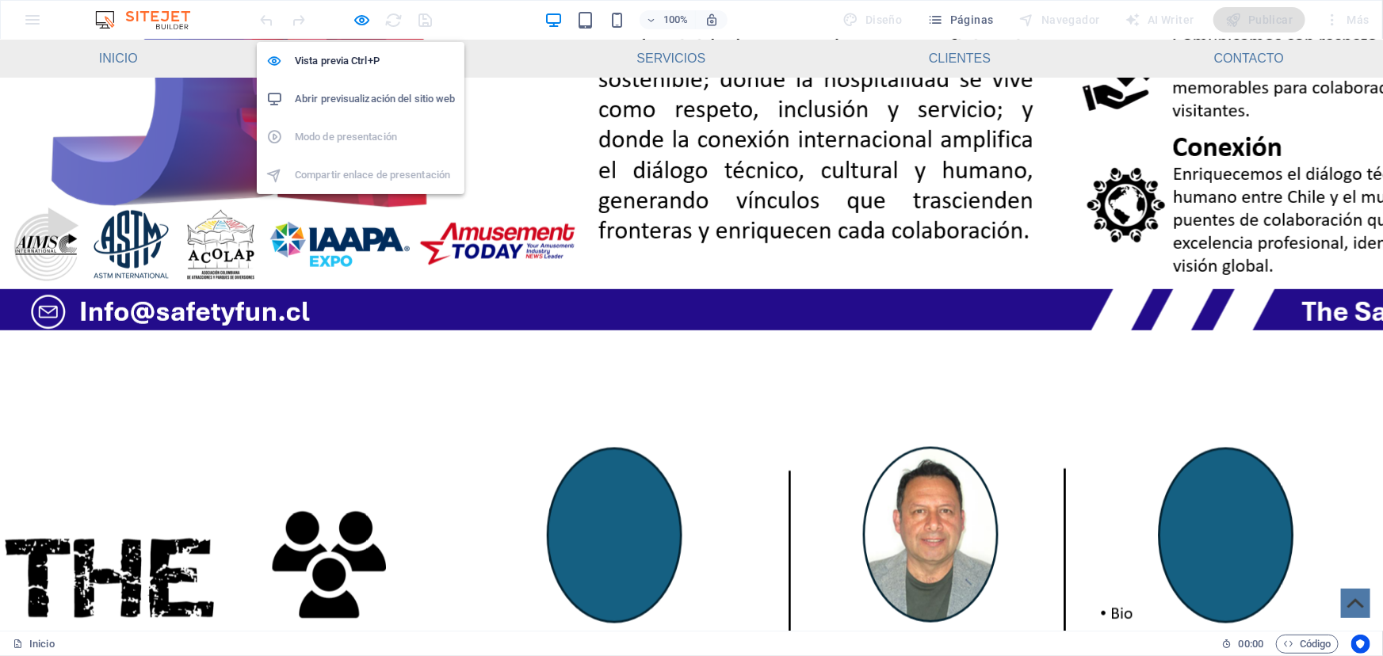
click at [363, 97] on h6 "Abrir previsualización del sitio web" at bounding box center [375, 99] width 160 height 19
click at [359, 23] on icon "button" at bounding box center [363, 20] width 18 height 18
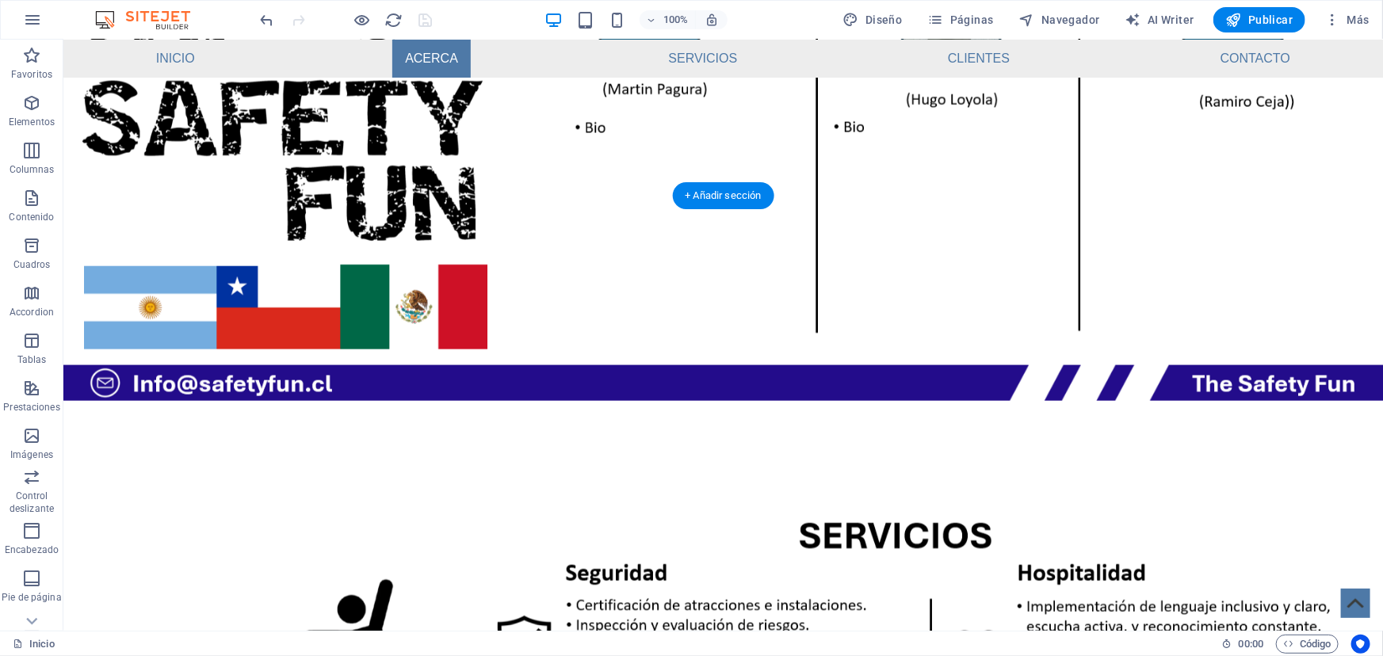
scroll to position [1118, 0]
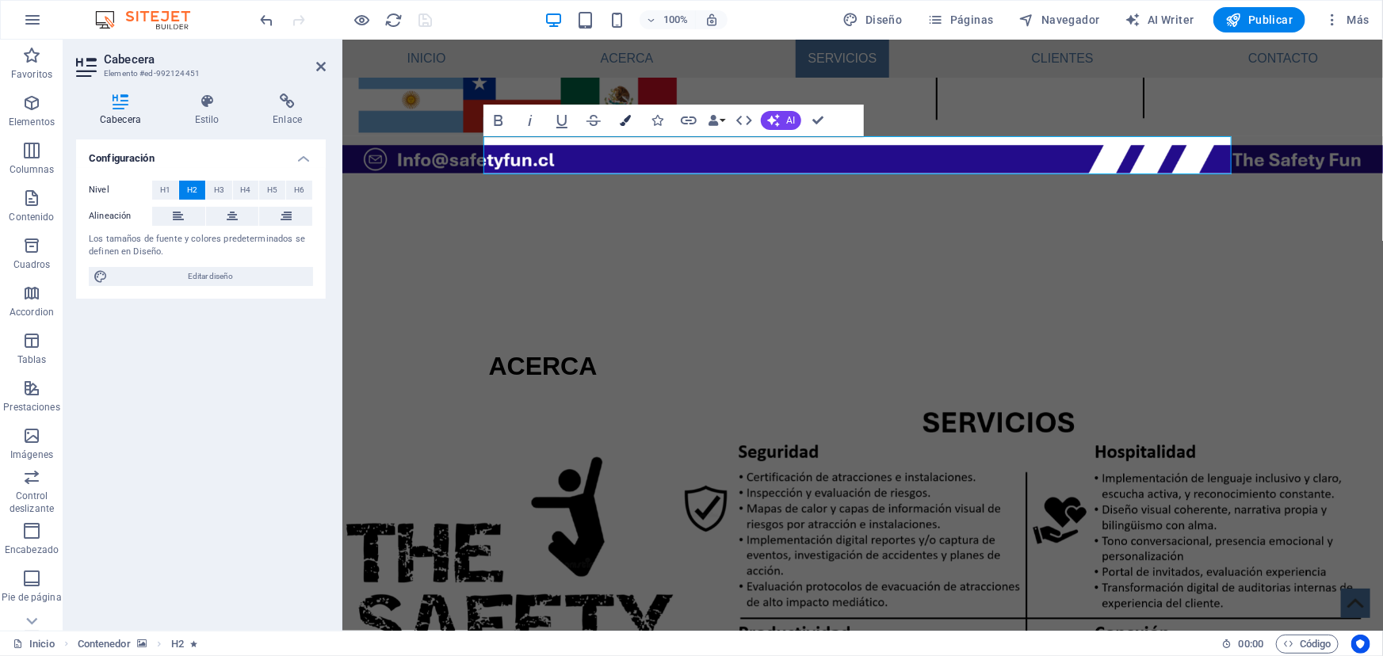
click at [628, 120] on icon "button" at bounding box center [625, 120] width 11 height 11
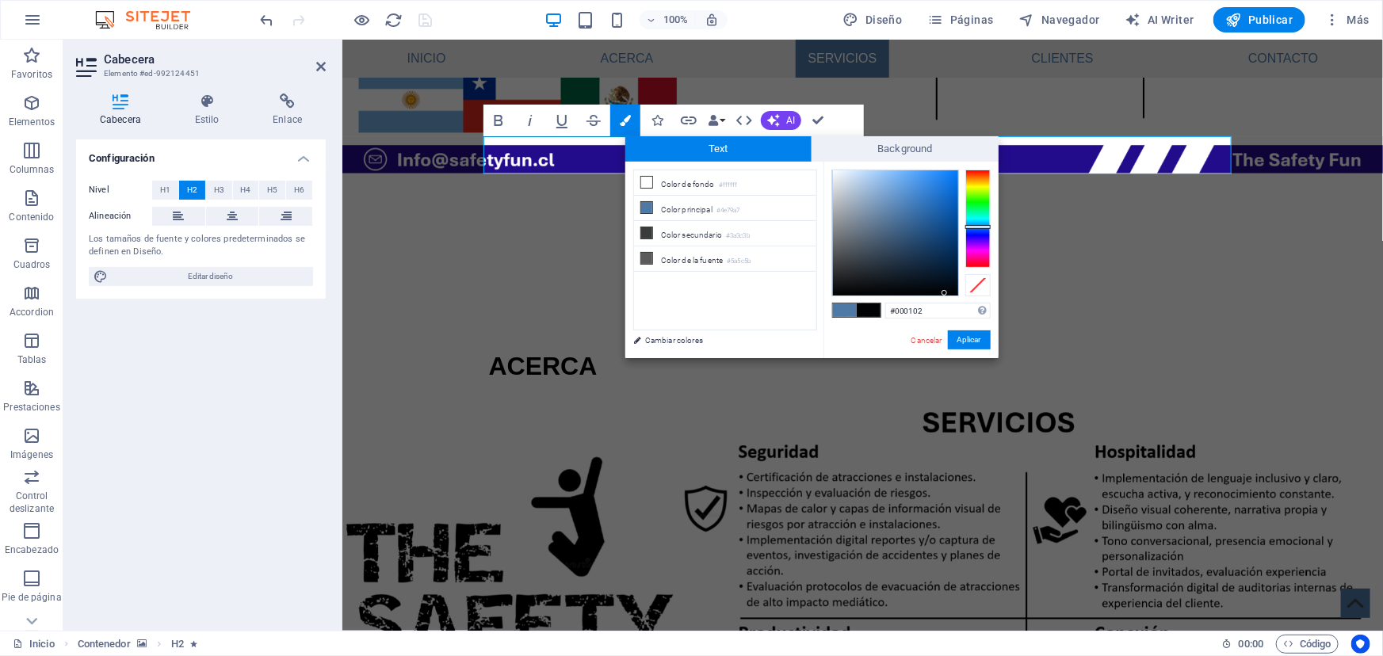
type input "#000000"
drag, startPoint x: 915, startPoint y: 274, endPoint x: 967, endPoint y: 305, distance: 60.8
click at [967, 305] on div "#000000 Formatos soportados #0852ed rgb(8, 82, 237) rgba(8, 82, 237, 90%) hsv(2…" at bounding box center [911, 375] width 175 height 426
click at [964, 338] on button "Aplicar" at bounding box center [969, 340] width 43 height 19
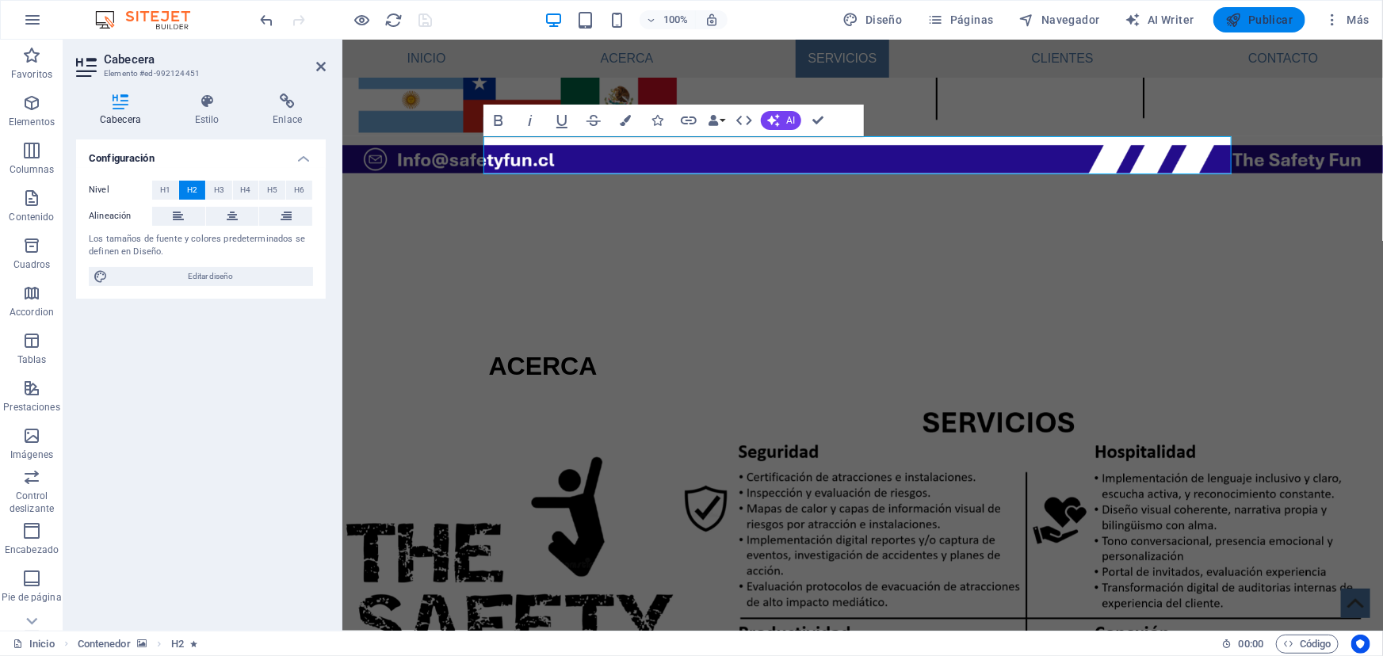
click at [1261, 19] on span "Publicar" at bounding box center [1259, 20] width 67 height 16
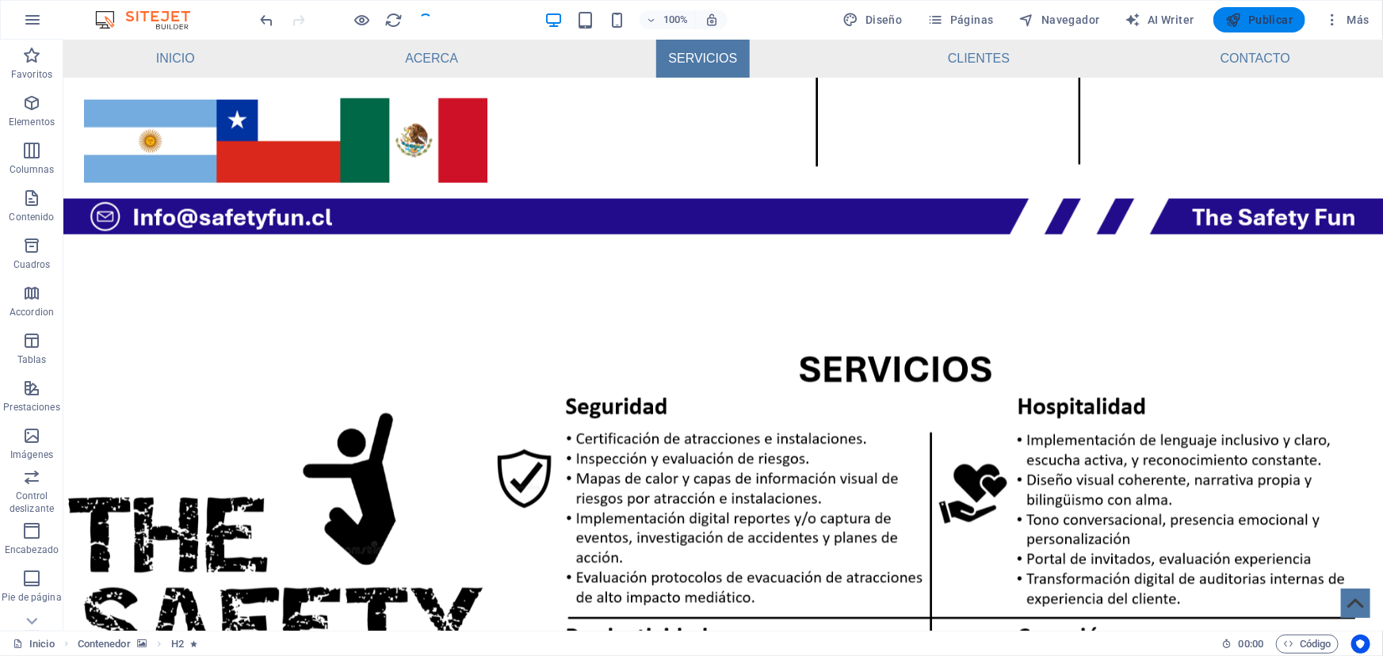
checkbox input "false"
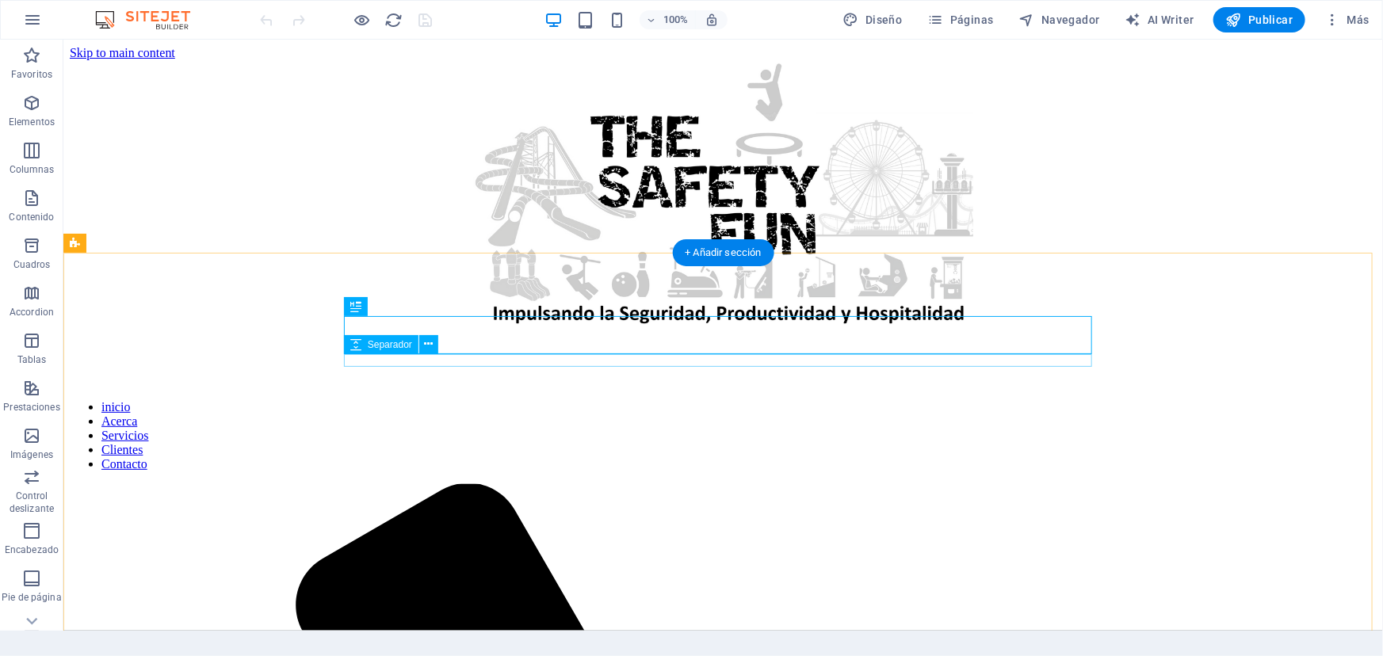
scroll to position [384, 0]
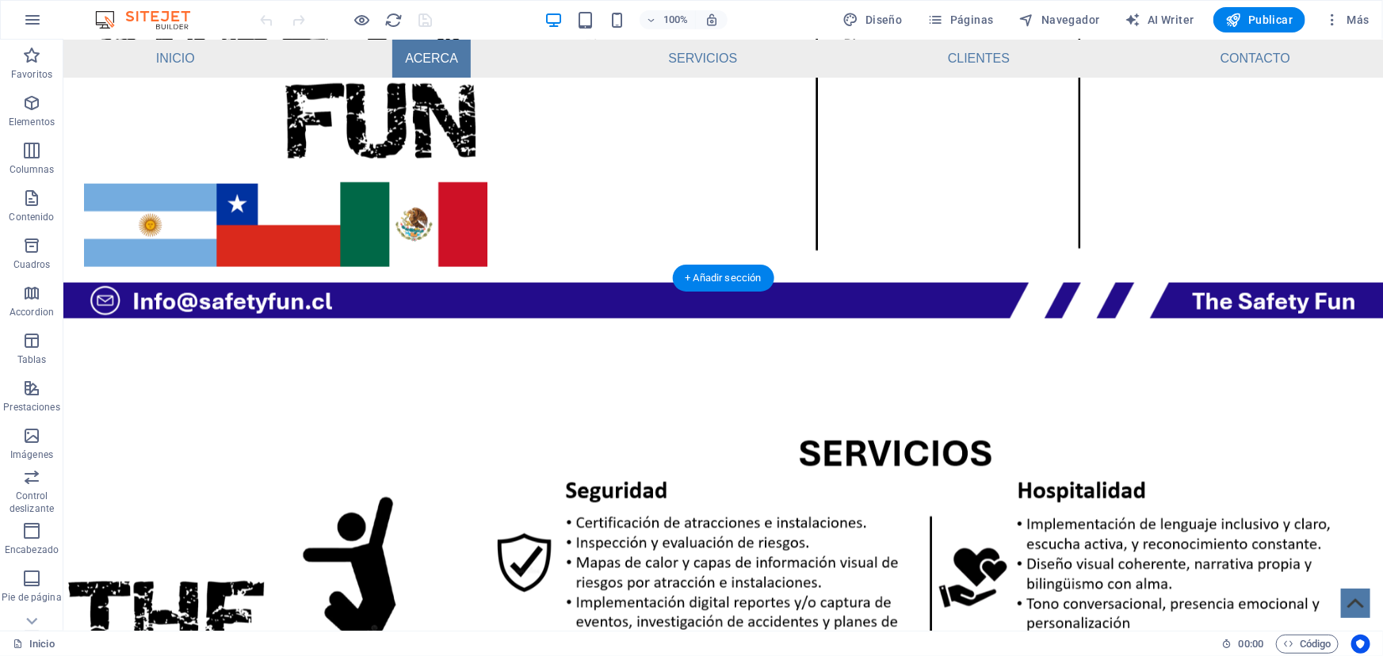
scroll to position [1032, 0]
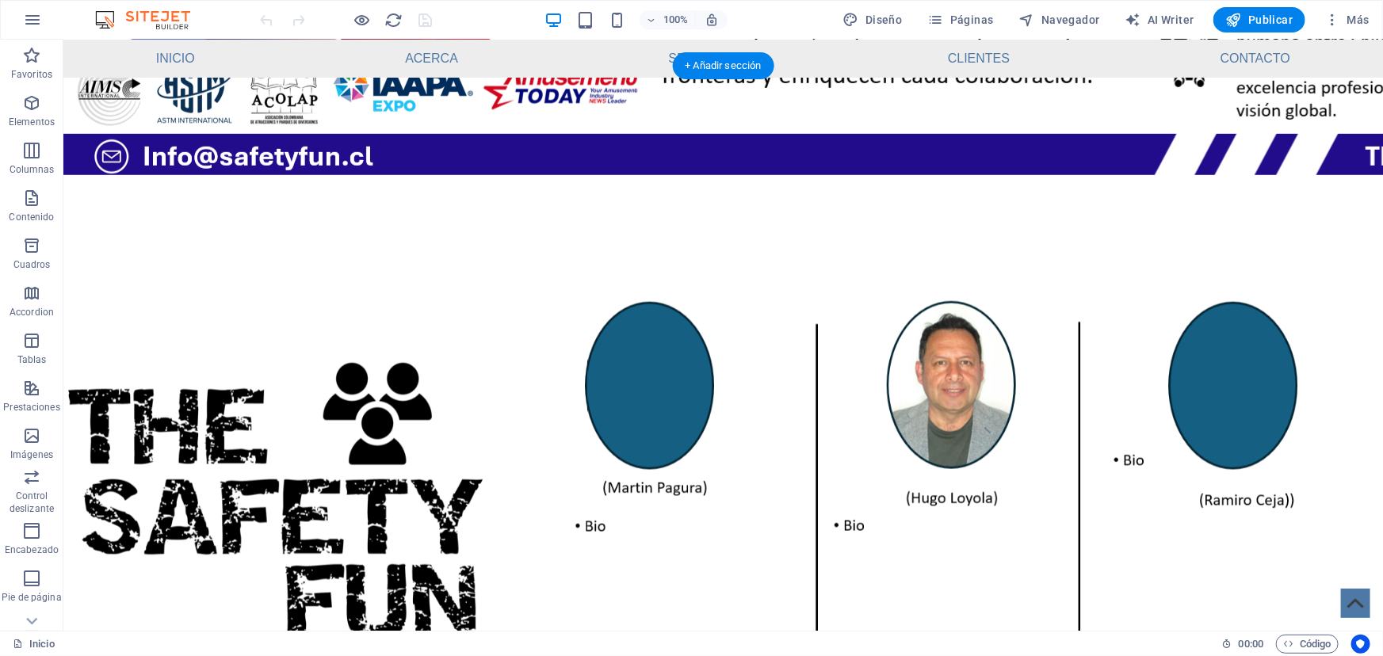
scroll to position [210, 0]
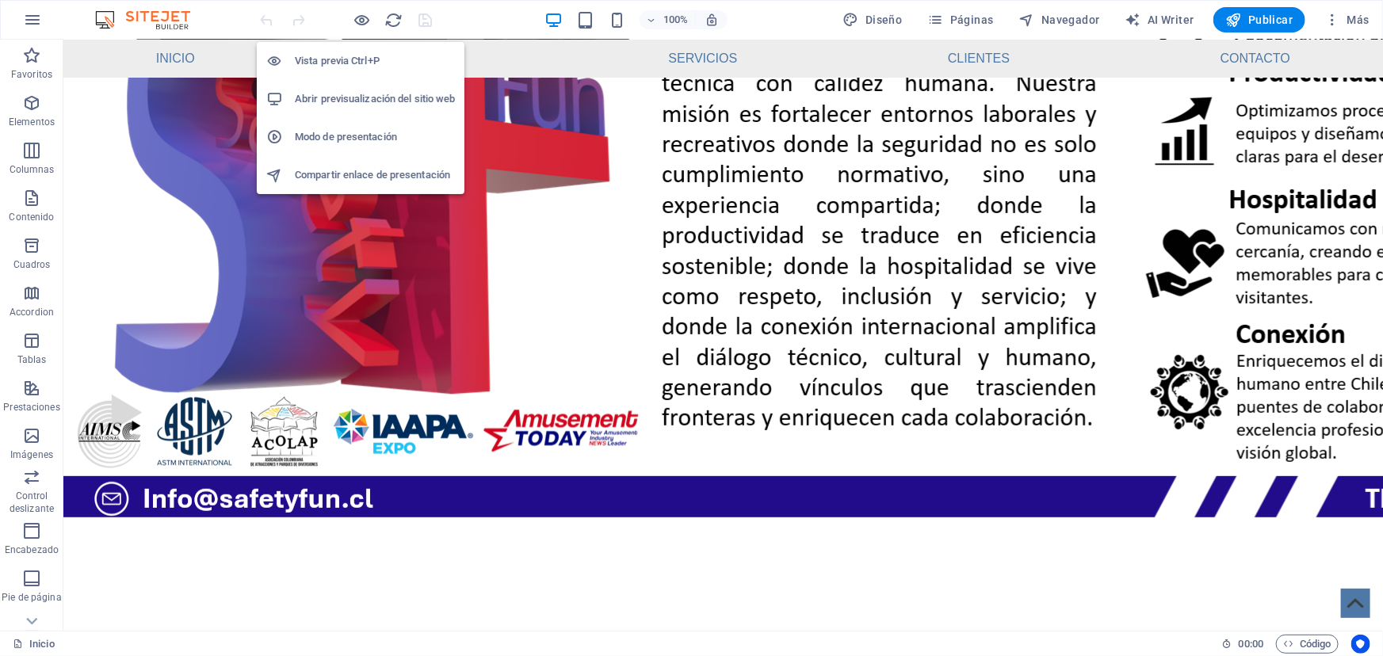
click at [407, 93] on h6 "Abrir previsualización del sitio web" at bounding box center [375, 99] width 160 height 19
